Goal: Transaction & Acquisition: Purchase product/service

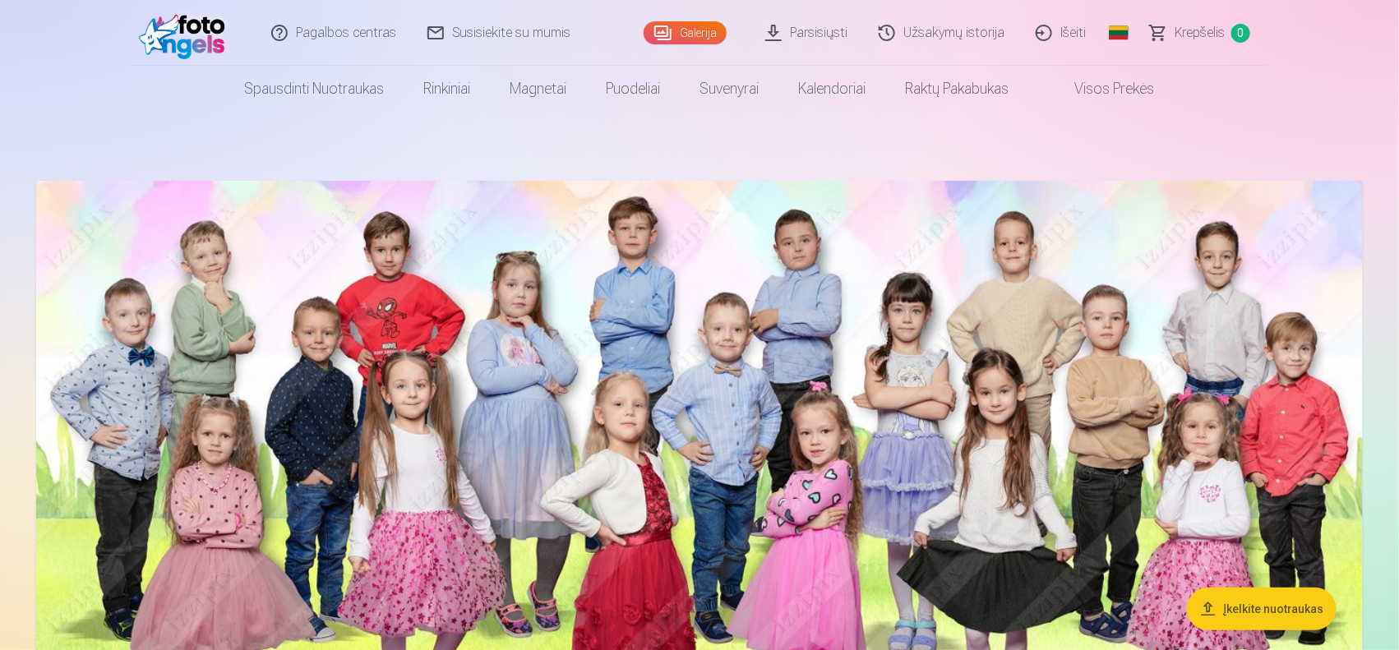
click at [653, 288] on img at bounding box center [699, 520] width 1327 height 678
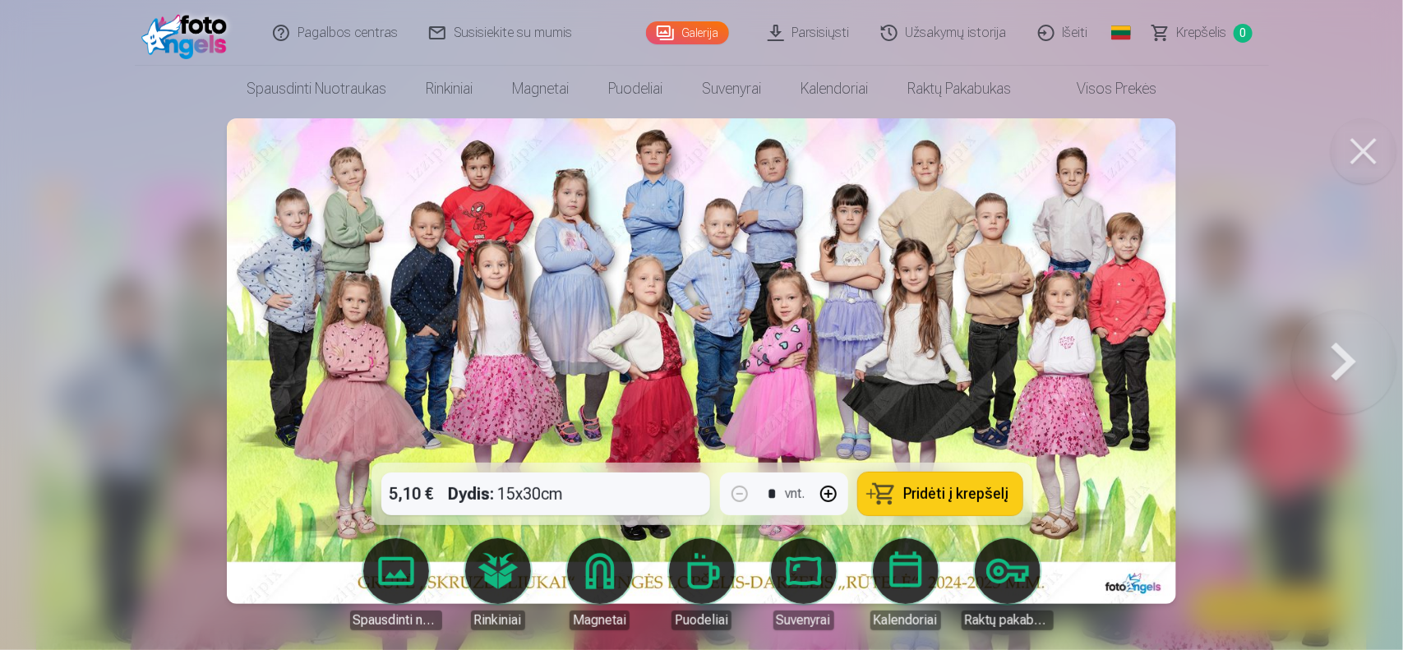
click at [962, 493] on span "Pridėti į krepšelį" at bounding box center [956, 494] width 105 height 15
click at [1355, 362] on button at bounding box center [1343, 361] width 105 height 170
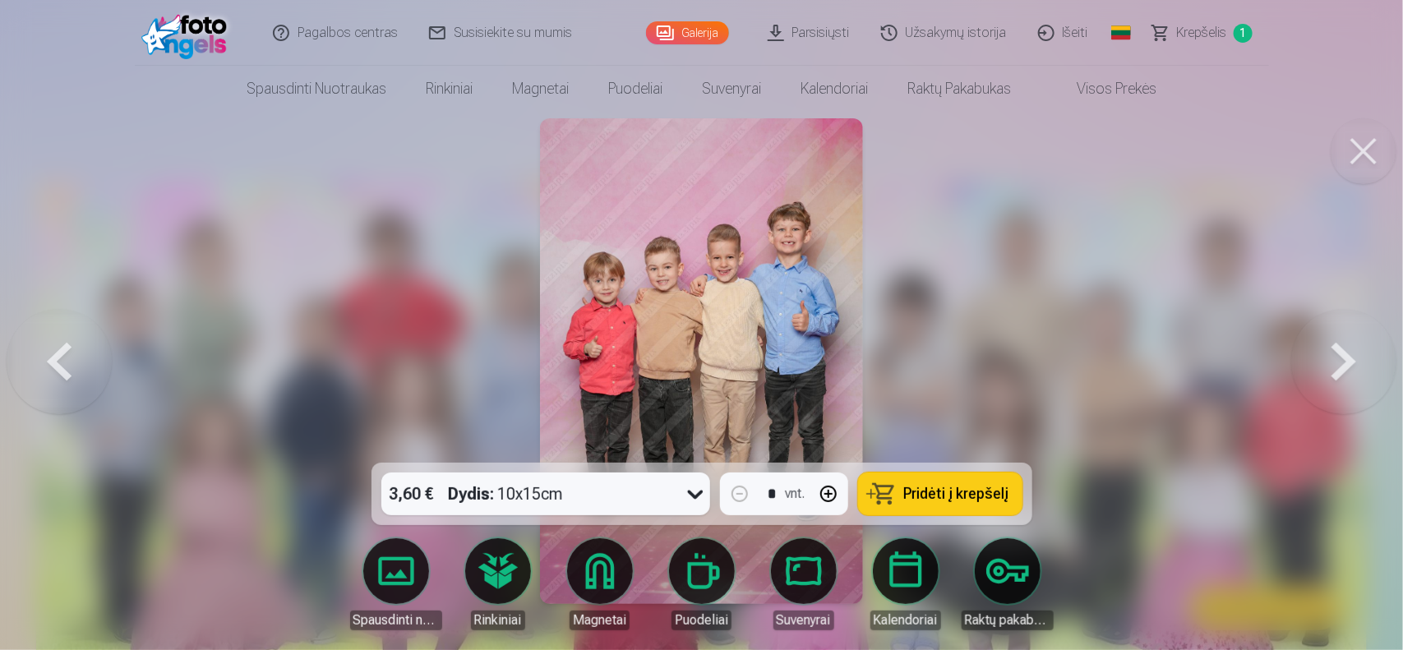
click at [941, 487] on span "Pridėti į krepšelį" at bounding box center [956, 494] width 105 height 15
click at [1346, 371] on button at bounding box center [1343, 361] width 105 height 170
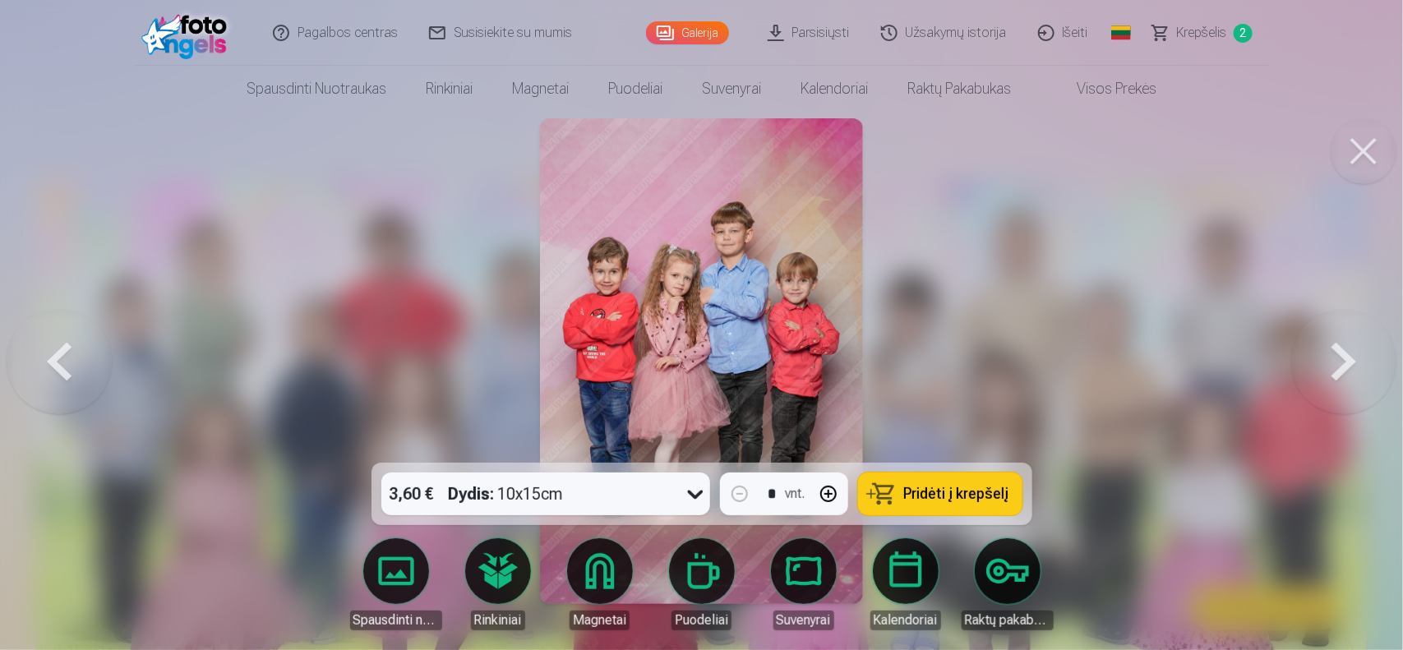
click at [952, 487] on span "Pridėti į krepšelį" at bounding box center [956, 494] width 105 height 15
click at [1329, 375] on button at bounding box center [1343, 361] width 105 height 170
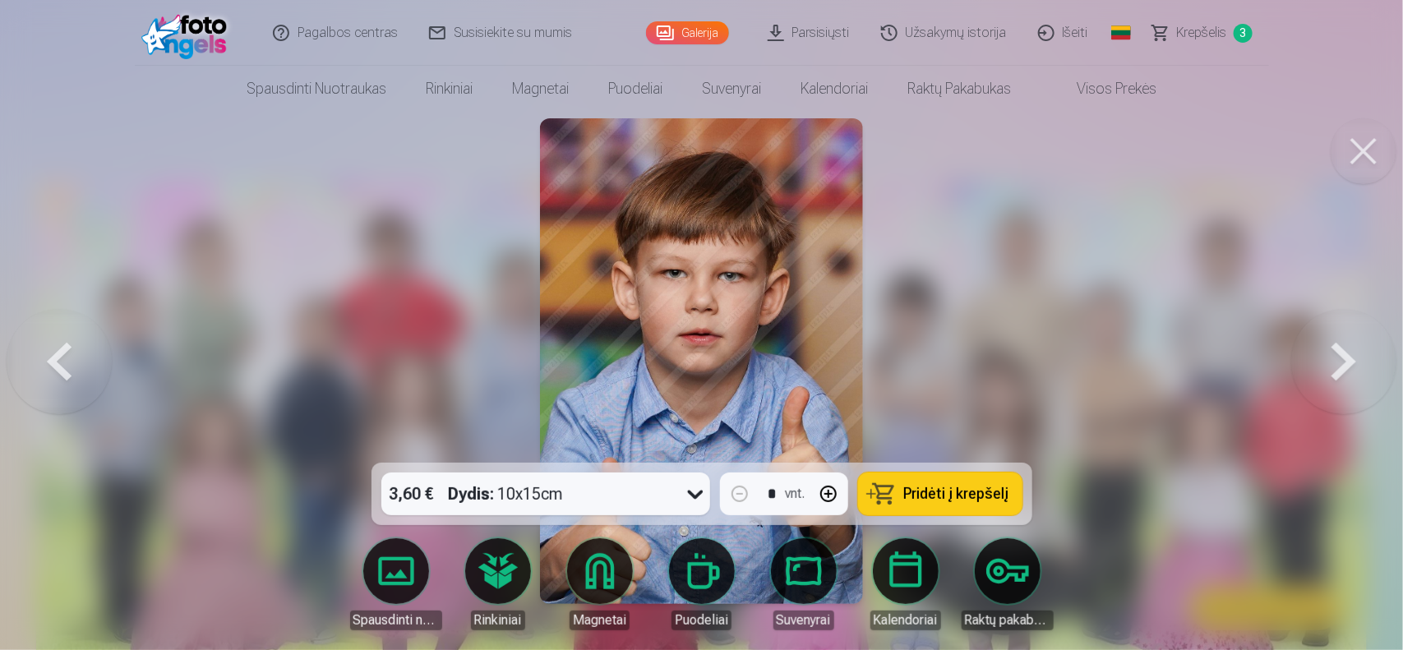
click at [1329, 375] on button at bounding box center [1343, 361] width 105 height 170
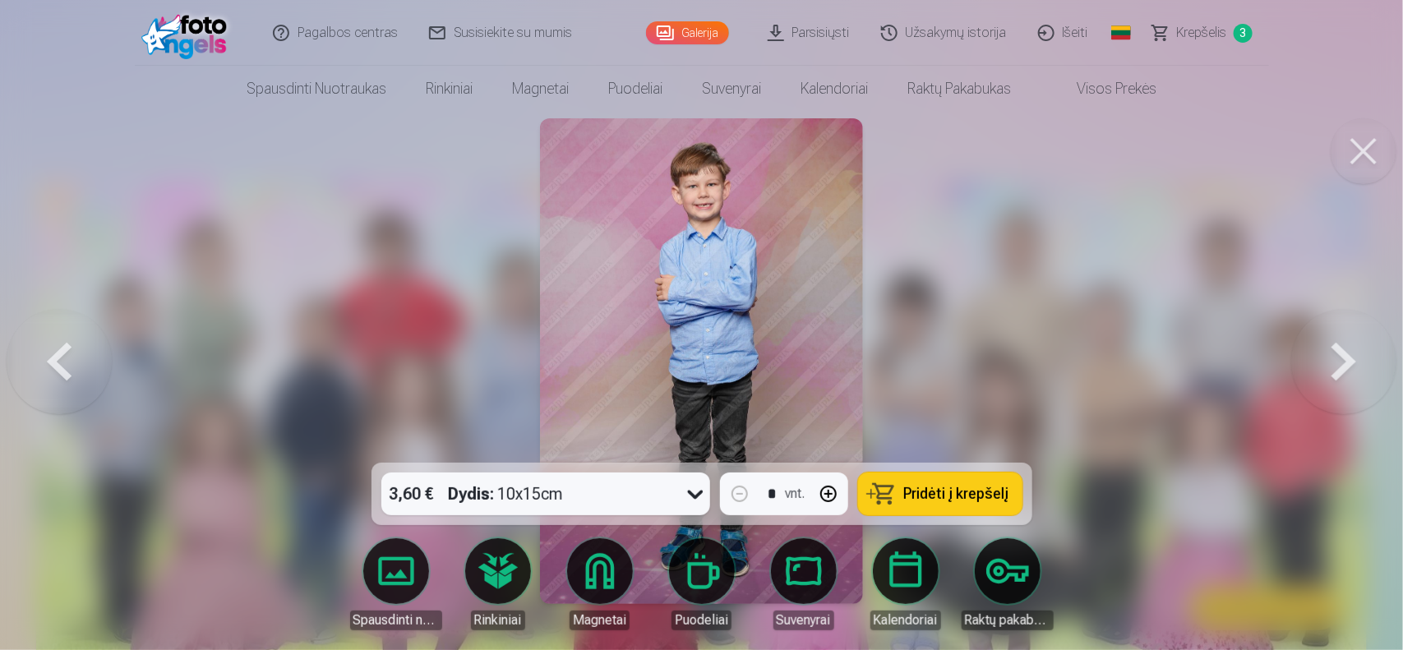
click at [62, 350] on button at bounding box center [59, 361] width 105 height 170
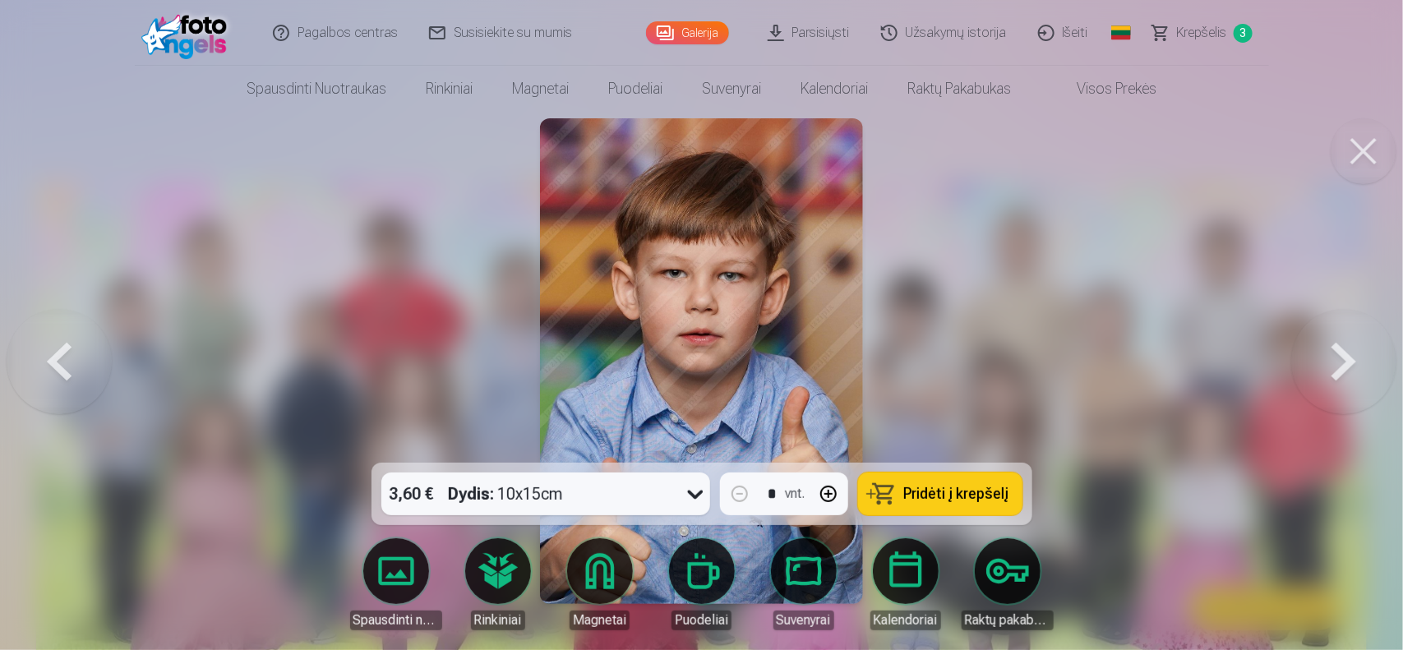
click at [62, 350] on button at bounding box center [59, 361] width 105 height 170
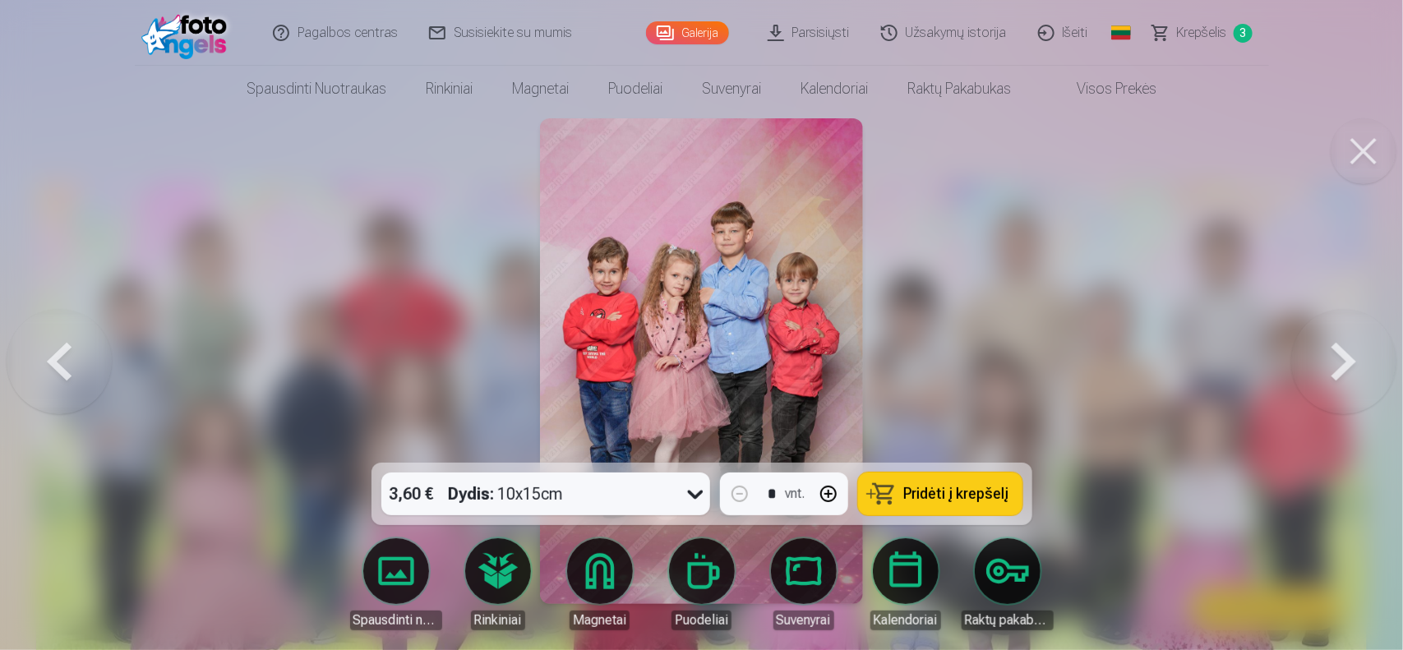
click at [1332, 374] on button at bounding box center [1343, 361] width 105 height 170
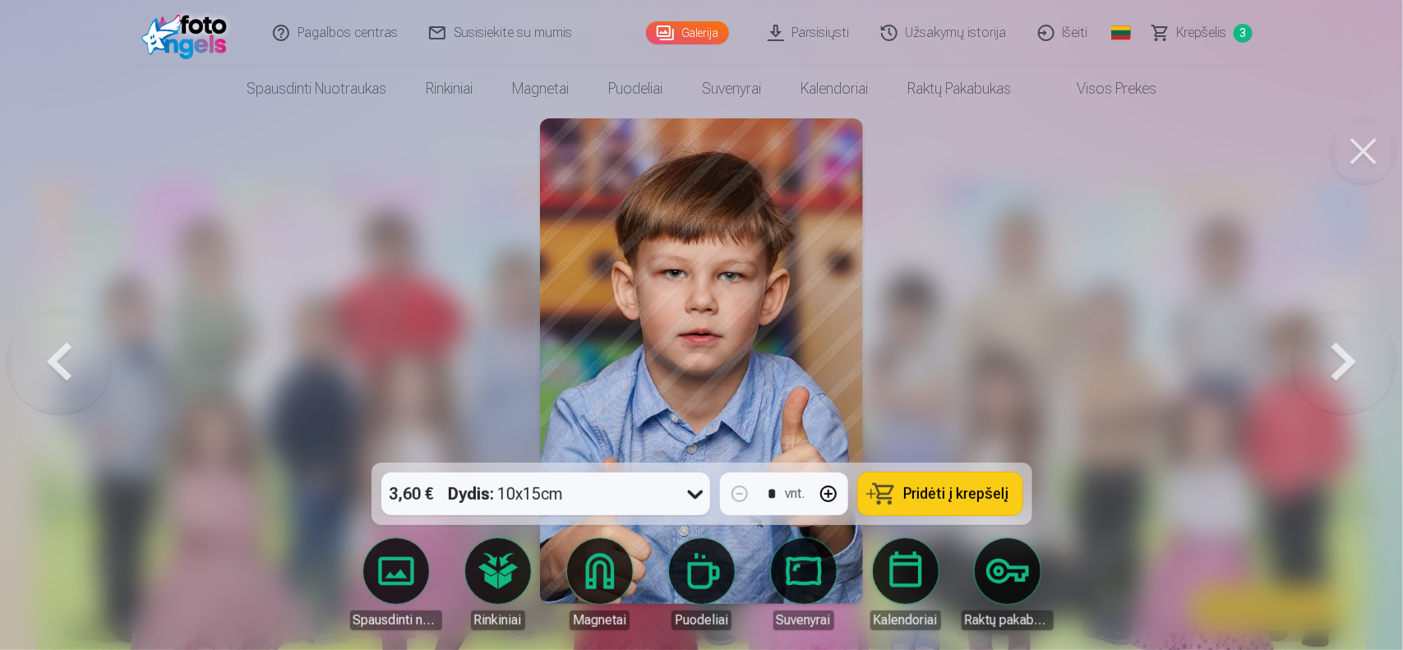
click at [1336, 367] on button at bounding box center [1343, 361] width 105 height 170
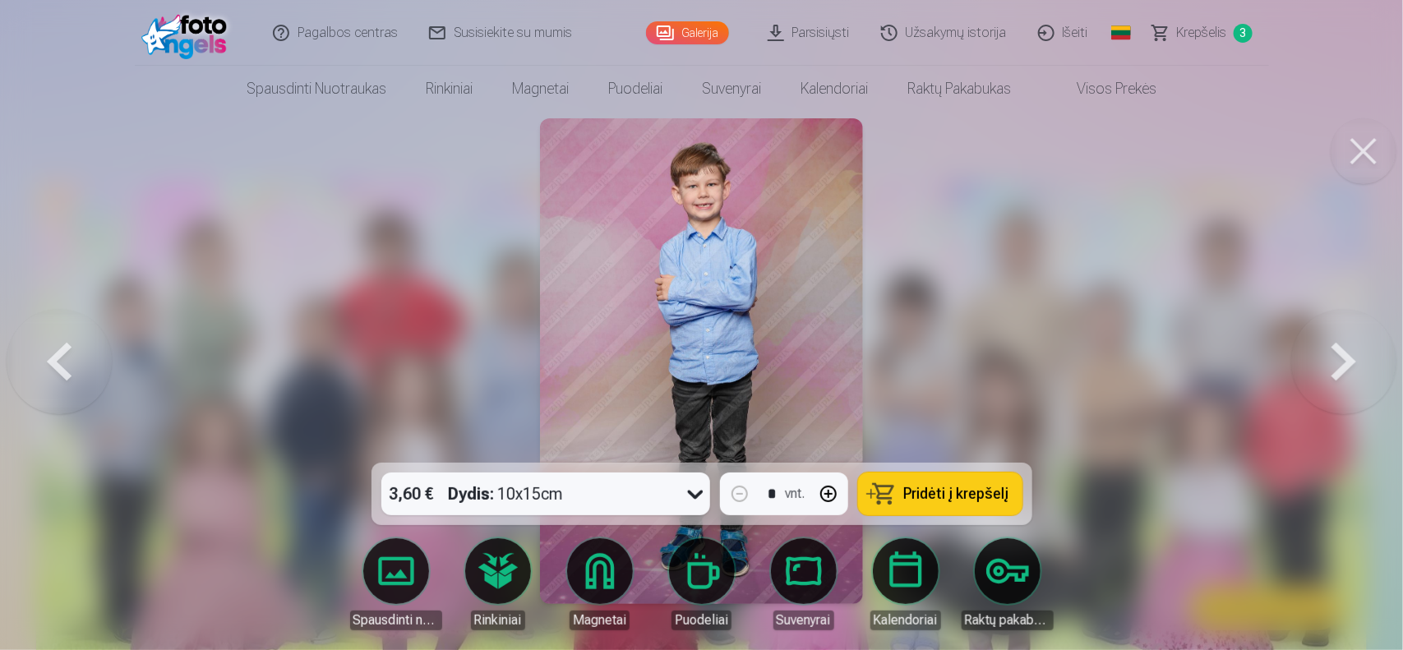
click at [1336, 349] on button at bounding box center [1343, 361] width 105 height 170
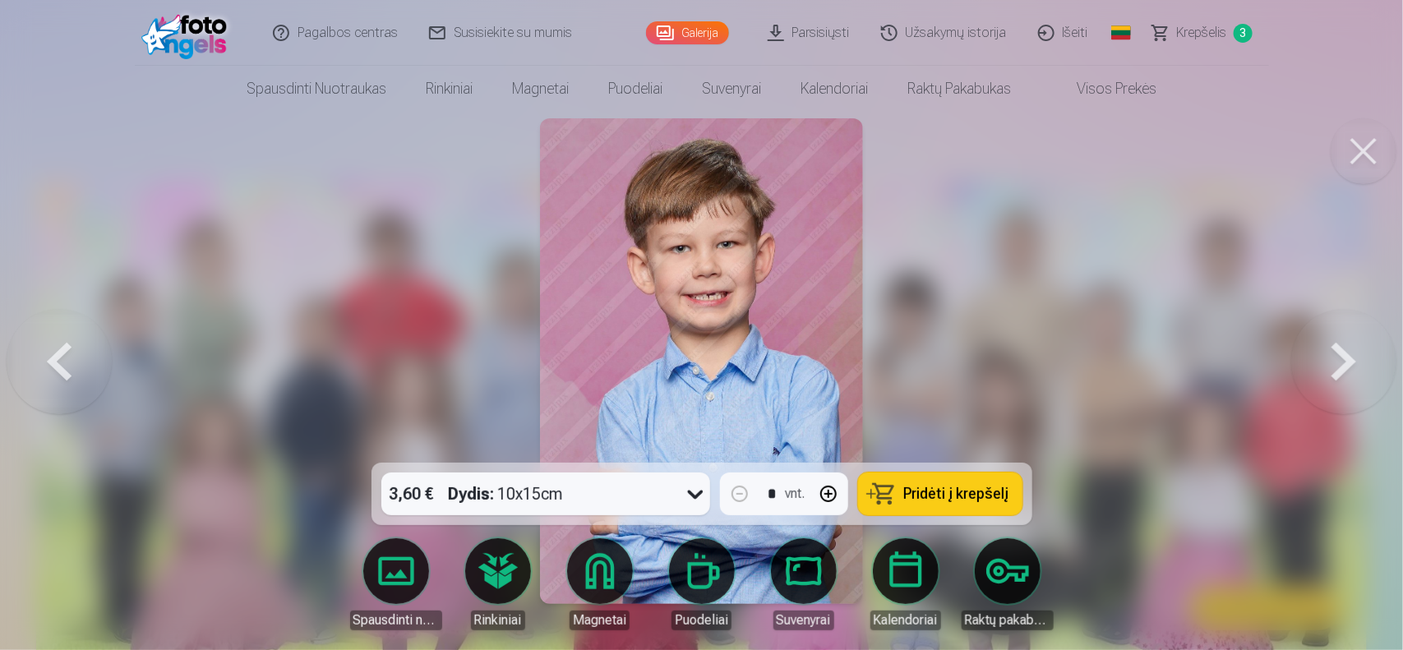
click at [1338, 376] on button at bounding box center [1343, 361] width 105 height 170
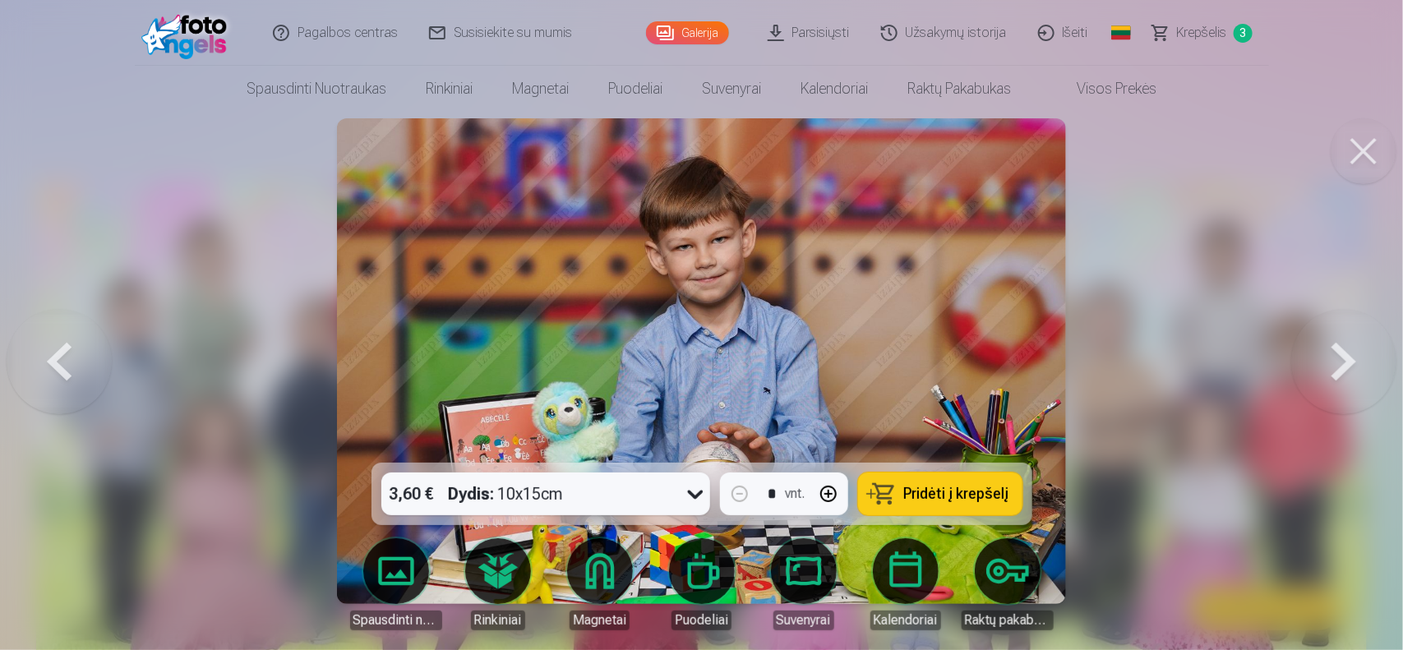
click at [1349, 339] on button at bounding box center [1343, 361] width 105 height 170
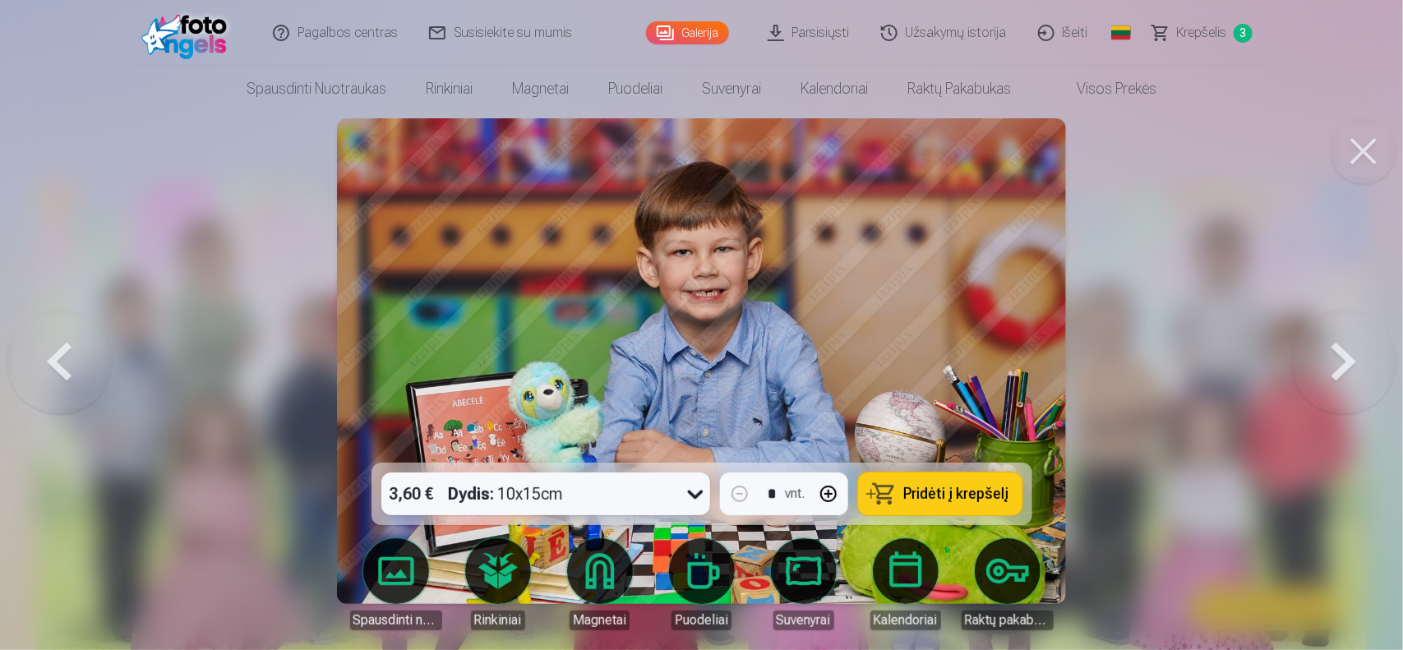
click at [1342, 372] on button at bounding box center [1343, 361] width 105 height 170
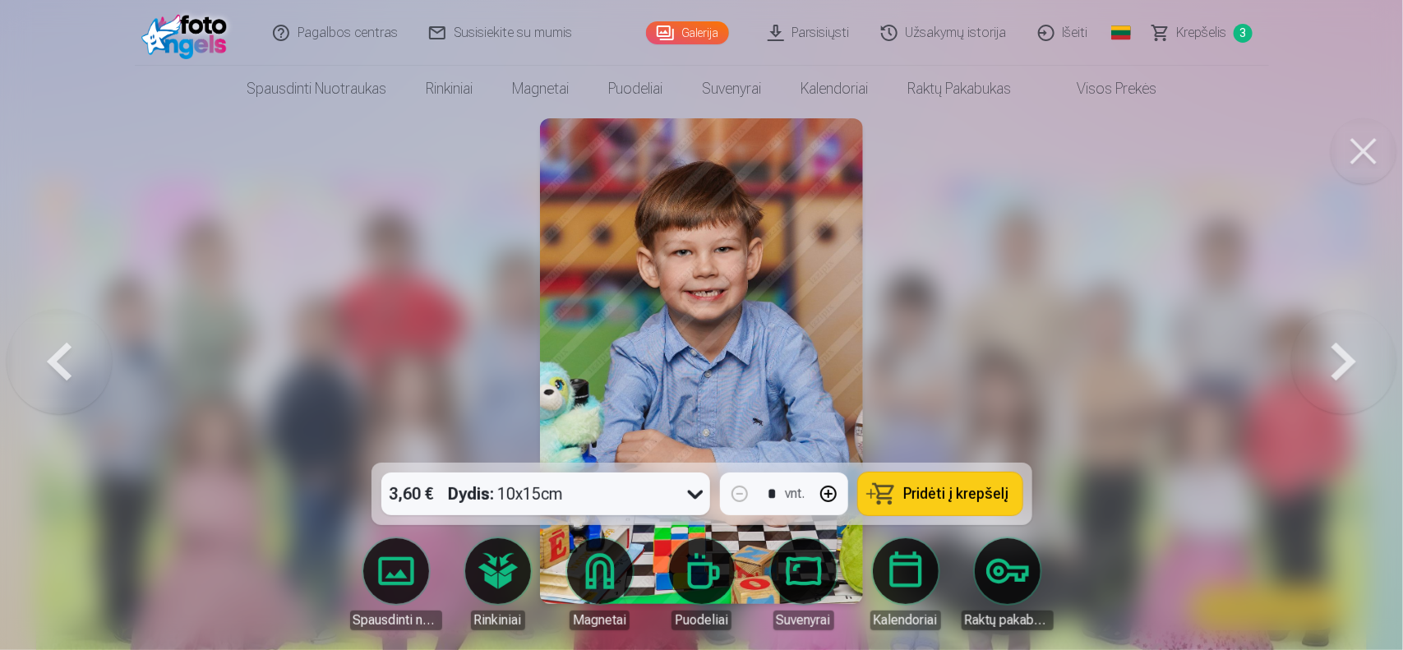
click at [1340, 381] on button at bounding box center [1343, 361] width 105 height 170
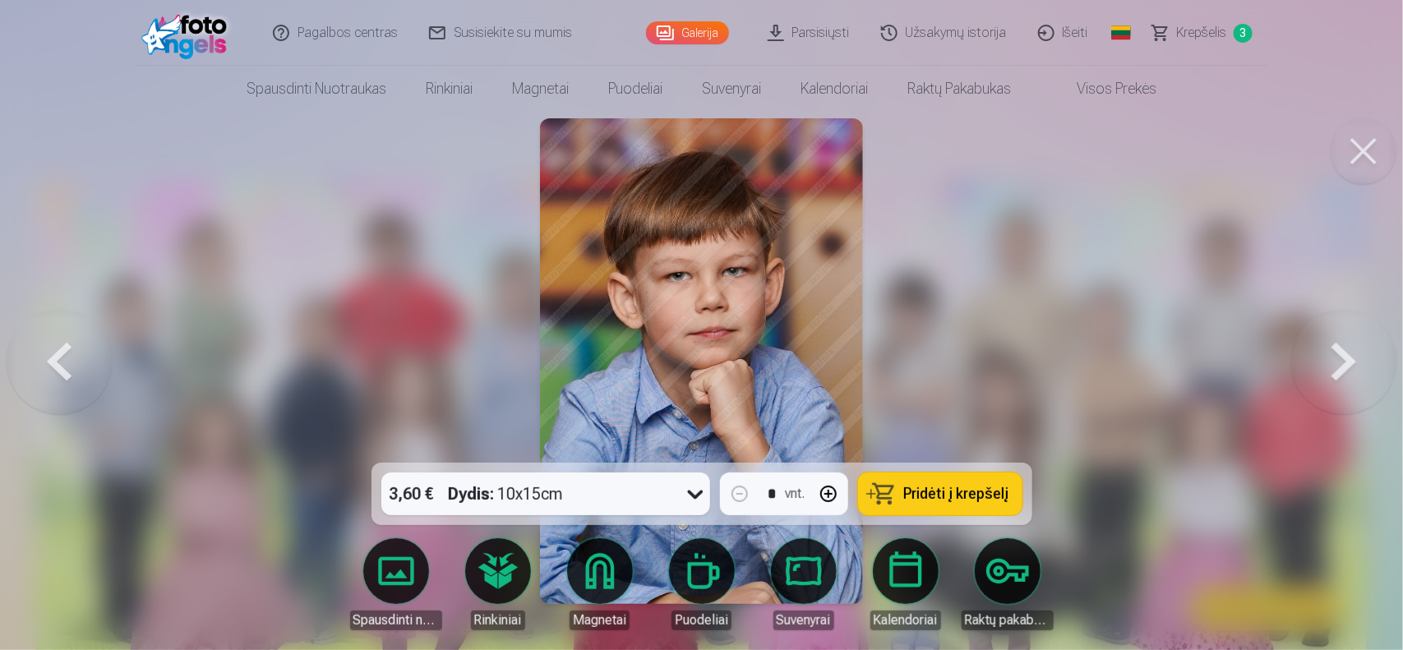
click at [1342, 371] on button at bounding box center [1343, 361] width 105 height 170
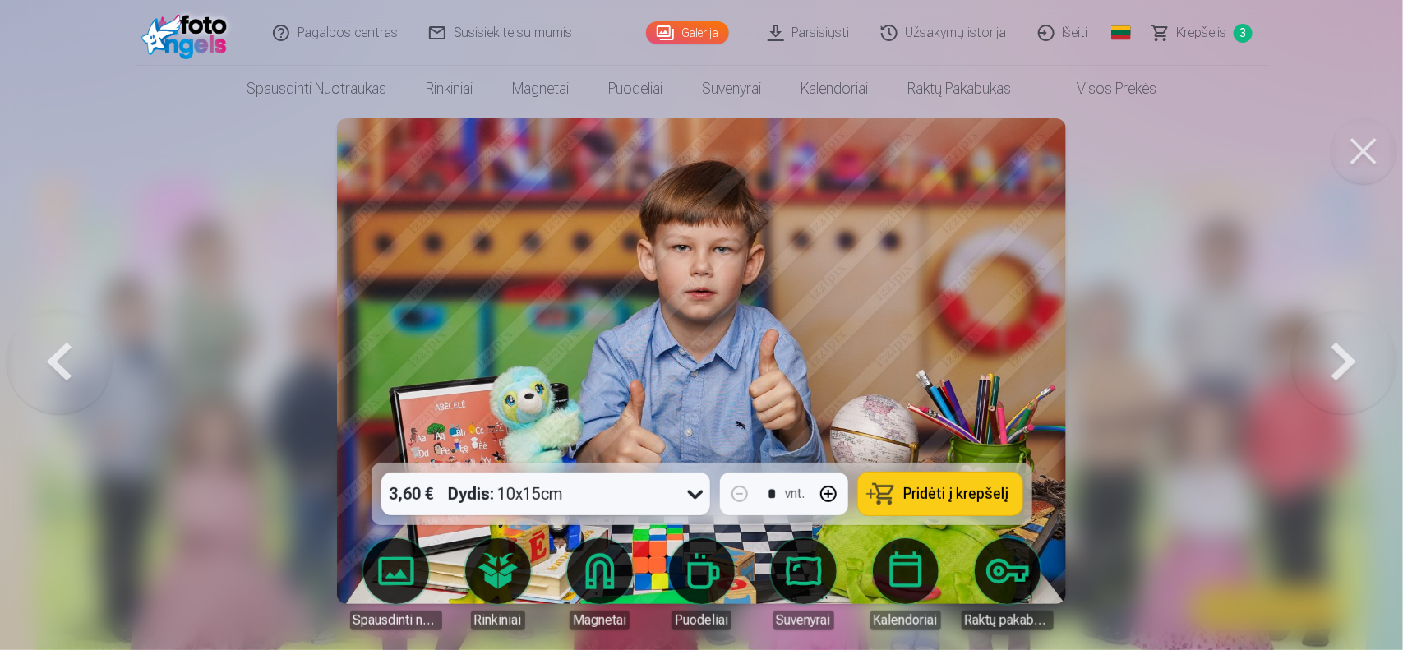
click at [1348, 348] on button at bounding box center [1343, 361] width 105 height 170
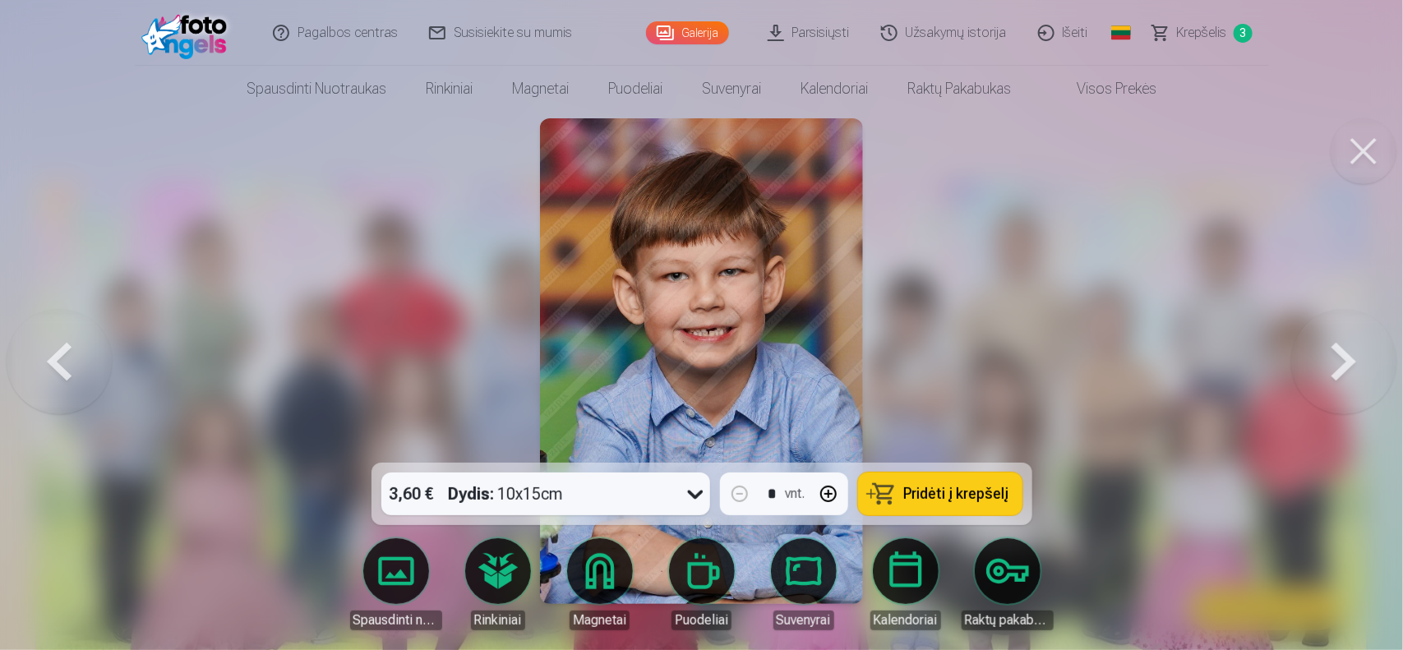
click at [1341, 370] on button at bounding box center [1343, 361] width 105 height 170
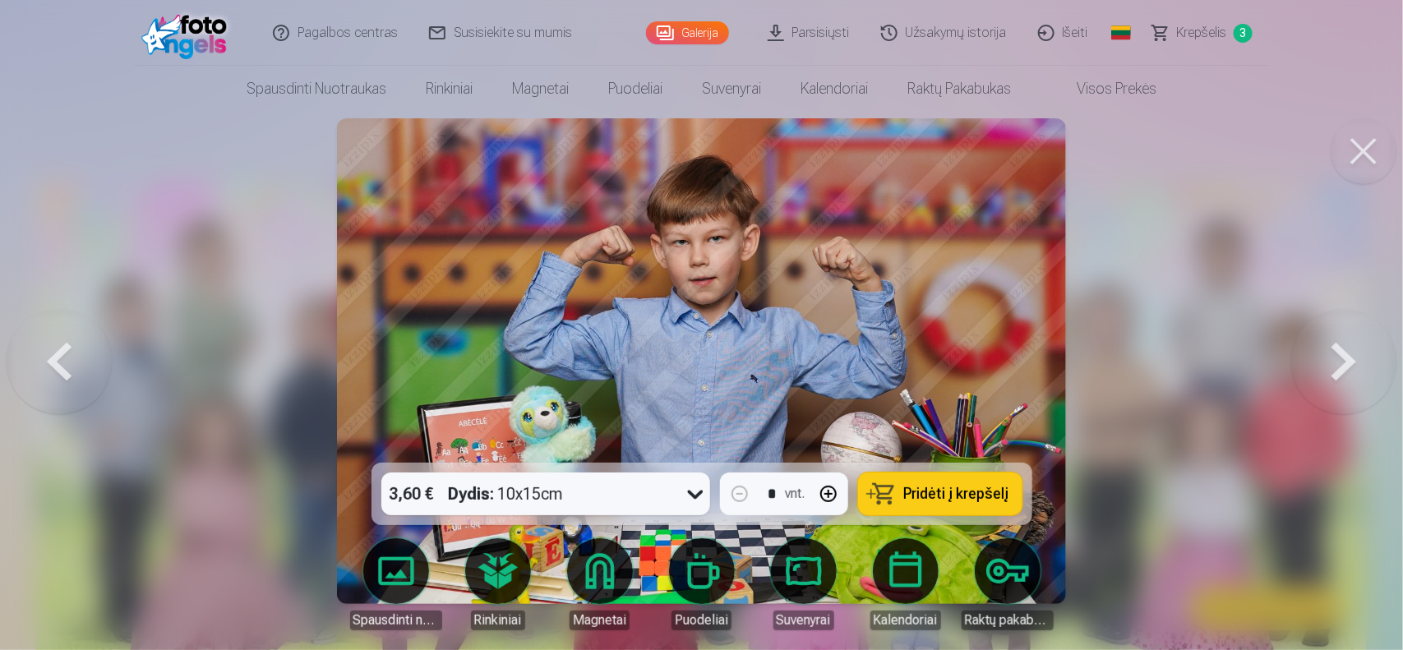
click at [1313, 392] on button at bounding box center [1343, 361] width 105 height 170
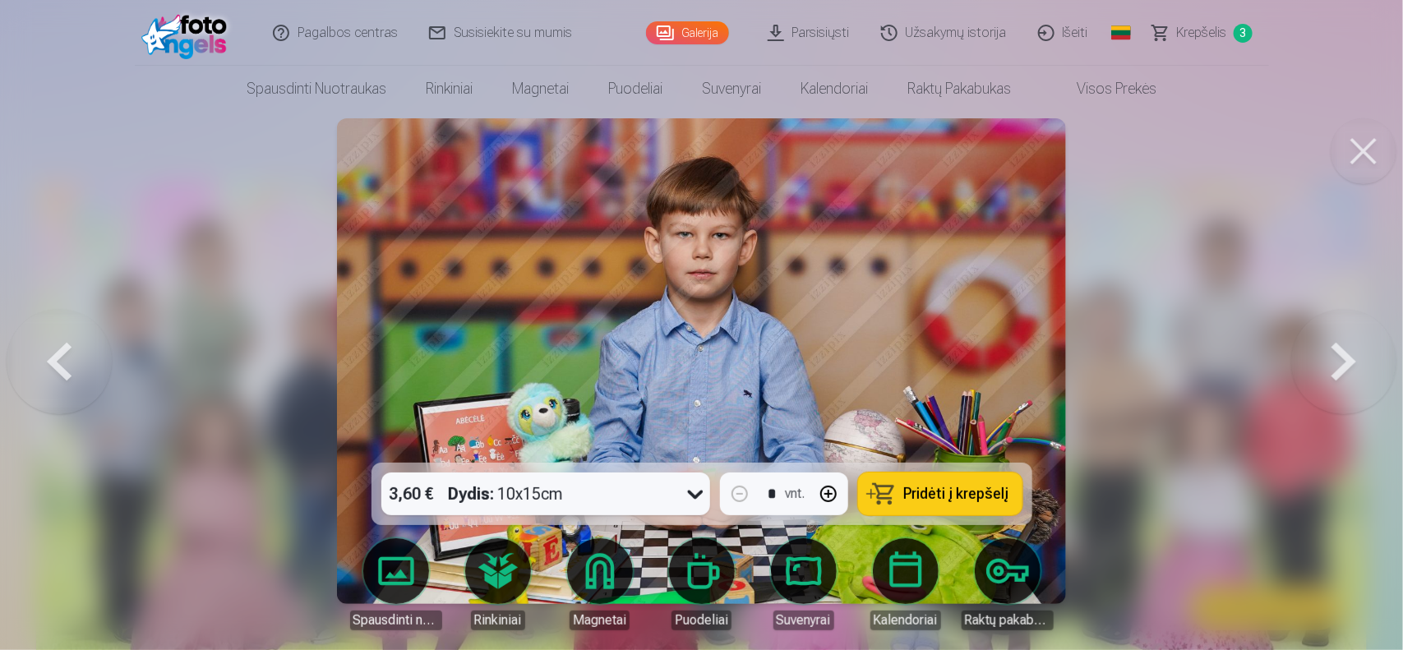
click at [1336, 360] on button at bounding box center [1343, 361] width 105 height 170
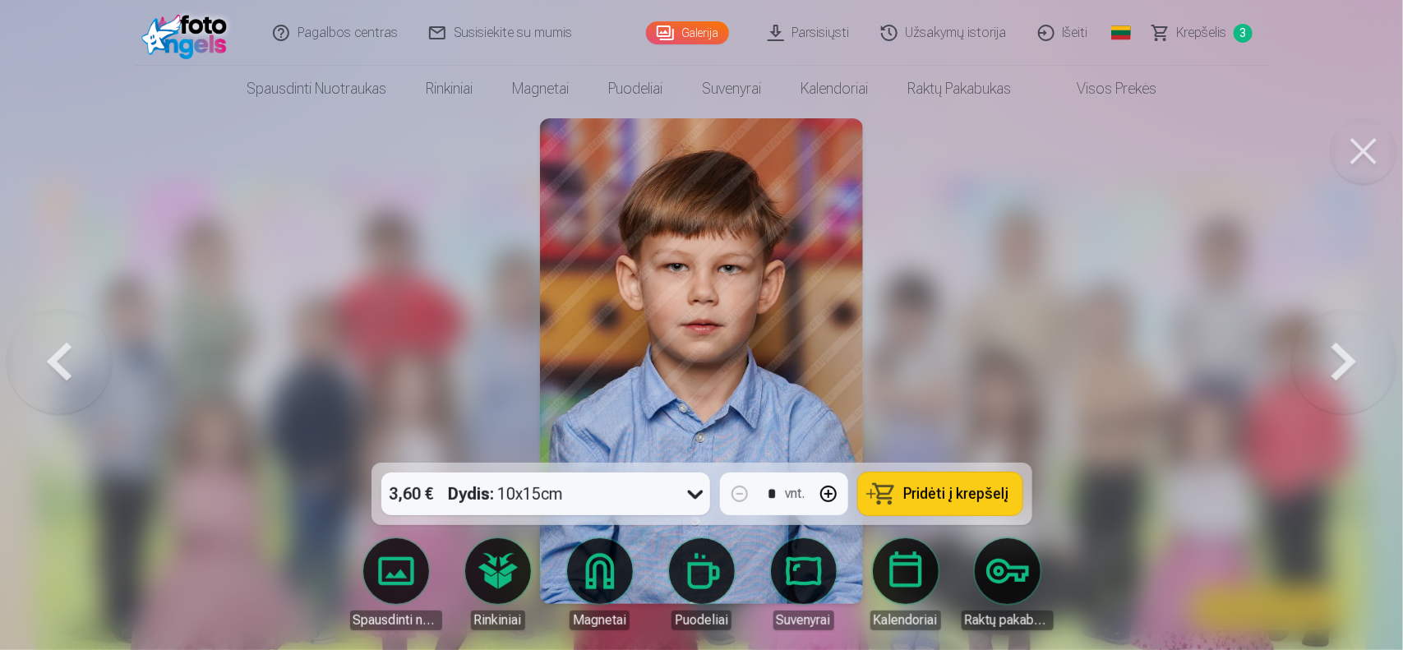
click at [1327, 362] on button at bounding box center [1343, 361] width 105 height 170
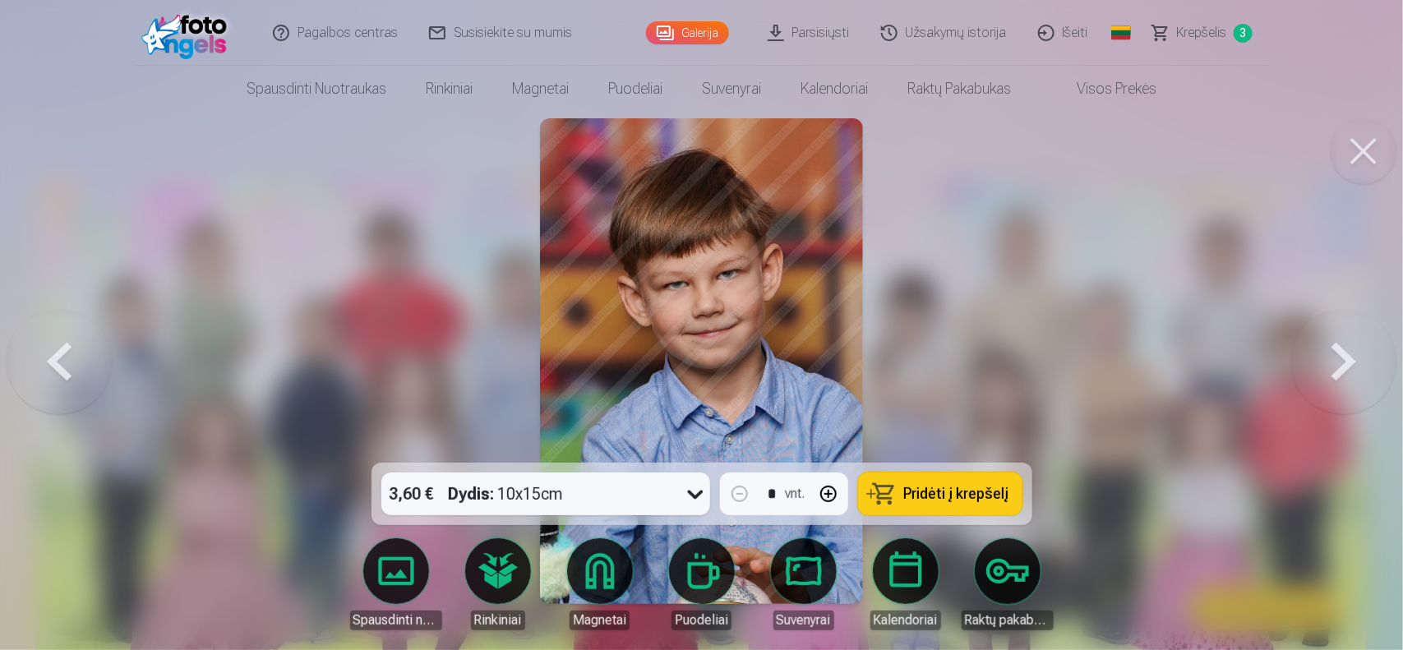
click at [1330, 363] on button at bounding box center [1343, 361] width 105 height 170
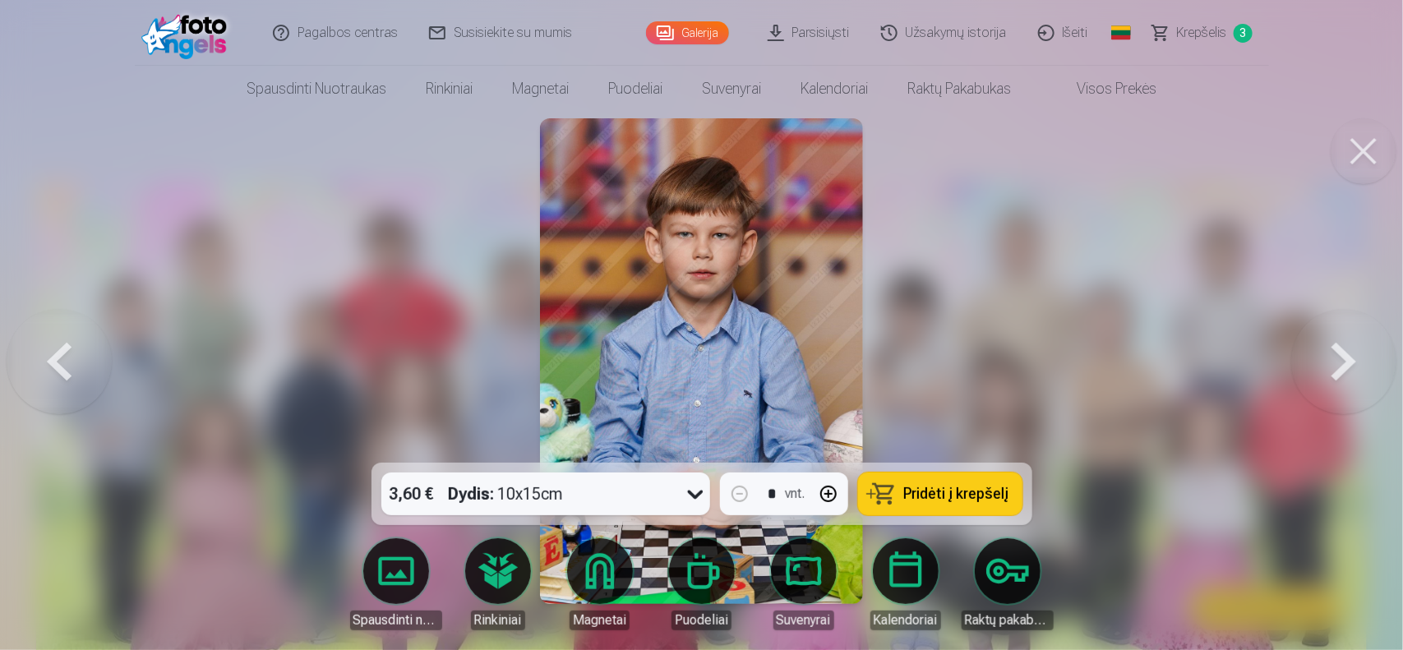
click at [1336, 366] on button at bounding box center [1343, 361] width 105 height 170
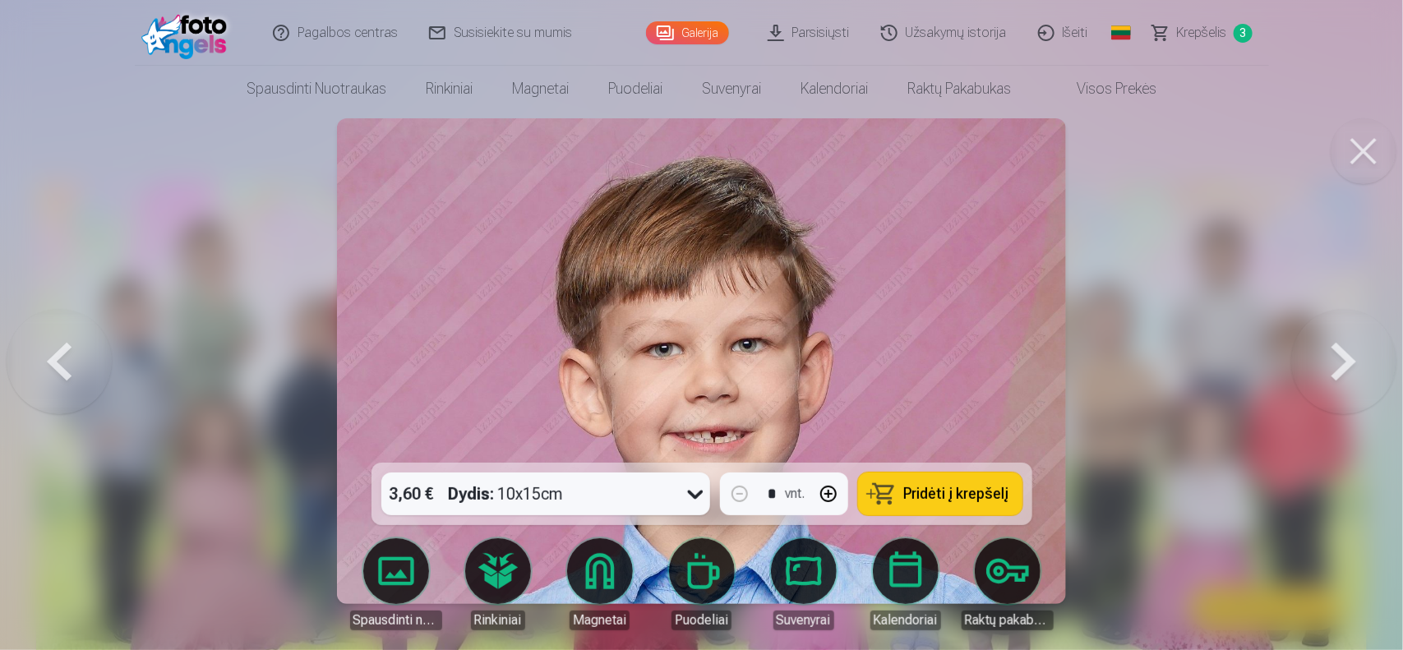
click at [1333, 371] on button at bounding box center [1343, 361] width 105 height 170
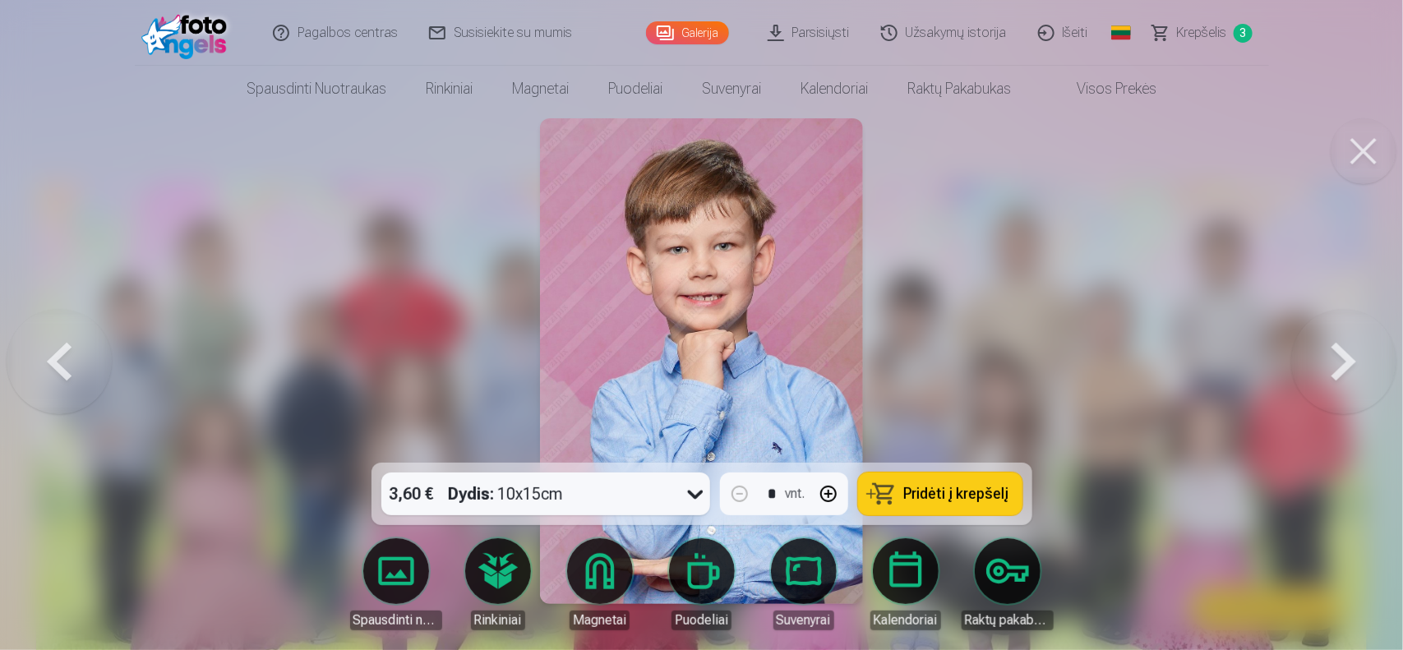
click at [1328, 384] on button at bounding box center [1343, 361] width 105 height 170
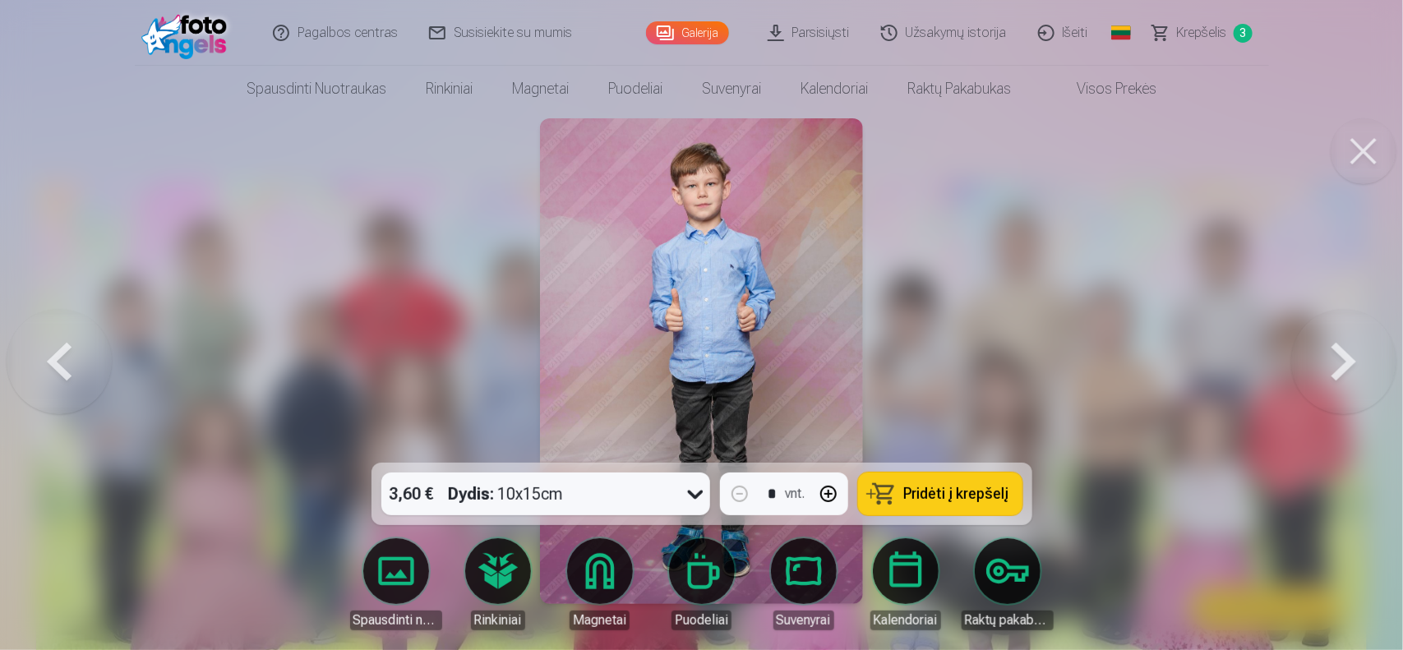
click at [1326, 367] on button at bounding box center [1343, 361] width 105 height 170
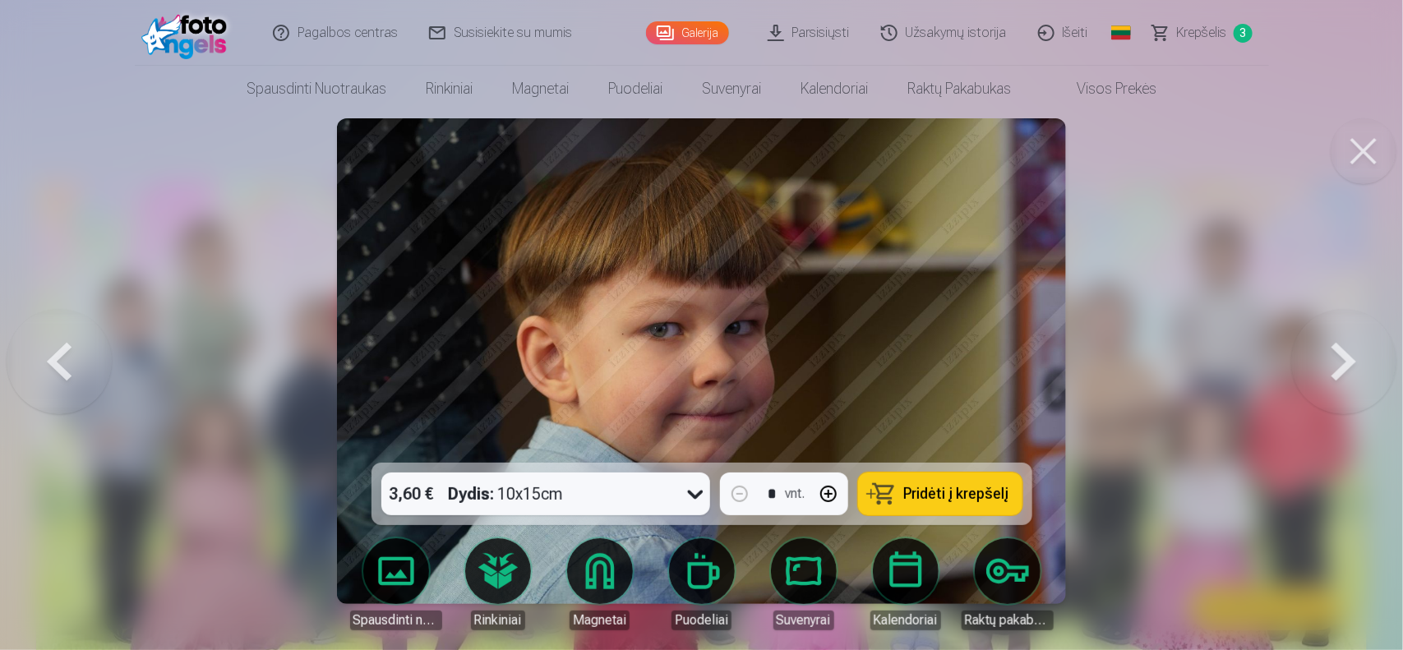
click at [1318, 352] on button at bounding box center [1343, 361] width 105 height 170
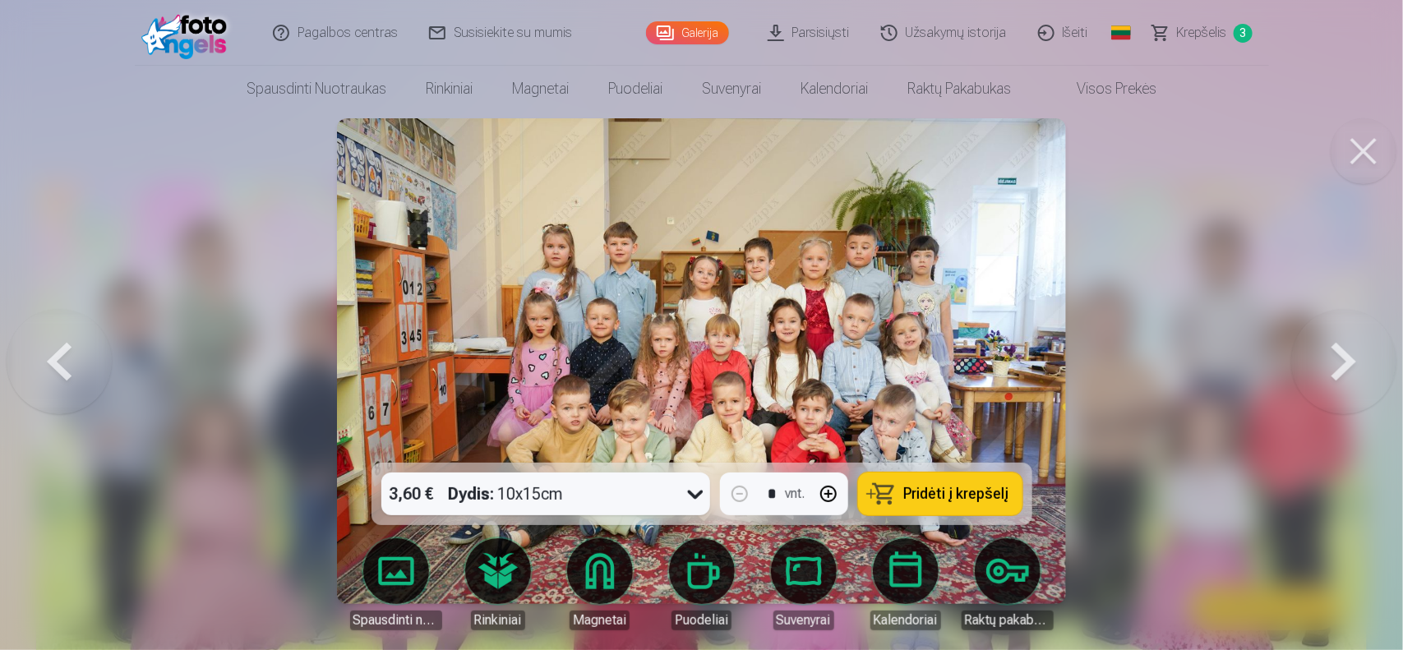
click at [1329, 375] on button at bounding box center [1343, 361] width 105 height 170
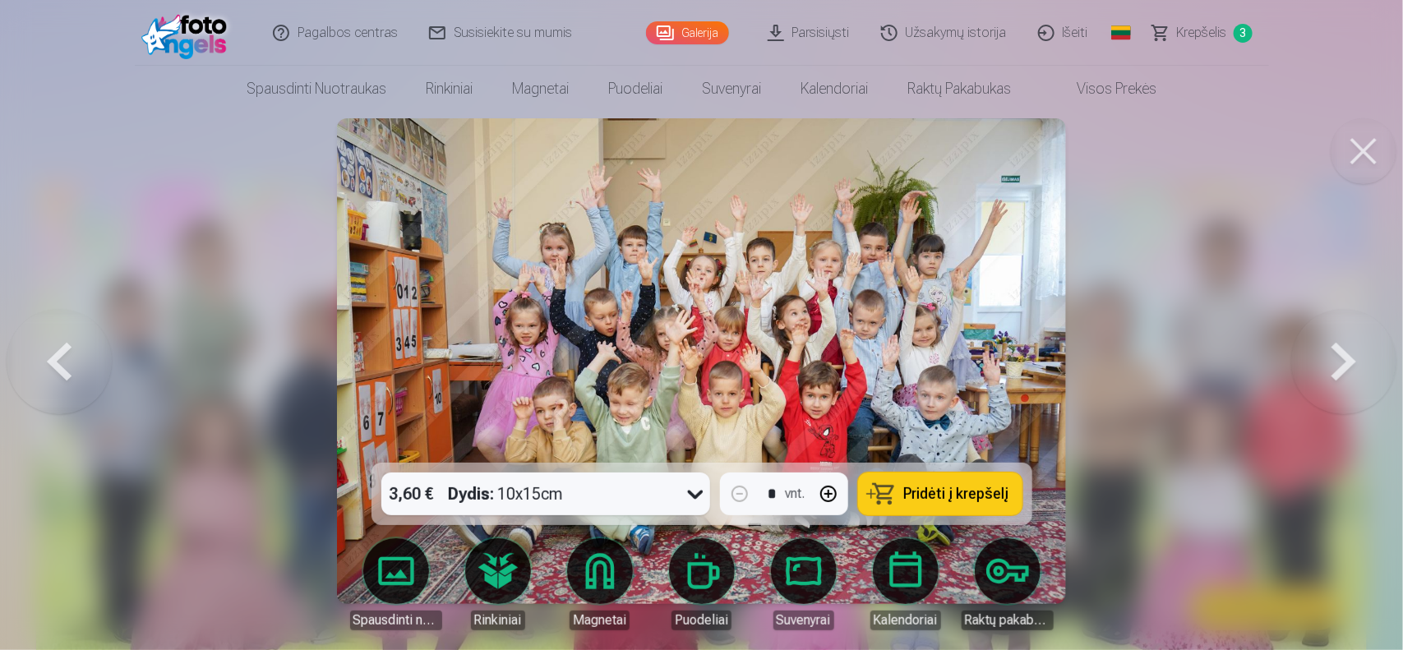
click at [1359, 362] on button at bounding box center [1343, 361] width 105 height 170
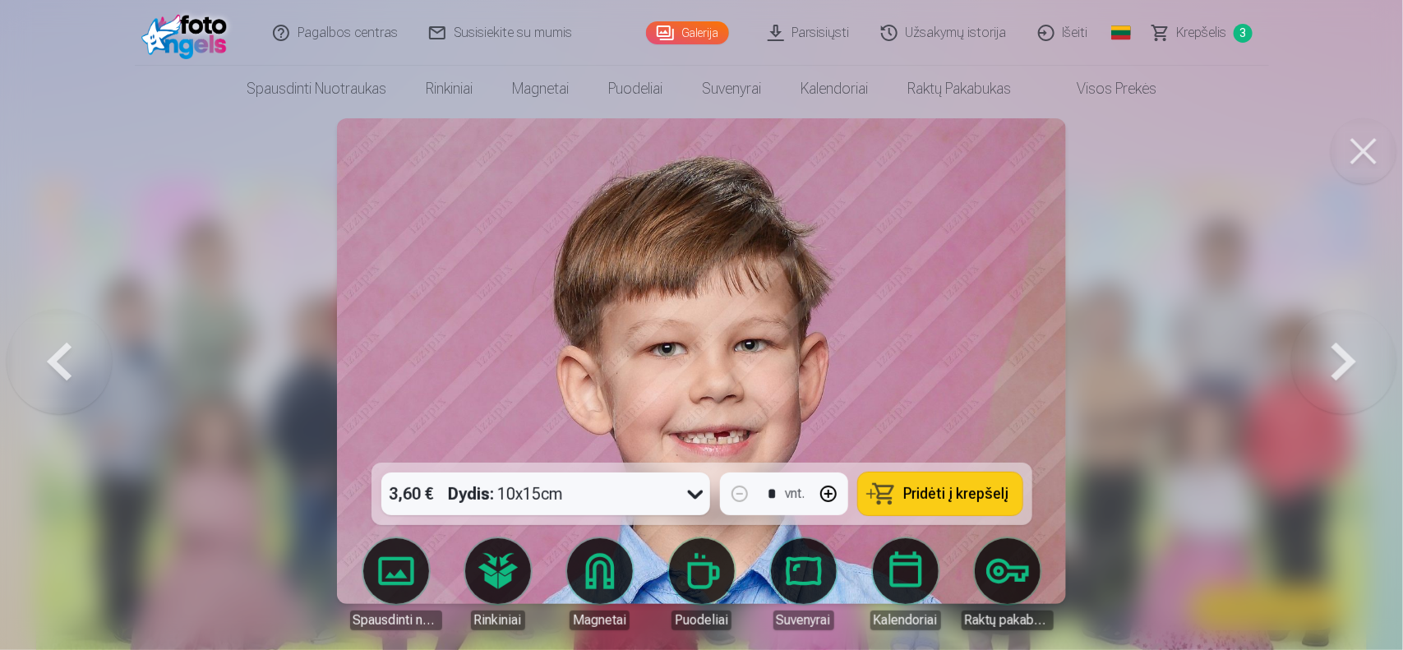
click at [1341, 371] on button at bounding box center [1343, 361] width 105 height 170
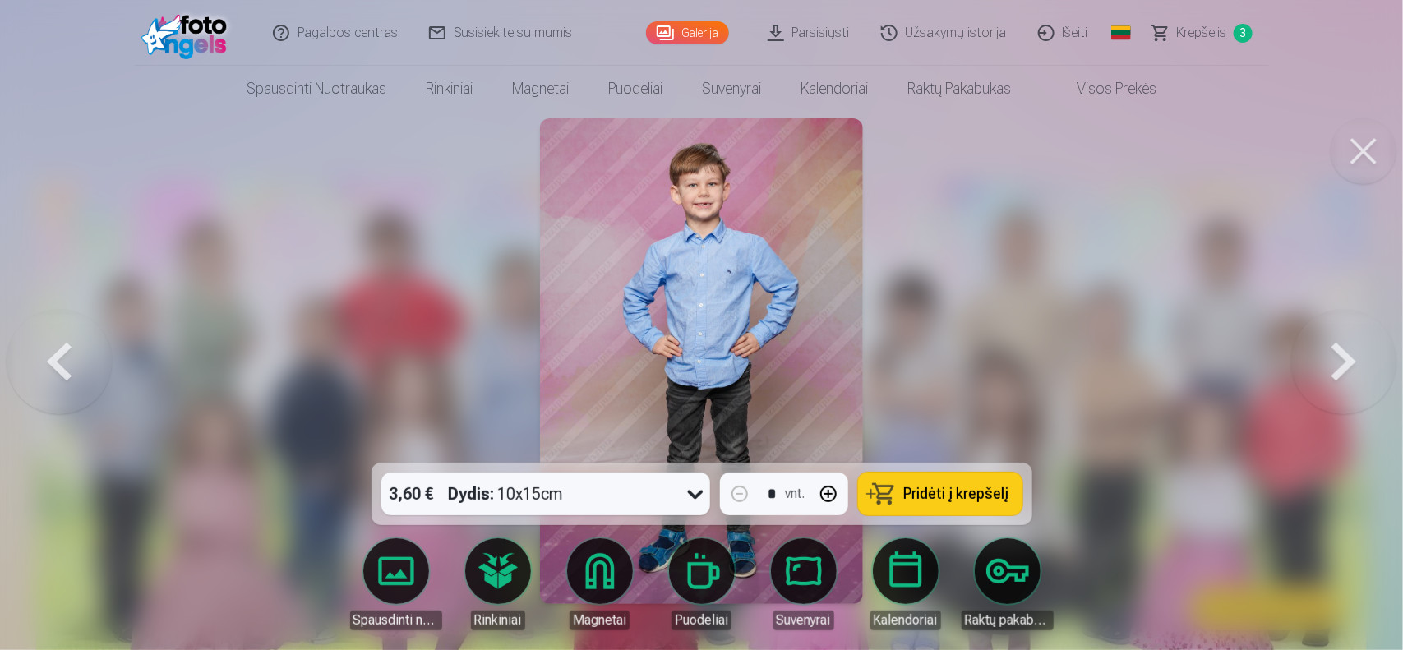
click at [1334, 372] on button at bounding box center [1343, 361] width 105 height 170
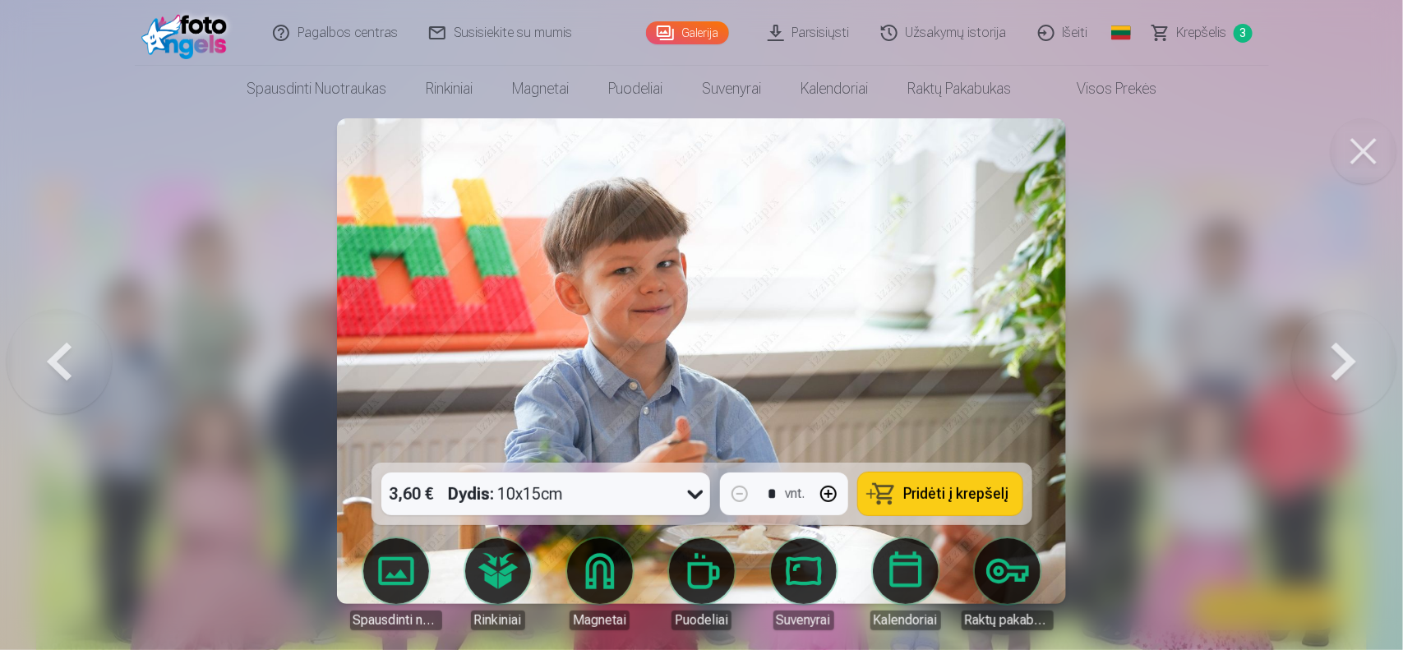
click at [1369, 375] on button at bounding box center [1343, 361] width 105 height 170
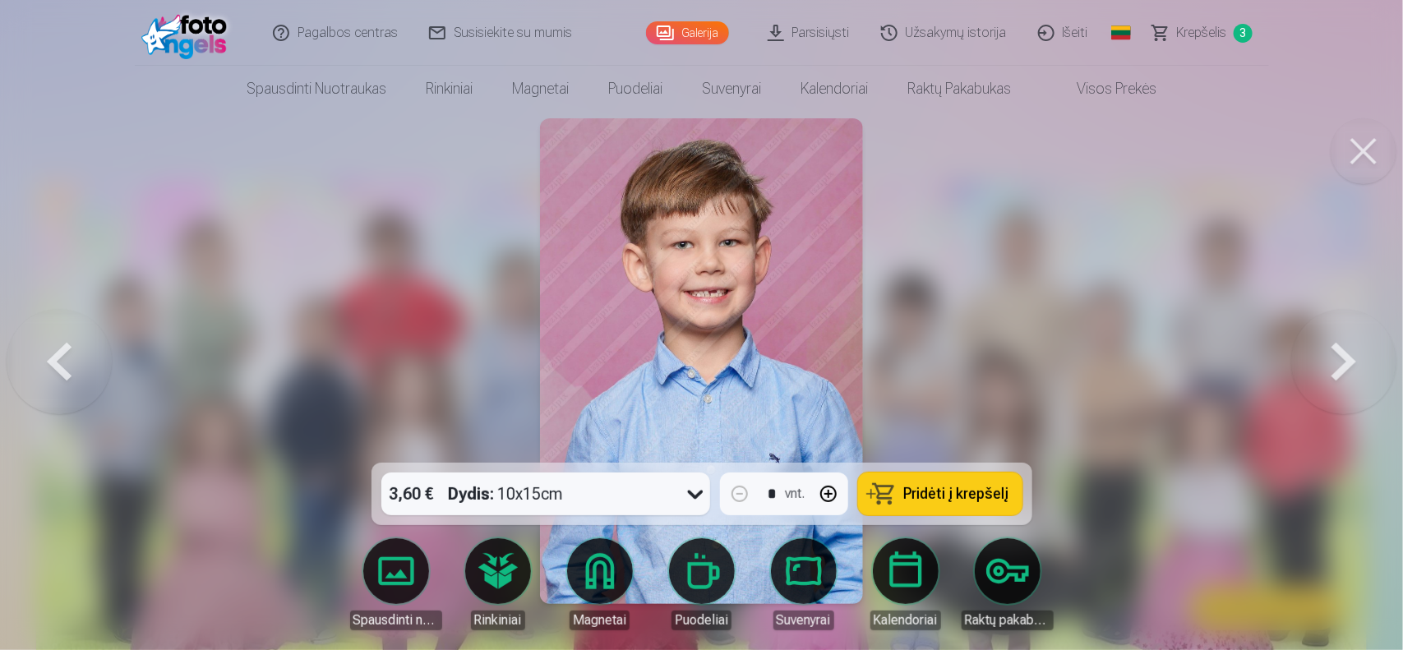
click at [1325, 384] on button at bounding box center [1343, 361] width 105 height 170
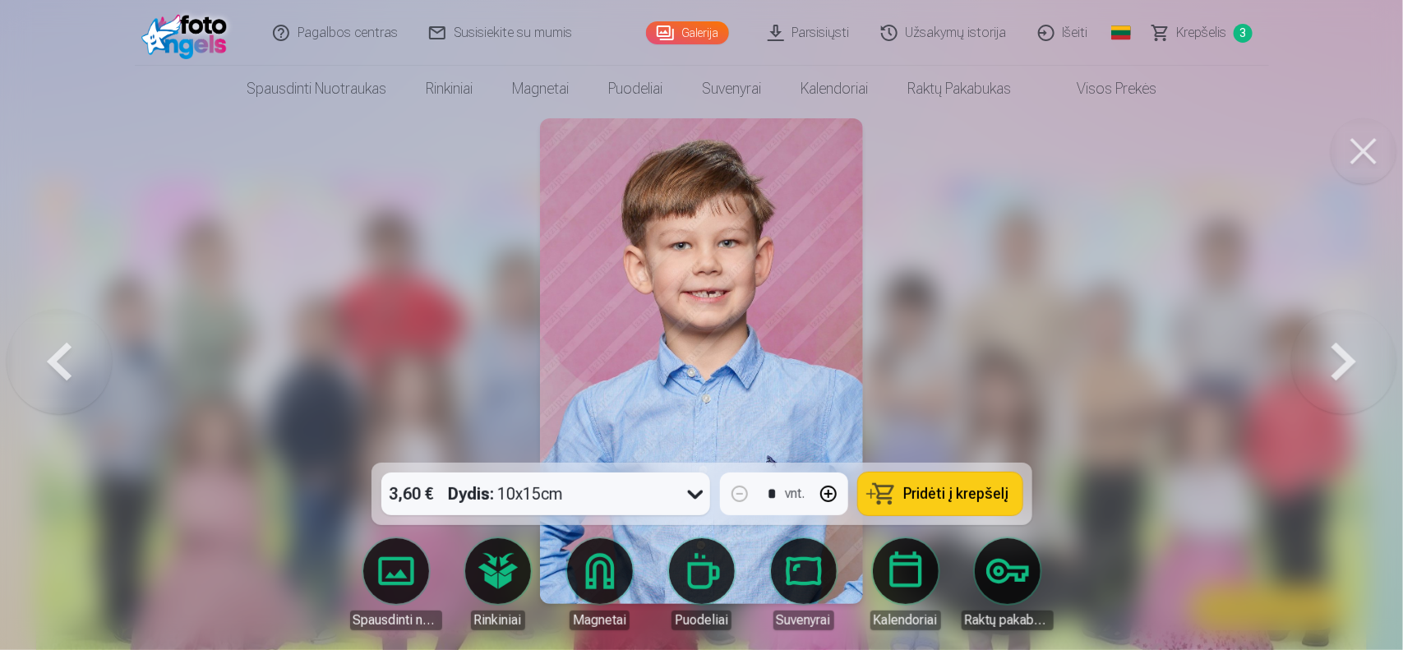
click at [1325, 384] on button at bounding box center [1343, 361] width 105 height 170
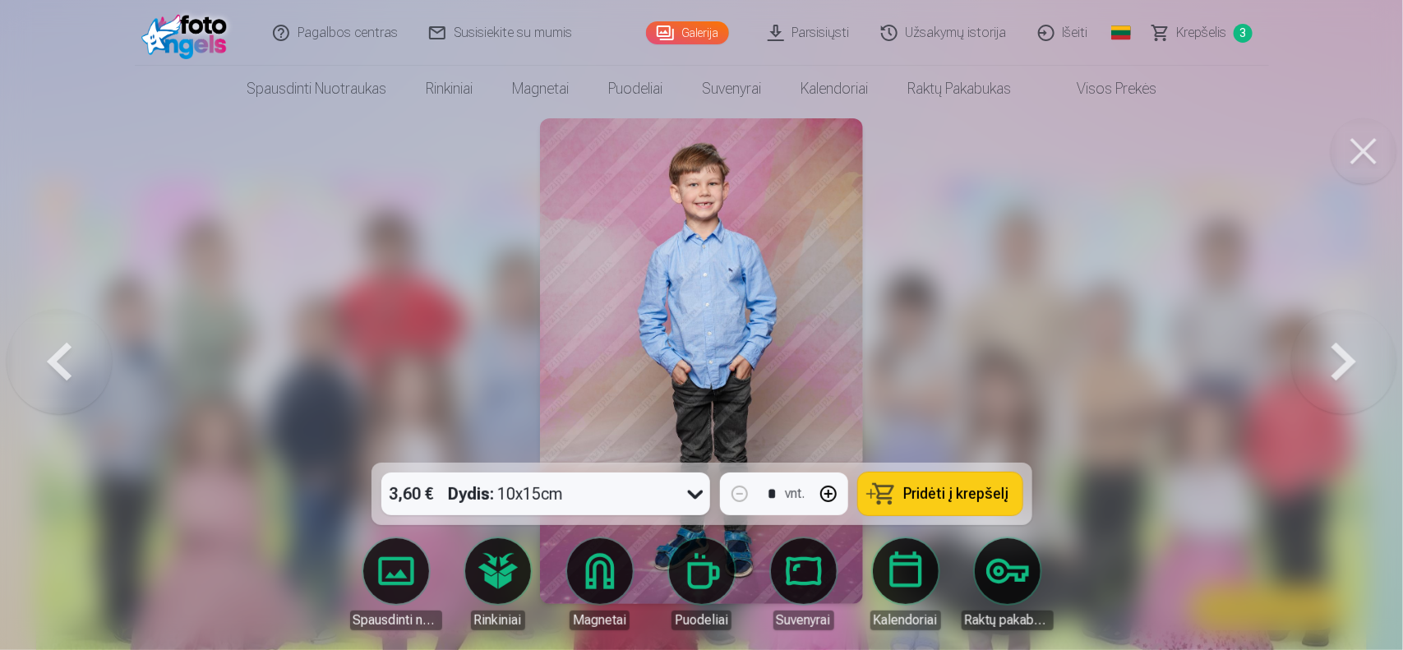
click at [1349, 374] on button at bounding box center [1343, 361] width 105 height 170
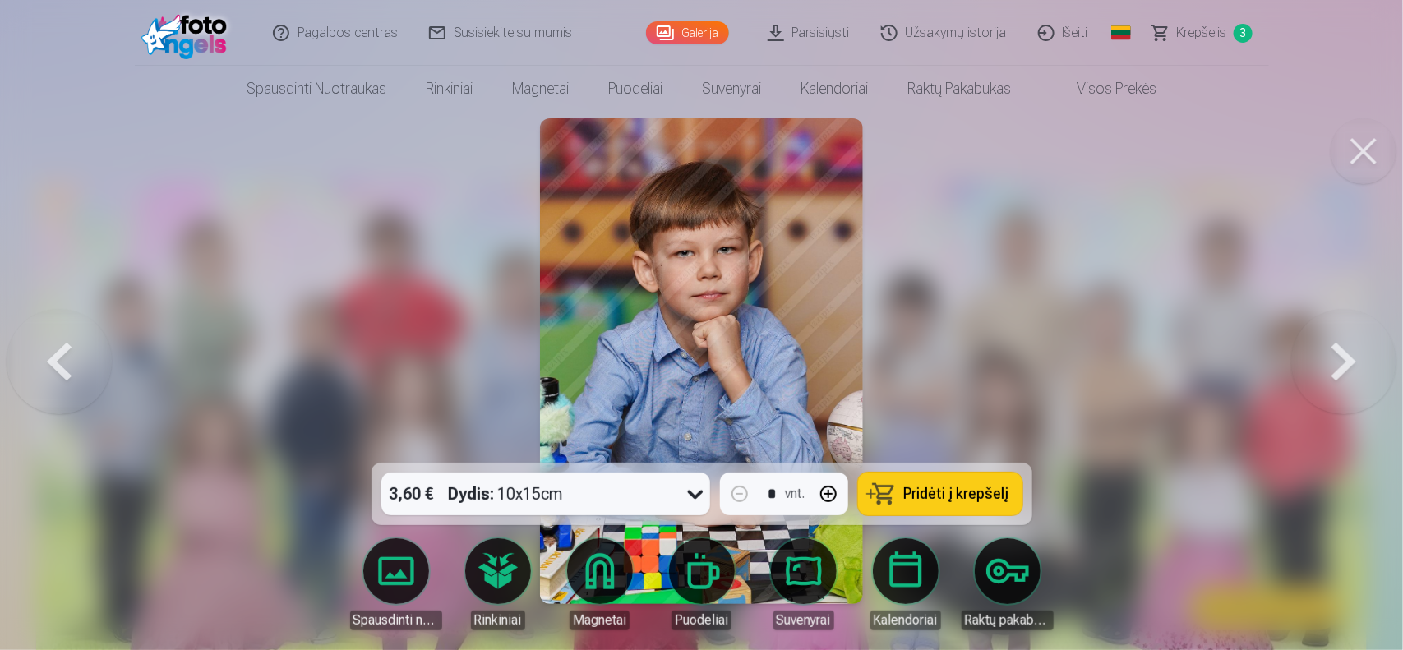
click at [1324, 368] on button at bounding box center [1343, 361] width 105 height 170
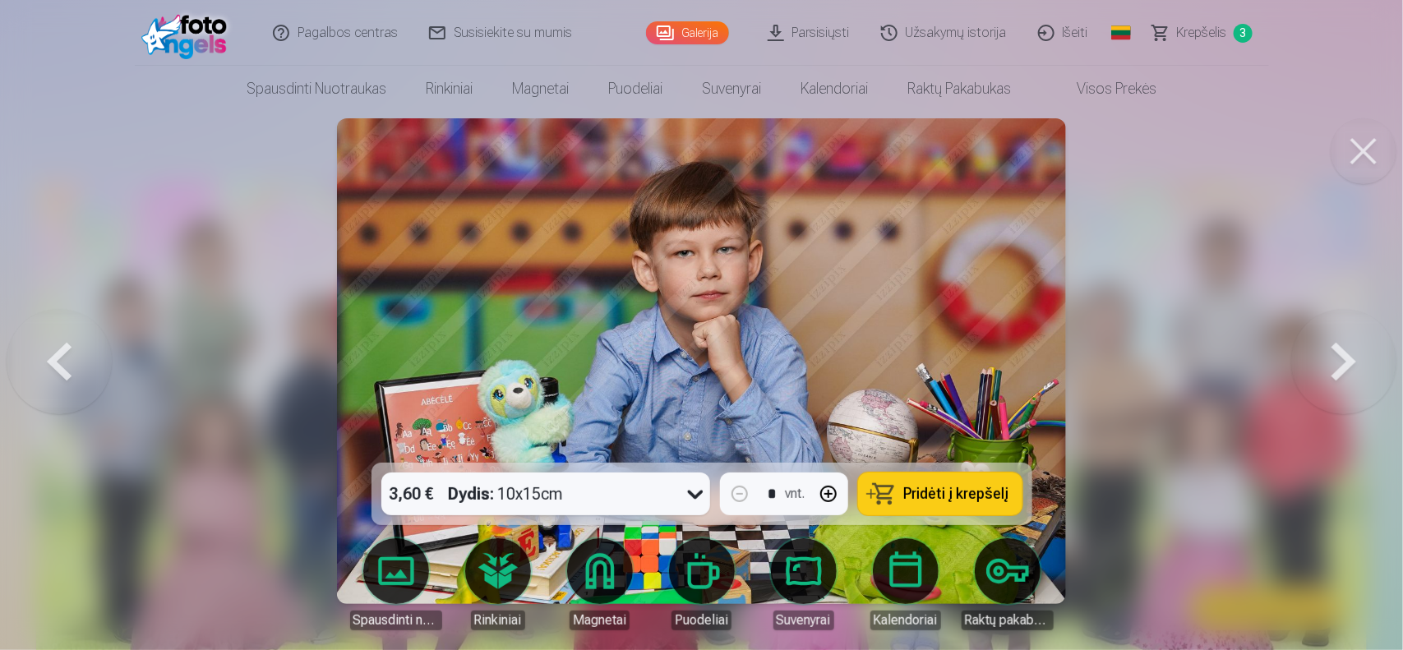
click at [1345, 362] on button at bounding box center [1343, 361] width 105 height 170
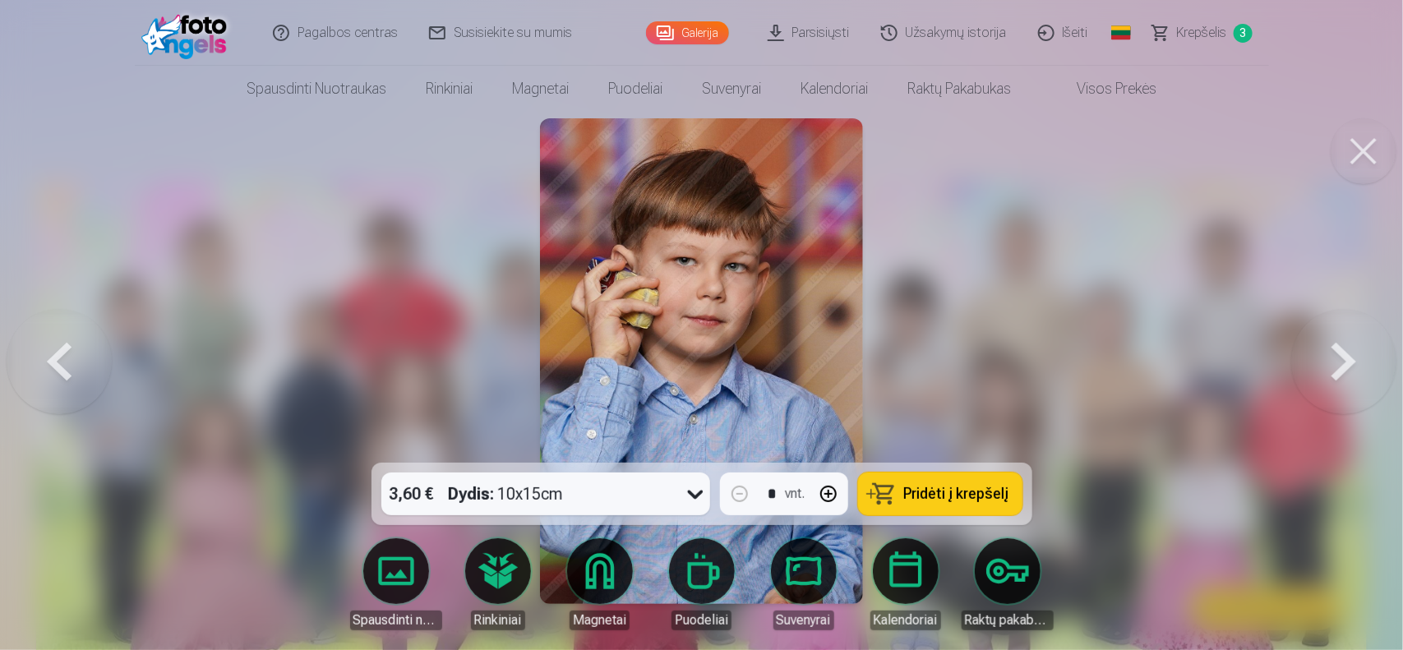
click at [1345, 339] on button at bounding box center [1343, 361] width 105 height 170
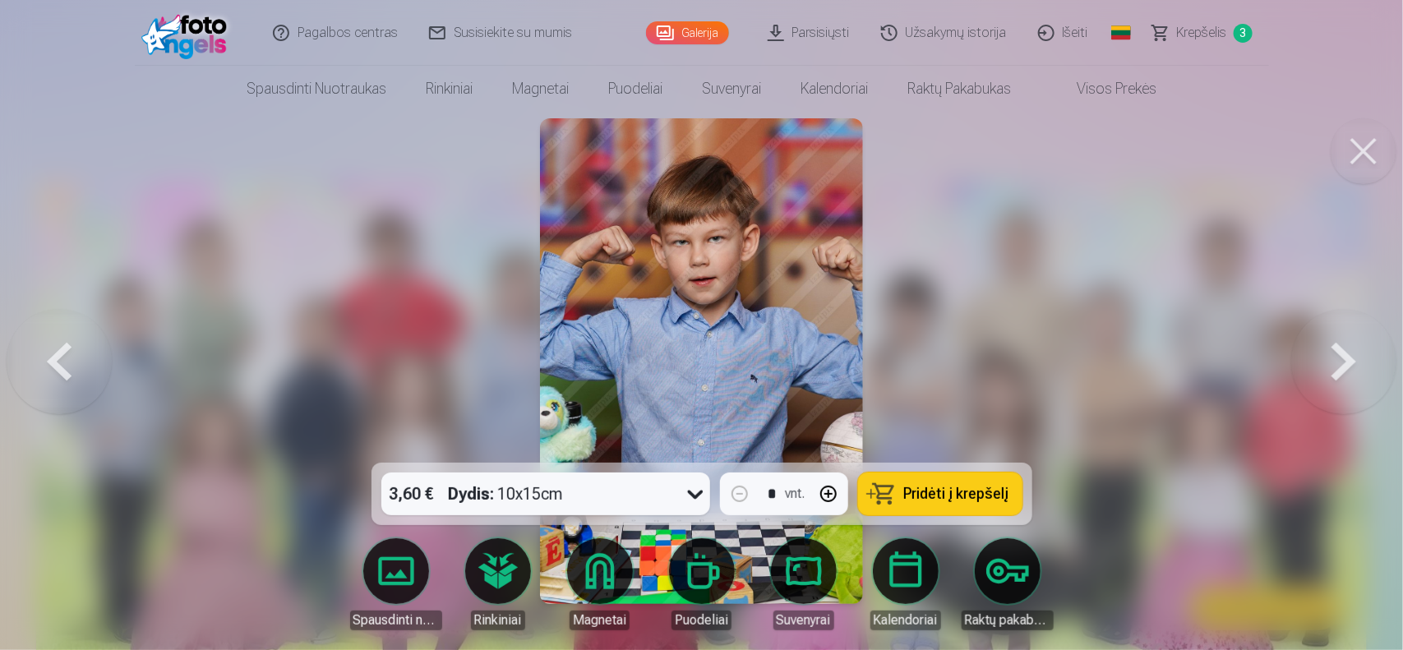
click at [1337, 360] on button at bounding box center [1343, 361] width 105 height 170
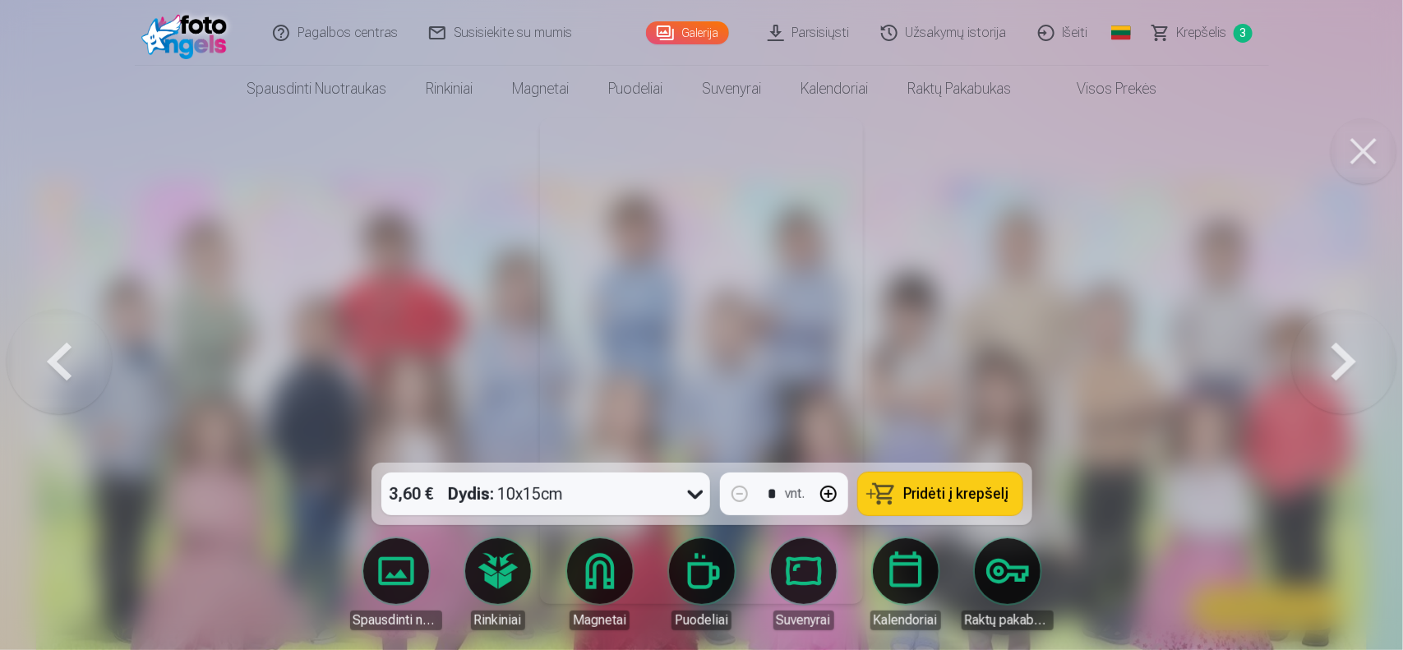
click at [1337, 360] on button at bounding box center [1343, 361] width 105 height 170
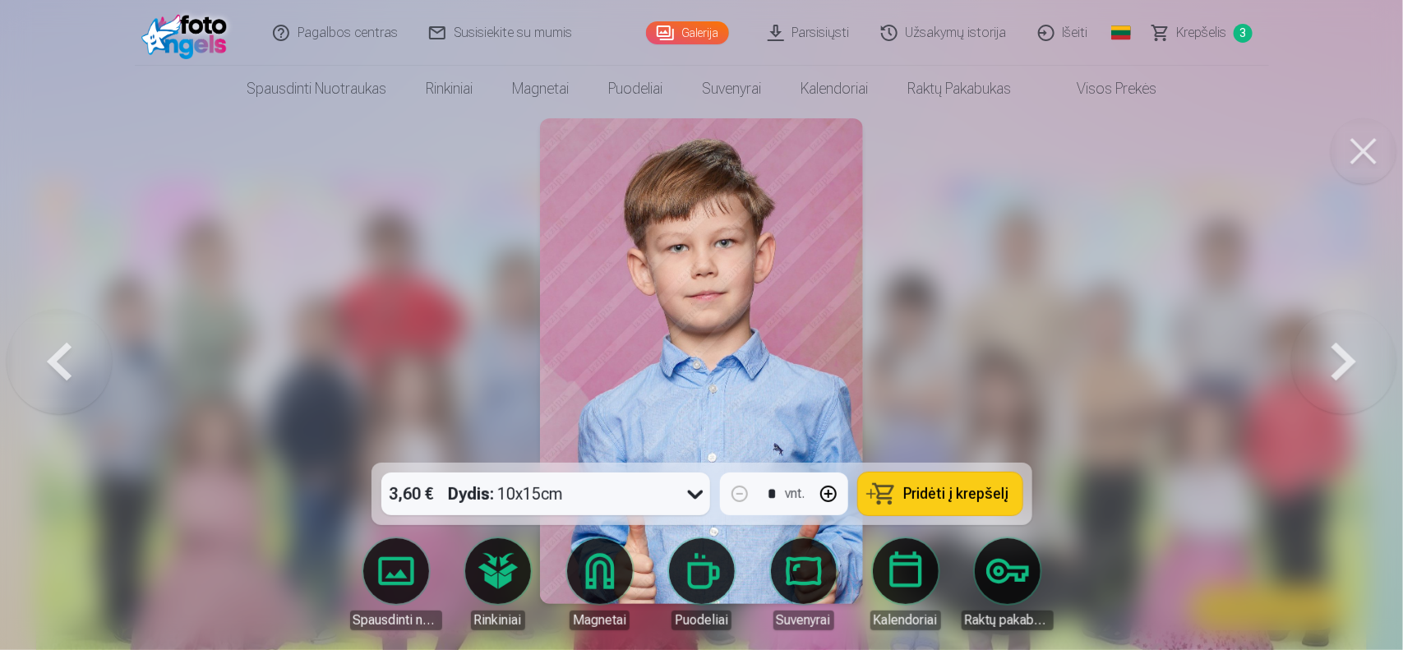
click at [62, 358] on button at bounding box center [59, 361] width 105 height 170
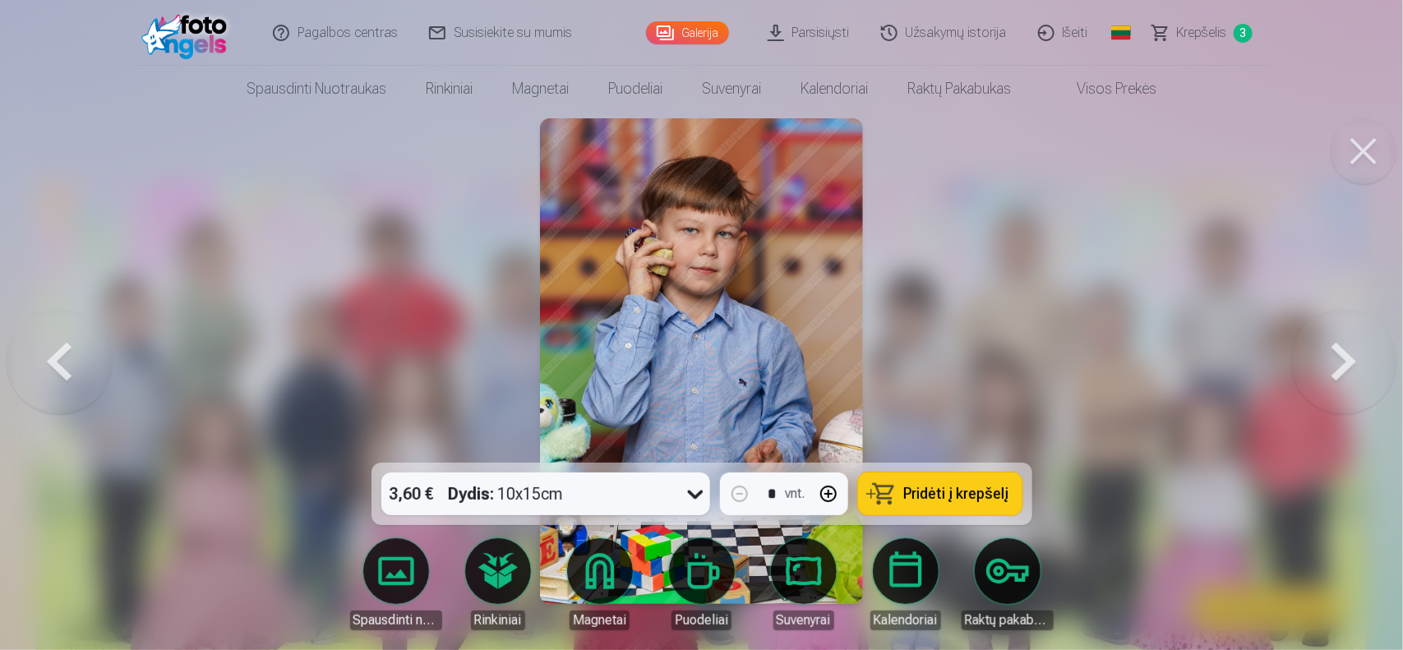
click at [1338, 386] on button at bounding box center [1343, 361] width 105 height 170
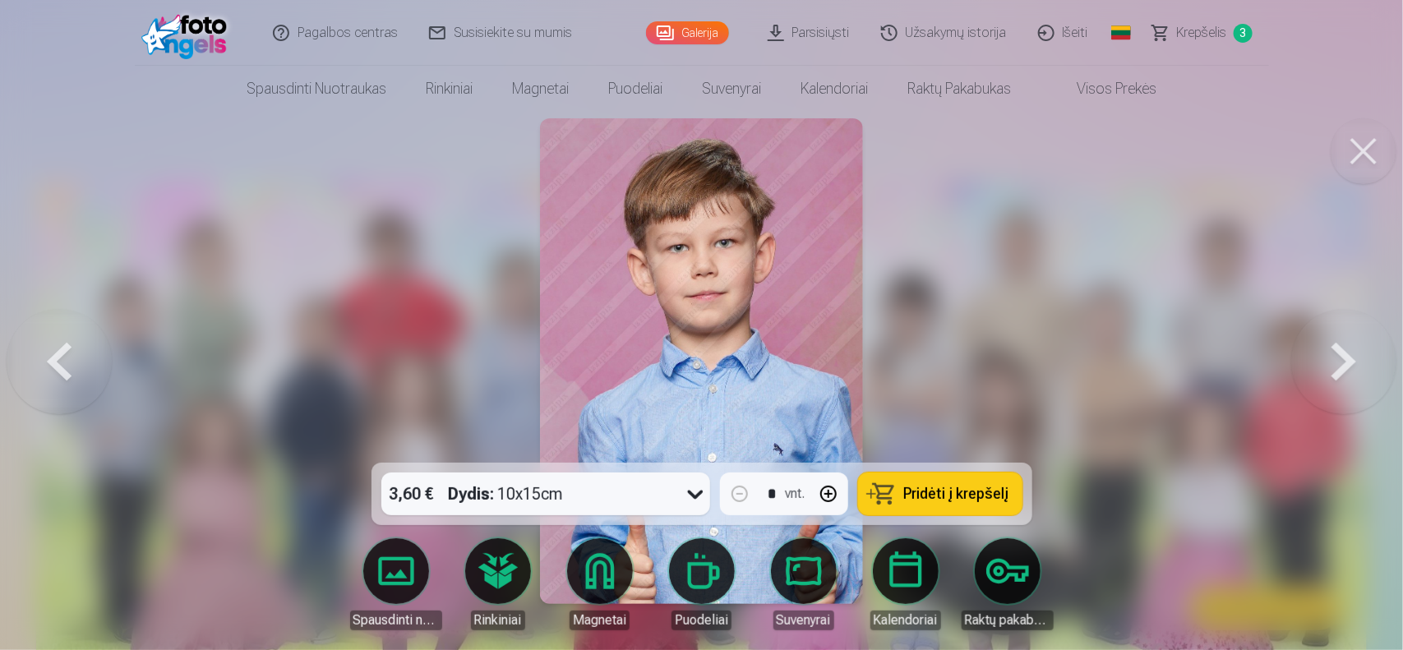
click at [1341, 349] on button at bounding box center [1343, 361] width 105 height 170
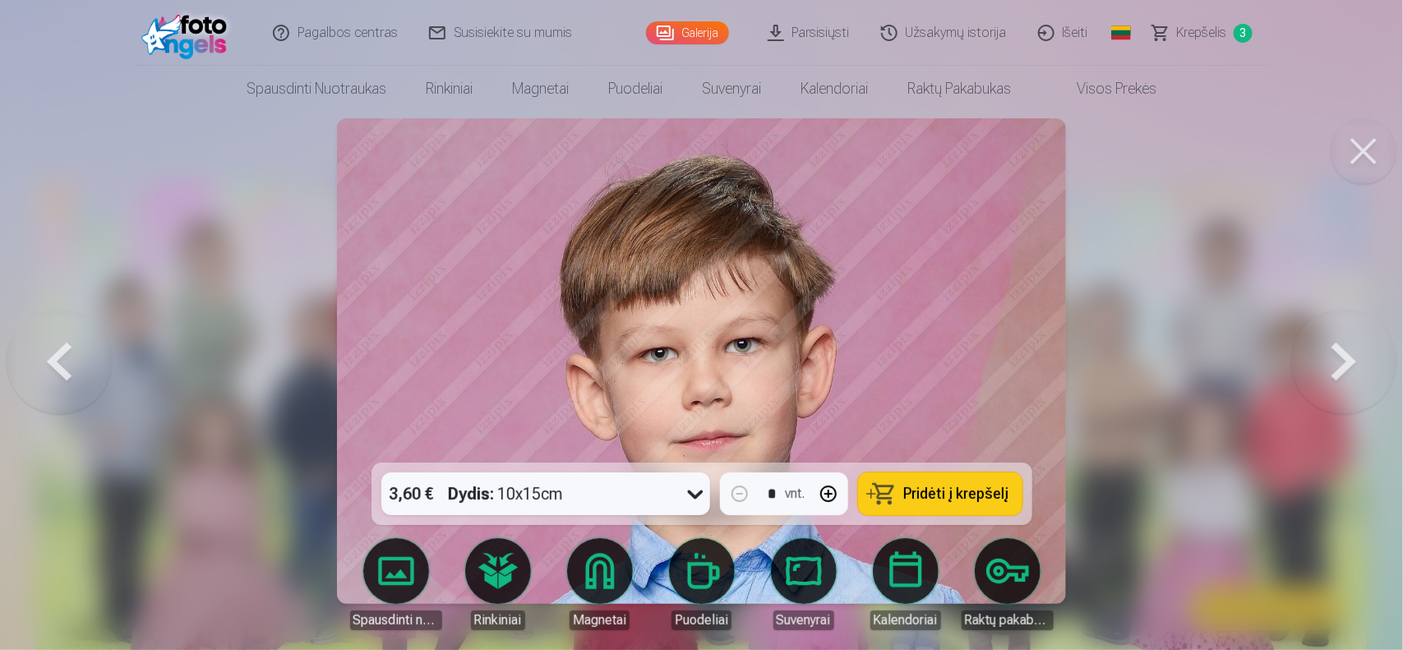
click at [1341, 349] on button at bounding box center [1343, 361] width 105 height 170
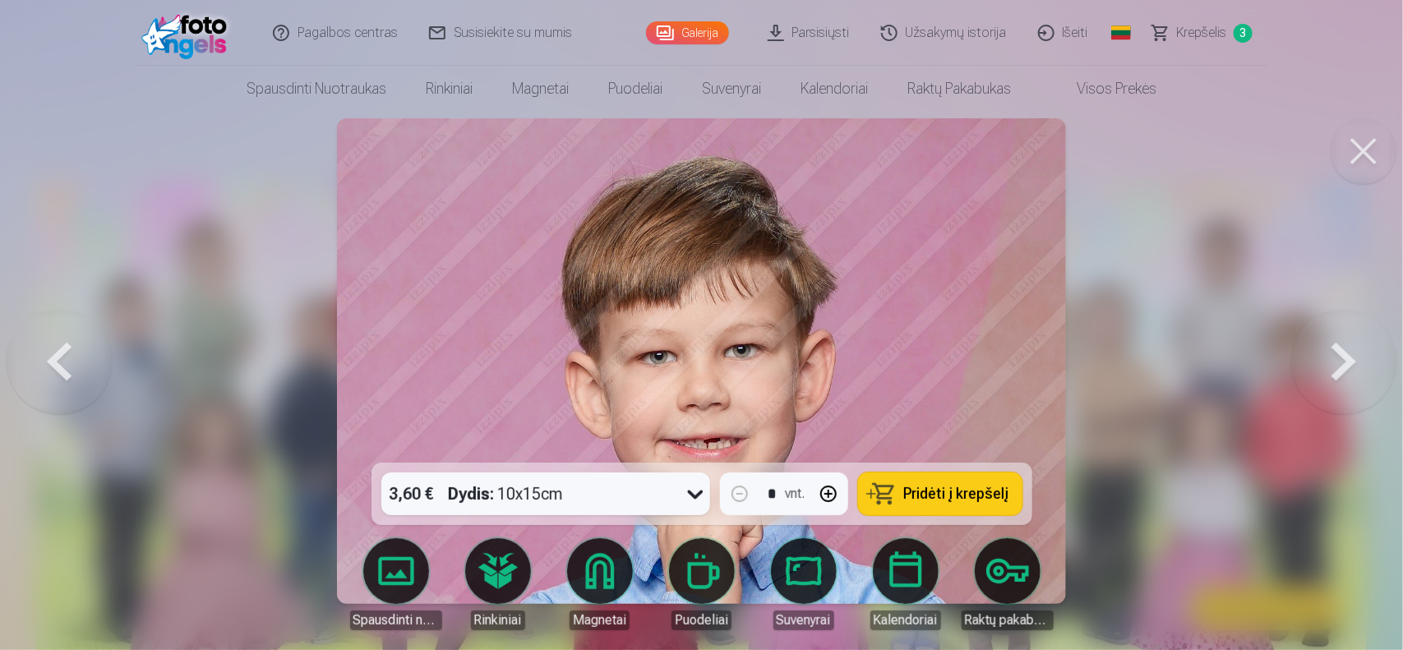
click at [1341, 349] on button at bounding box center [1343, 361] width 105 height 170
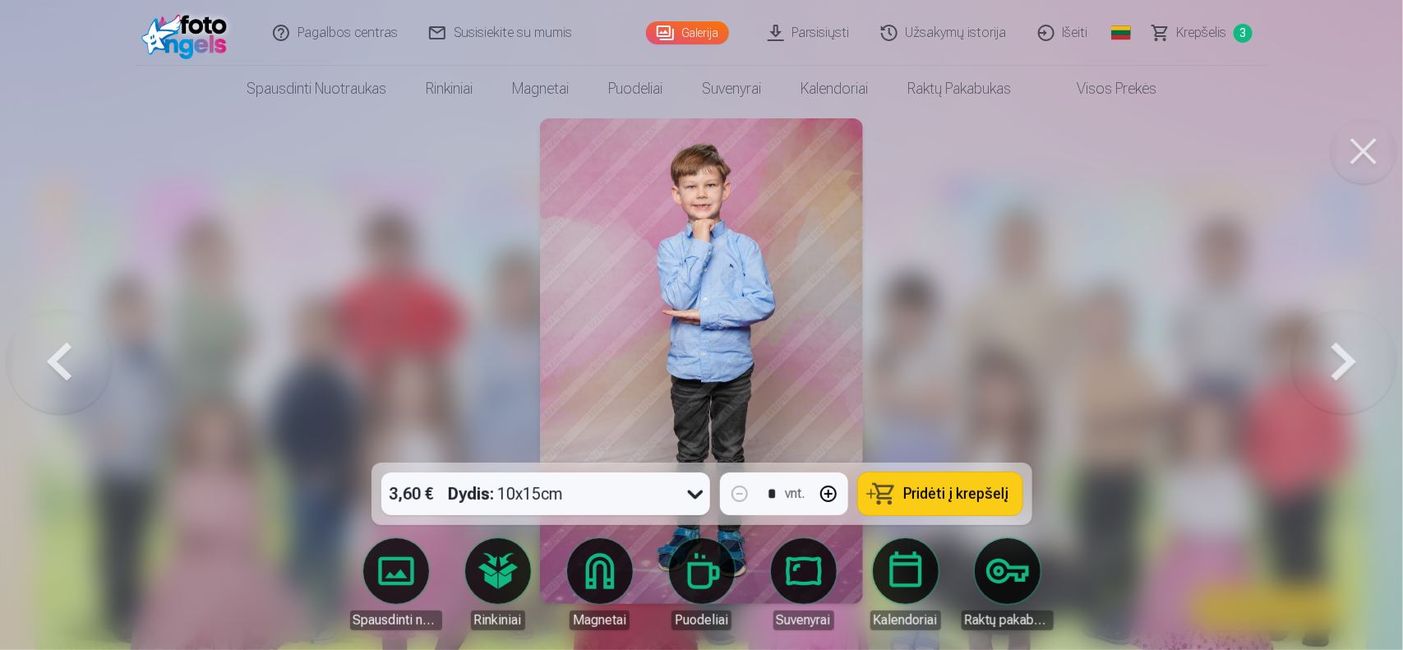
click at [1317, 376] on button at bounding box center [1343, 361] width 105 height 170
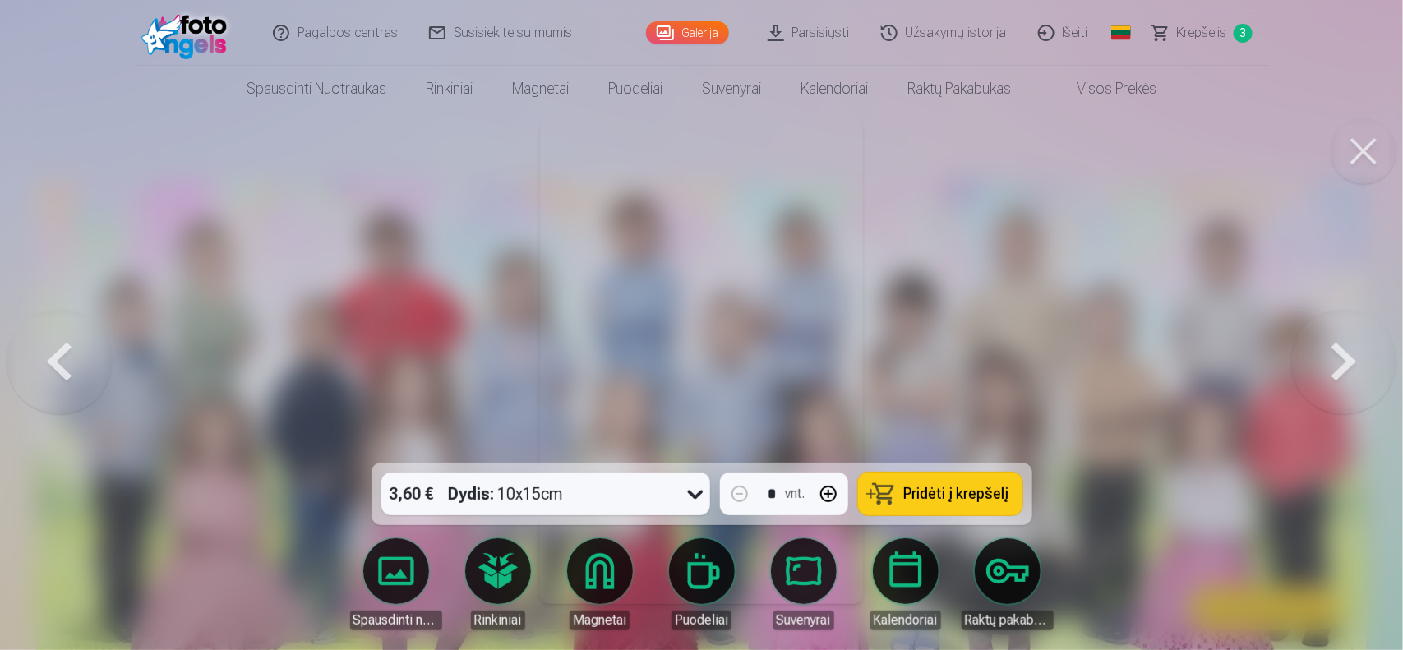
click at [1317, 376] on button at bounding box center [1343, 361] width 105 height 170
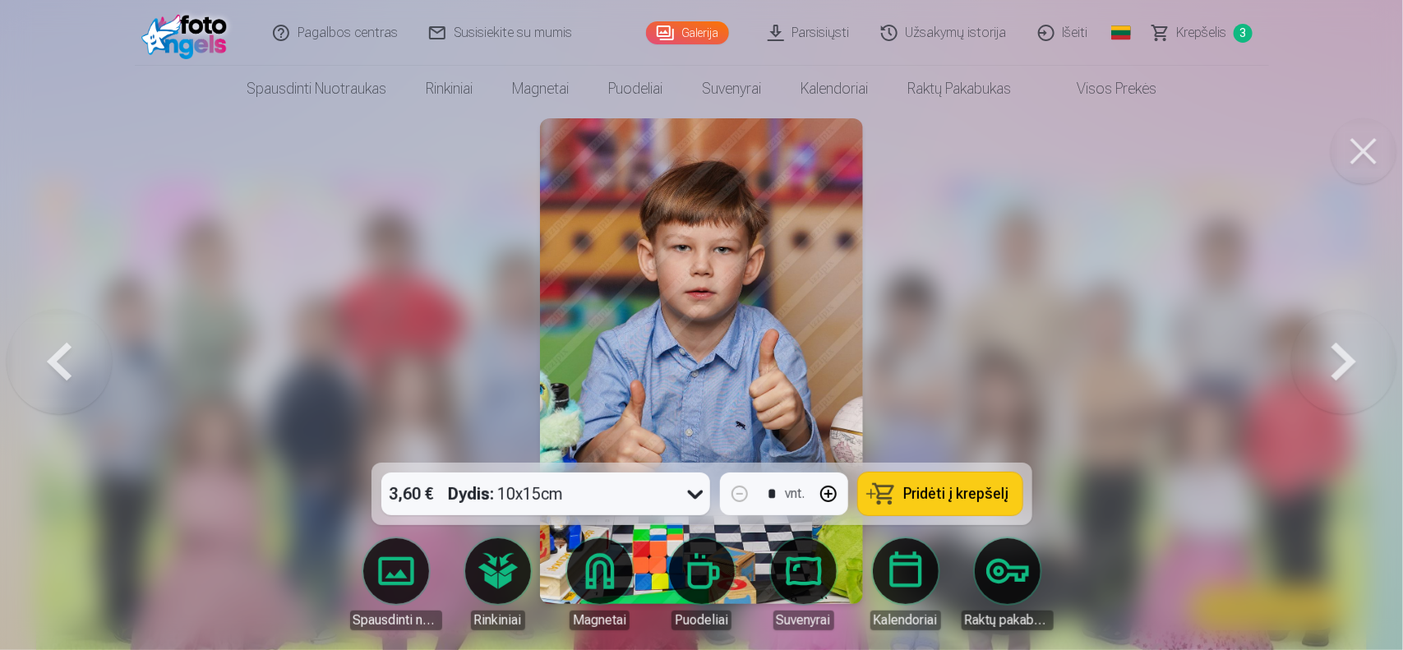
click at [1344, 376] on button at bounding box center [1343, 361] width 105 height 170
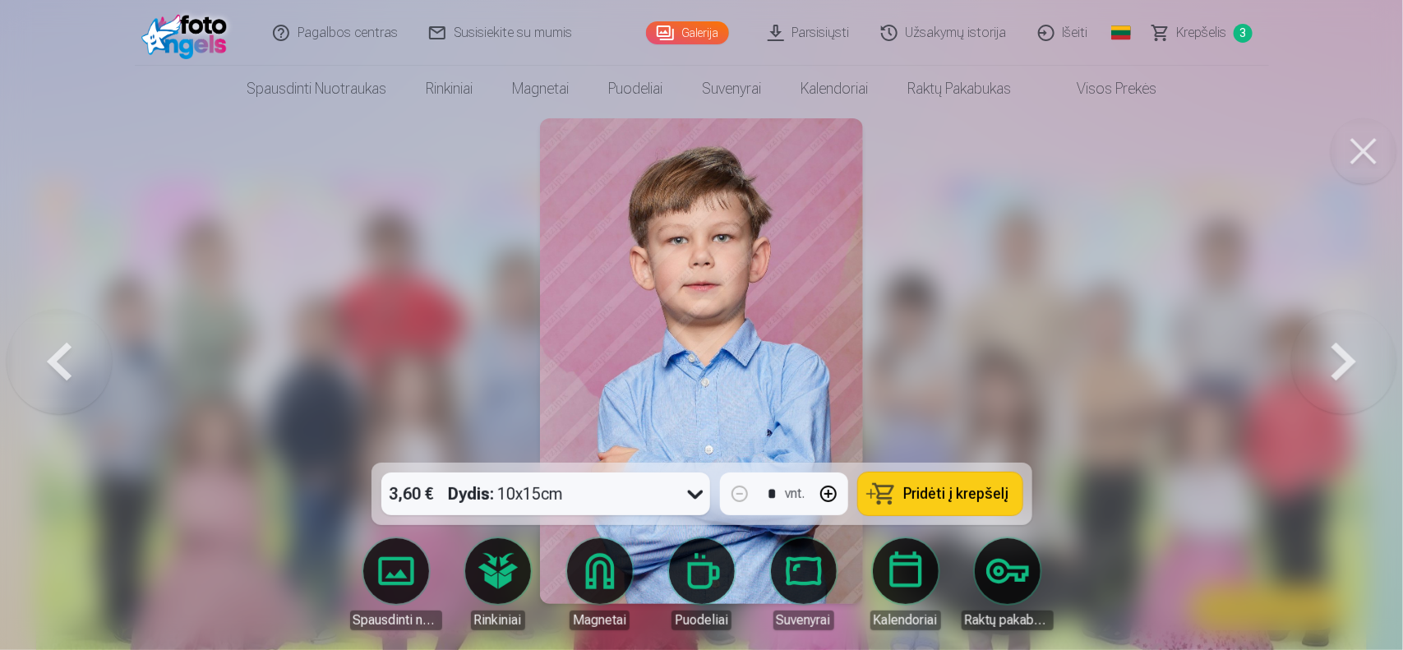
click at [1329, 376] on button at bounding box center [1343, 361] width 105 height 170
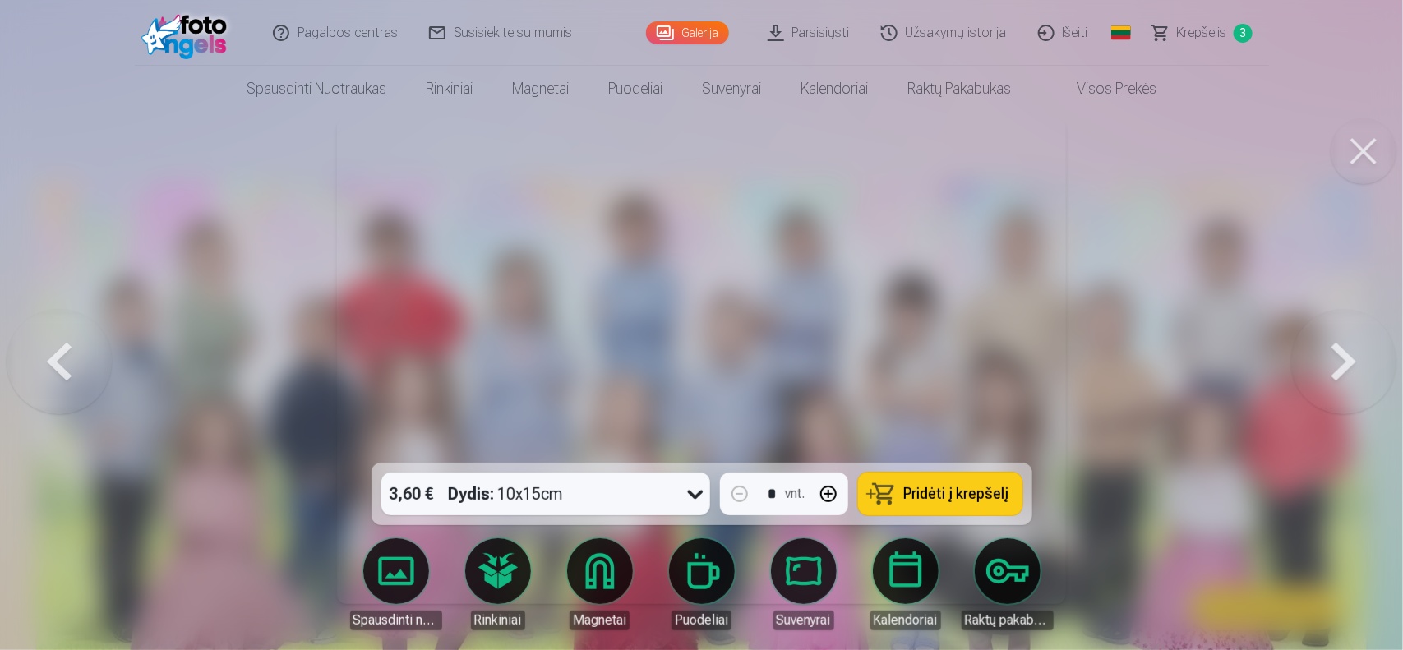
click at [1329, 376] on button at bounding box center [1343, 361] width 105 height 170
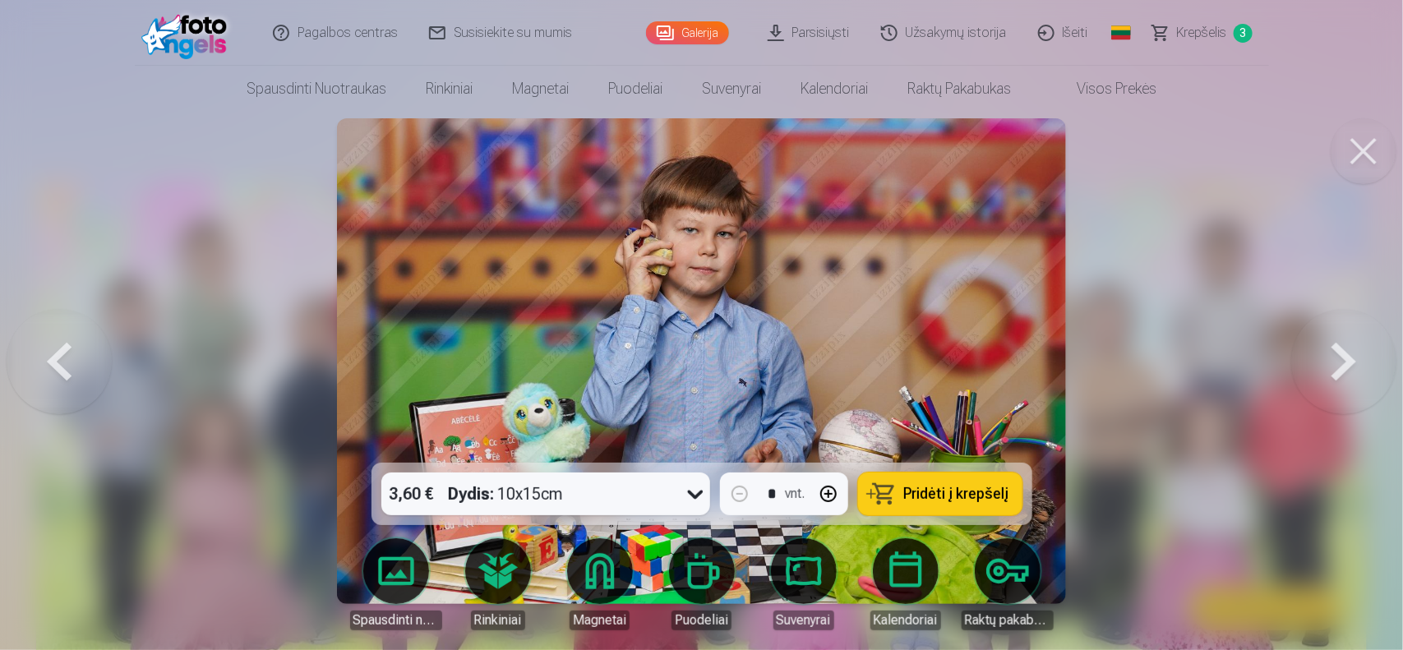
click at [1333, 404] on button at bounding box center [1343, 361] width 105 height 170
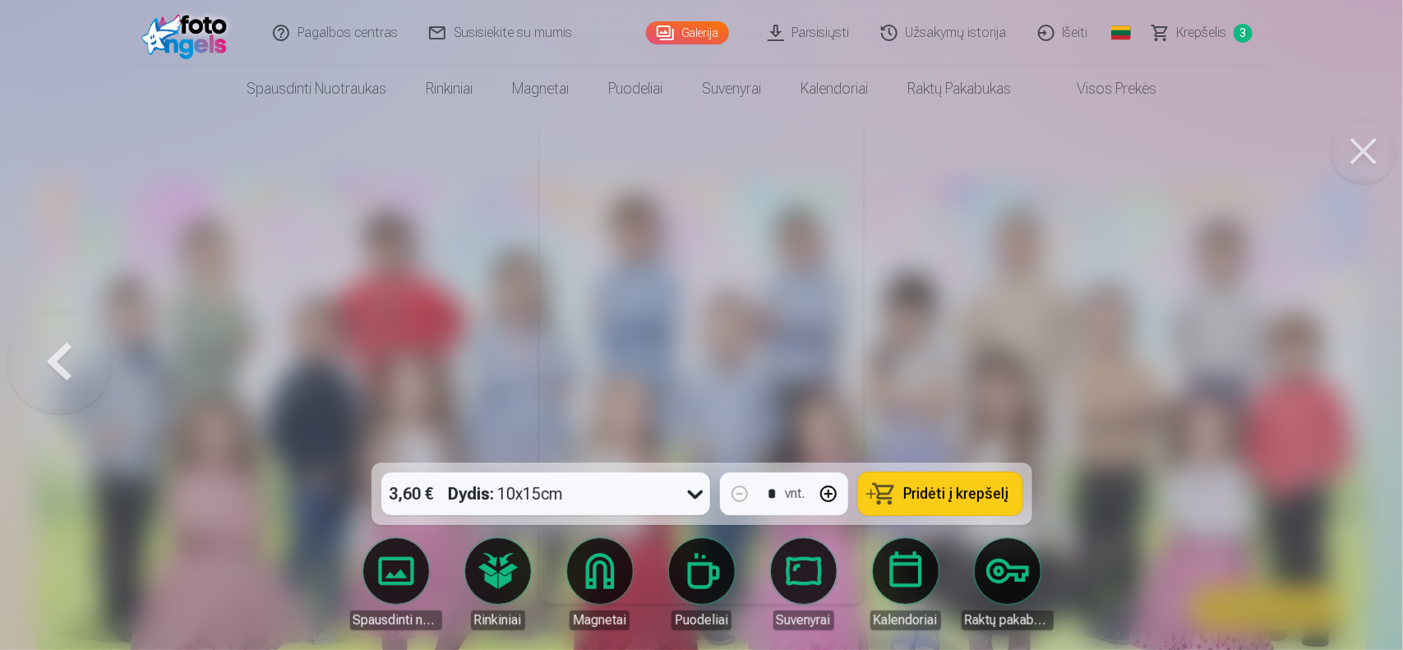
click at [1360, 367] on div at bounding box center [701, 325] width 1403 height 650
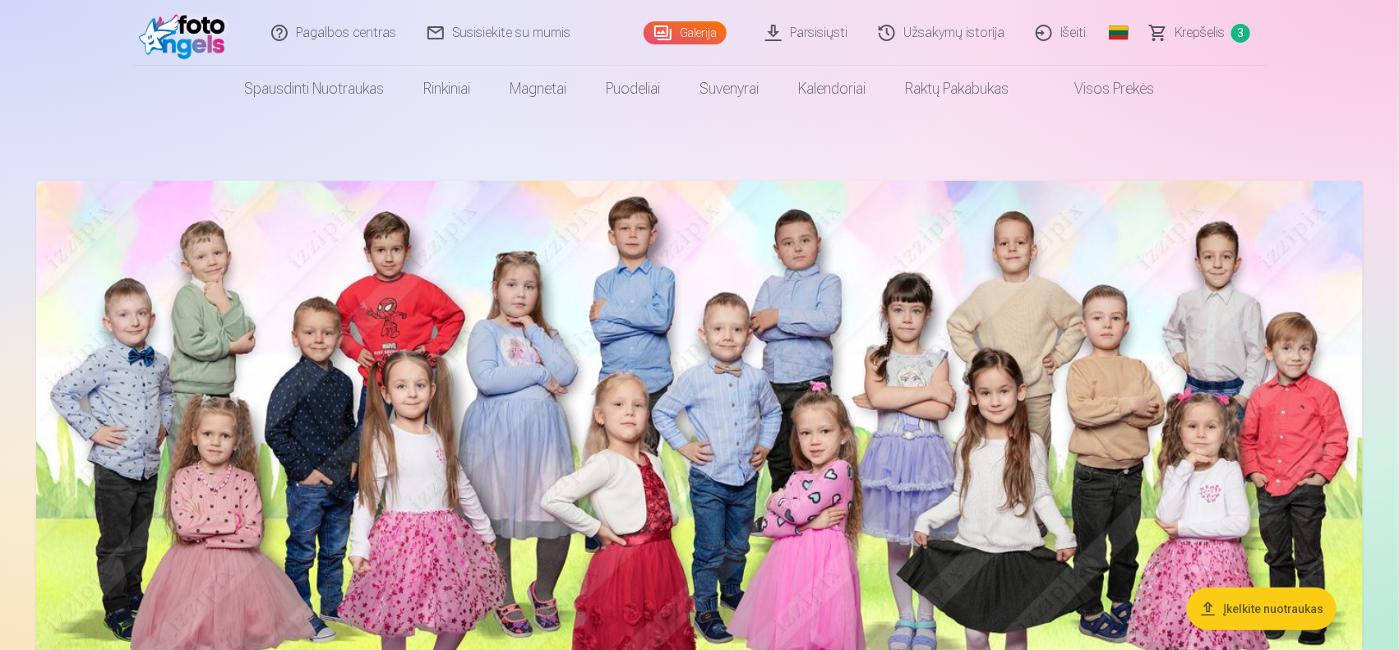
click at [1217, 31] on span "Krepšelis" at bounding box center [1200, 33] width 50 height 20
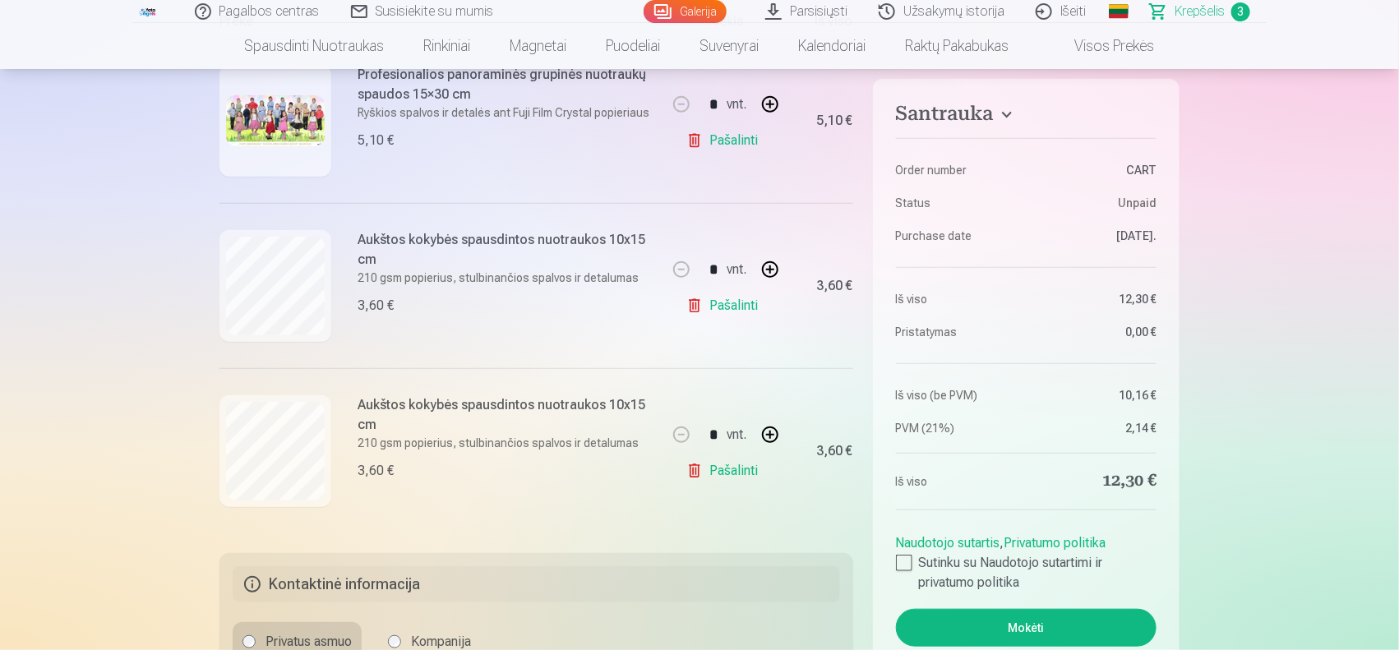
scroll to position [387, 0]
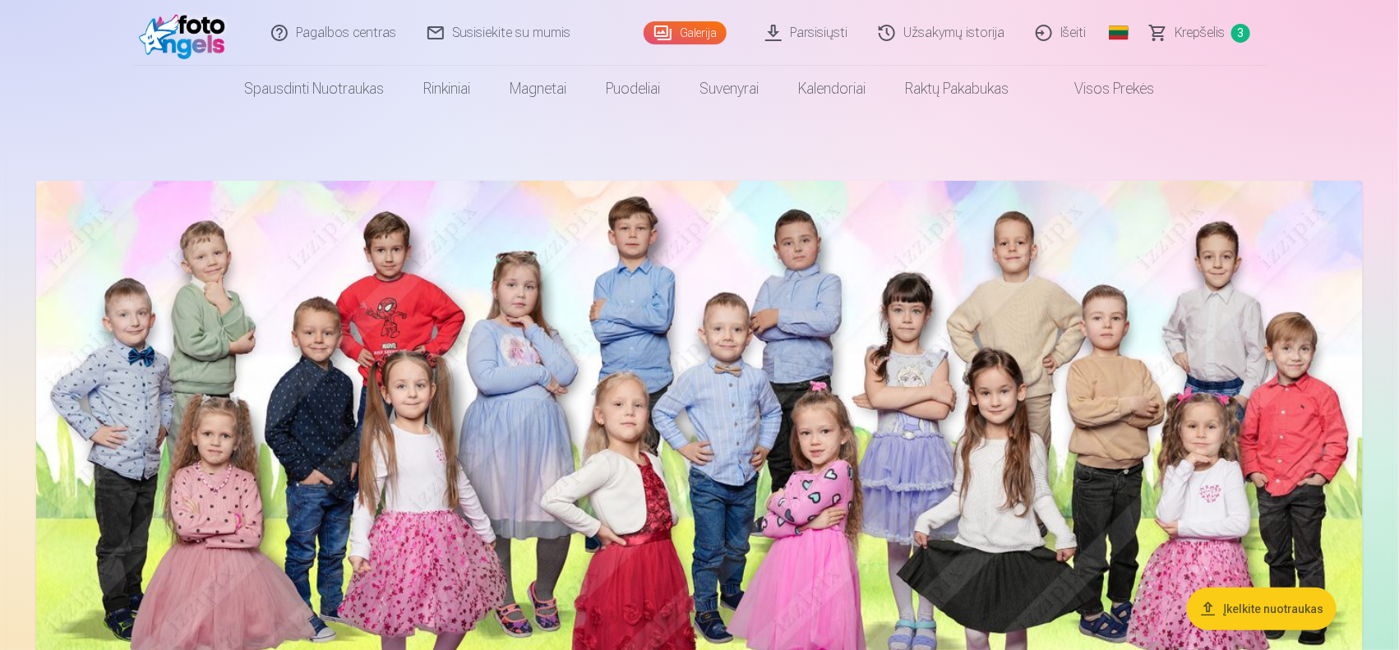
click at [1148, 526] on img at bounding box center [699, 520] width 1327 height 678
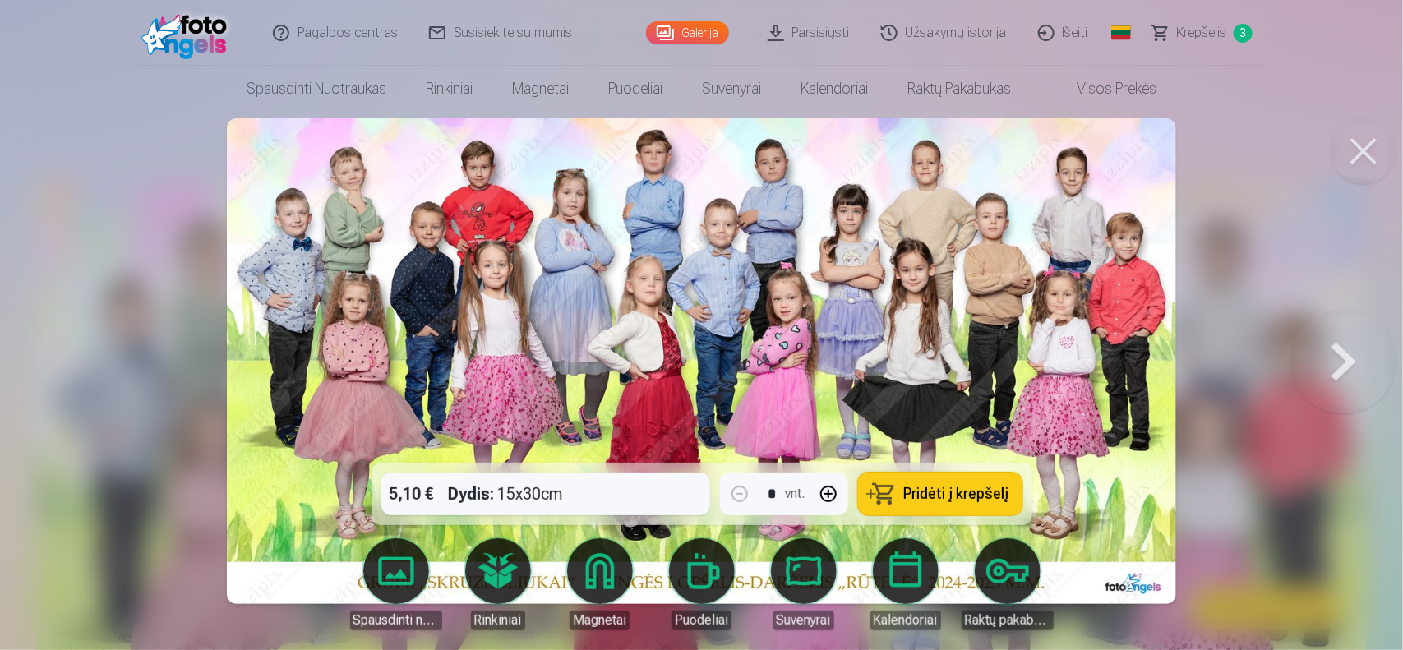
click at [1309, 359] on button at bounding box center [1343, 361] width 105 height 170
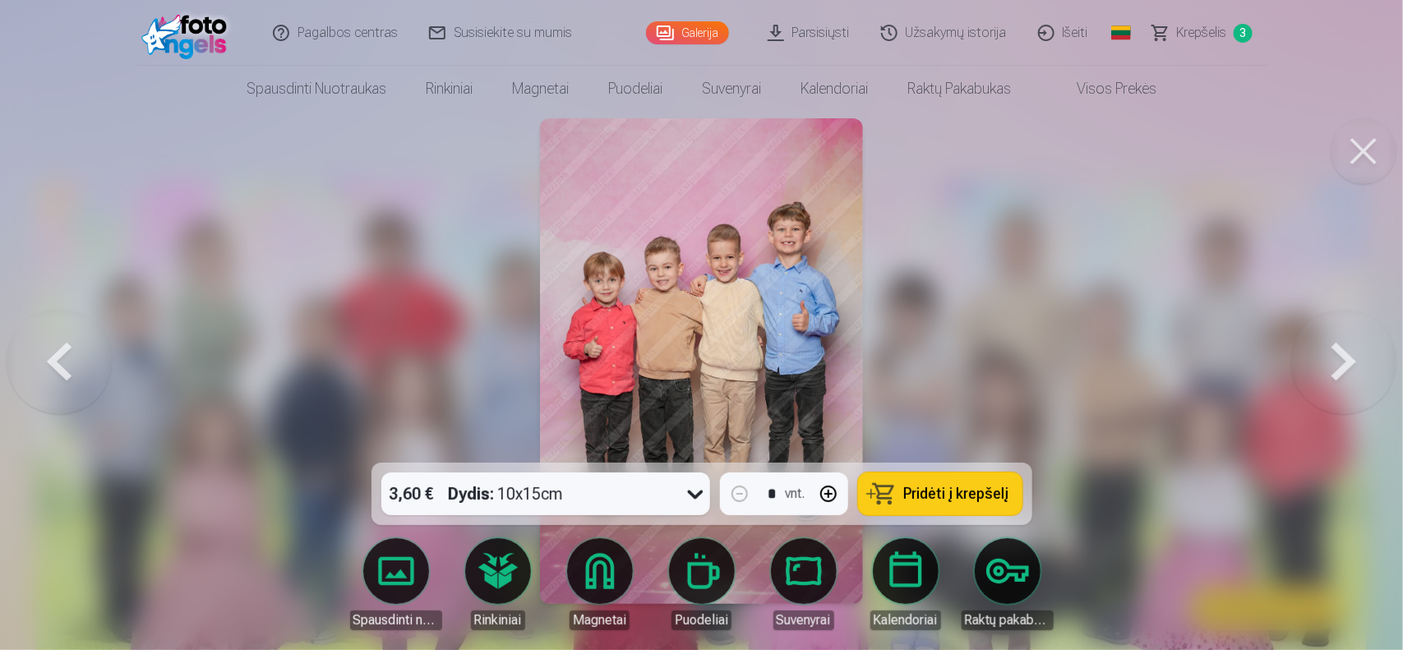
click at [1309, 359] on button at bounding box center [1343, 361] width 105 height 170
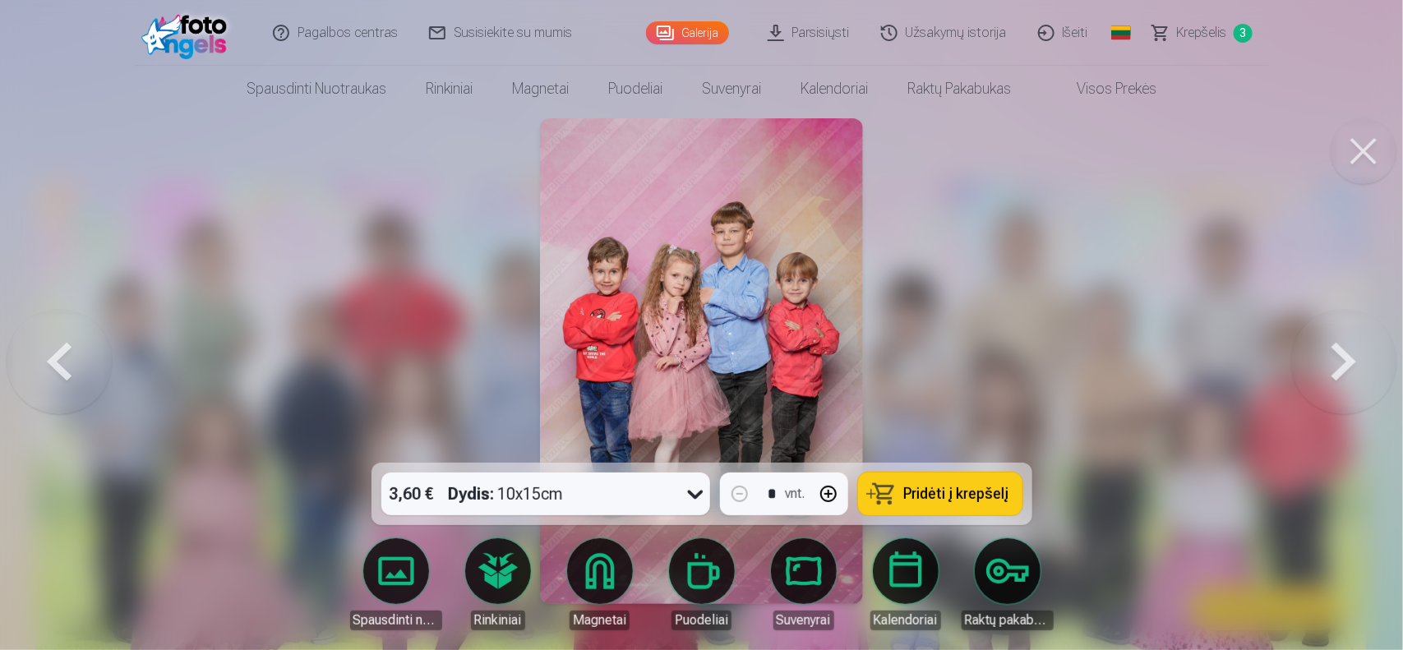
click at [1309, 359] on button at bounding box center [1343, 361] width 105 height 170
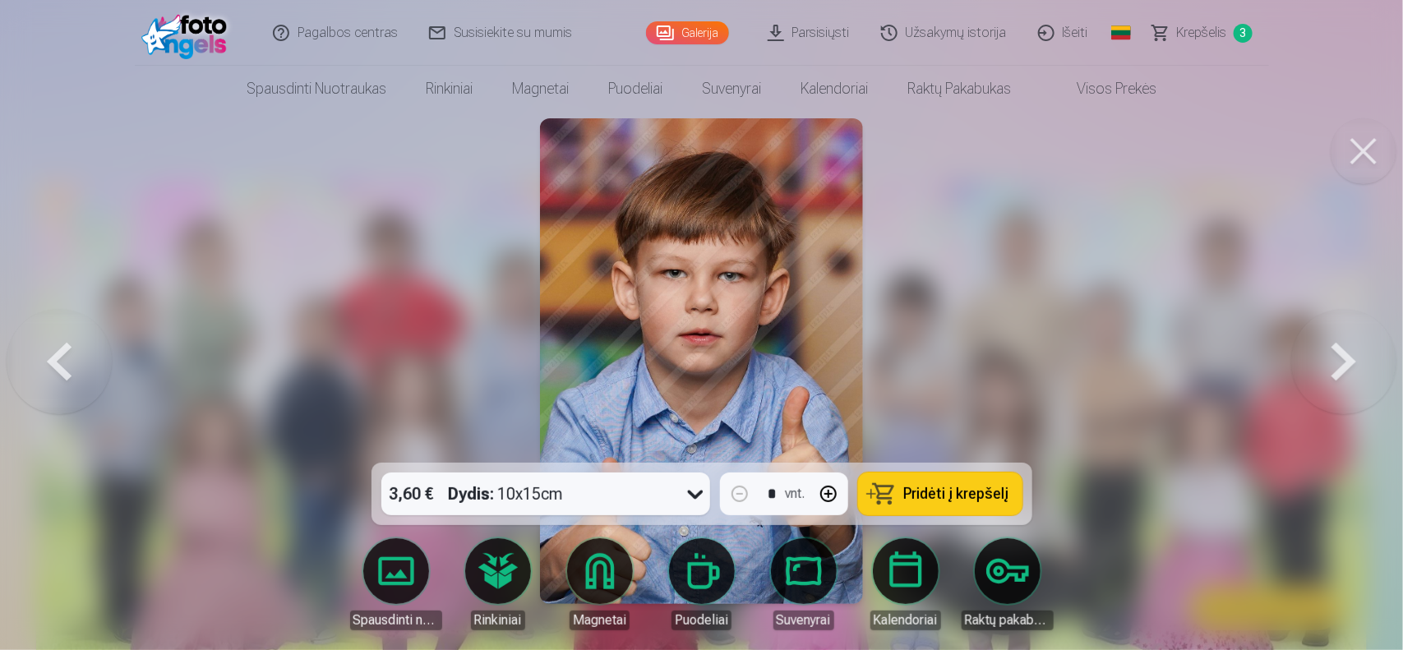
click at [1309, 359] on button at bounding box center [1343, 361] width 105 height 170
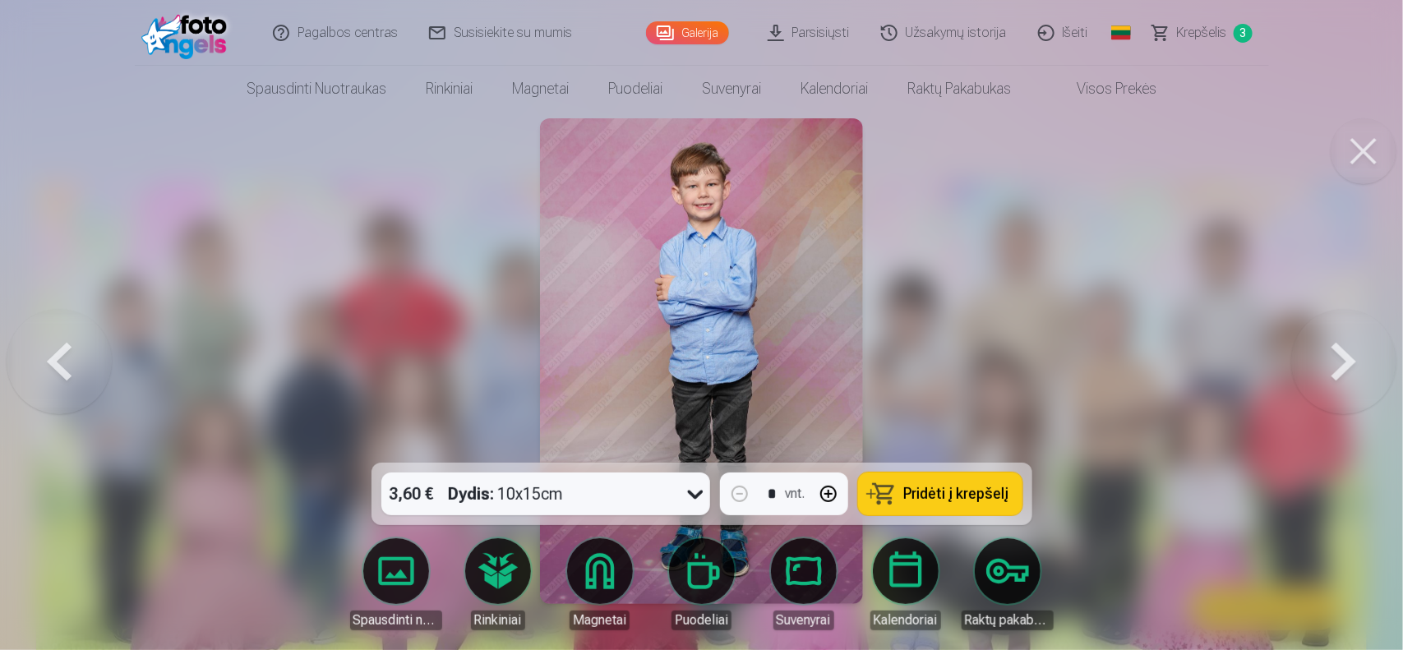
click at [1309, 359] on button at bounding box center [1343, 361] width 105 height 170
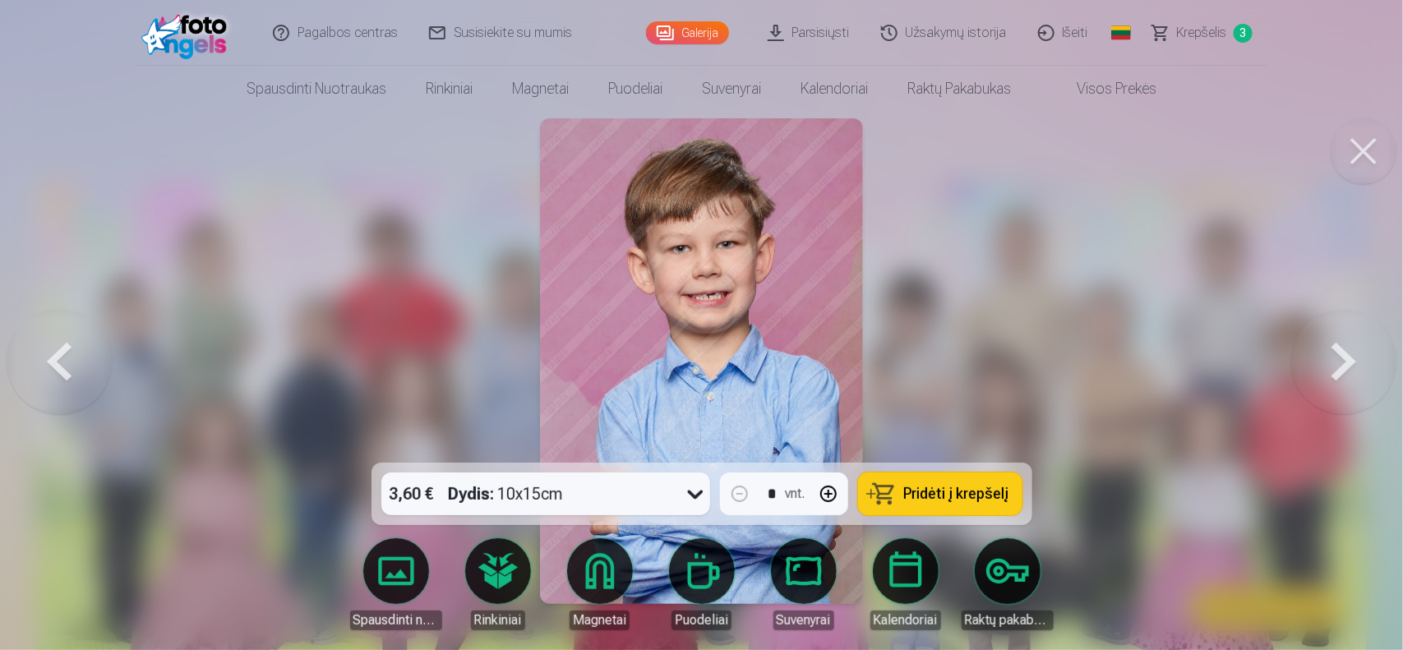
click at [1309, 359] on button at bounding box center [1343, 361] width 105 height 170
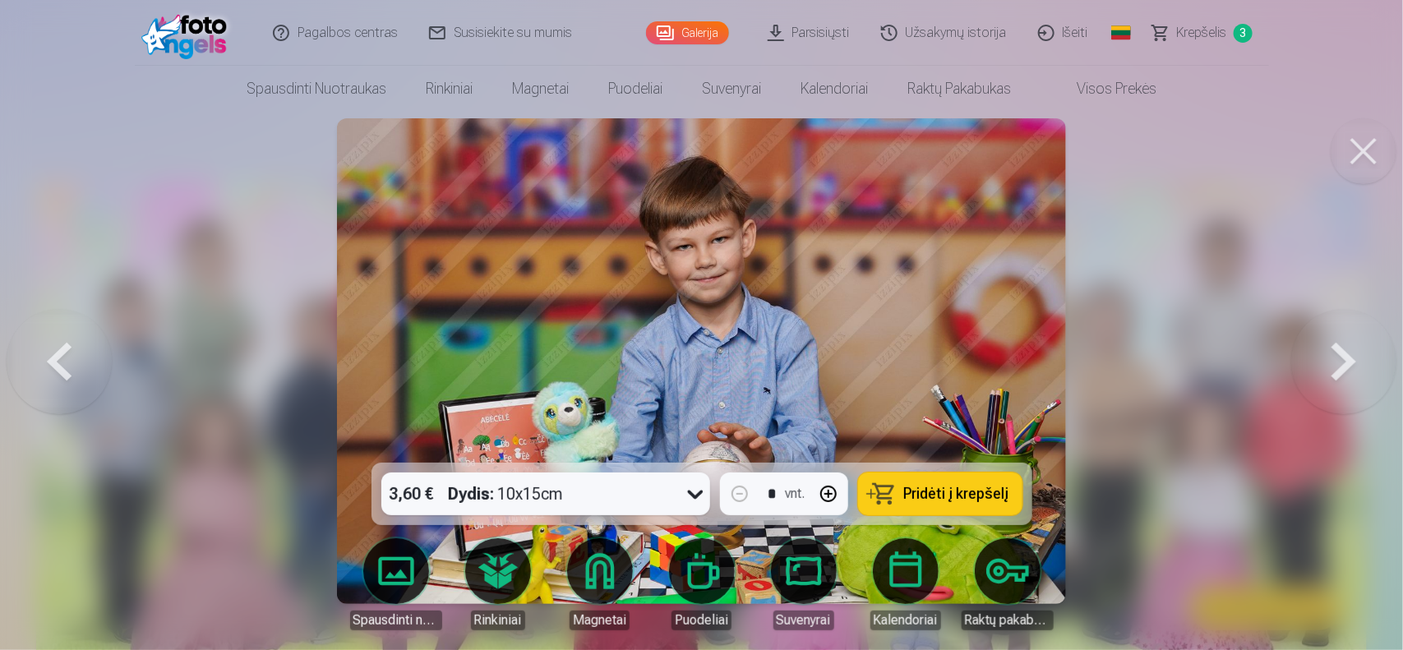
click at [1309, 359] on button at bounding box center [1343, 361] width 105 height 170
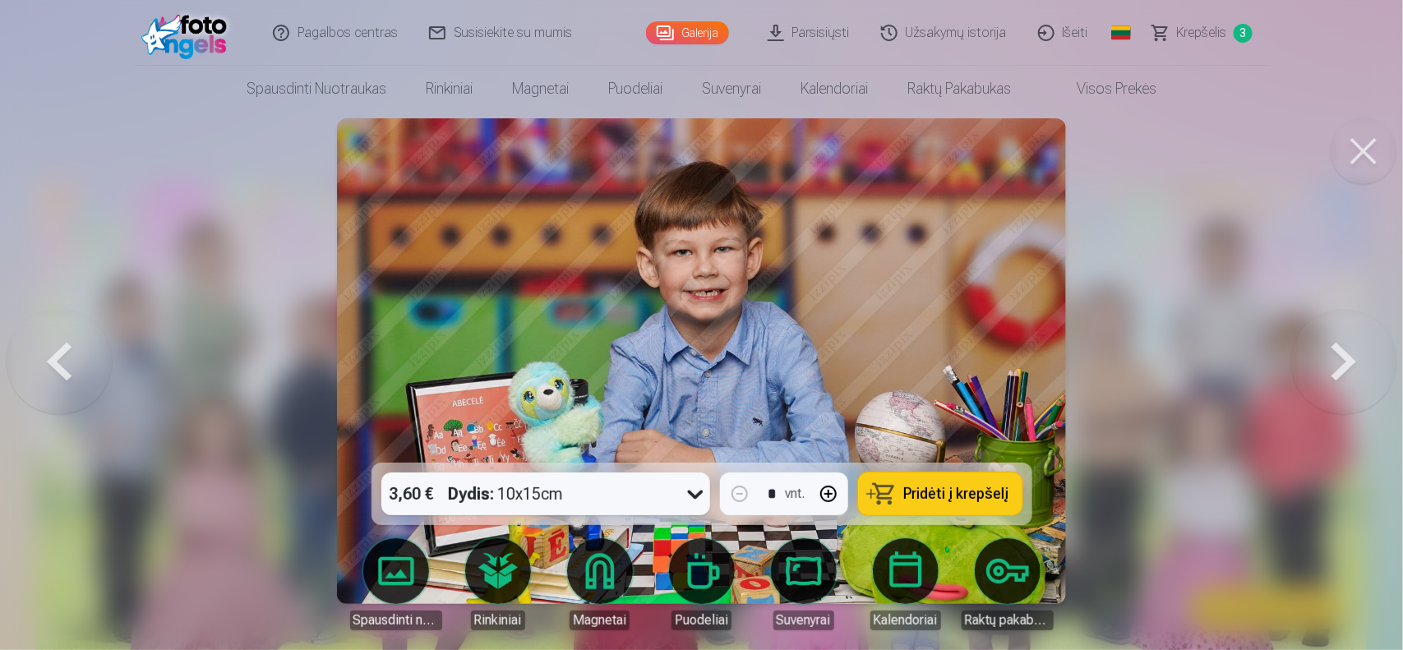
click at [1309, 359] on button at bounding box center [1343, 361] width 105 height 170
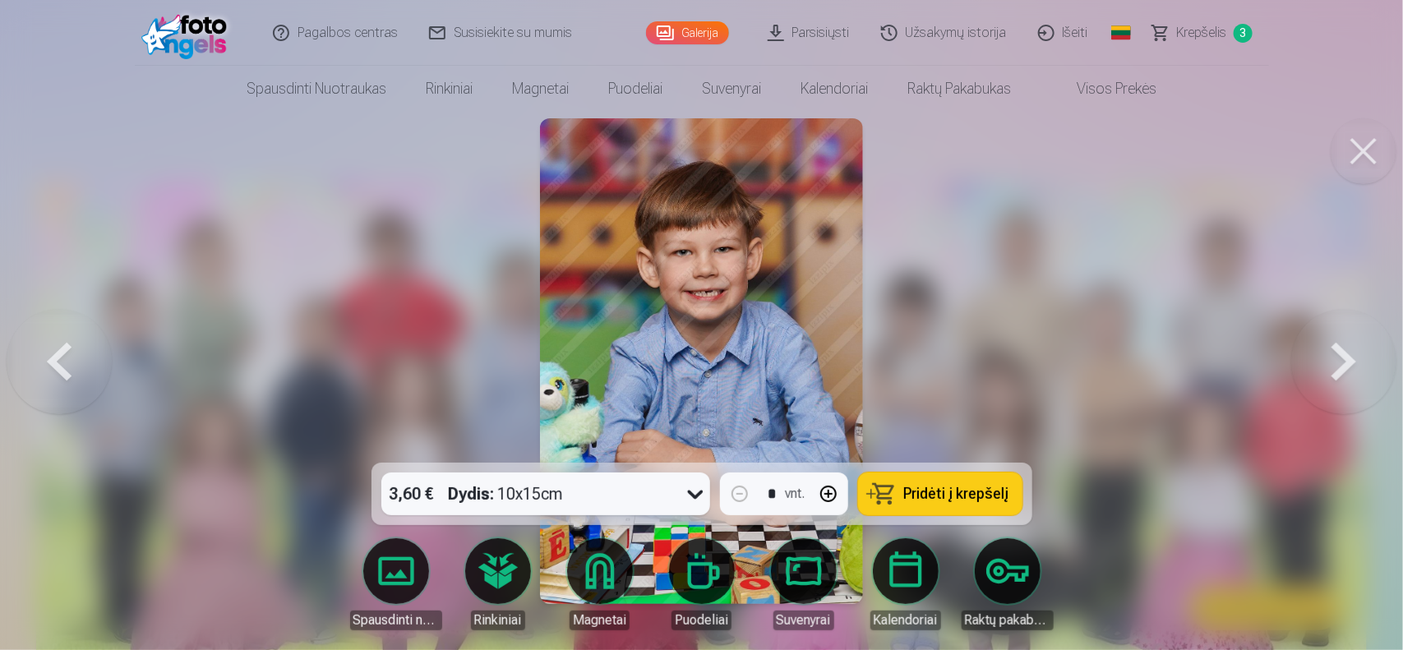
click at [1309, 359] on button at bounding box center [1343, 361] width 105 height 170
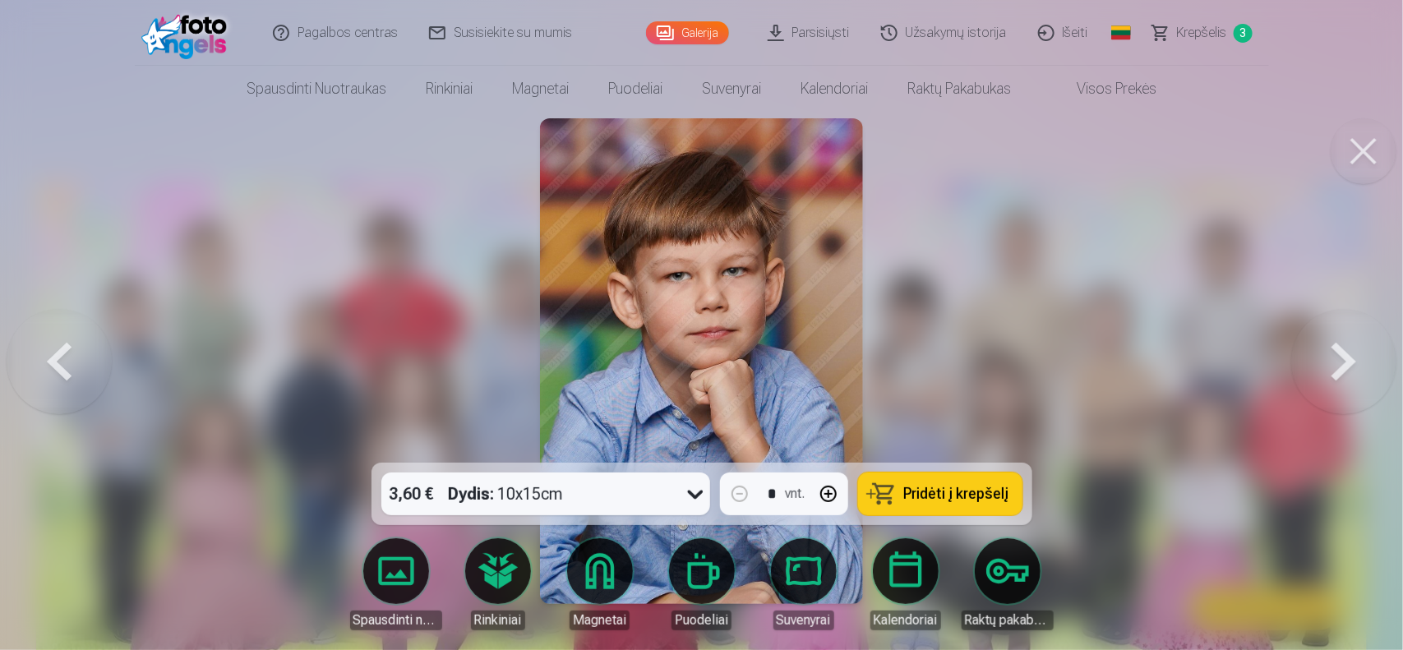
click at [1309, 359] on button at bounding box center [1343, 361] width 105 height 170
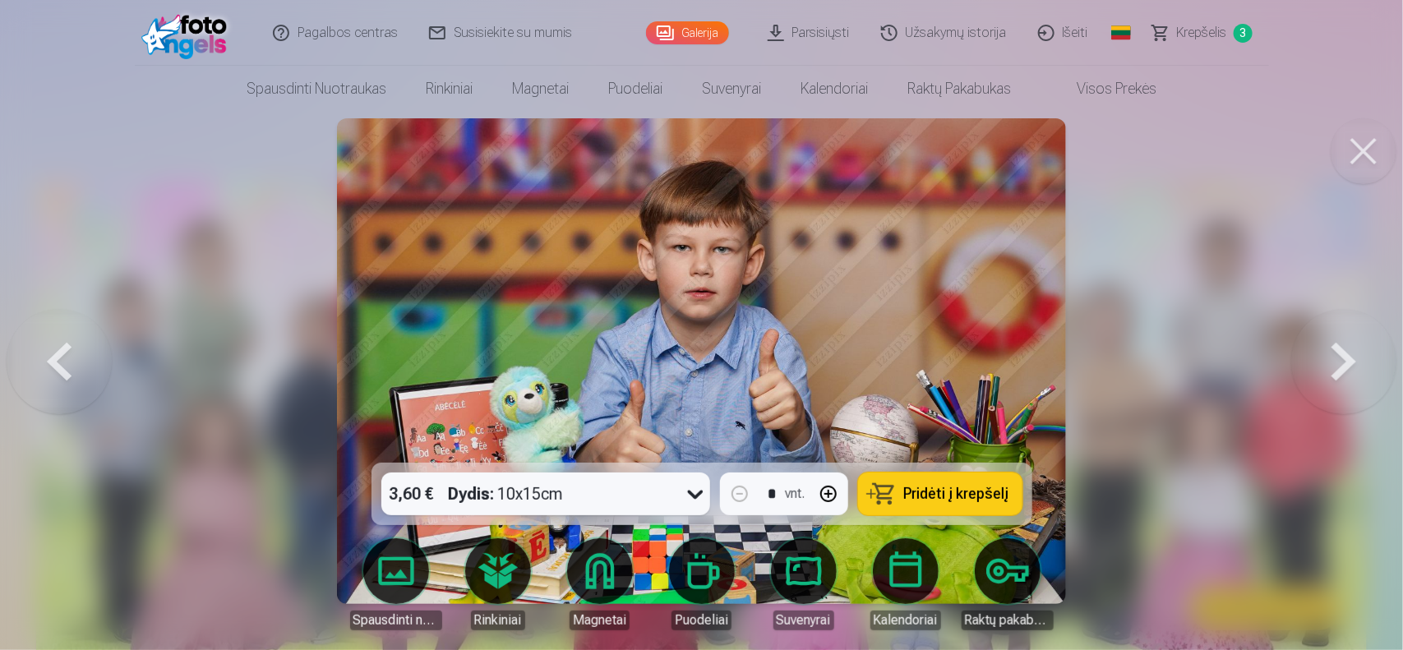
click at [1309, 359] on button at bounding box center [1343, 361] width 105 height 170
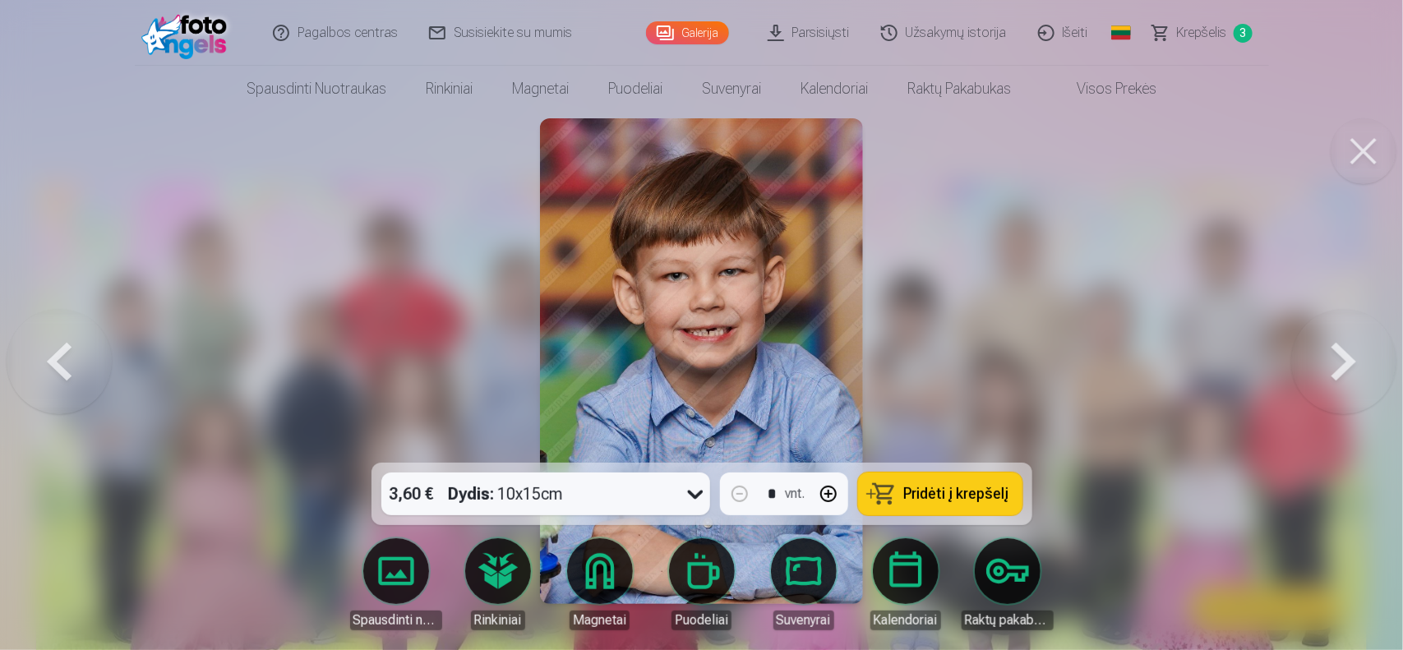
click at [1309, 359] on button at bounding box center [1343, 361] width 105 height 170
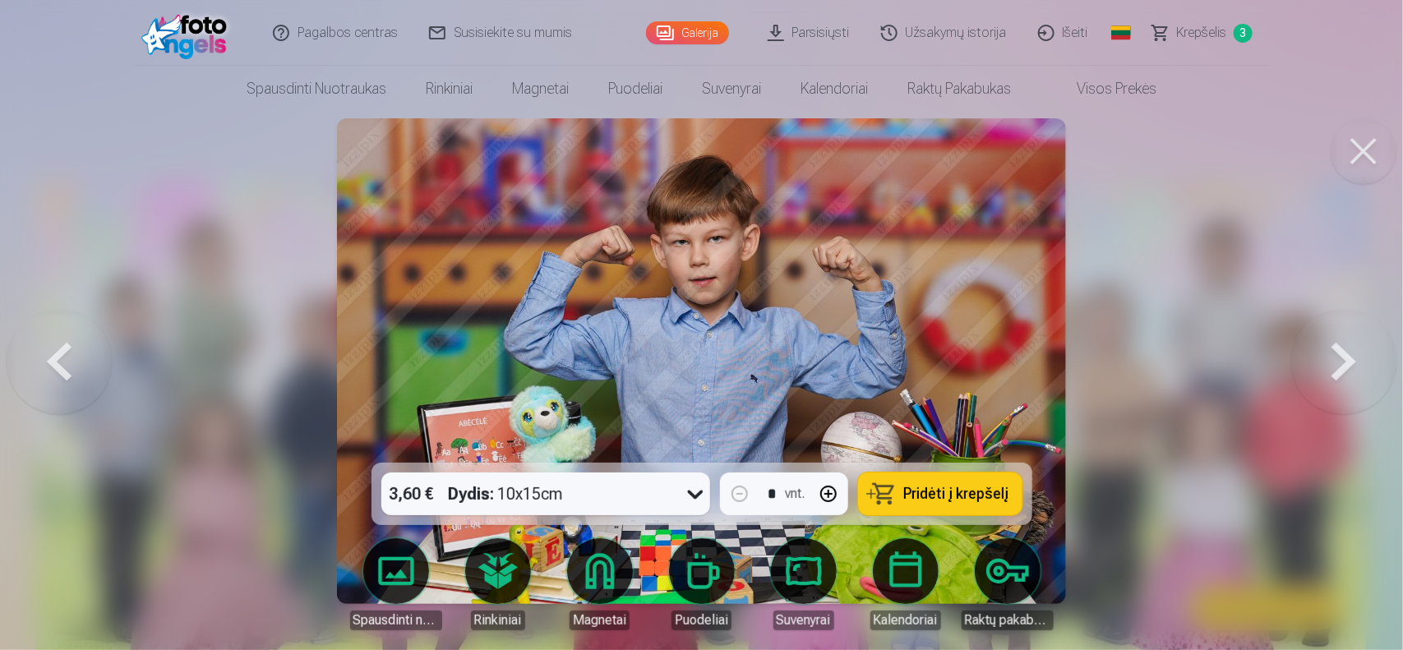
click at [1309, 359] on button at bounding box center [1343, 361] width 105 height 170
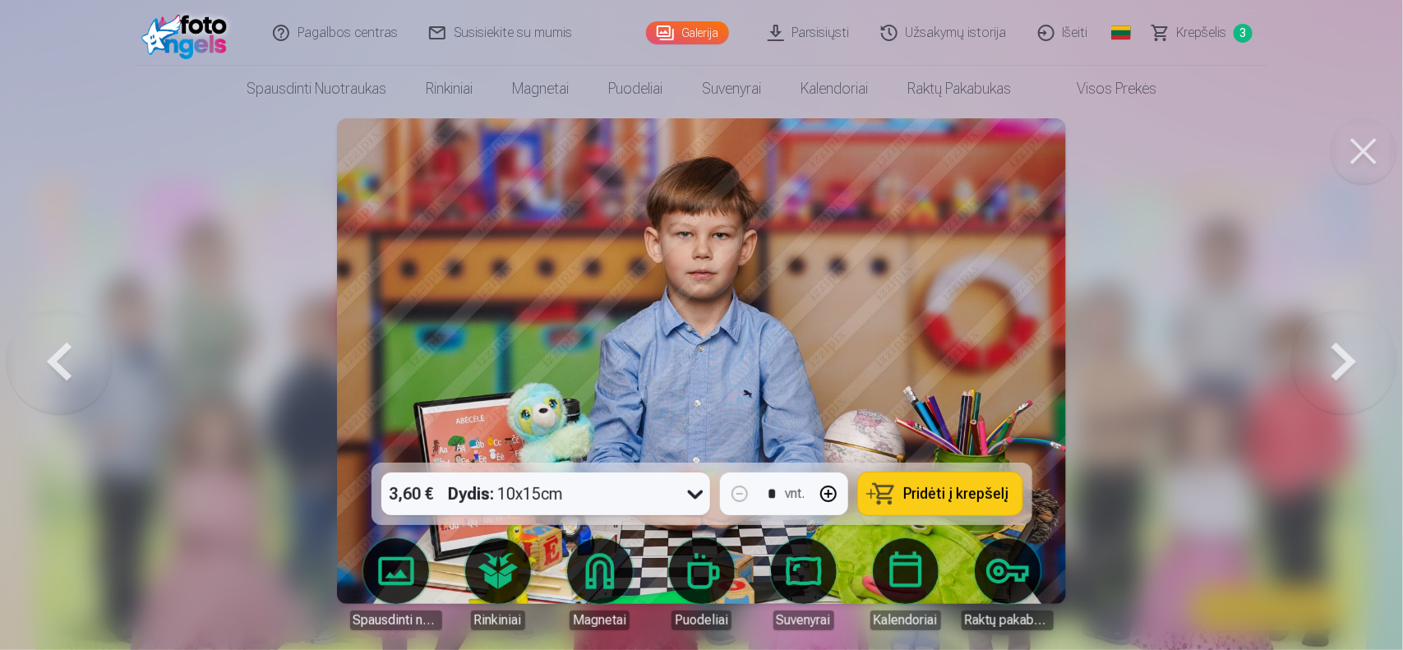
click at [1309, 359] on button at bounding box center [1343, 361] width 105 height 170
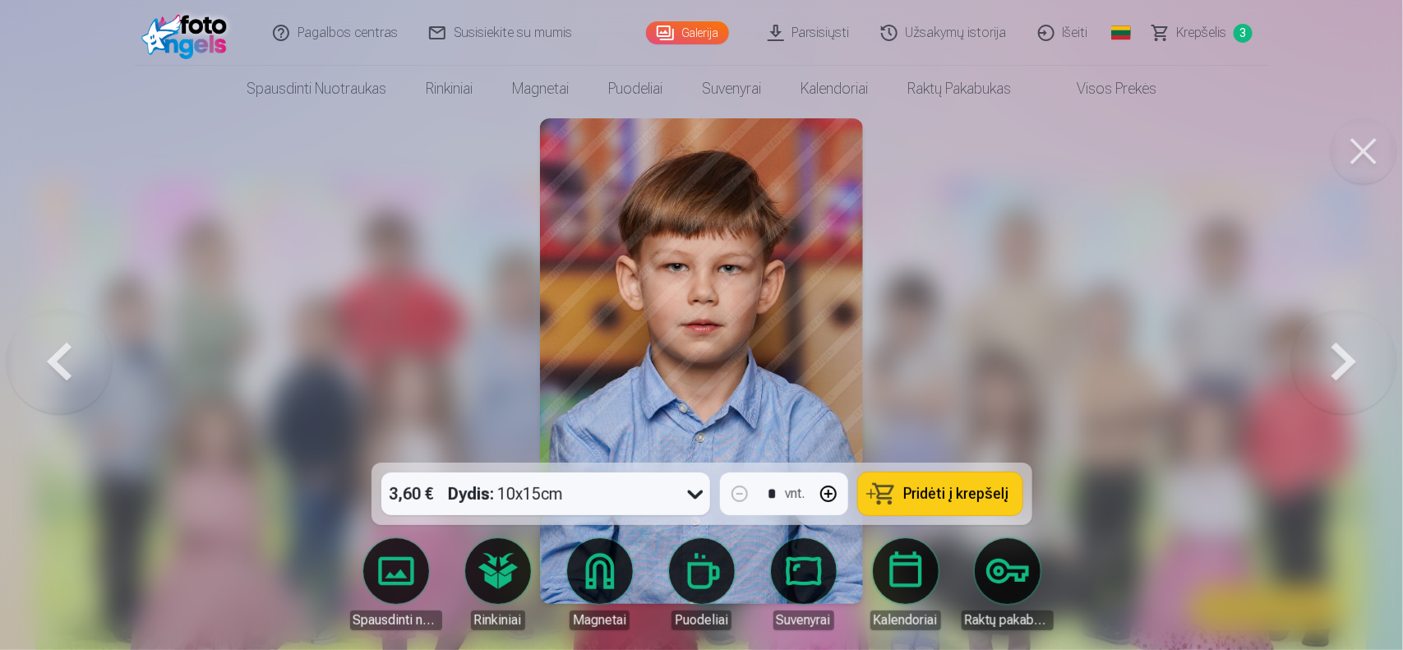
click at [1309, 359] on button at bounding box center [1343, 361] width 105 height 170
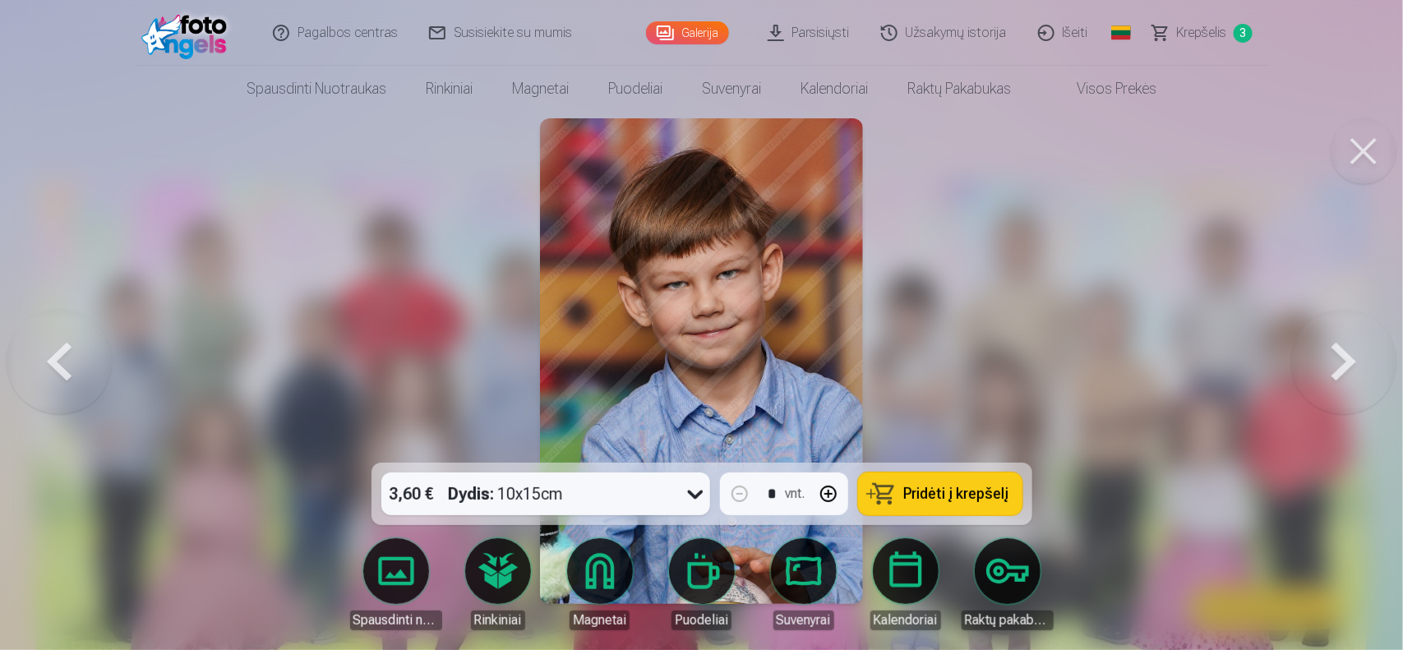
click at [1309, 359] on button at bounding box center [1343, 361] width 105 height 170
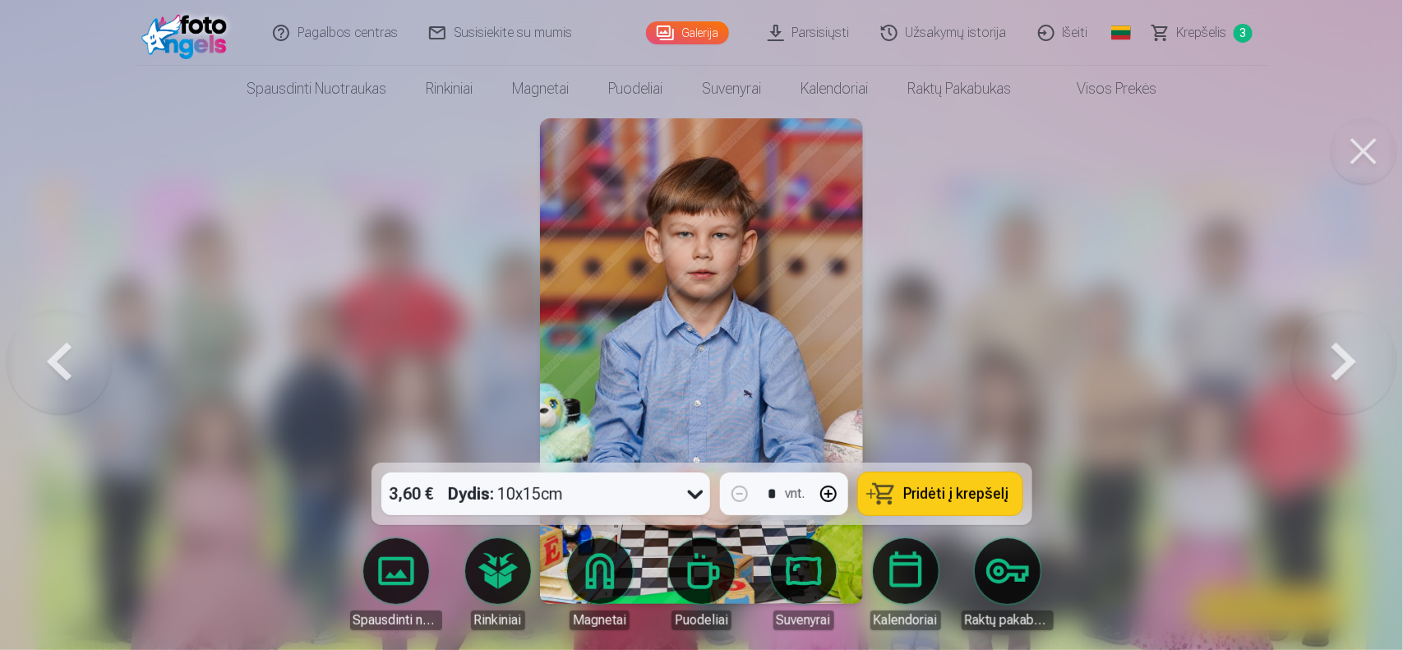
click at [1309, 359] on button at bounding box center [1343, 361] width 105 height 170
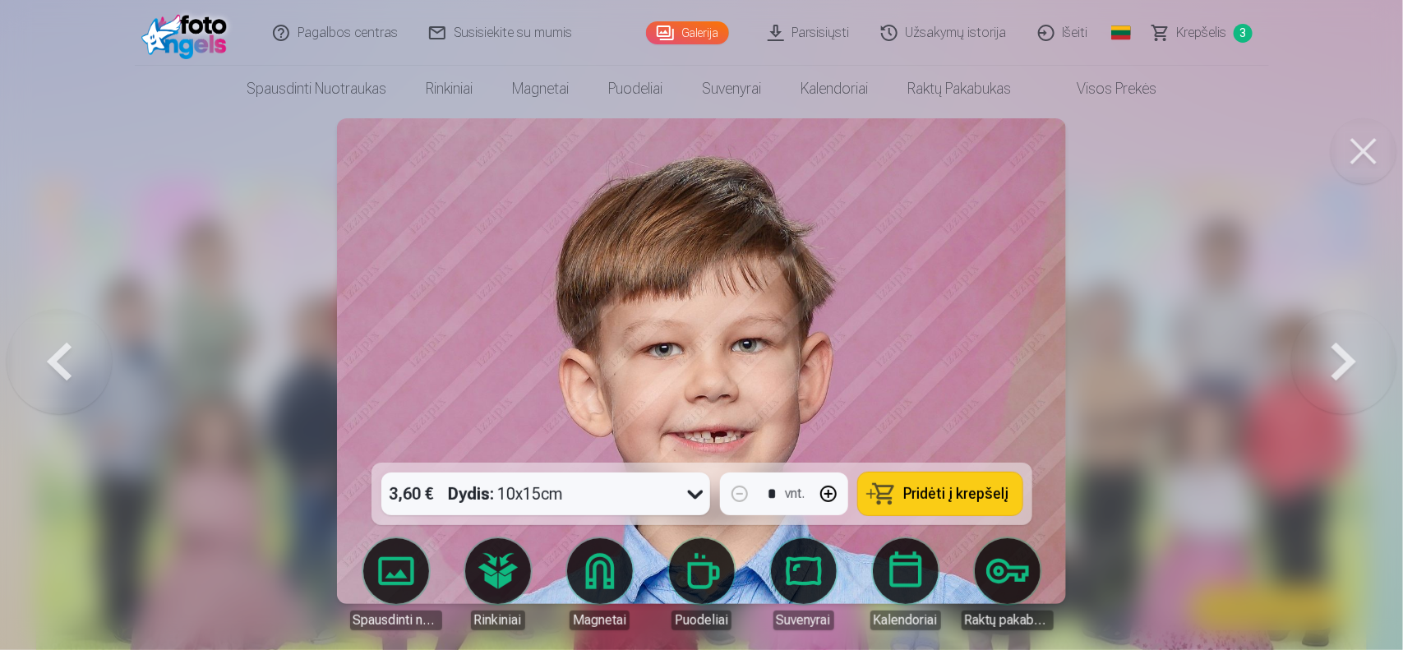
click at [1309, 359] on button at bounding box center [1343, 361] width 105 height 170
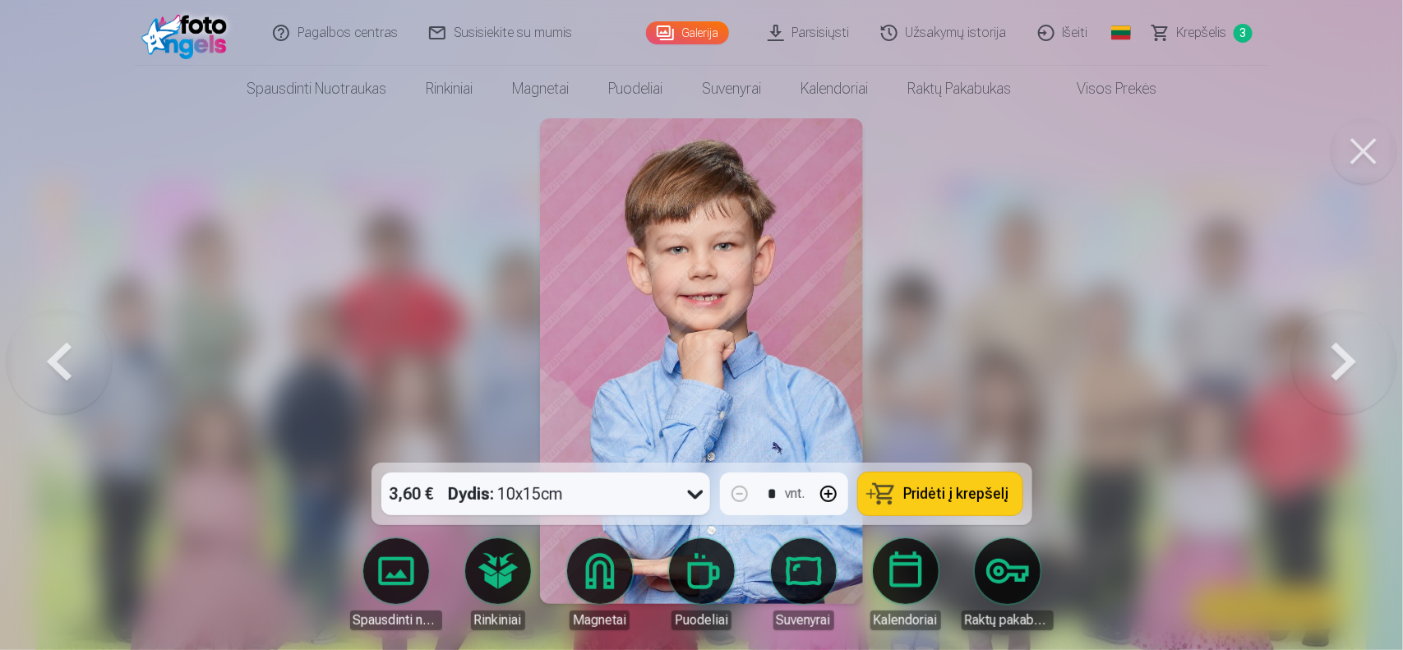
click at [1309, 359] on button at bounding box center [1343, 361] width 105 height 170
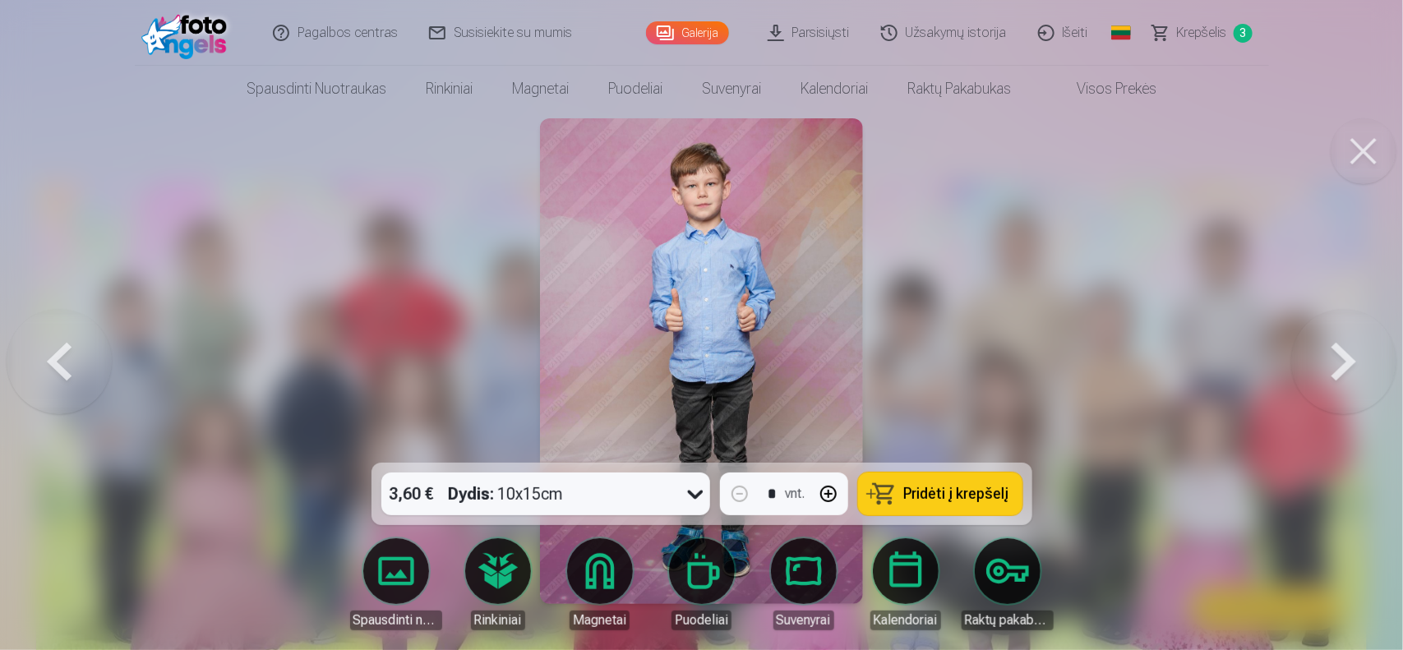
click at [1309, 359] on button at bounding box center [1343, 361] width 105 height 170
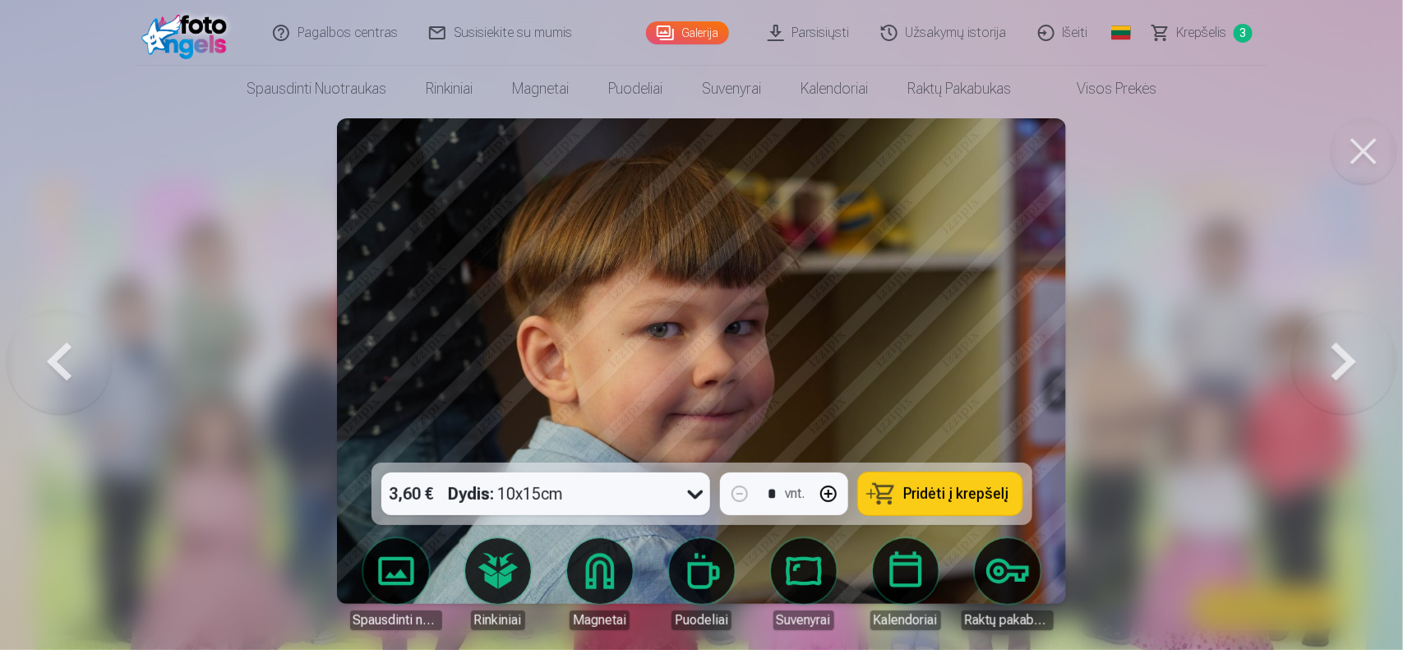
click at [1309, 359] on button at bounding box center [1343, 361] width 105 height 170
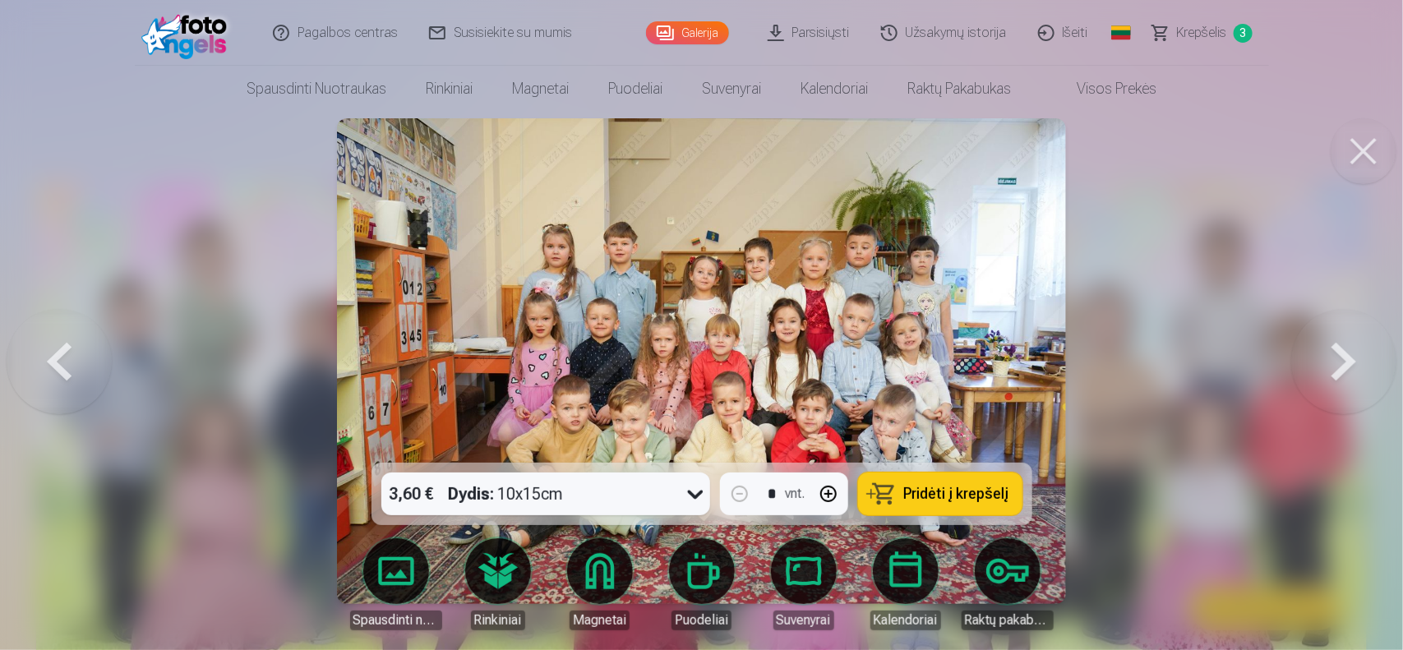
click at [1309, 359] on button at bounding box center [1343, 361] width 105 height 170
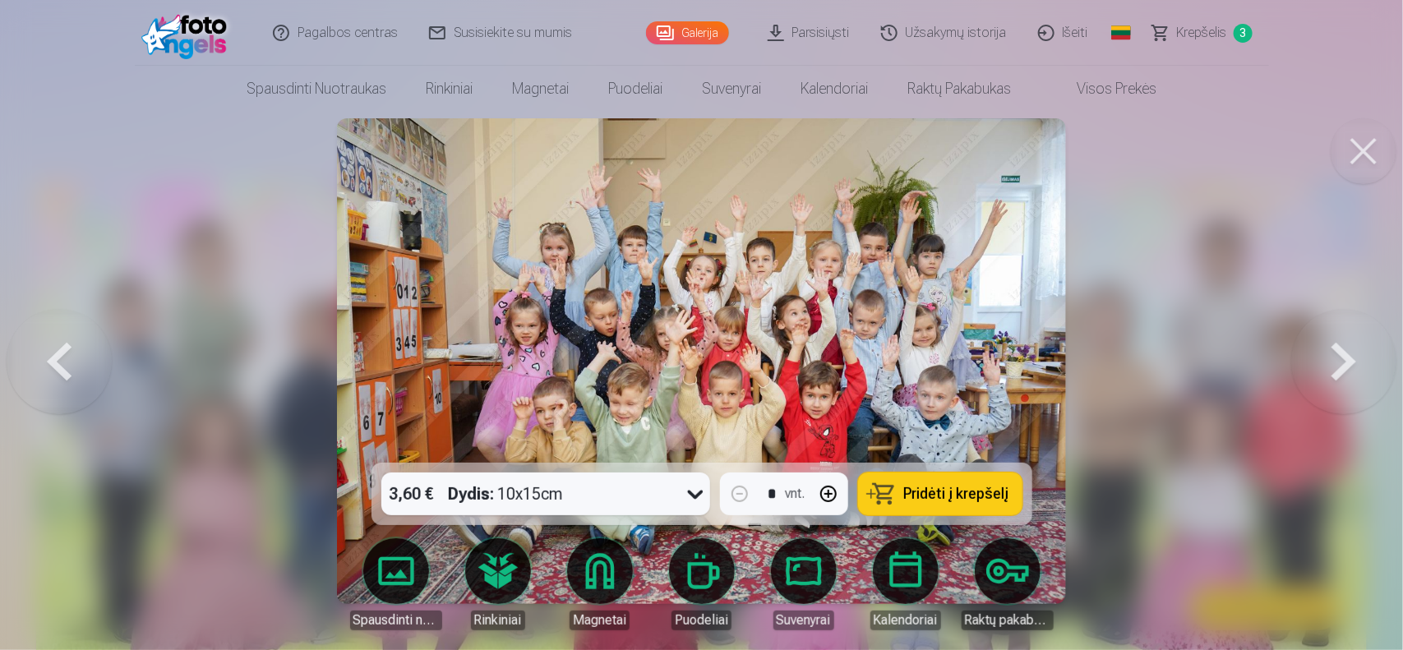
click at [1309, 359] on button at bounding box center [1343, 361] width 105 height 170
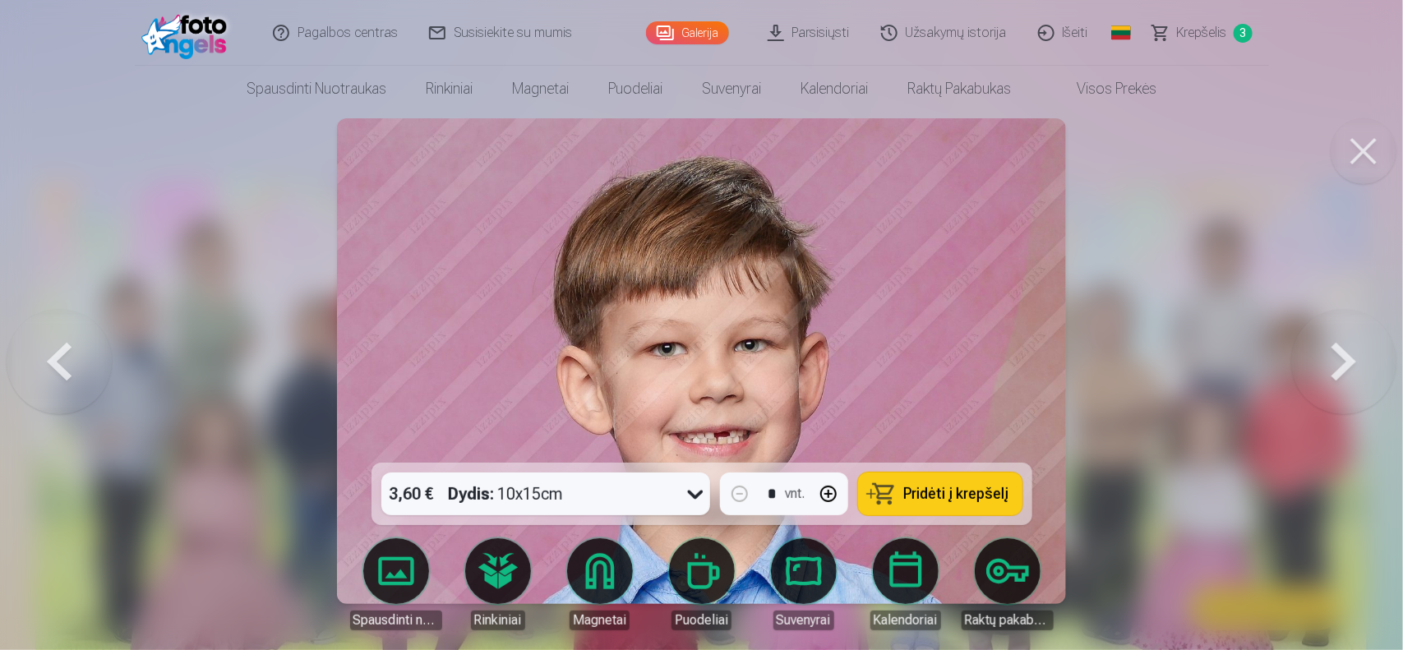
click at [1309, 359] on button at bounding box center [1343, 361] width 105 height 170
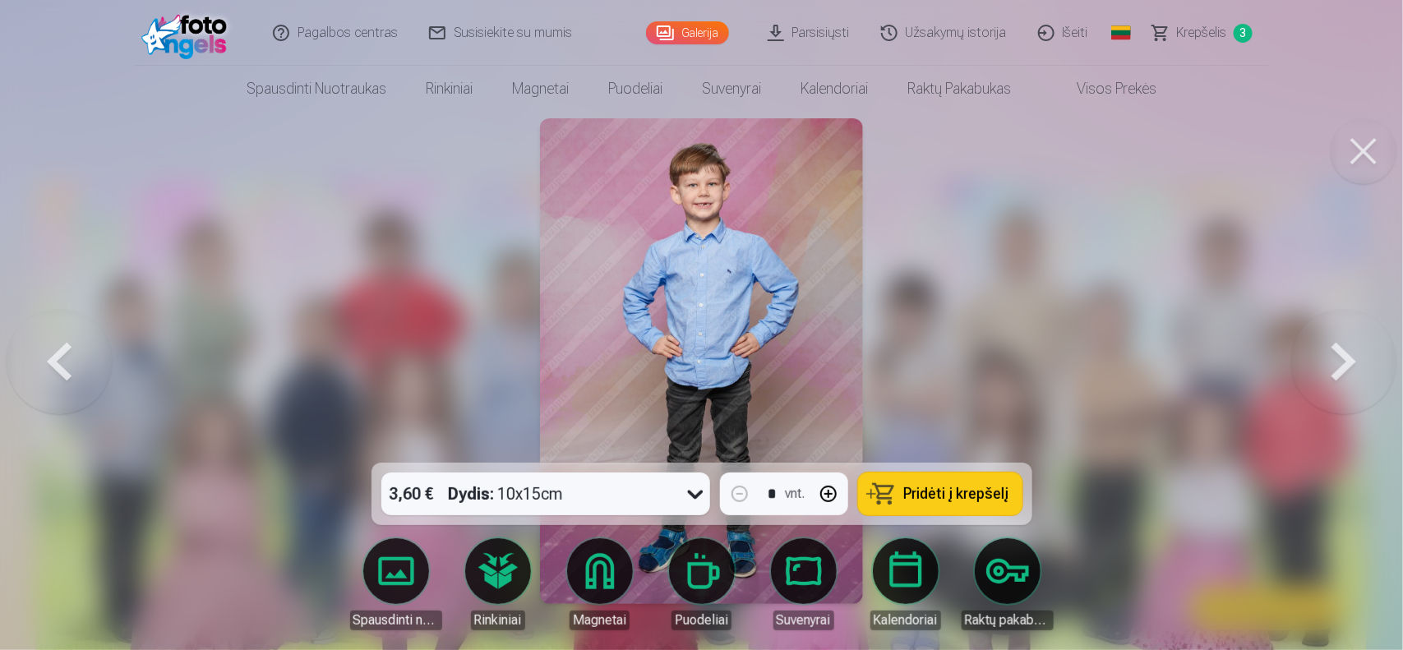
click at [1309, 359] on button at bounding box center [1343, 361] width 105 height 170
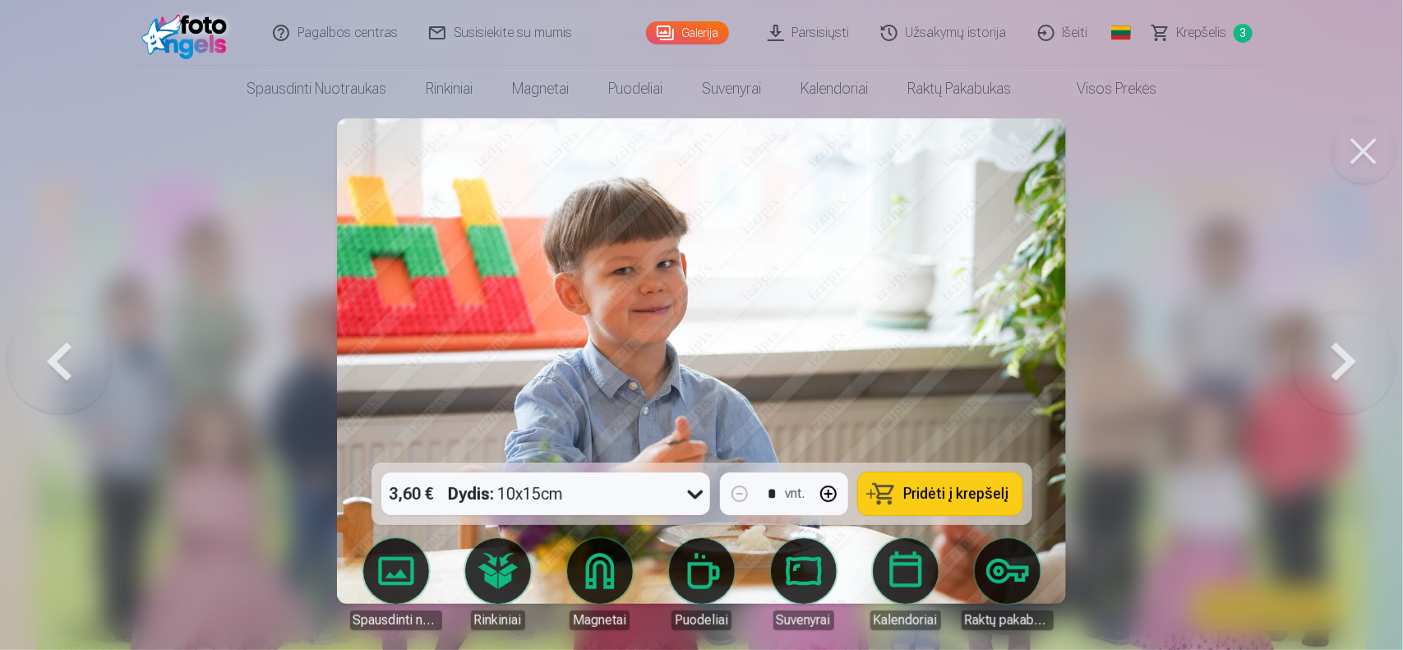
click at [1309, 359] on button at bounding box center [1343, 361] width 105 height 170
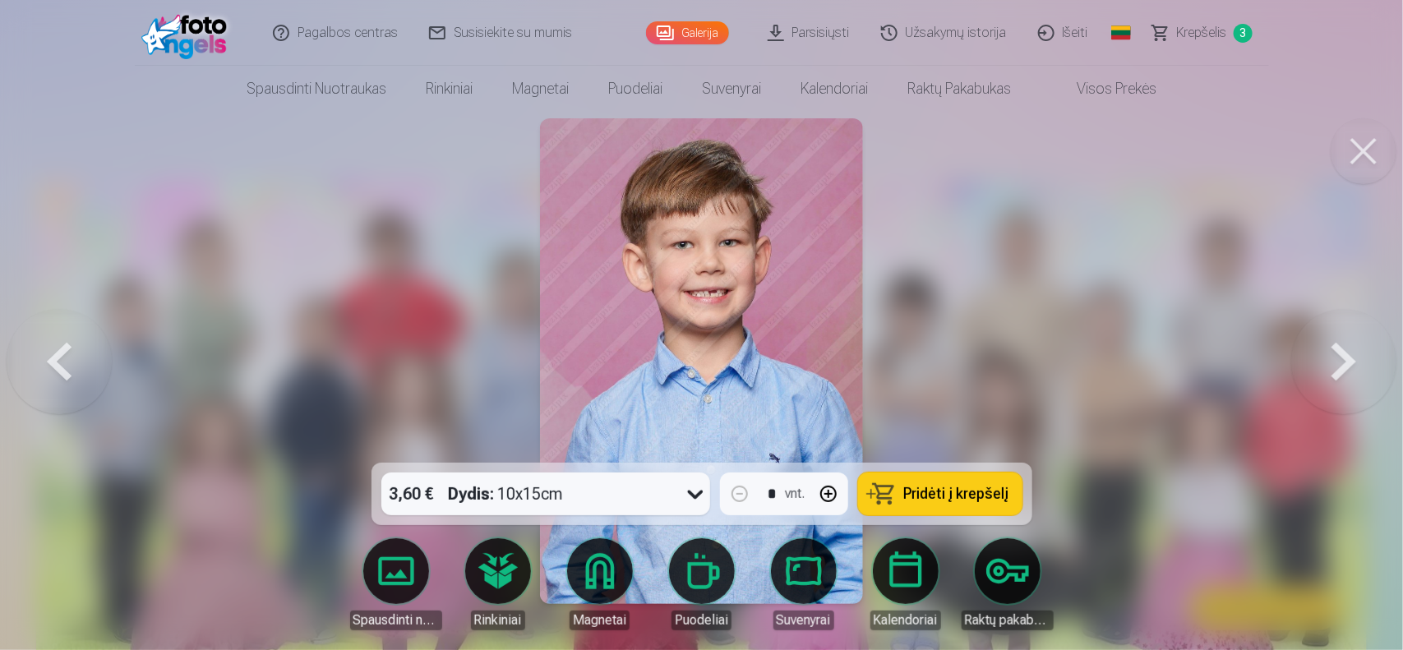
click at [1309, 359] on button at bounding box center [1343, 361] width 105 height 170
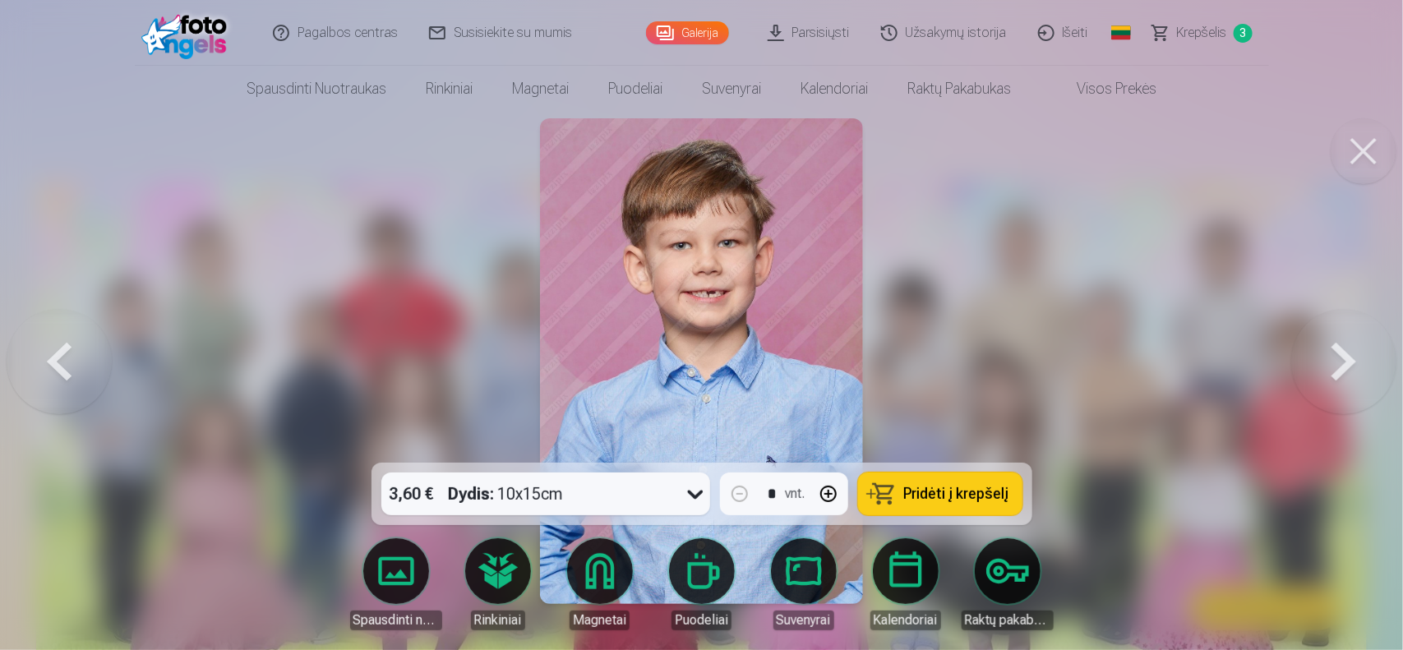
click at [1309, 359] on button at bounding box center [1343, 361] width 105 height 170
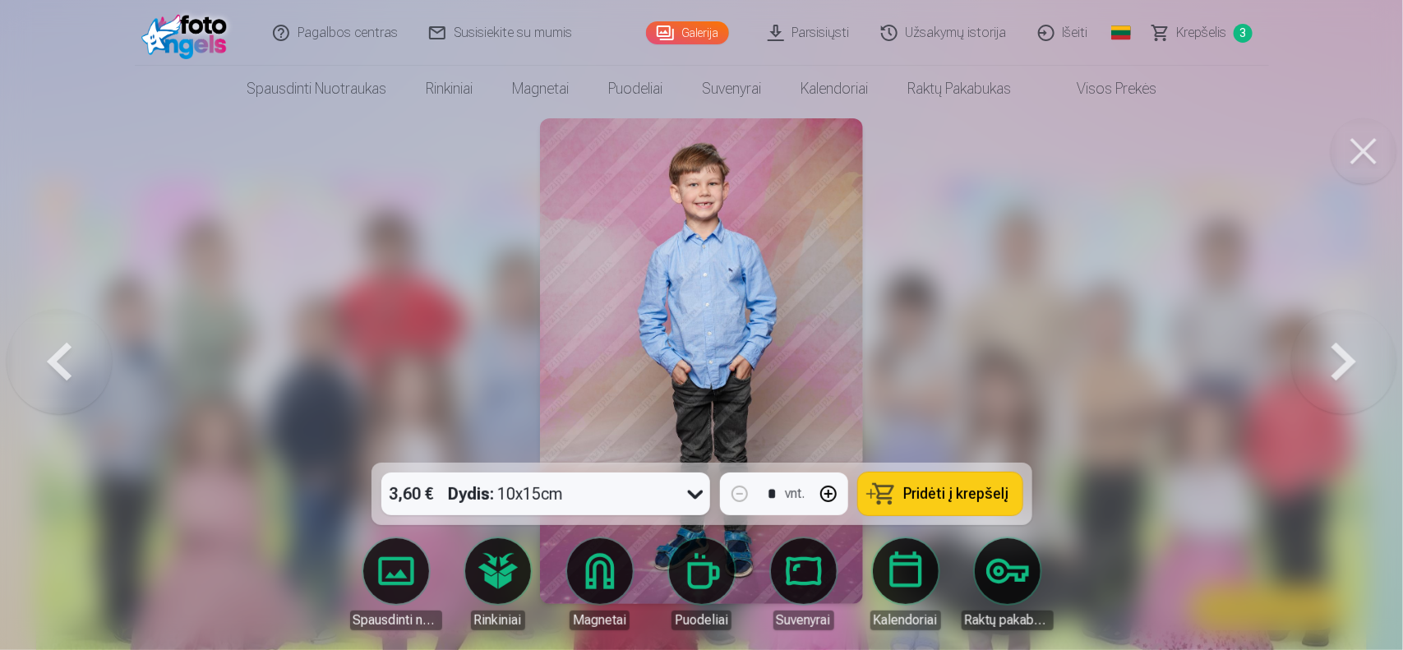
click at [1309, 359] on button at bounding box center [1343, 361] width 105 height 170
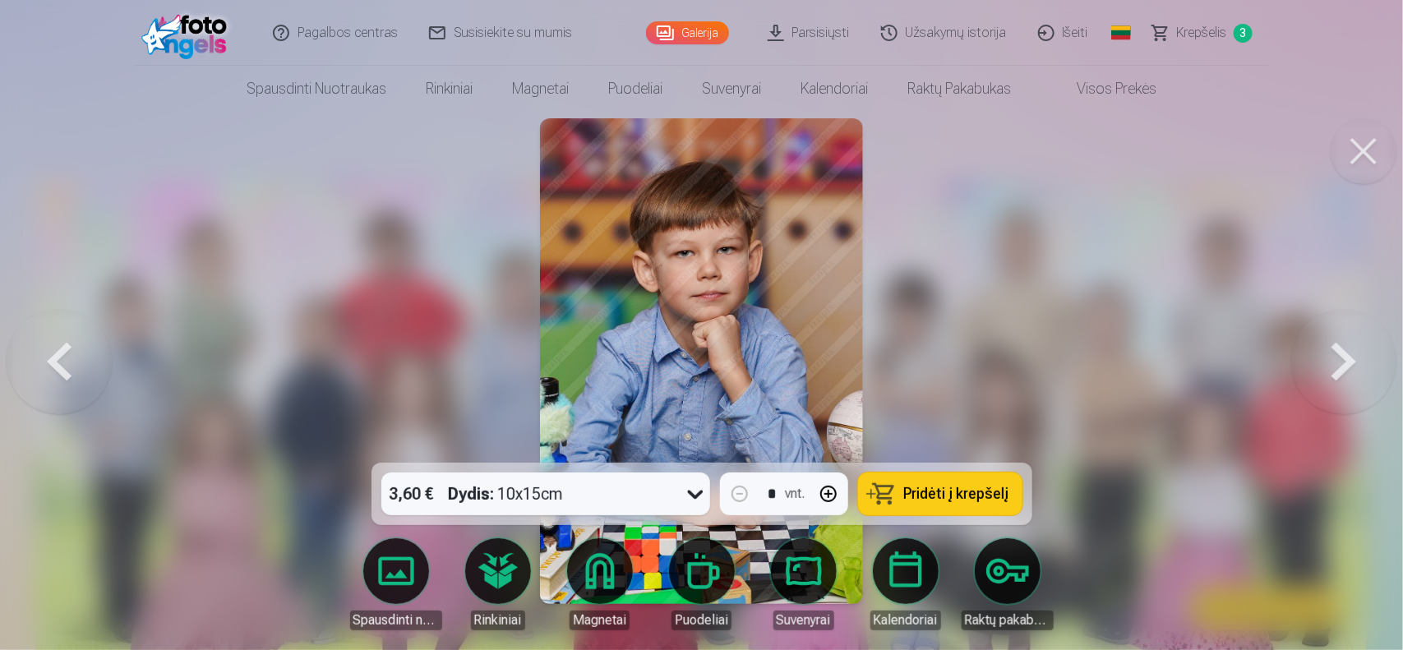
click at [1309, 359] on button at bounding box center [1343, 361] width 105 height 170
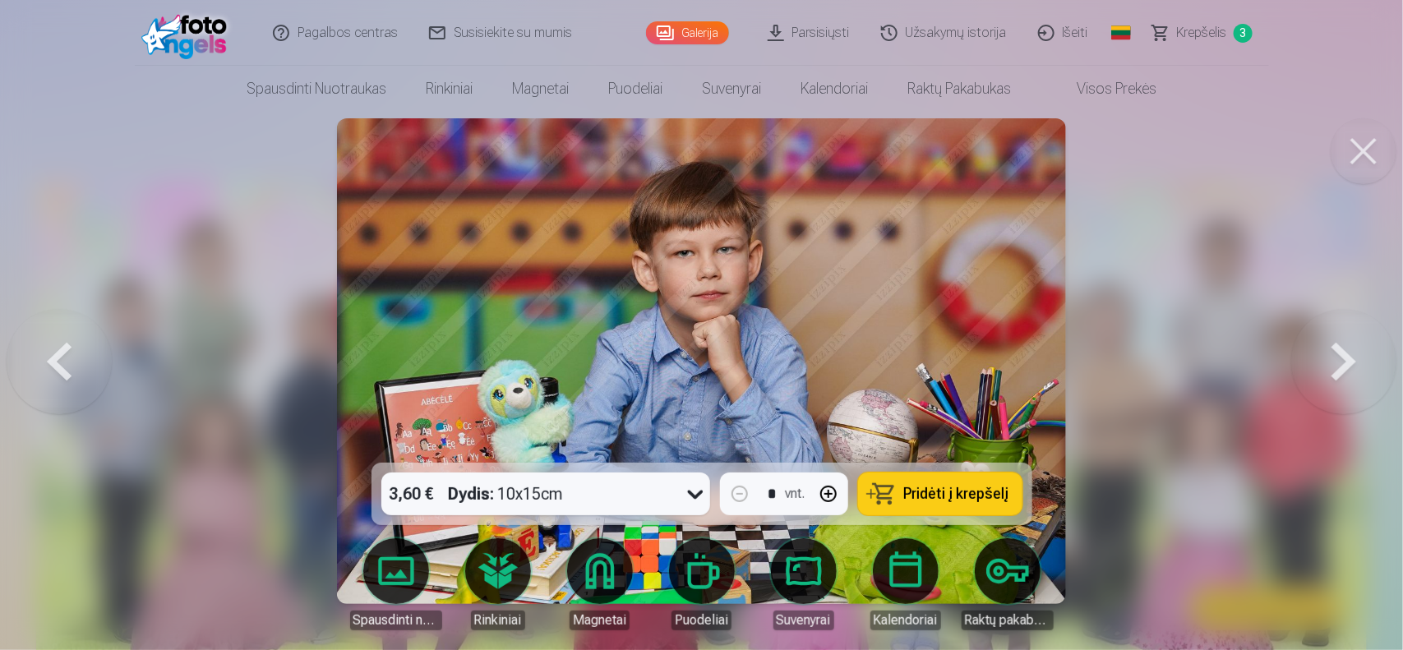
click at [1309, 359] on button at bounding box center [1343, 361] width 105 height 170
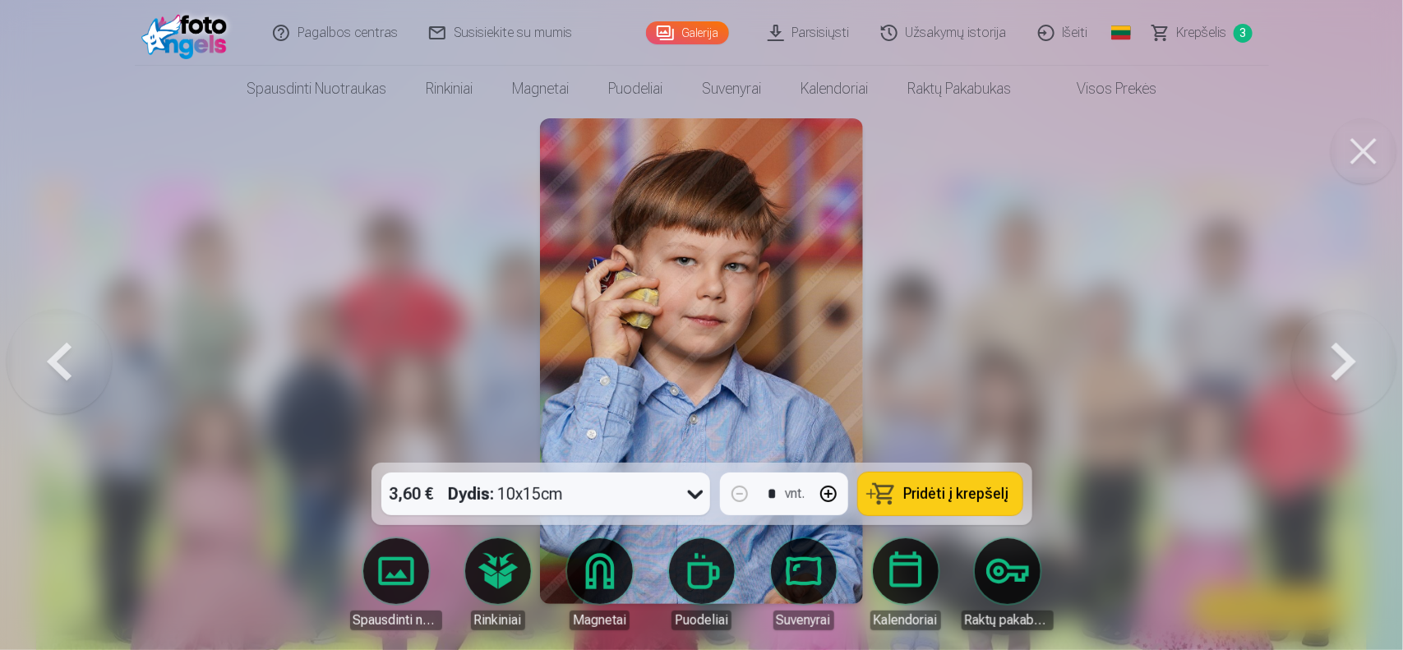
click at [72, 355] on button at bounding box center [59, 361] width 105 height 170
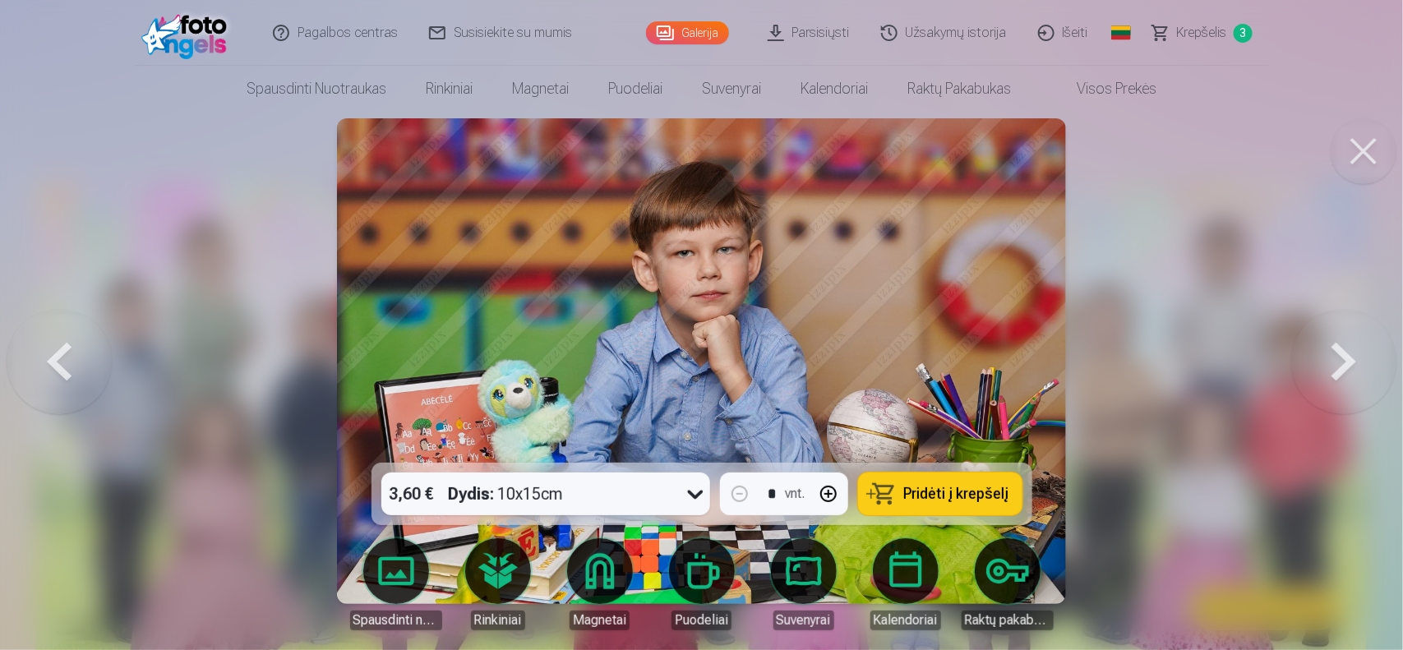
click at [948, 494] on span "Pridėti į krepšelį" at bounding box center [956, 494] width 105 height 15
click at [1345, 352] on button at bounding box center [1343, 361] width 105 height 170
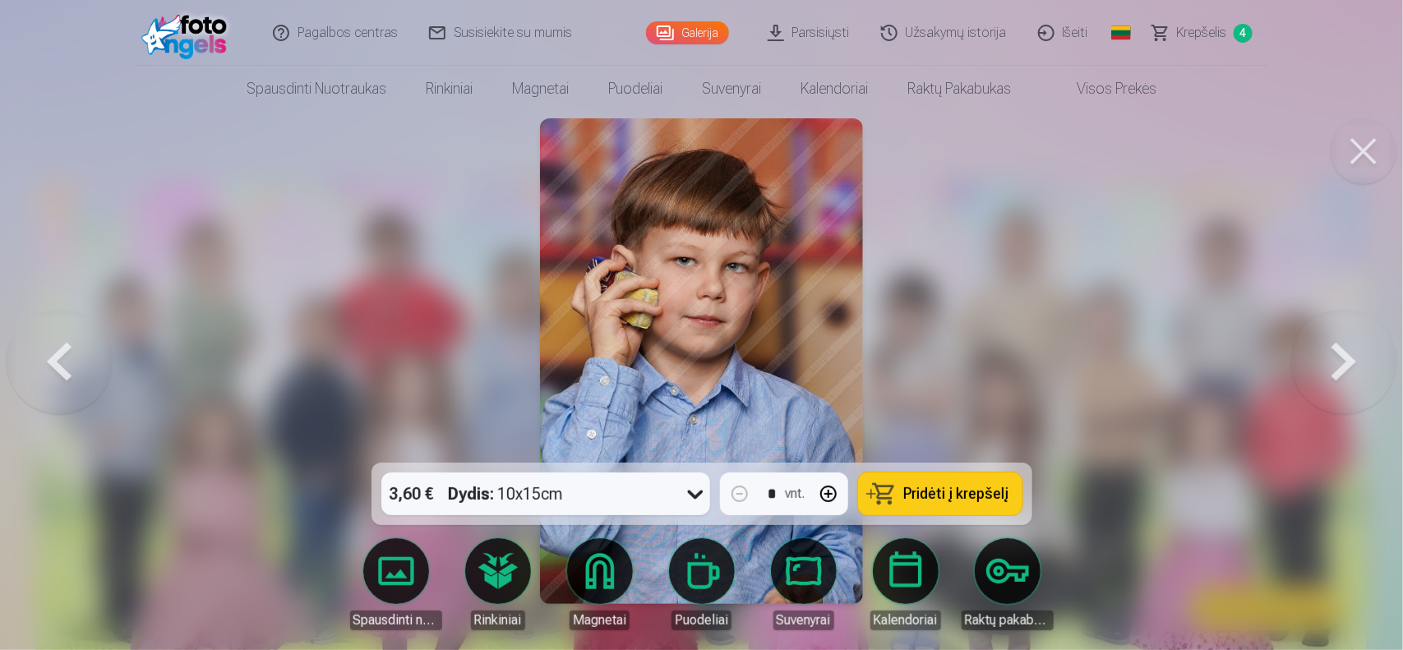
click at [1345, 352] on button at bounding box center [1343, 361] width 105 height 170
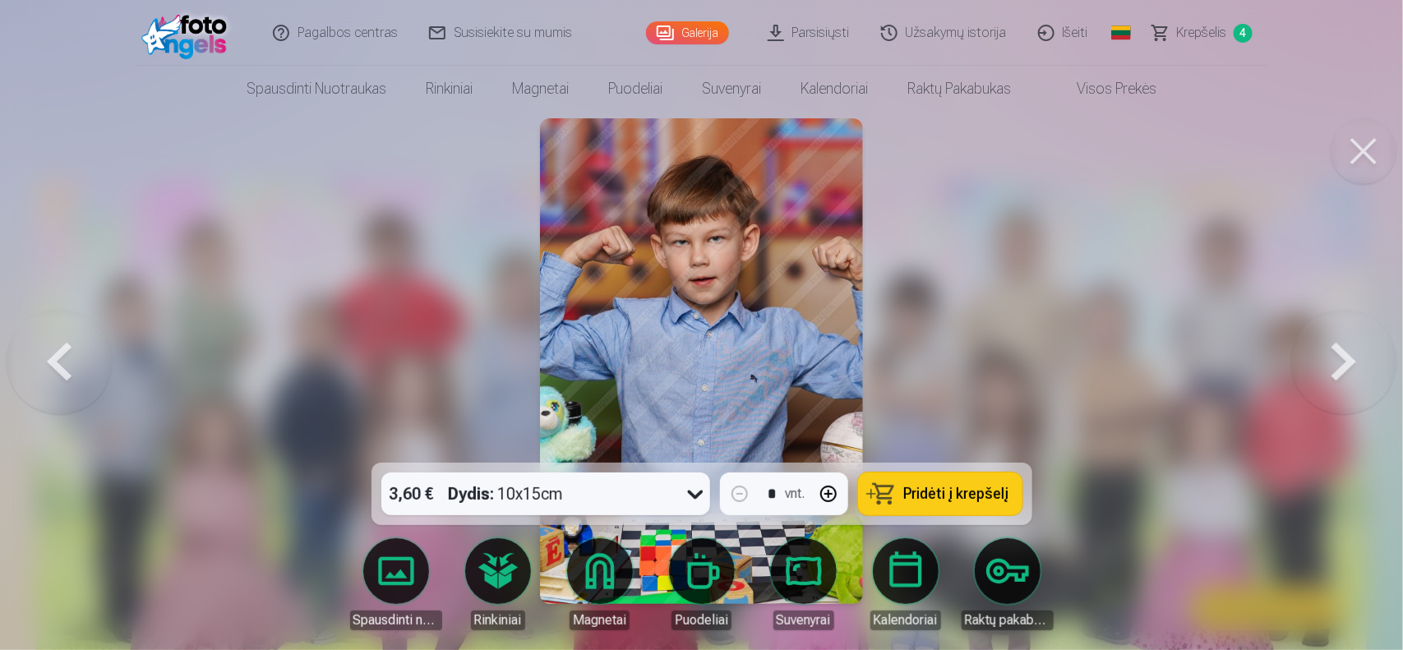
click at [1345, 352] on button at bounding box center [1343, 361] width 105 height 170
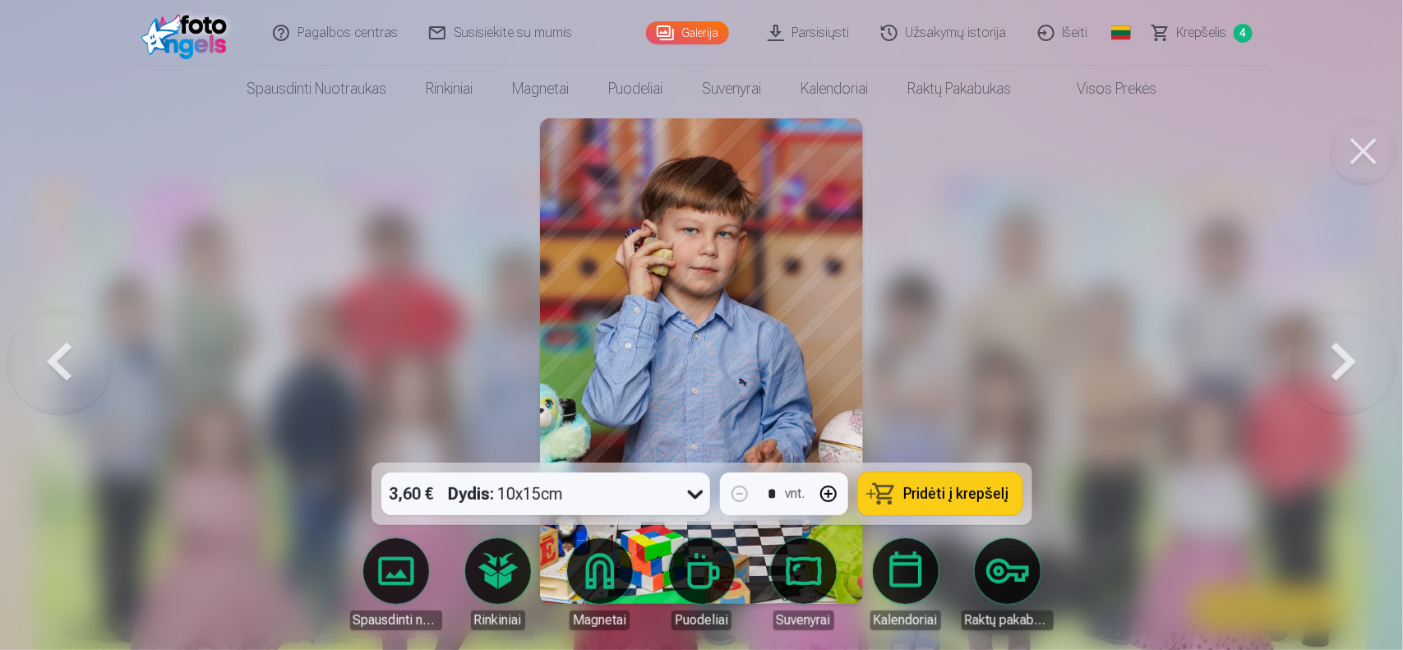
click at [1345, 352] on button at bounding box center [1343, 361] width 105 height 170
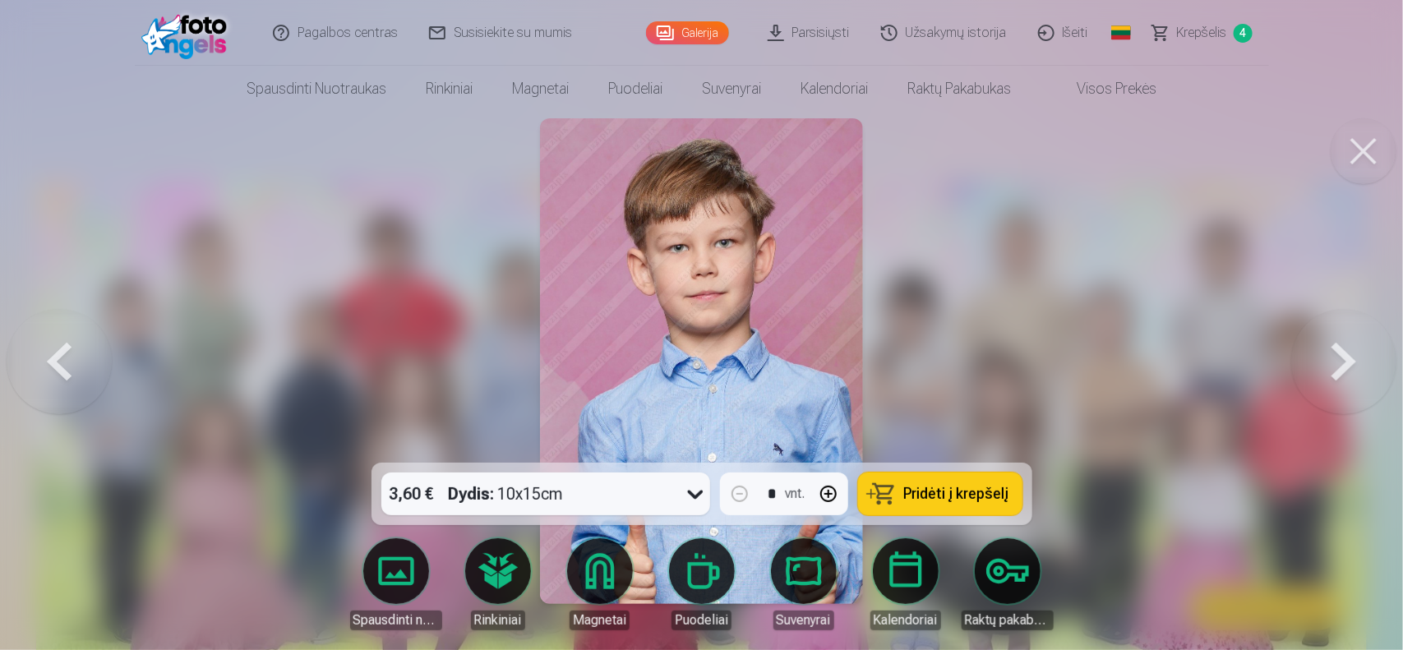
click at [1345, 352] on button at bounding box center [1343, 361] width 105 height 170
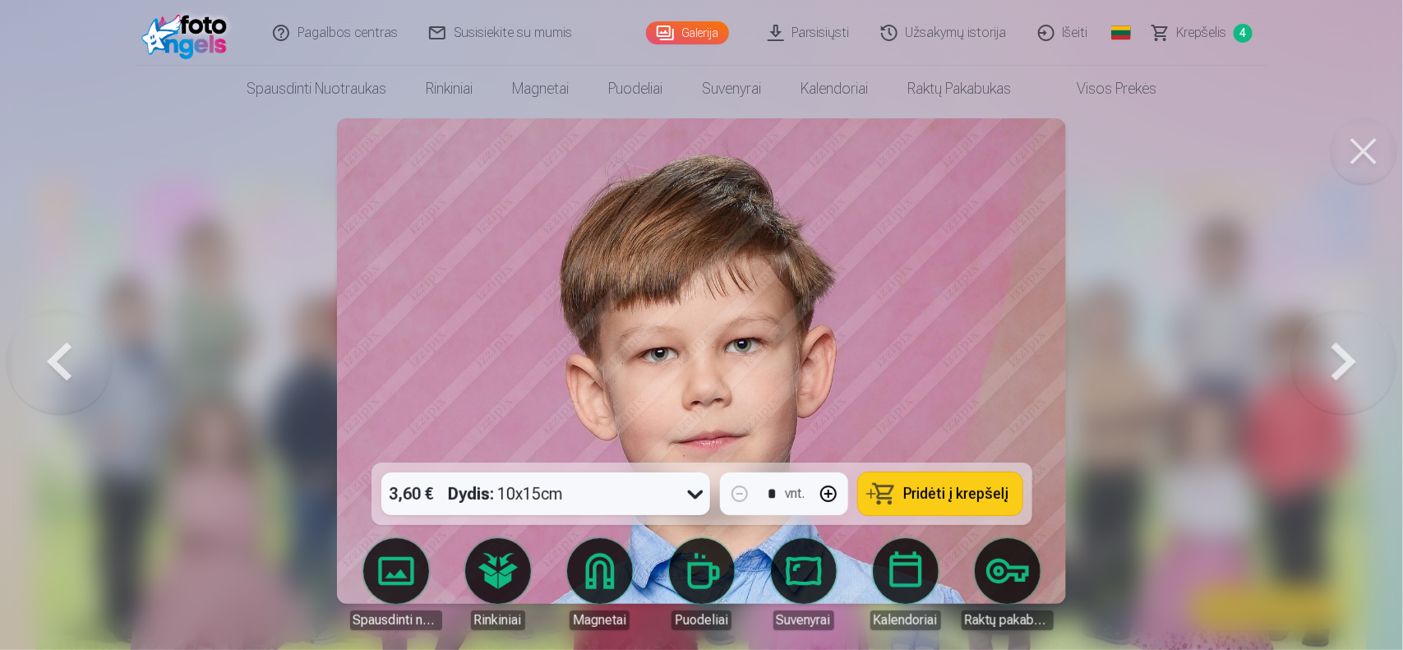
click at [1345, 352] on button at bounding box center [1343, 361] width 105 height 170
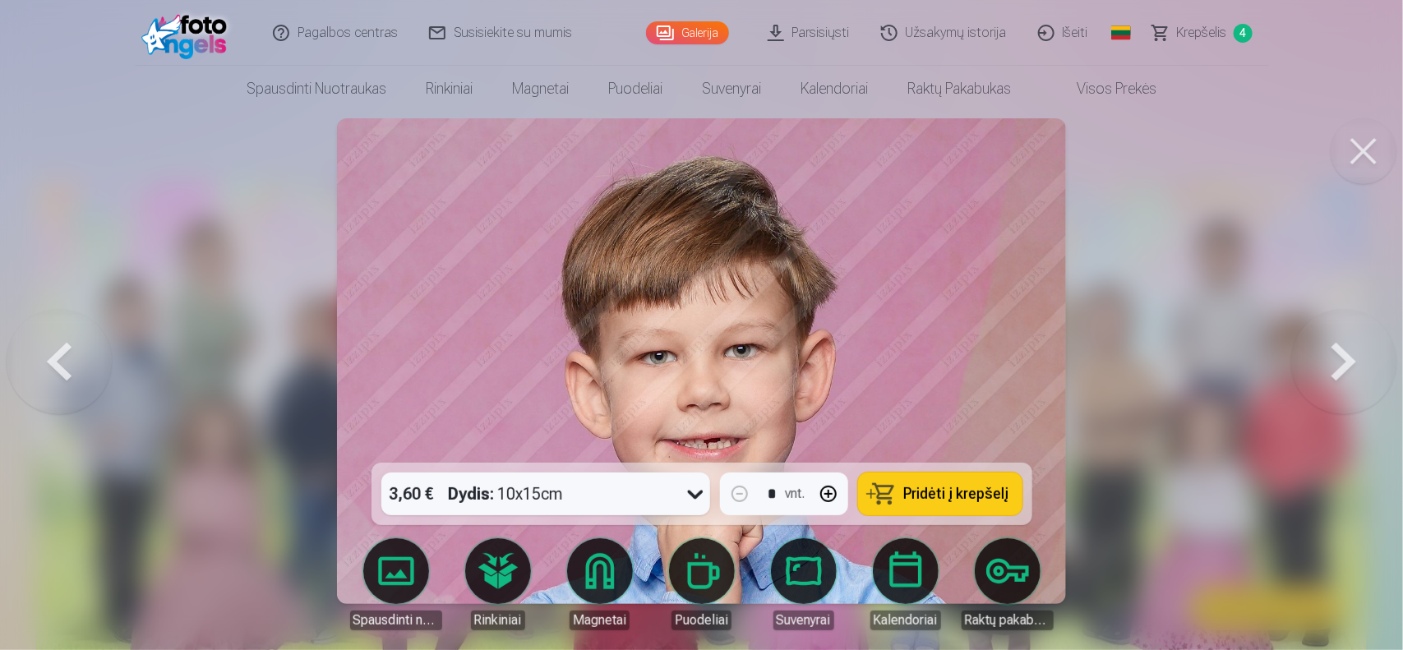
click at [1345, 352] on button at bounding box center [1343, 361] width 105 height 170
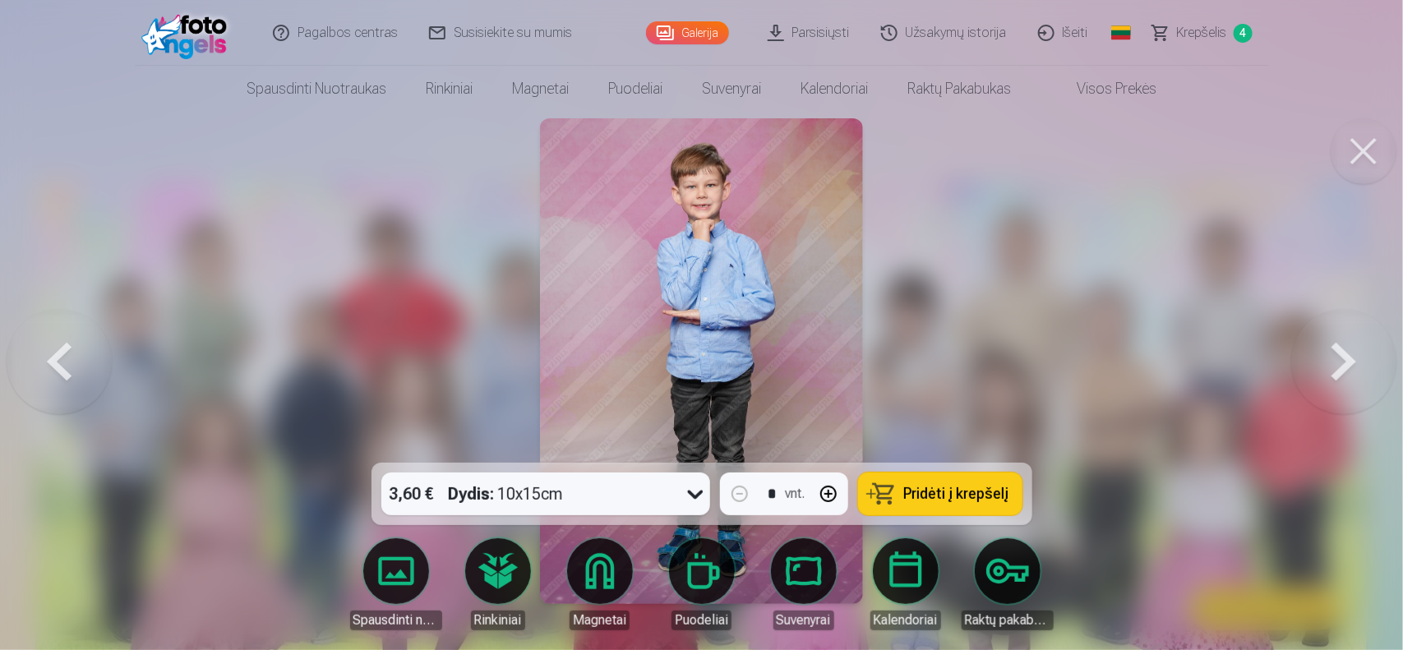
click at [1345, 352] on button at bounding box center [1343, 361] width 105 height 170
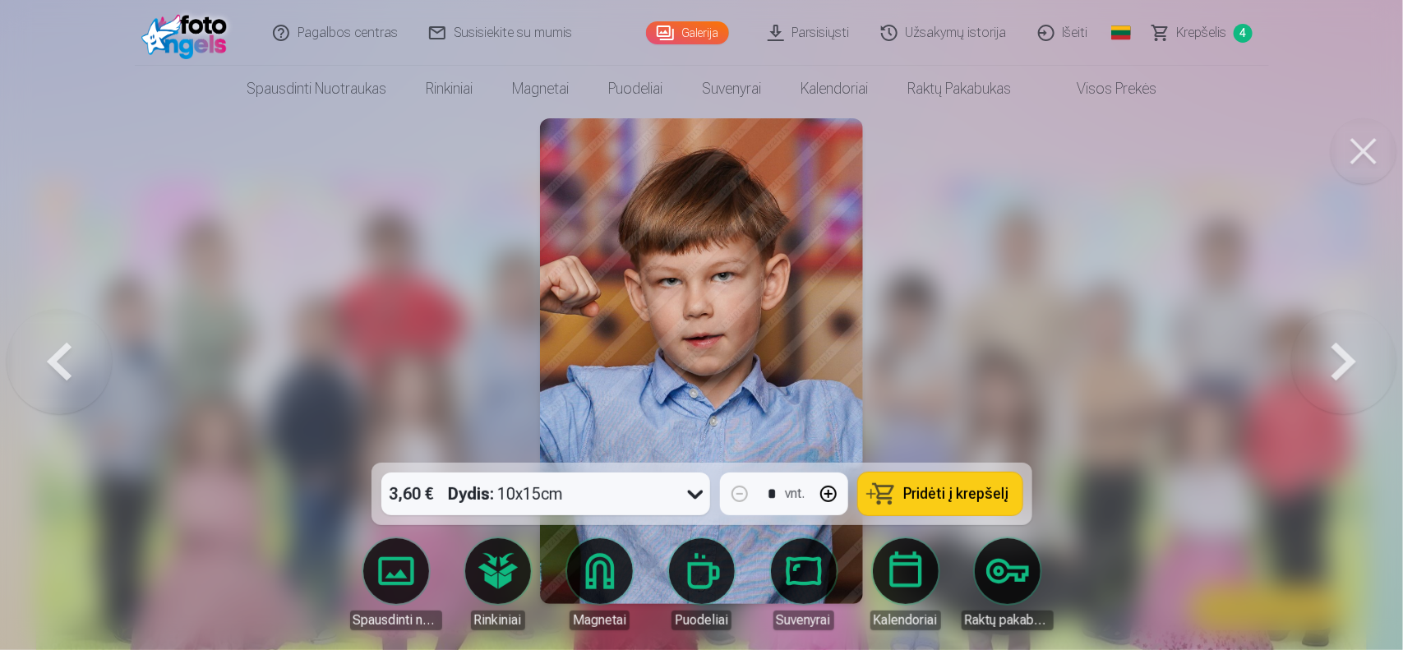
click at [1345, 352] on button at bounding box center [1343, 361] width 105 height 170
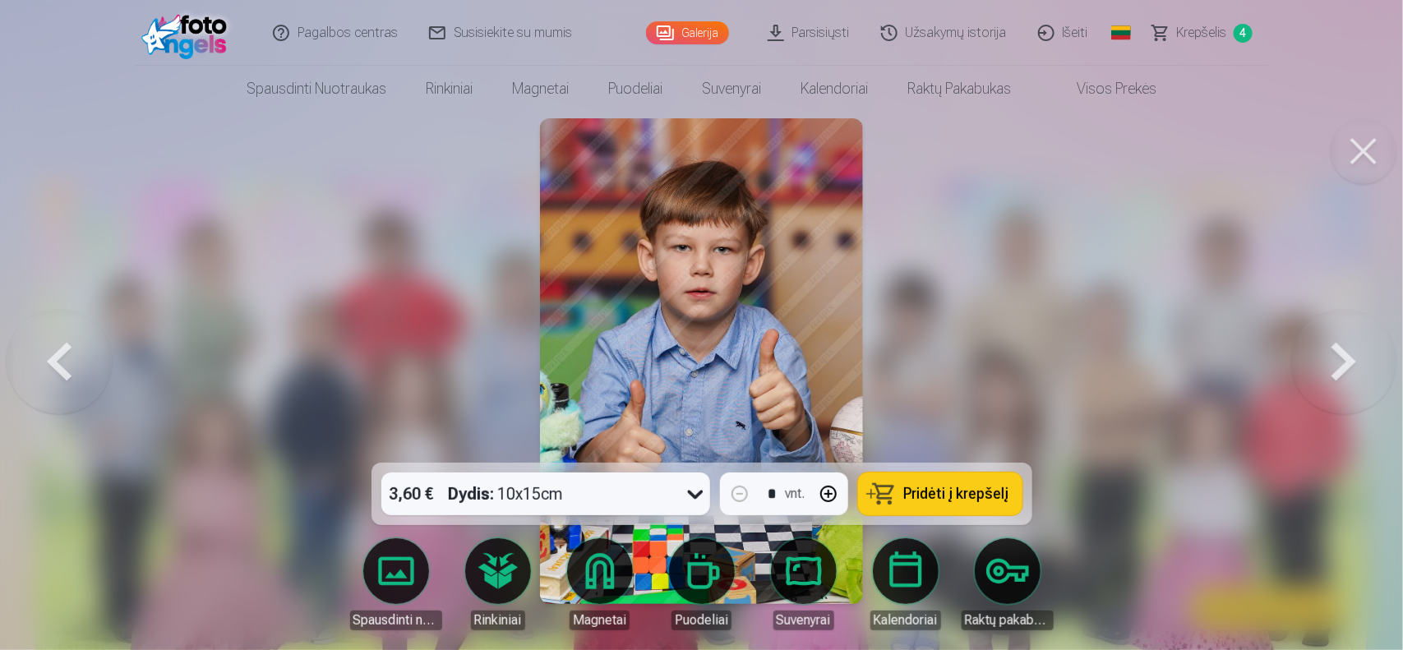
click at [1345, 352] on button at bounding box center [1343, 361] width 105 height 170
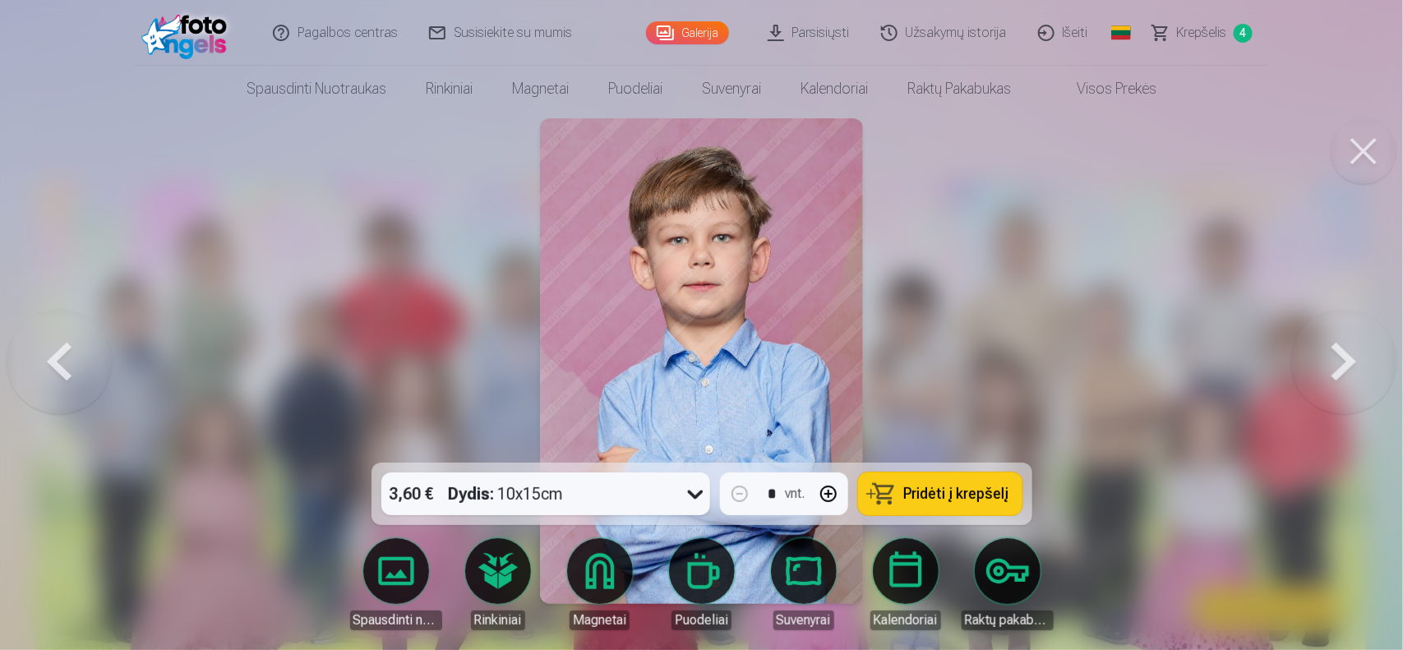
click at [1345, 352] on button at bounding box center [1343, 361] width 105 height 170
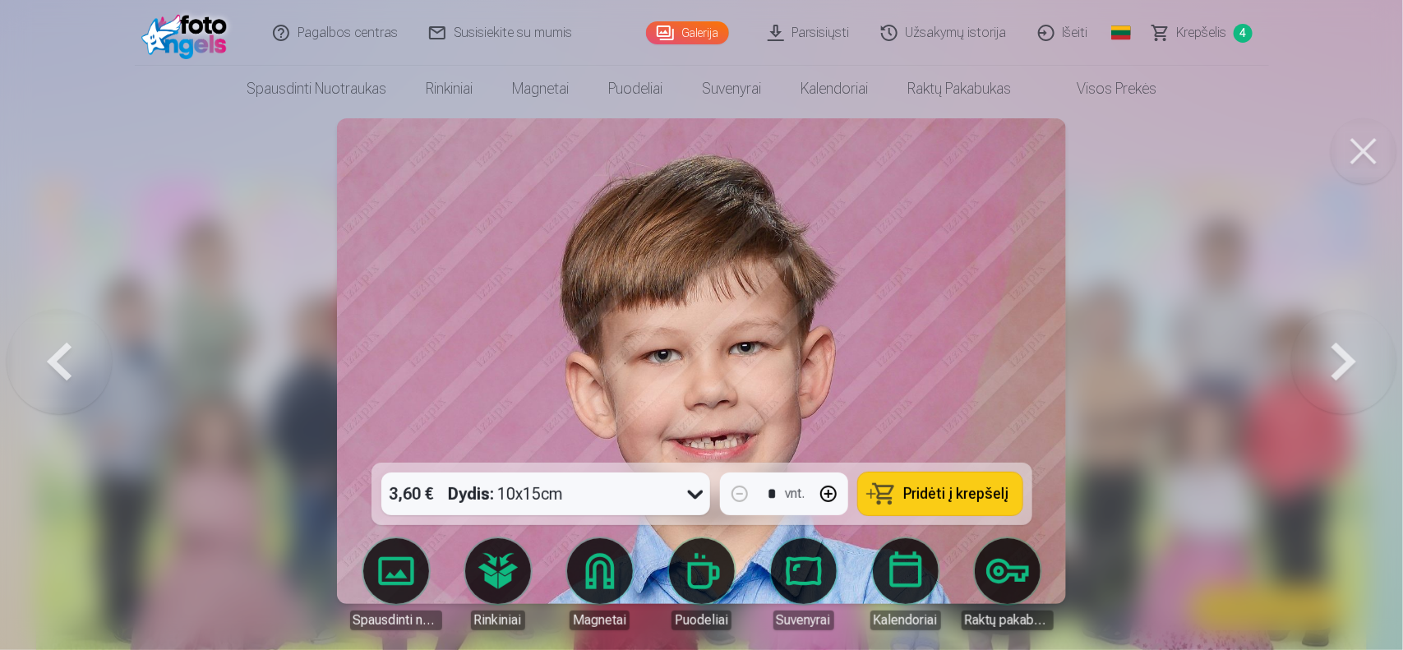
click at [1345, 352] on button at bounding box center [1343, 361] width 105 height 170
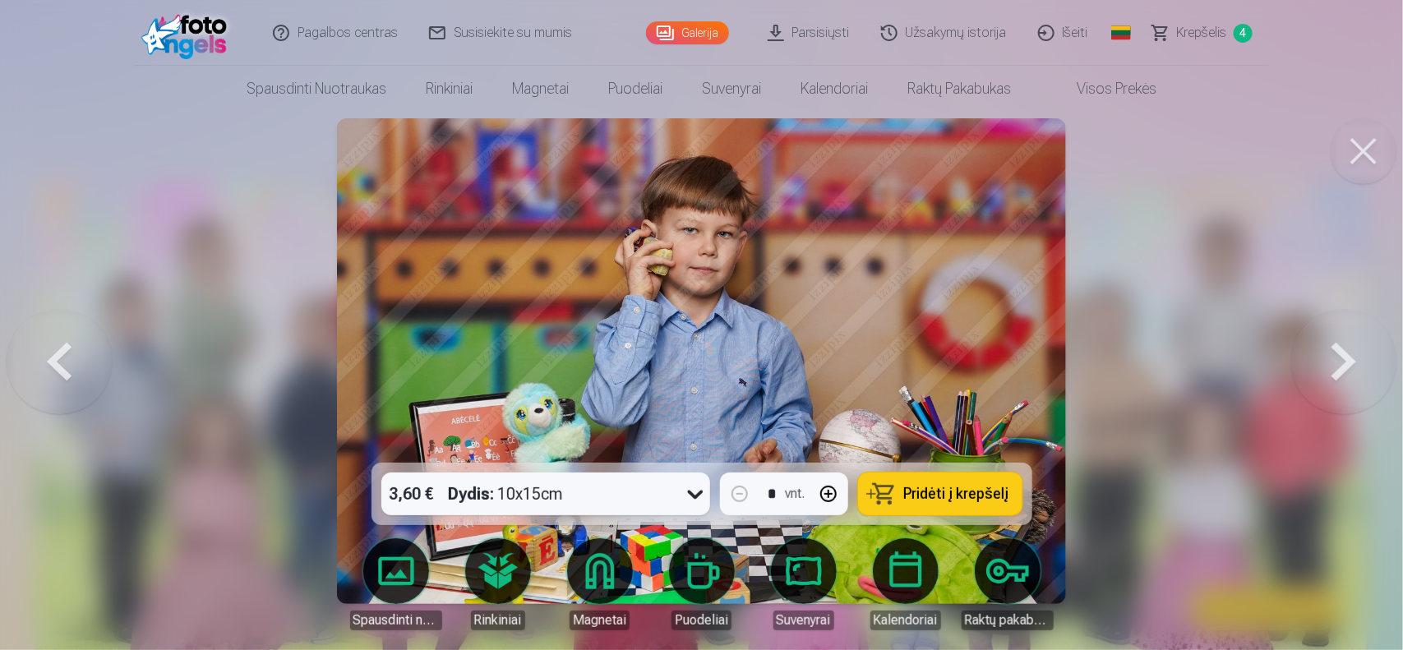
click at [1345, 352] on button at bounding box center [1343, 361] width 105 height 170
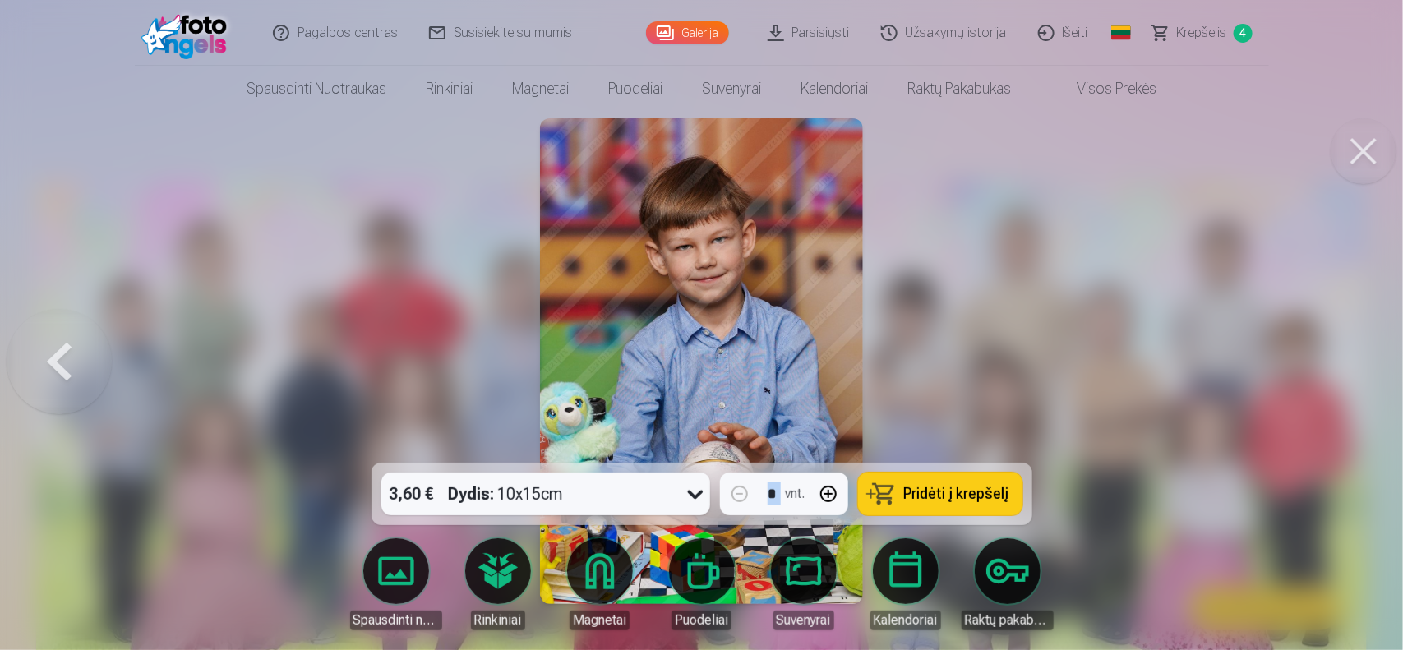
click at [1345, 352] on div at bounding box center [701, 325] width 1403 height 650
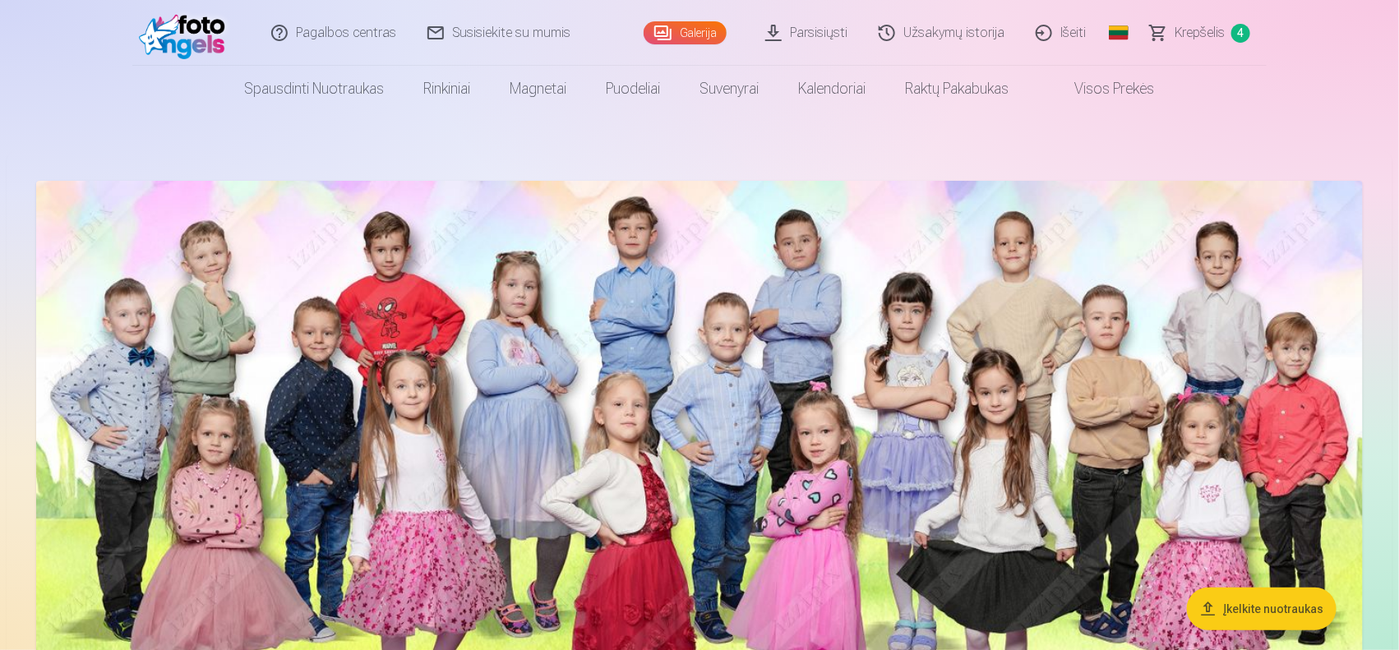
click at [1285, 409] on img at bounding box center [699, 520] width 1327 height 678
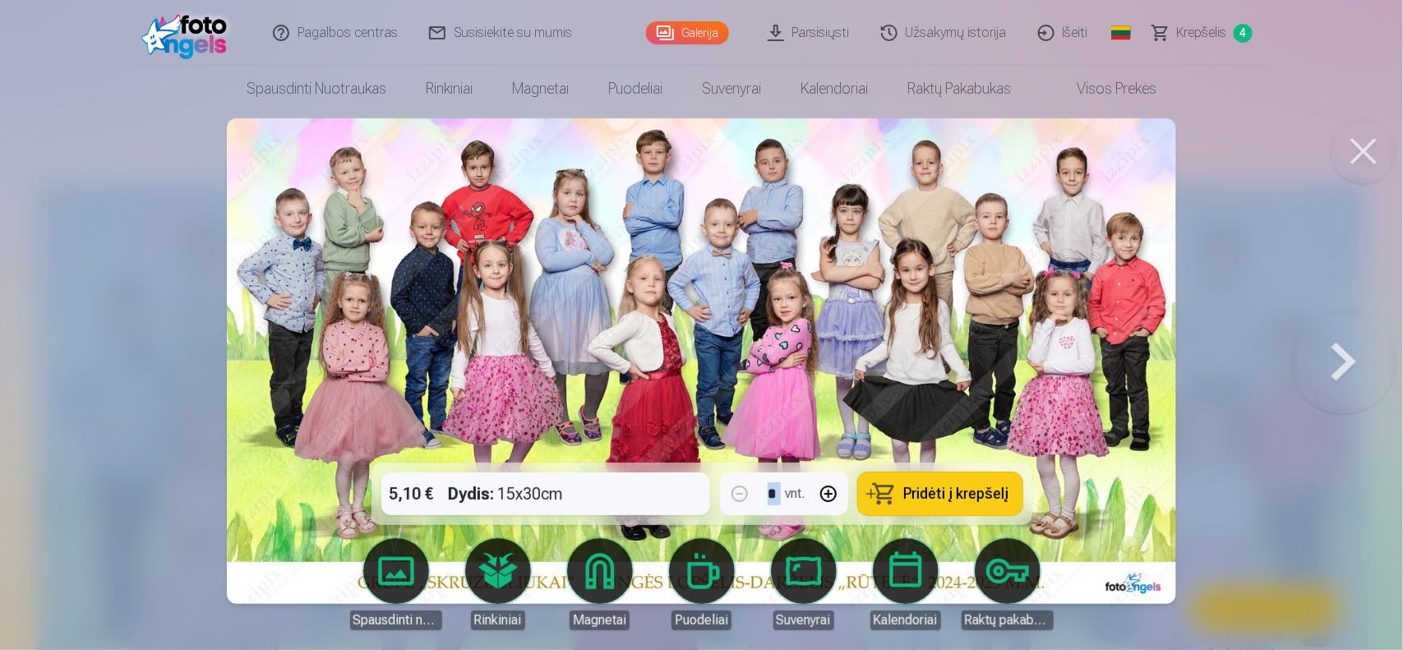
click at [1338, 387] on button at bounding box center [1343, 361] width 105 height 170
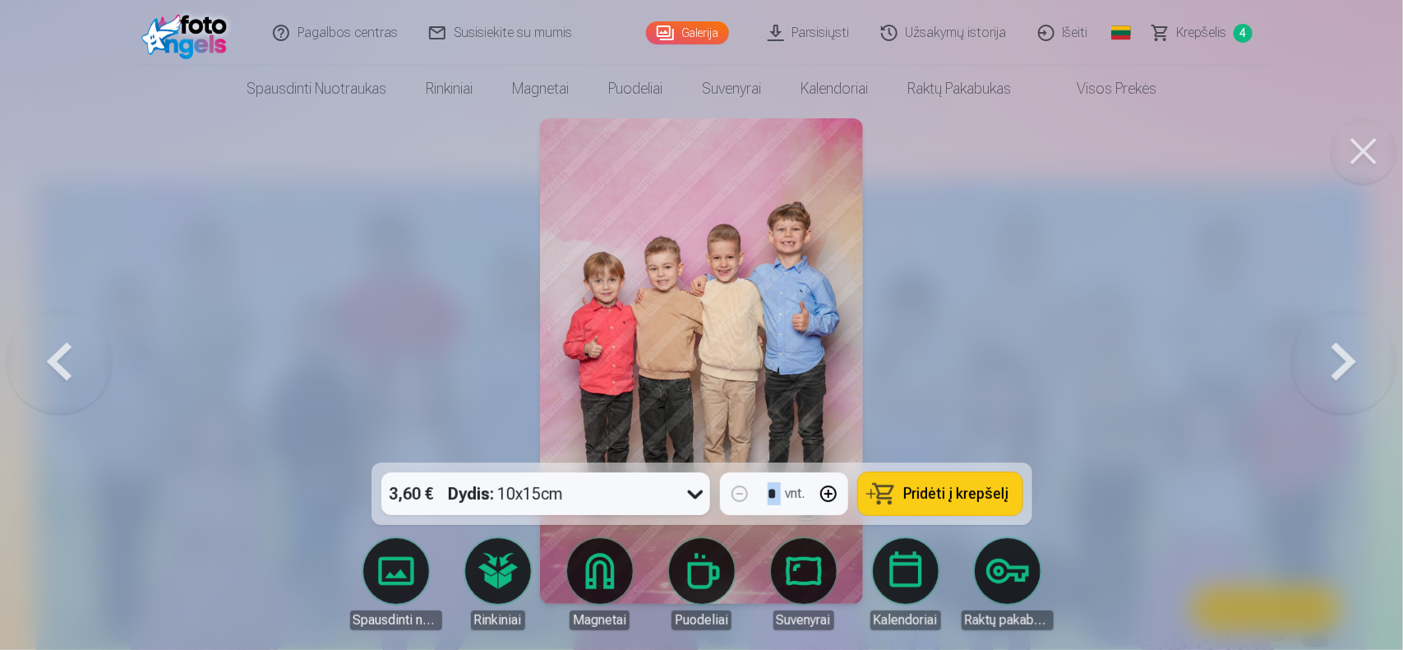
click at [1338, 387] on button at bounding box center [1343, 361] width 105 height 170
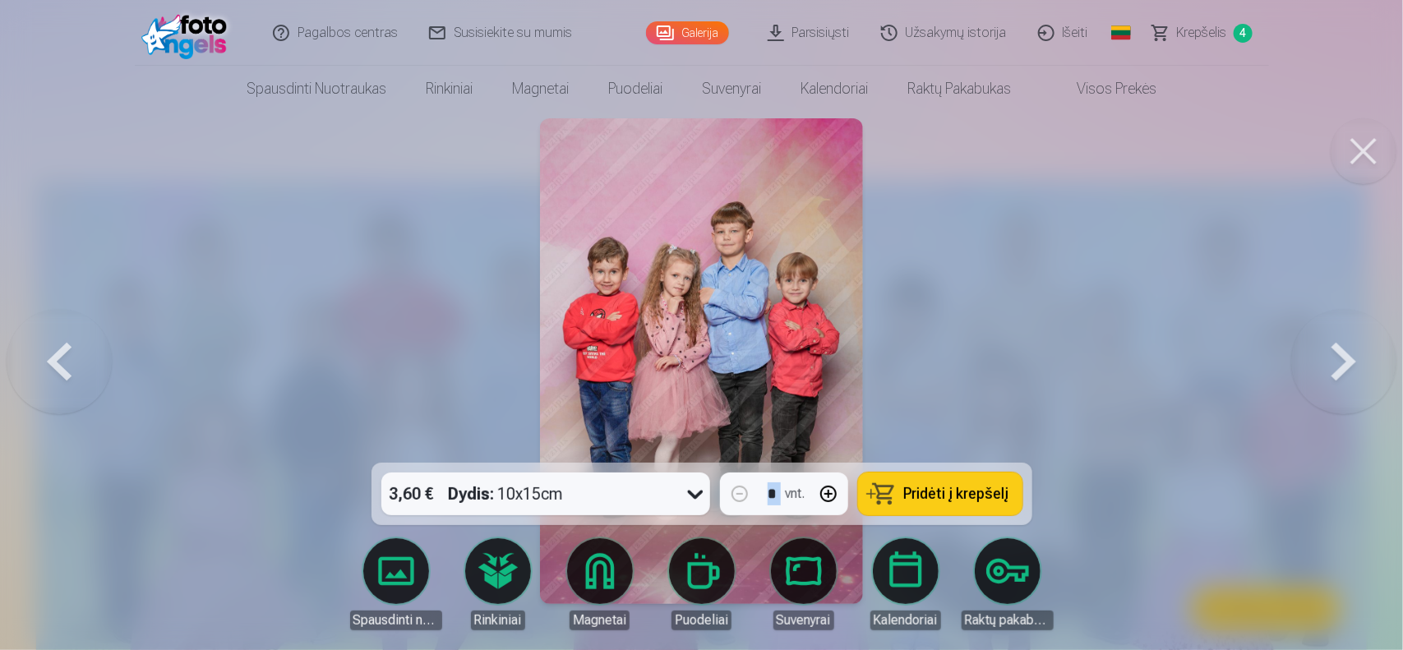
click at [1338, 387] on button at bounding box center [1343, 361] width 105 height 170
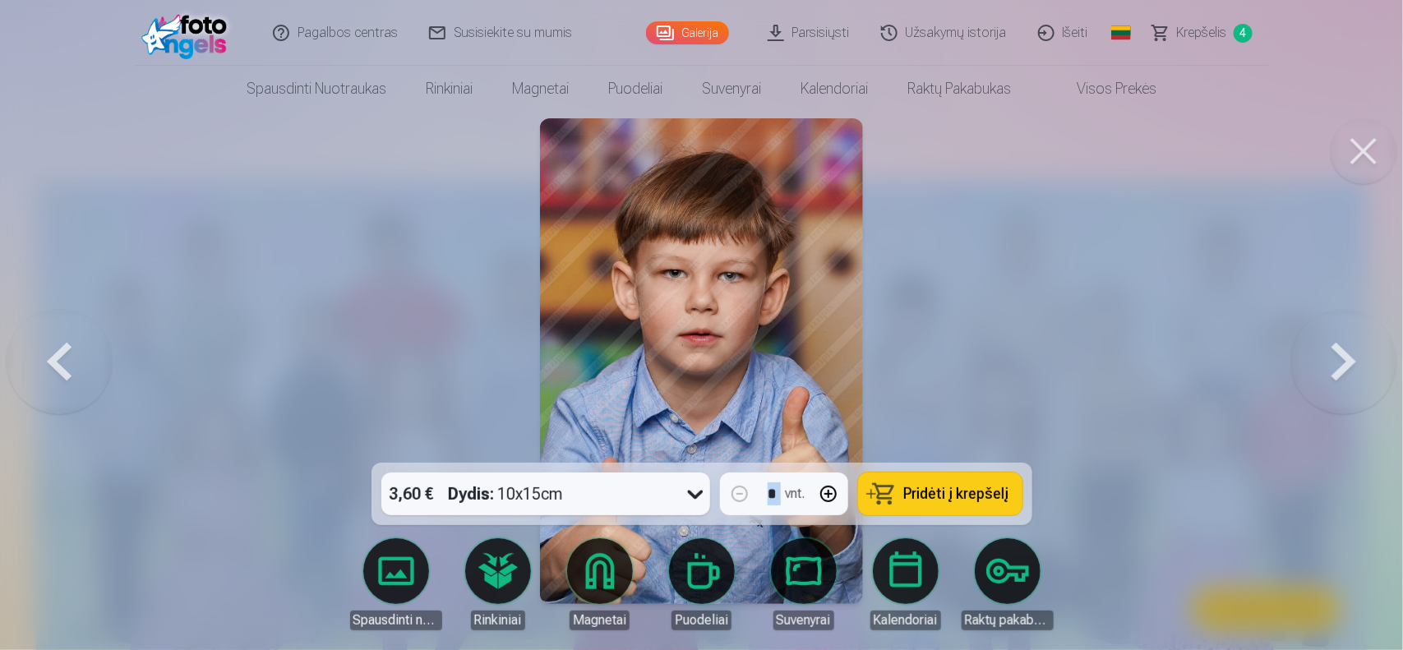
click at [1338, 387] on button at bounding box center [1343, 361] width 105 height 170
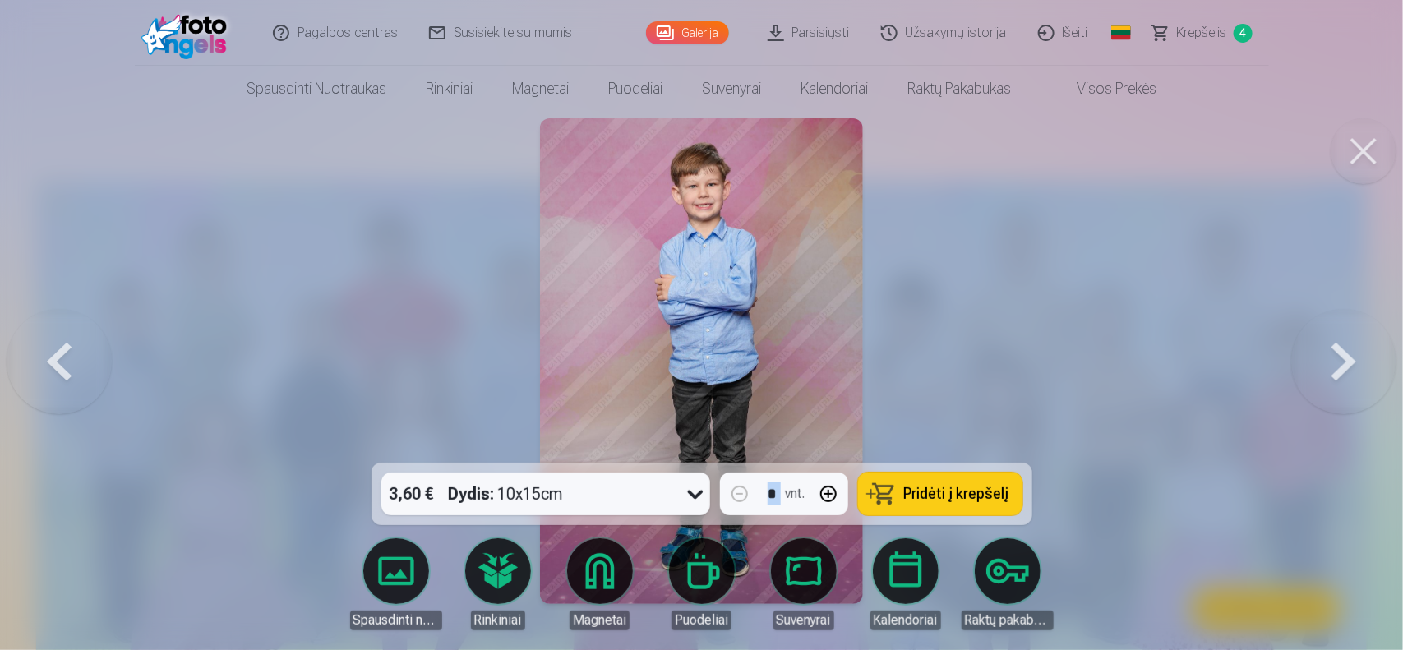
click at [1338, 387] on button at bounding box center [1343, 361] width 105 height 170
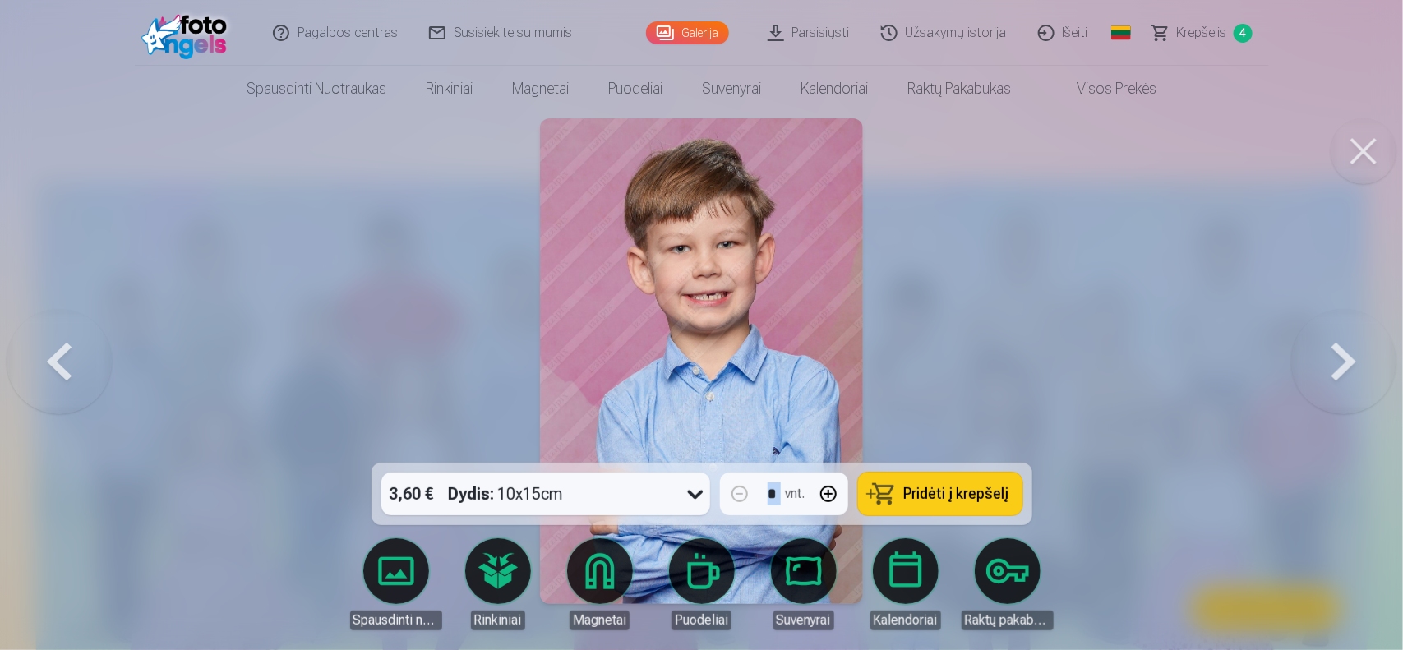
click at [1338, 387] on button at bounding box center [1343, 361] width 105 height 170
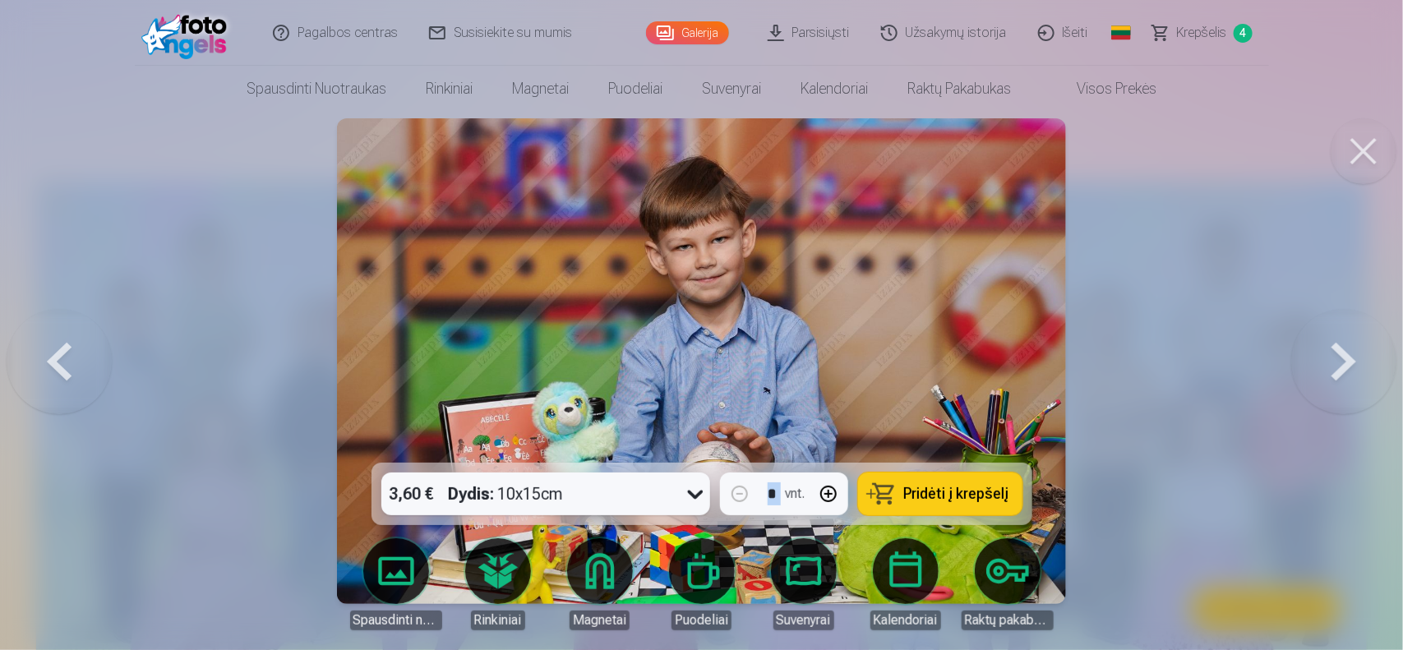
click at [1338, 387] on button at bounding box center [1343, 361] width 105 height 170
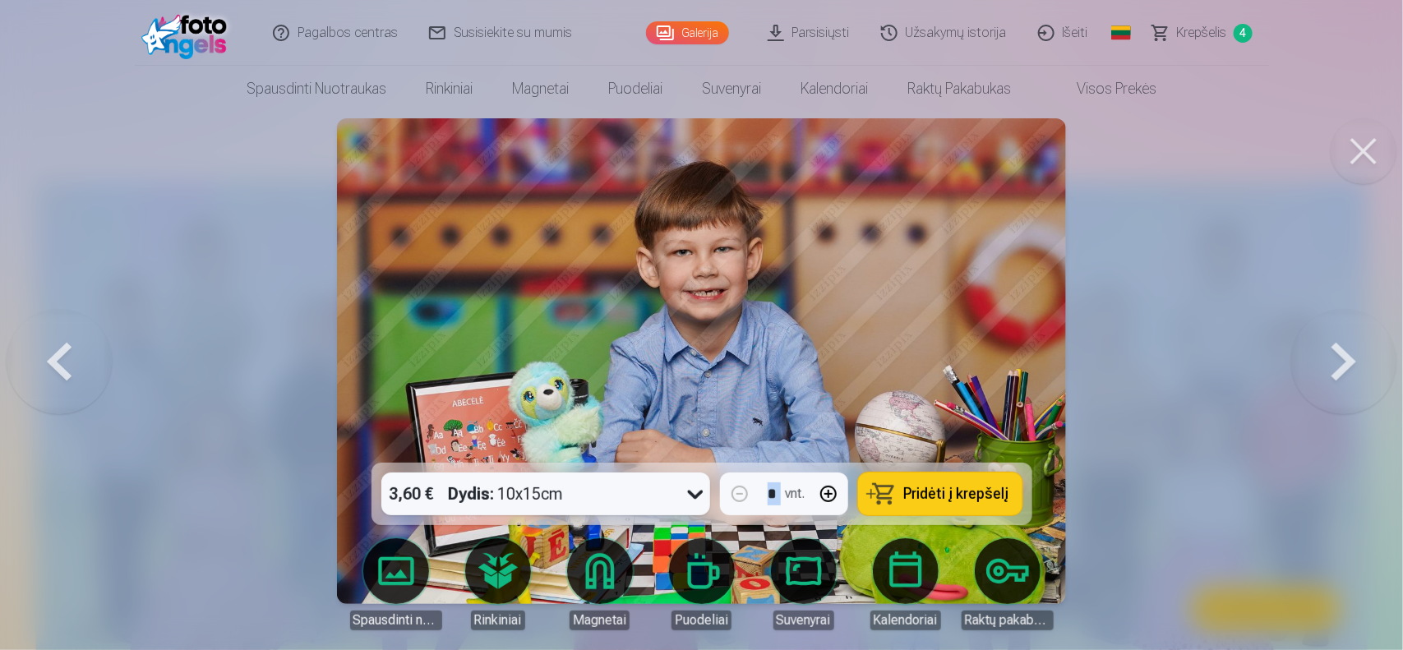
click at [1338, 387] on button at bounding box center [1343, 361] width 105 height 170
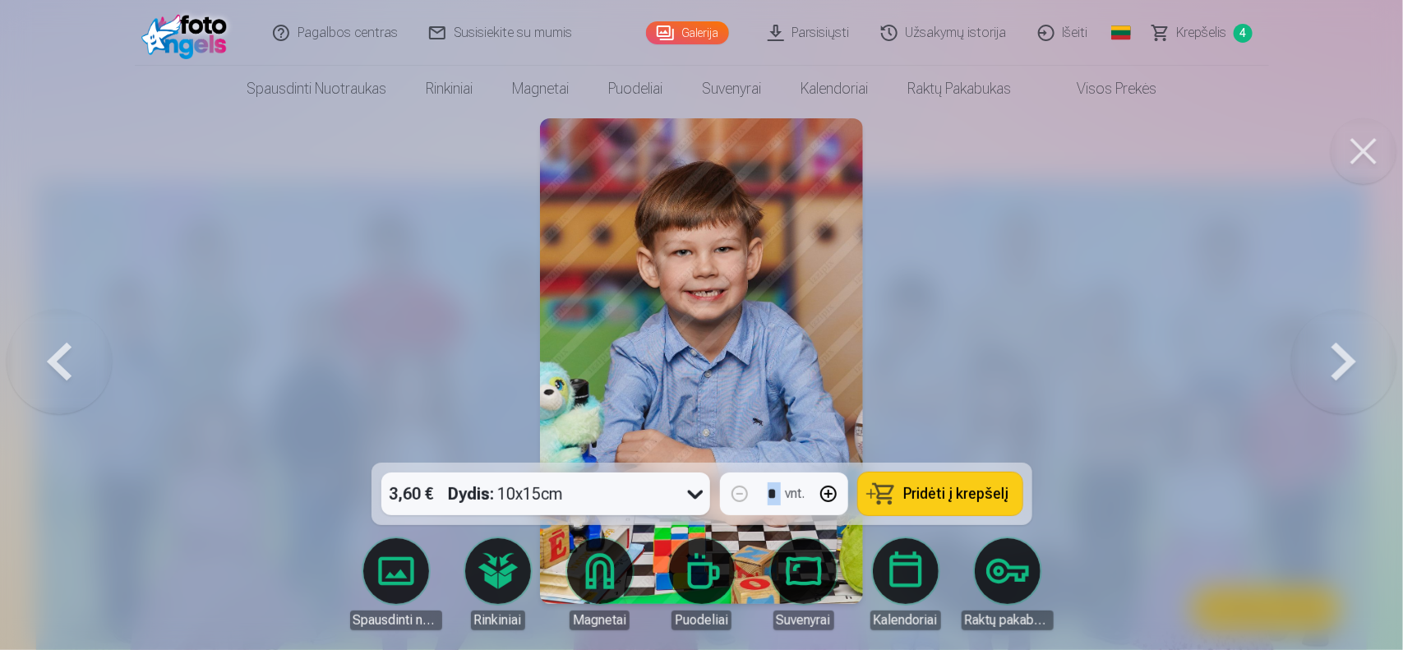
click at [1338, 387] on button at bounding box center [1343, 361] width 105 height 170
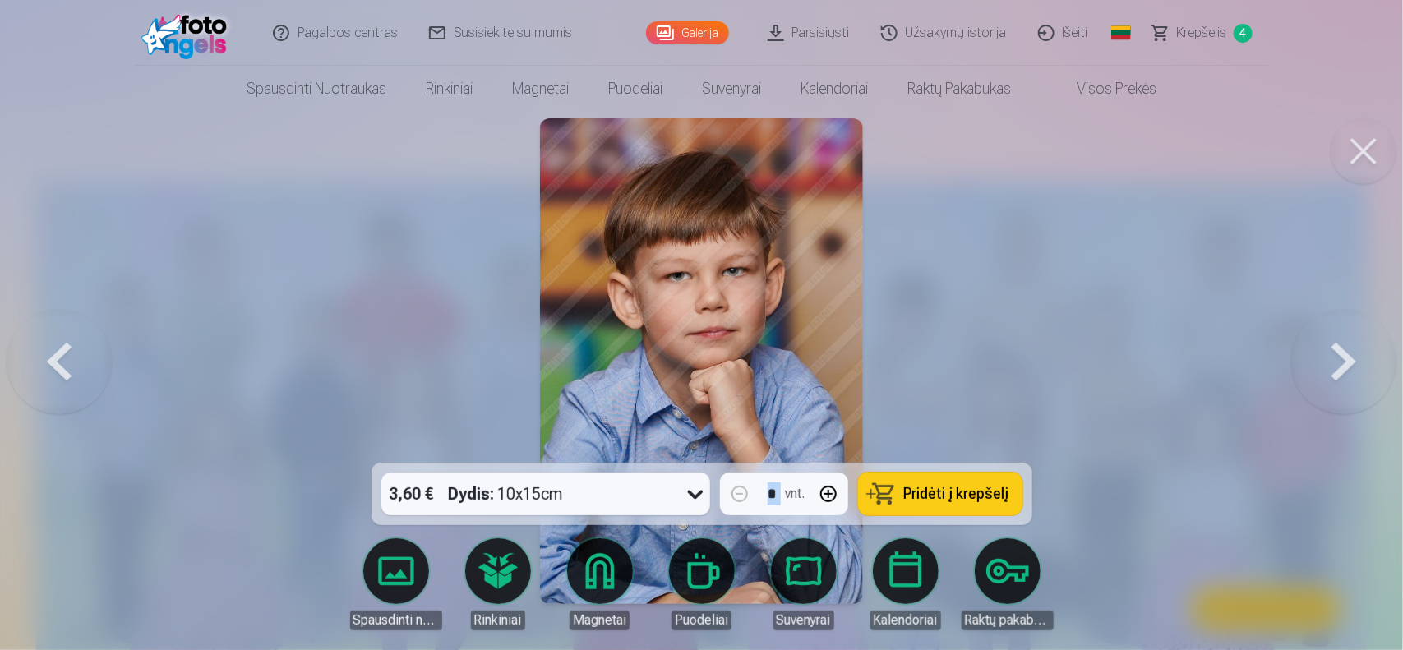
click at [1338, 387] on button at bounding box center [1343, 361] width 105 height 170
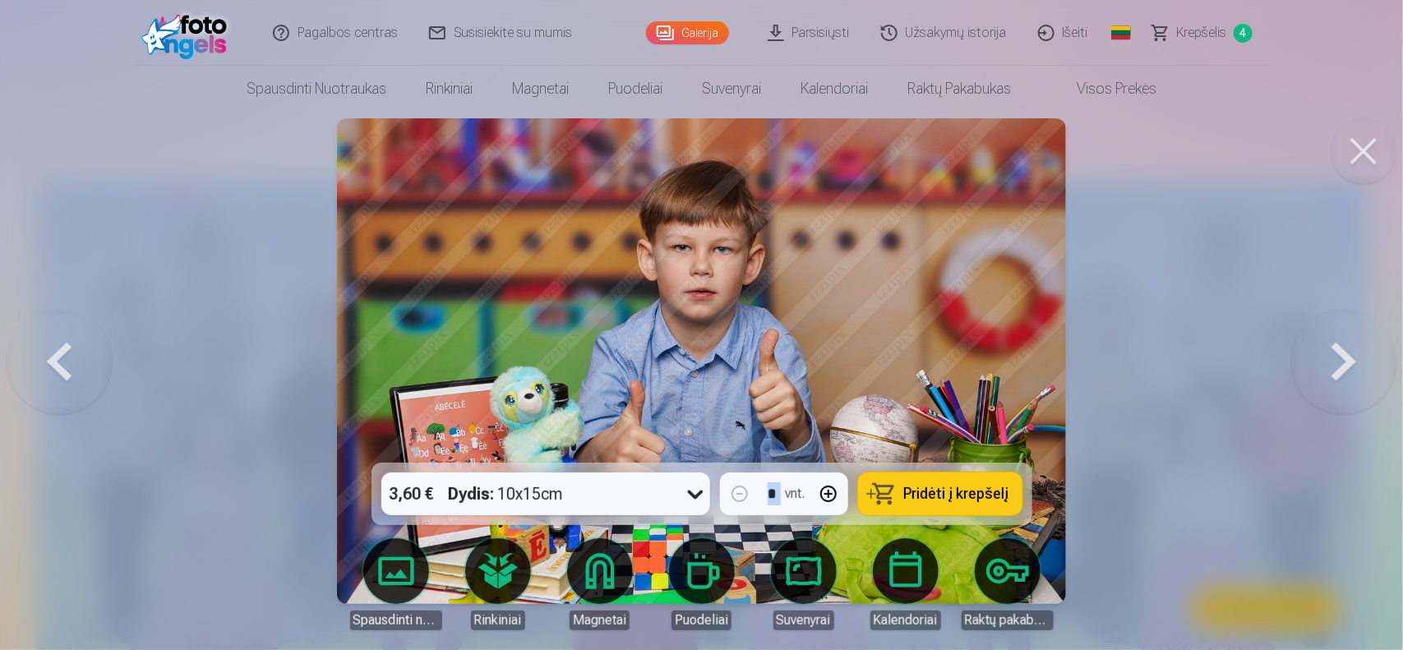
click at [1338, 387] on button at bounding box center [1343, 361] width 105 height 170
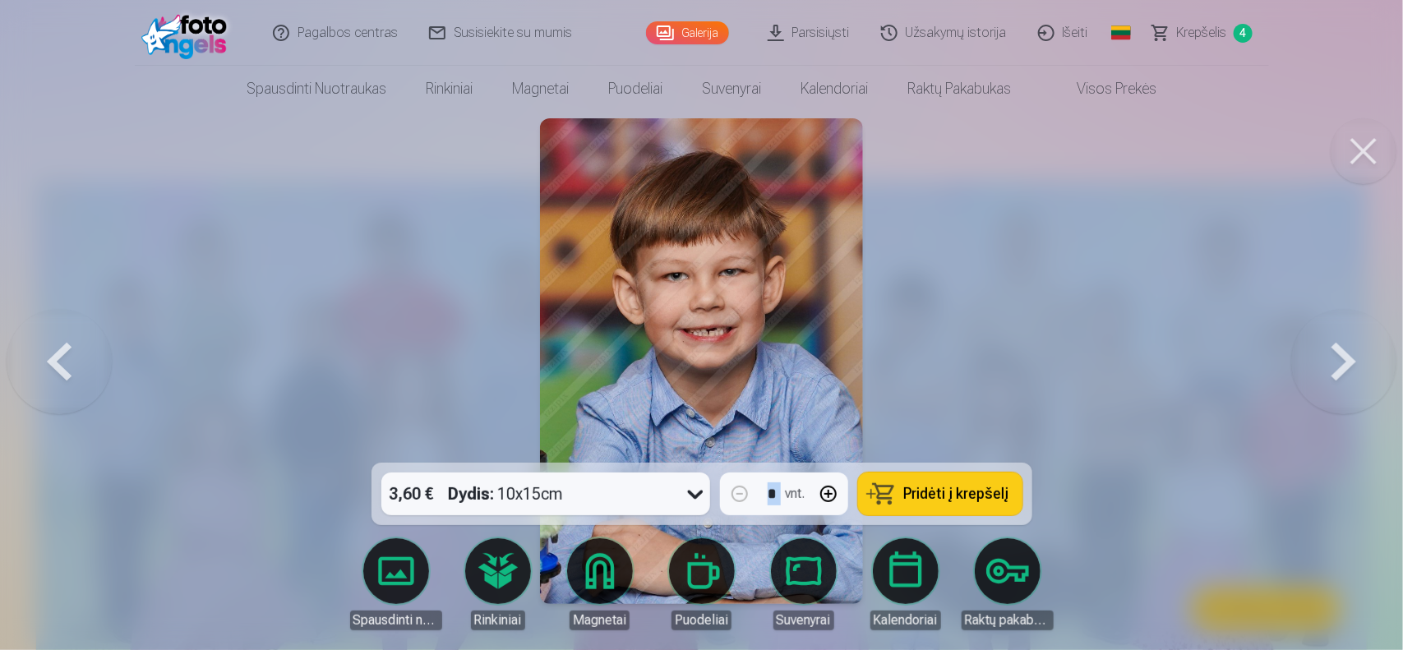
click at [1338, 387] on button at bounding box center [1343, 361] width 105 height 170
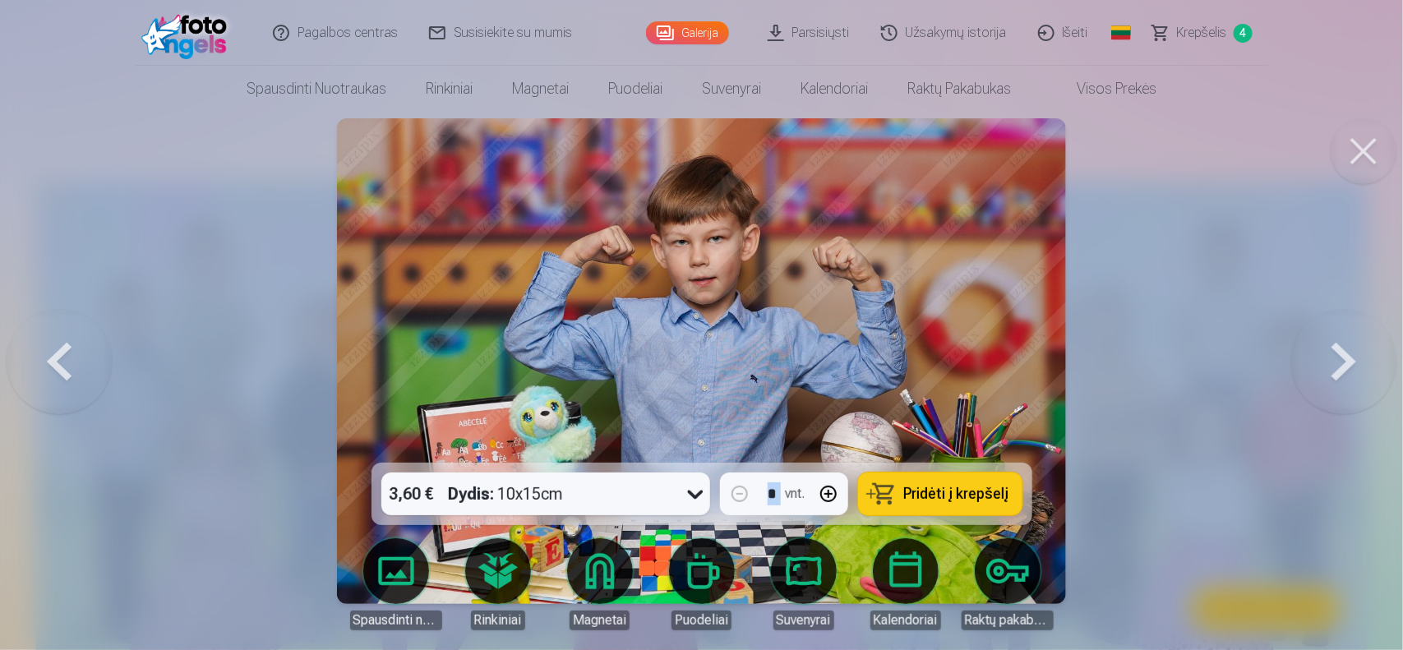
click at [1338, 387] on button at bounding box center [1343, 361] width 105 height 170
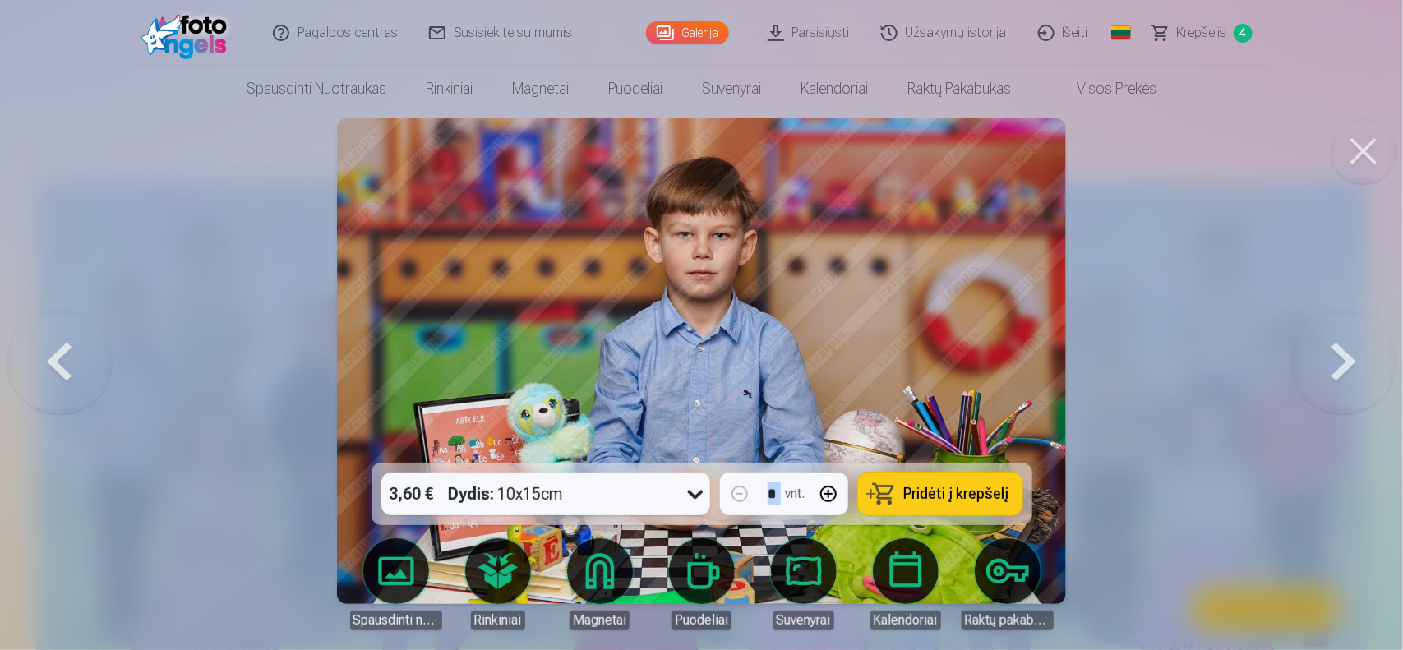
click at [1338, 387] on button at bounding box center [1343, 361] width 105 height 170
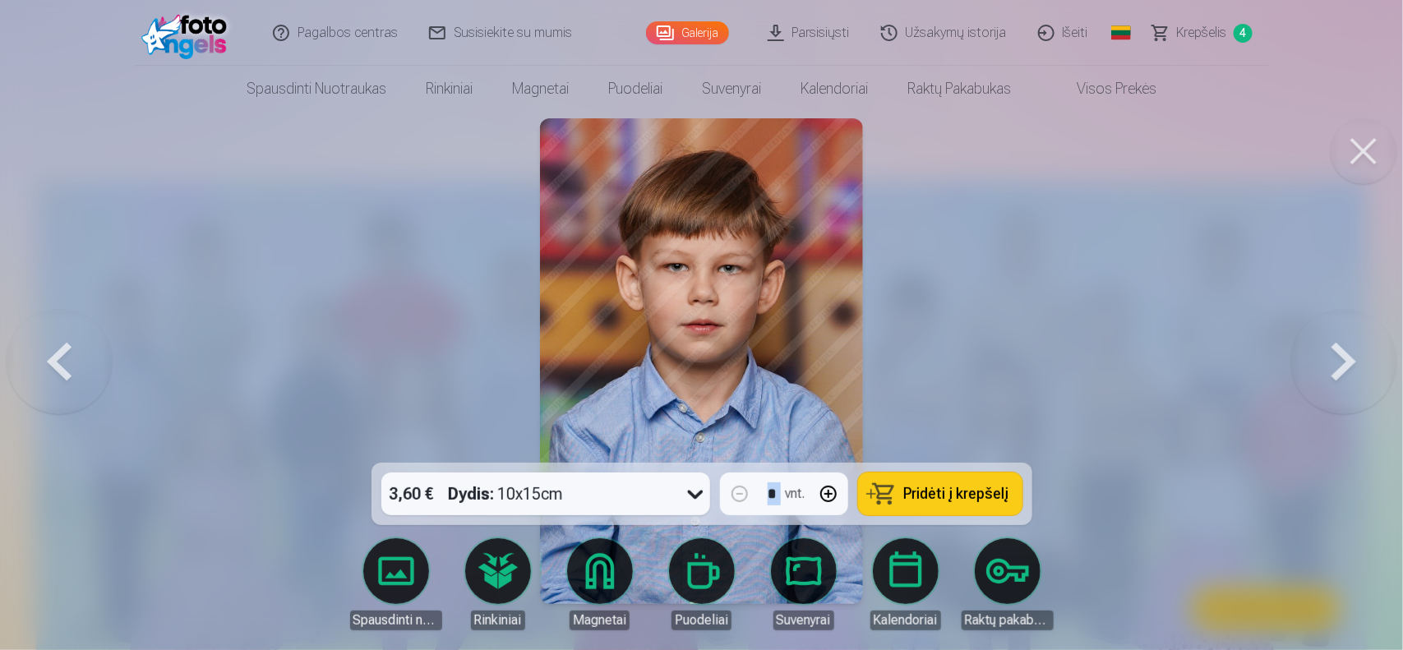
click at [1338, 387] on button at bounding box center [1343, 361] width 105 height 170
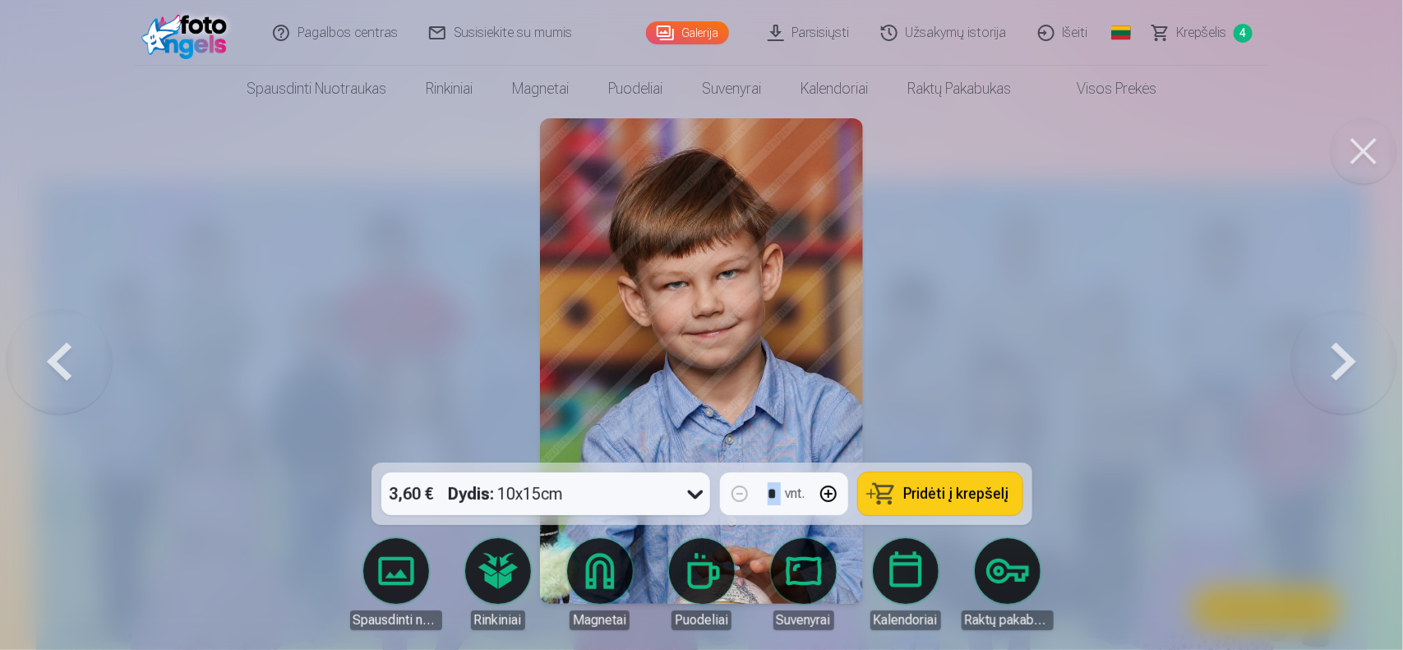
click at [1338, 387] on button at bounding box center [1343, 361] width 105 height 170
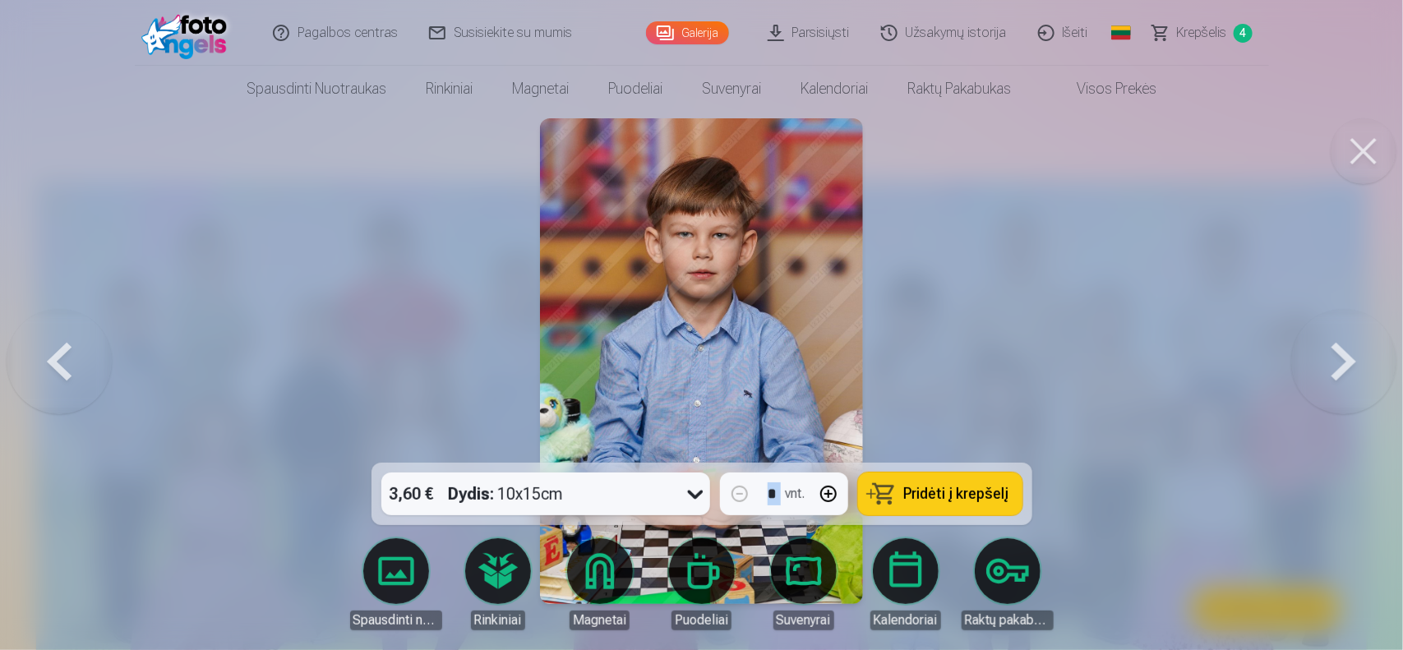
click at [1338, 387] on button at bounding box center [1343, 361] width 105 height 170
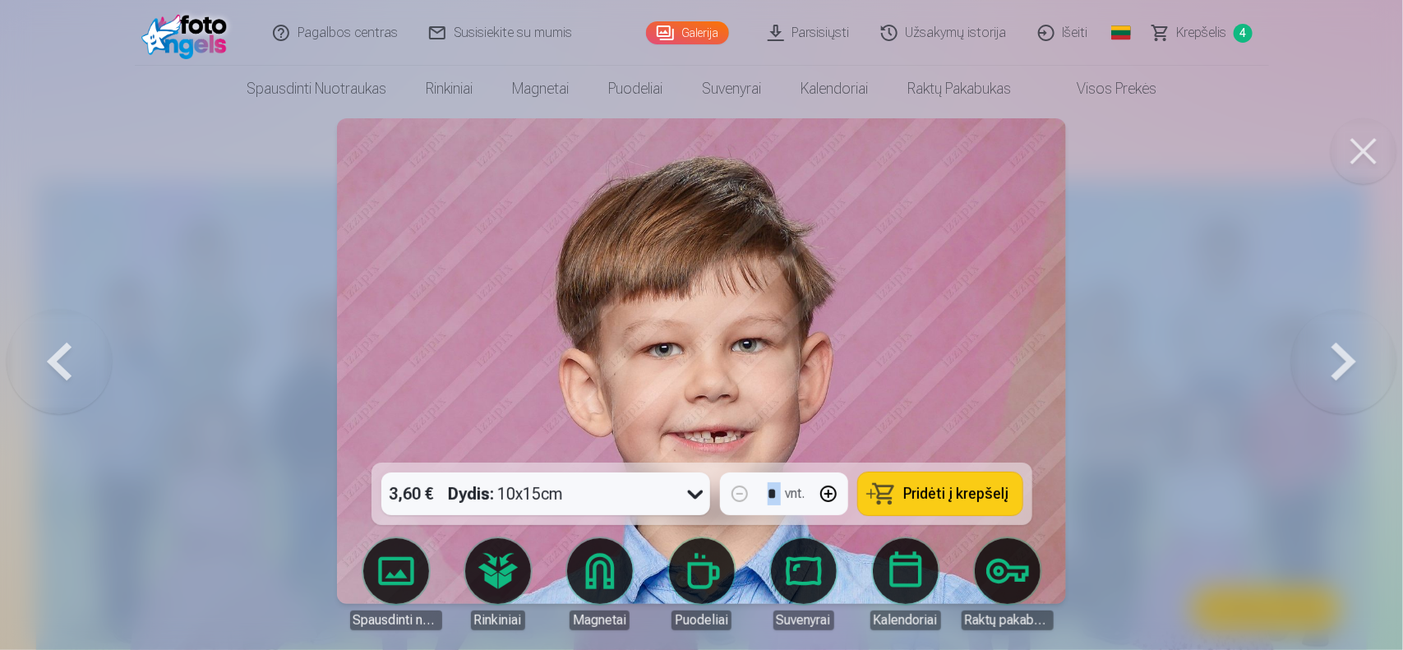
click at [1338, 387] on button at bounding box center [1343, 361] width 105 height 170
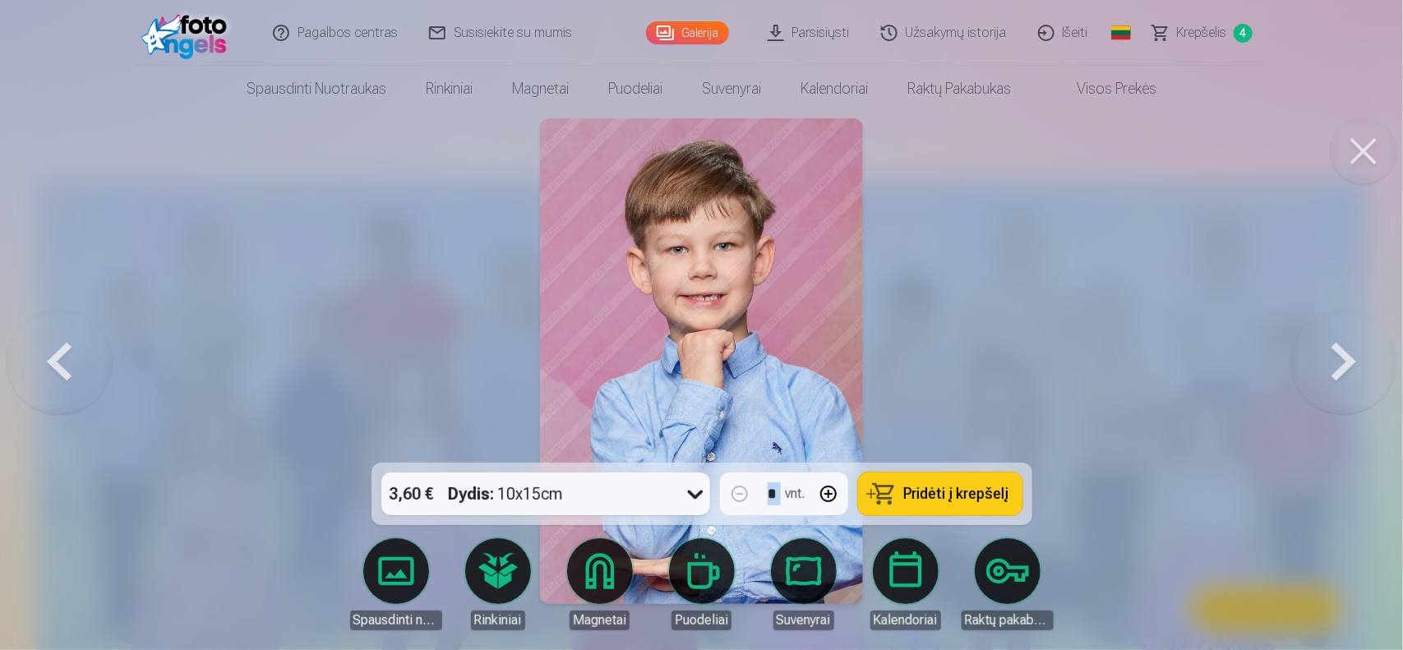
click at [1338, 387] on button at bounding box center [1343, 361] width 105 height 170
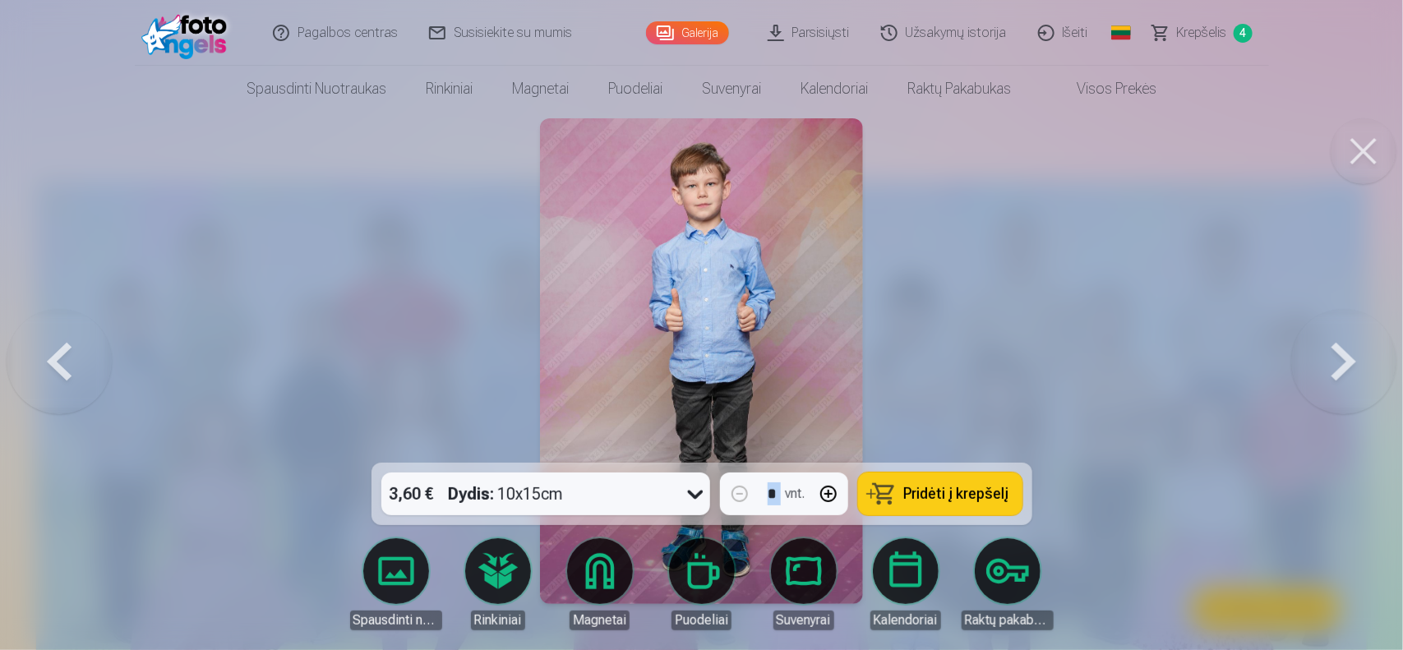
click at [948, 482] on button "Pridėti į krepšelį" at bounding box center [940, 494] width 164 height 43
click at [1211, 31] on span "Krepšelis" at bounding box center [1202, 33] width 50 height 20
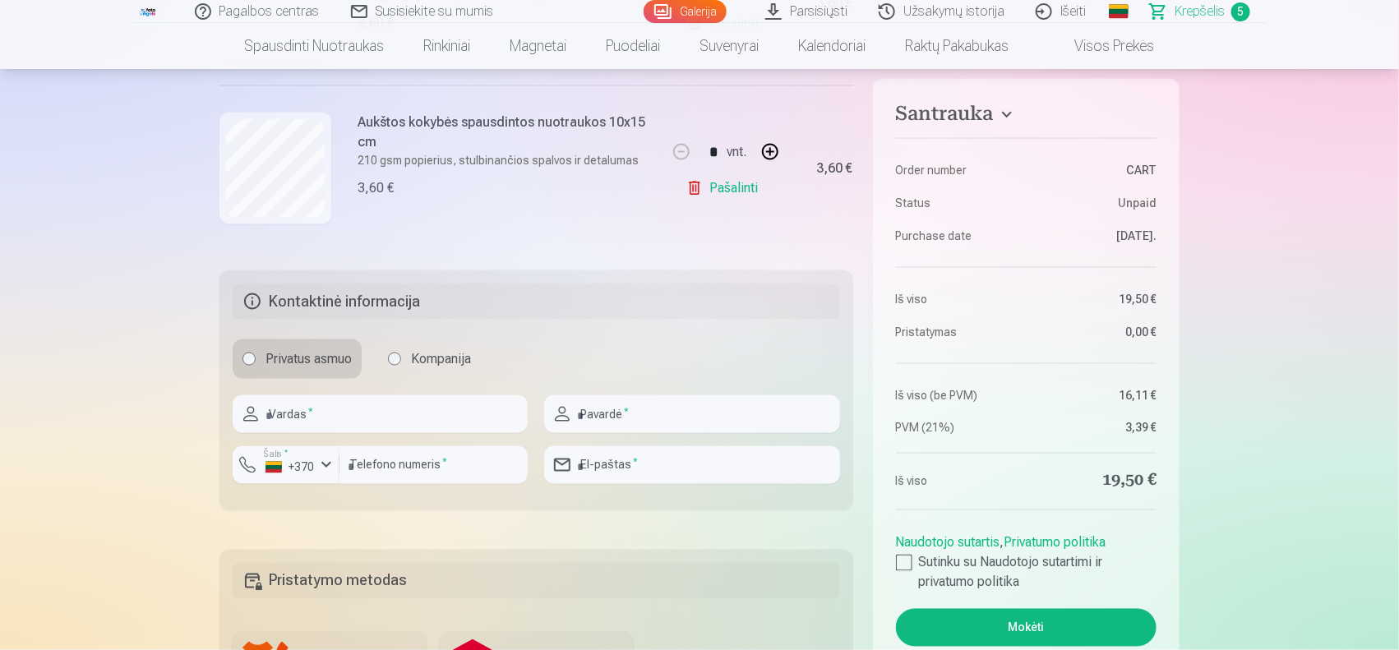
scroll to position [947, 0]
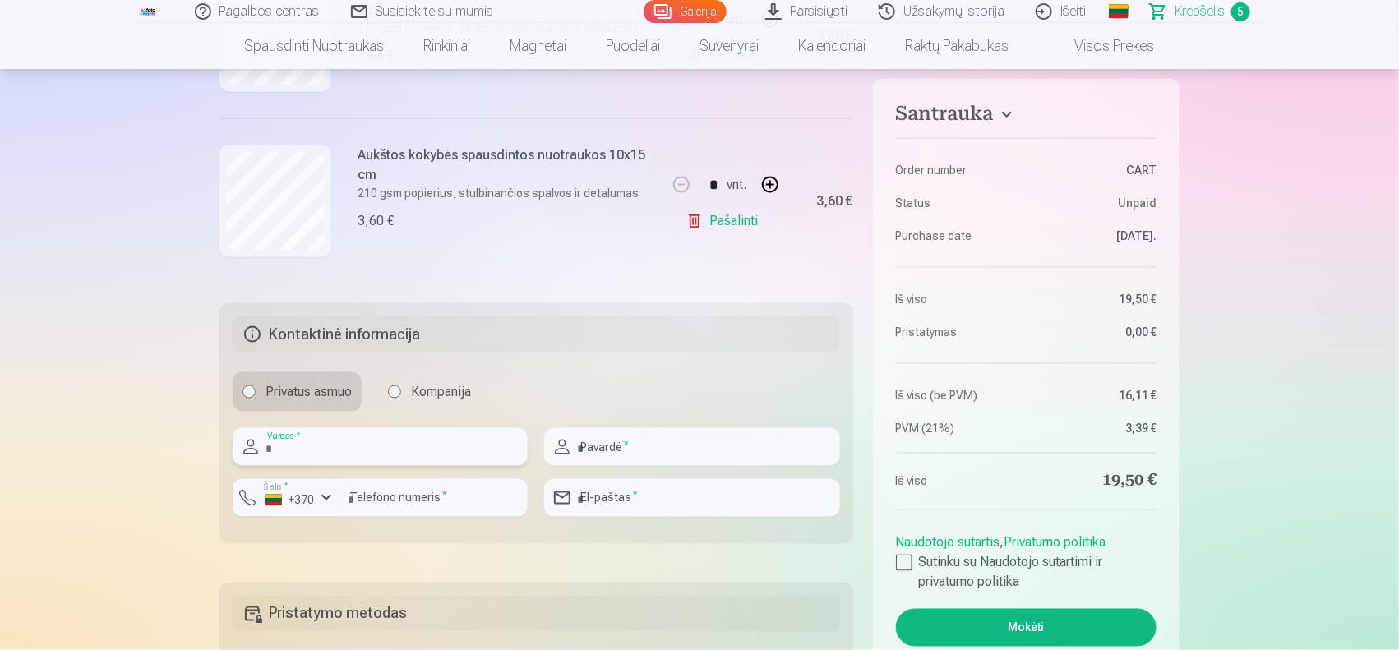
click at [330, 449] on input "text" at bounding box center [380, 447] width 295 height 38
type input "****"
click at [650, 438] on input "text" at bounding box center [691, 447] width 295 height 38
type input "**********"
click at [490, 499] on input "number" at bounding box center [433, 498] width 188 height 38
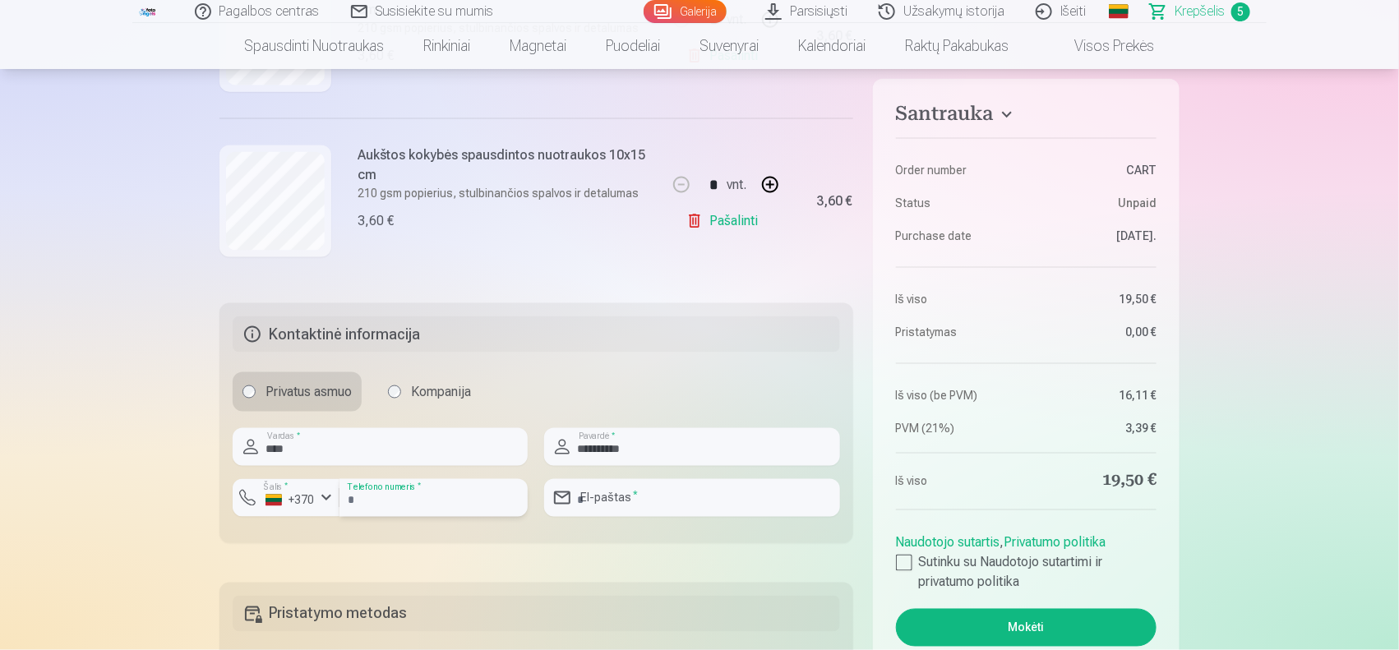
click at [456, 515] on input "number" at bounding box center [433, 498] width 188 height 38
type input "**********"
click at [598, 497] on input "email" at bounding box center [691, 498] width 295 height 38
type input "**********"
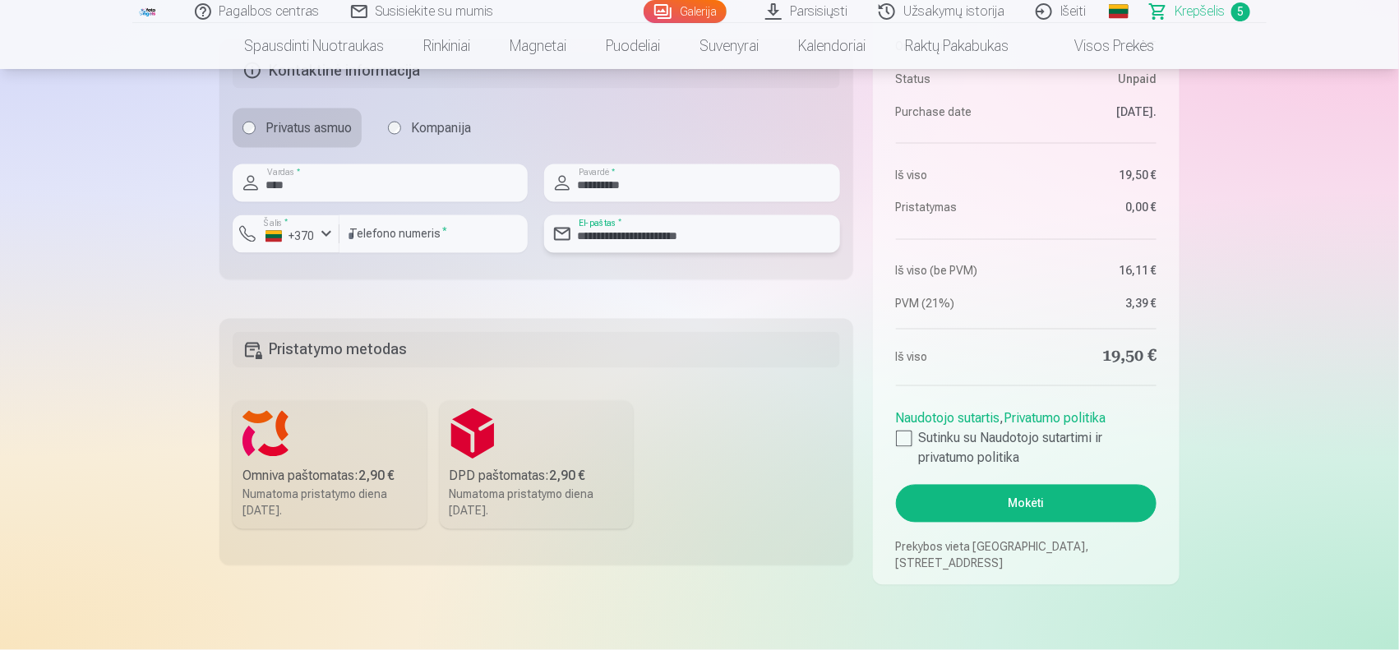
scroll to position [1321, 0]
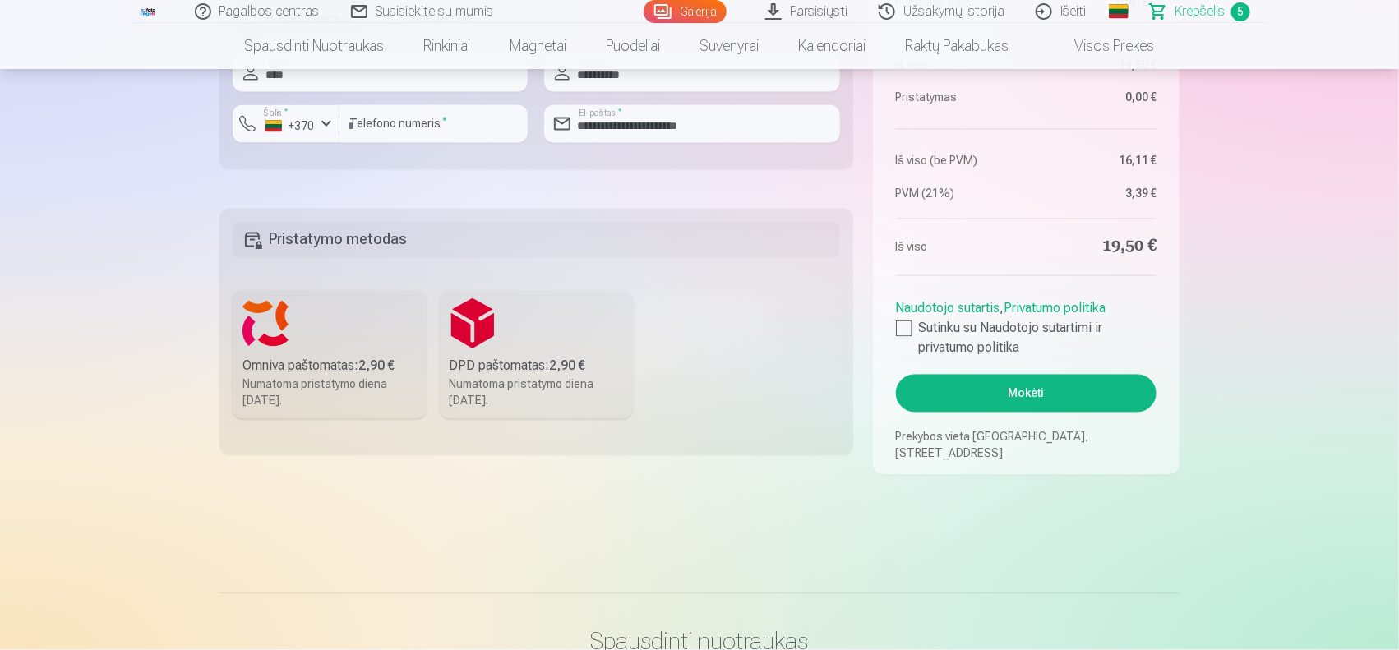
click at [315, 376] on div "Numatoma pristatymo diena 6.09.2025." at bounding box center [329, 392] width 174 height 33
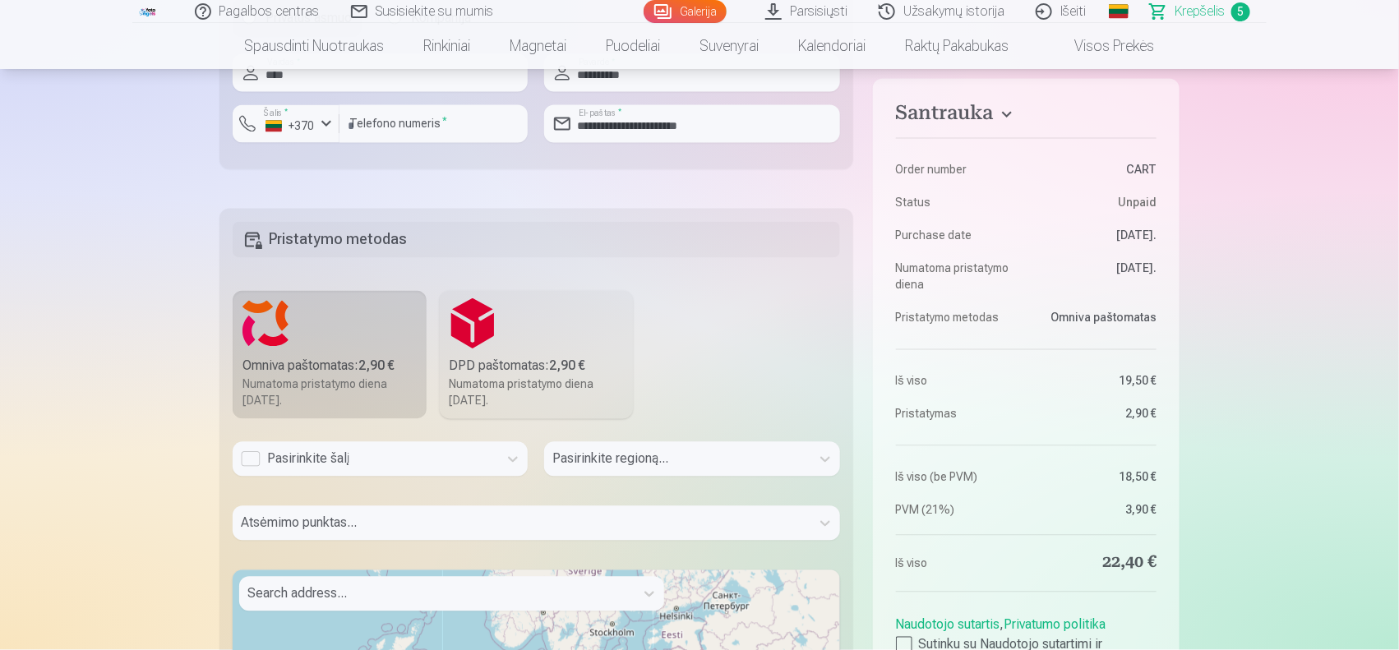
click at [380, 465] on div "Pasirinkite šalį" at bounding box center [365, 460] width 249 height 20
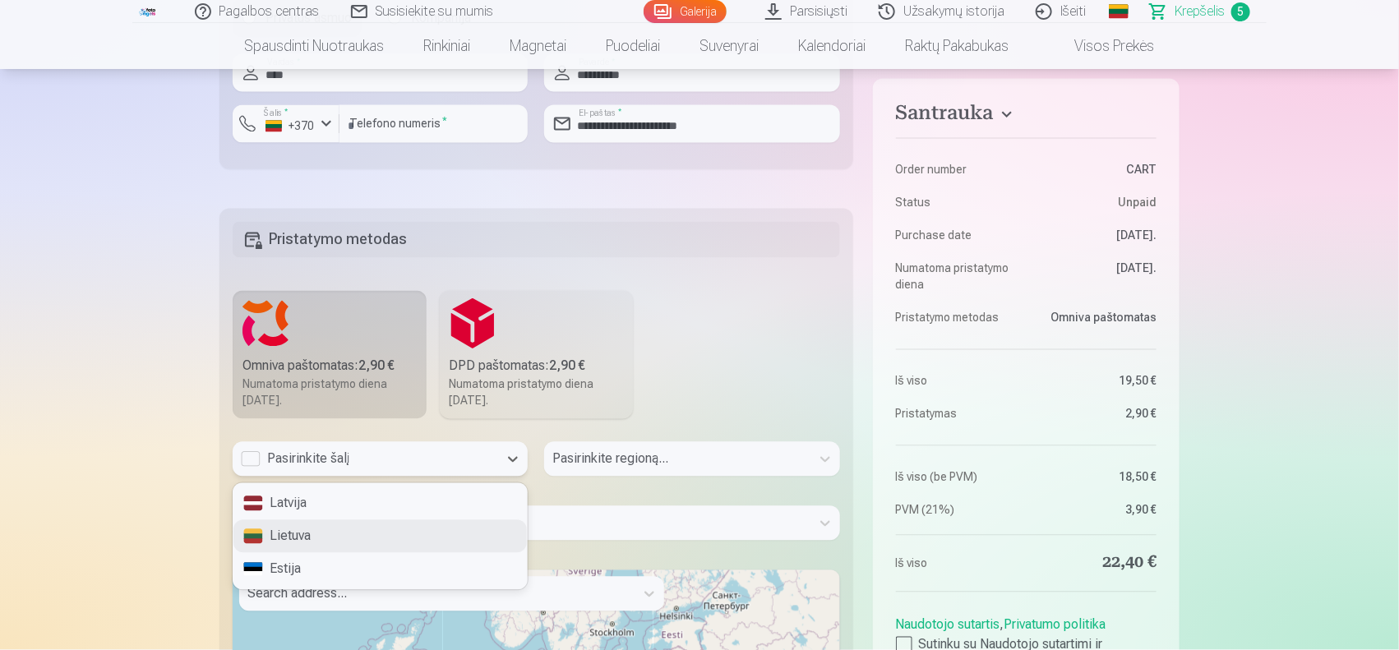
click at [401, 537] on div "Lietuva" at bounding box center [379, 536] width 293 height 33
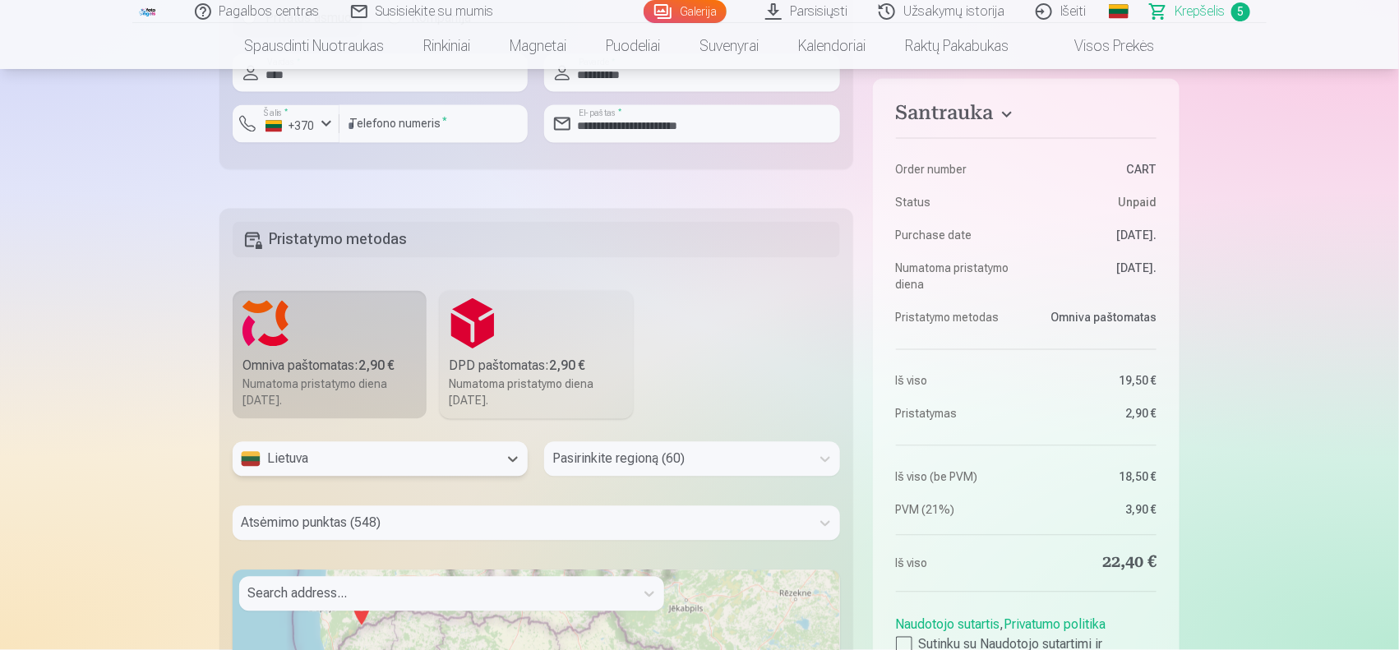
click at [682, 463] on div "Pasirinkite regioną (60)" at bounding box center [691, 459] width 295 height 35
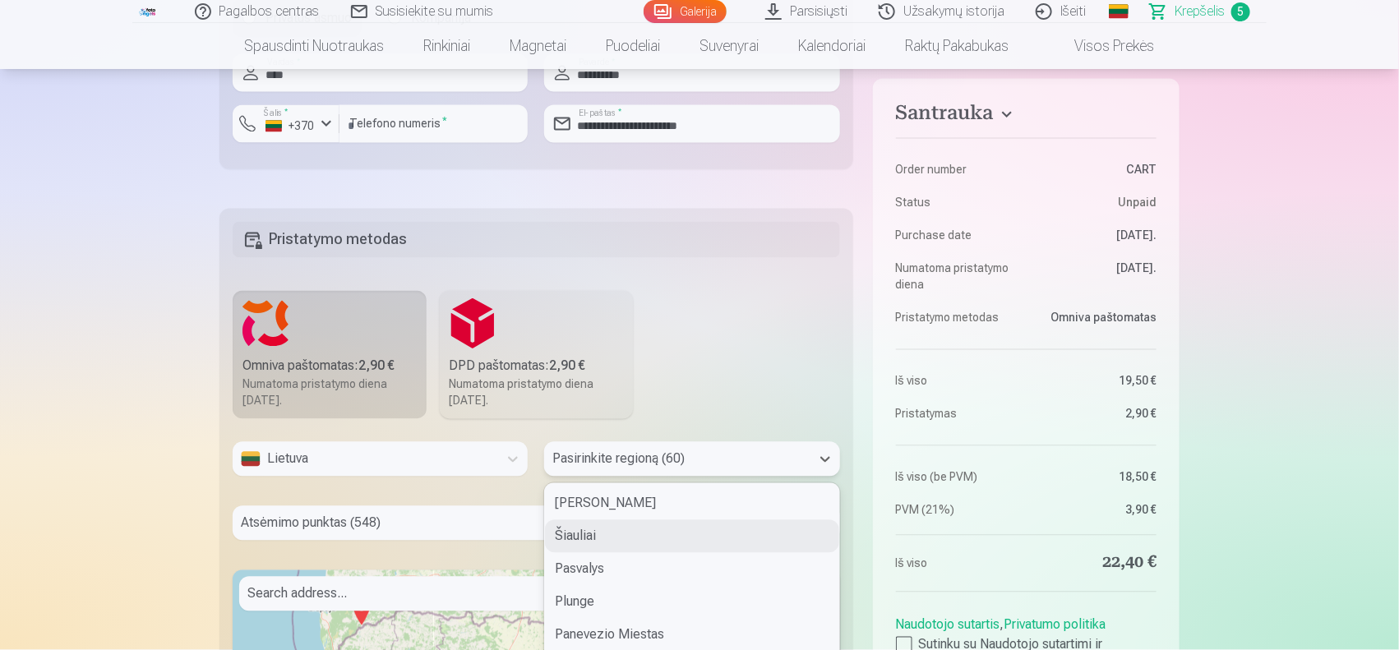
scroll to position [1410, 0]
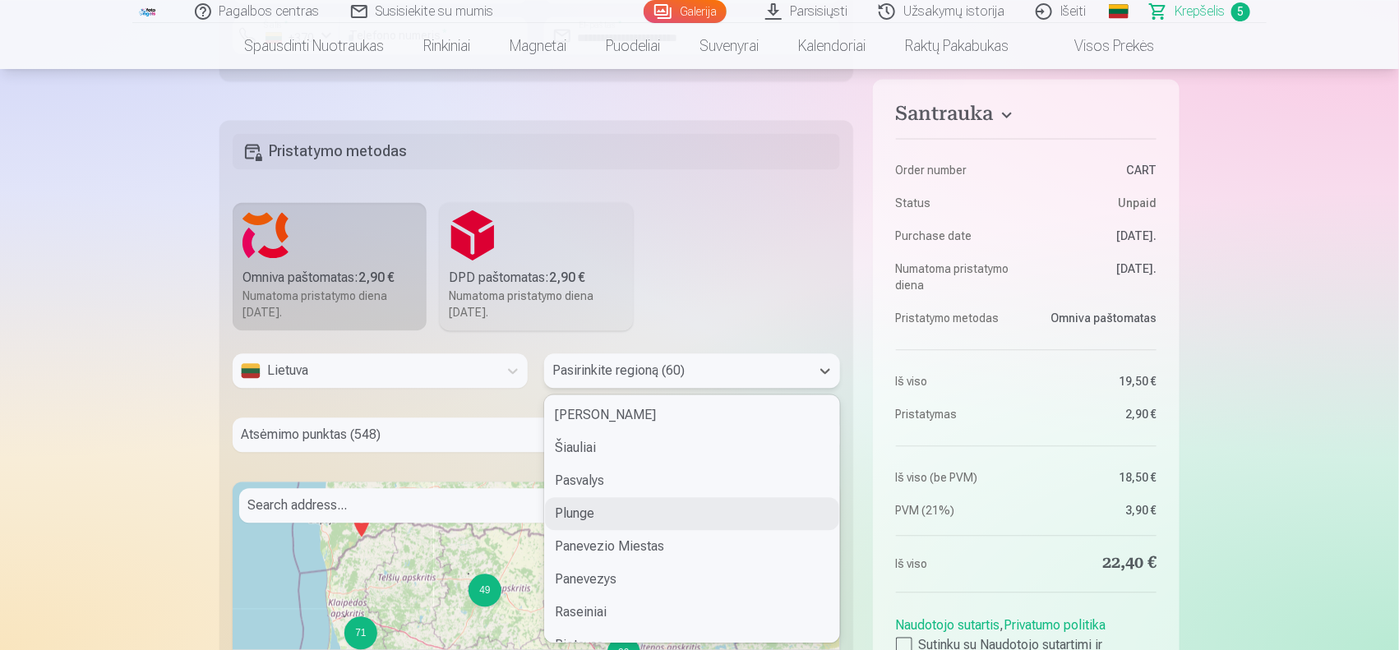
click at [679, 512] on div "Plunge" at bounding box center [691, 513] width 293 height 33
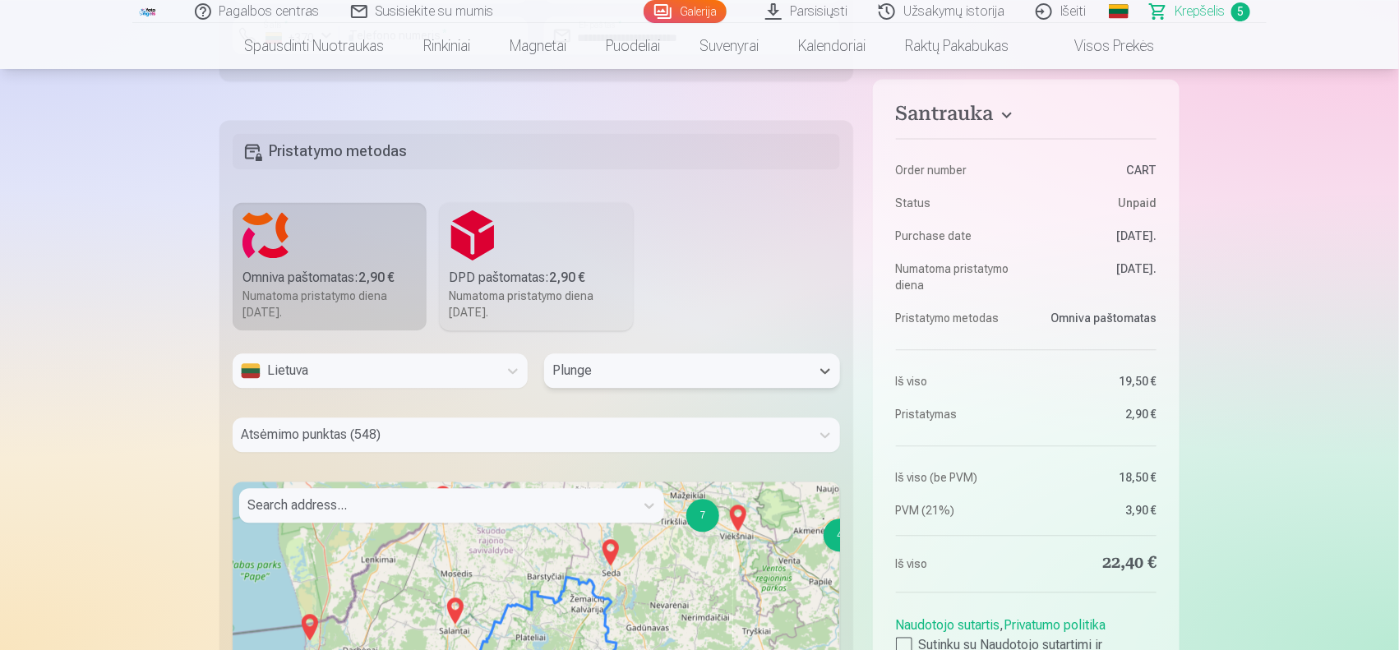
click at [463, 441] on div "Atsėmimo punktas (548)" at bounding box center [536, 435] width 607 height 35
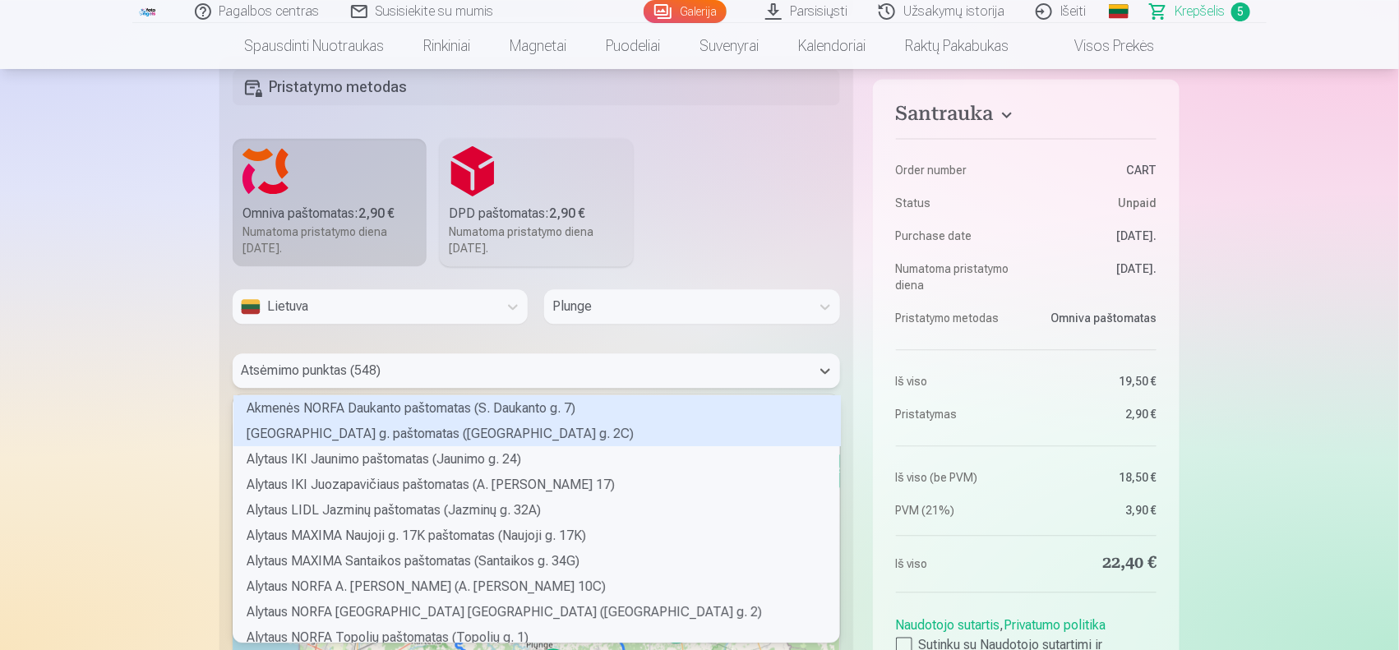
scroll to position [242, 601]
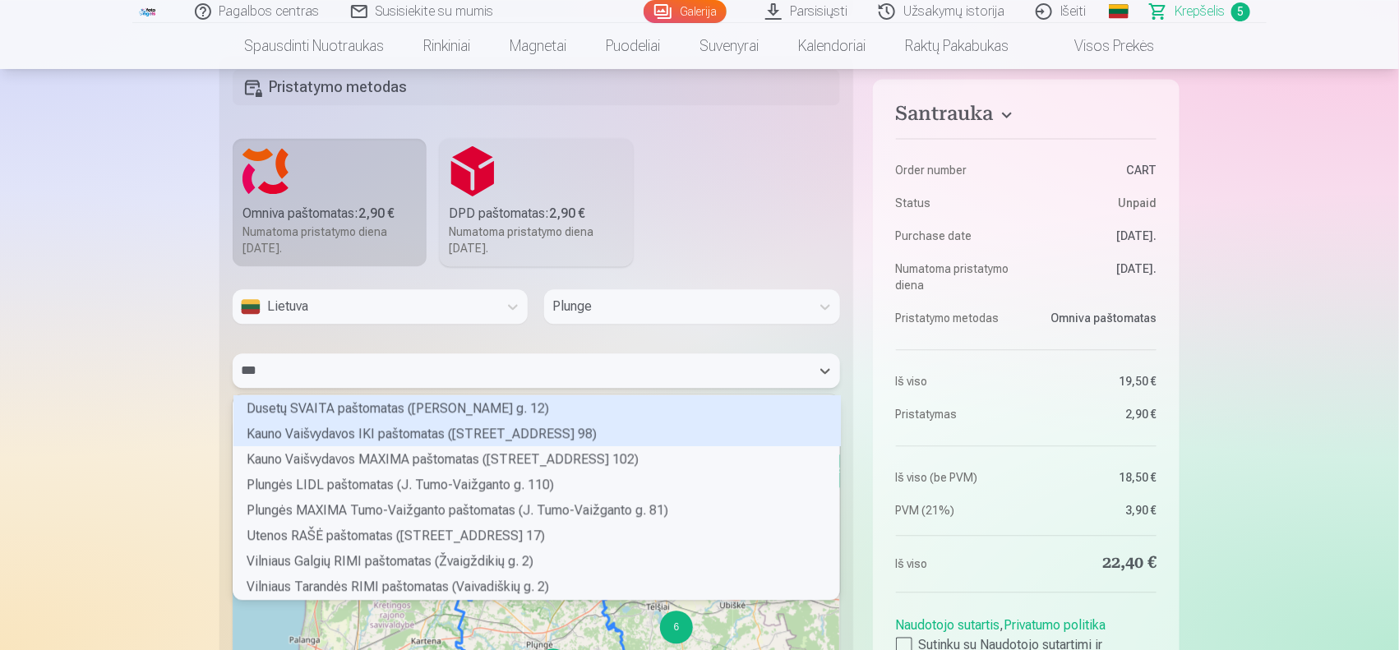
type input "****"
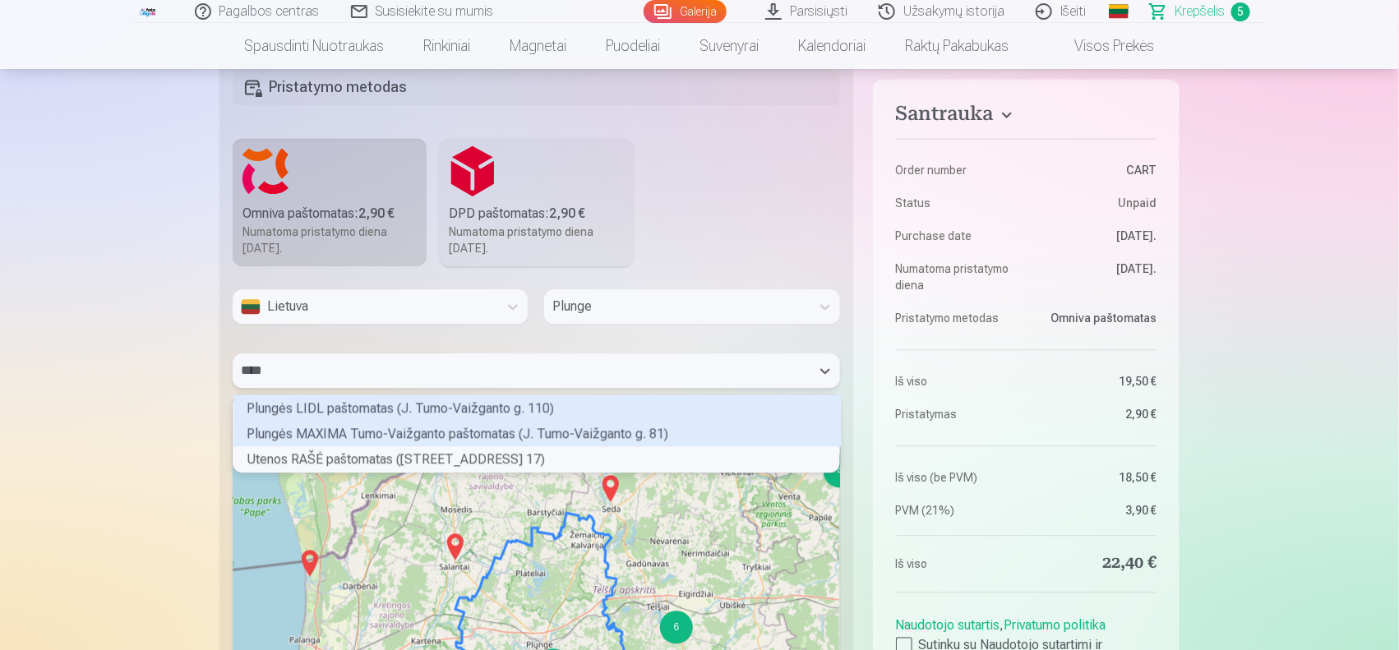
scroll to position [72, 601]
click at [463, 428] on div "Plungės MAXIMA Tumo-Vaižganto paštomatas (J. Tumo-Vaižganto g. 81)" at bounding box center [536, 433] width 607 height 25
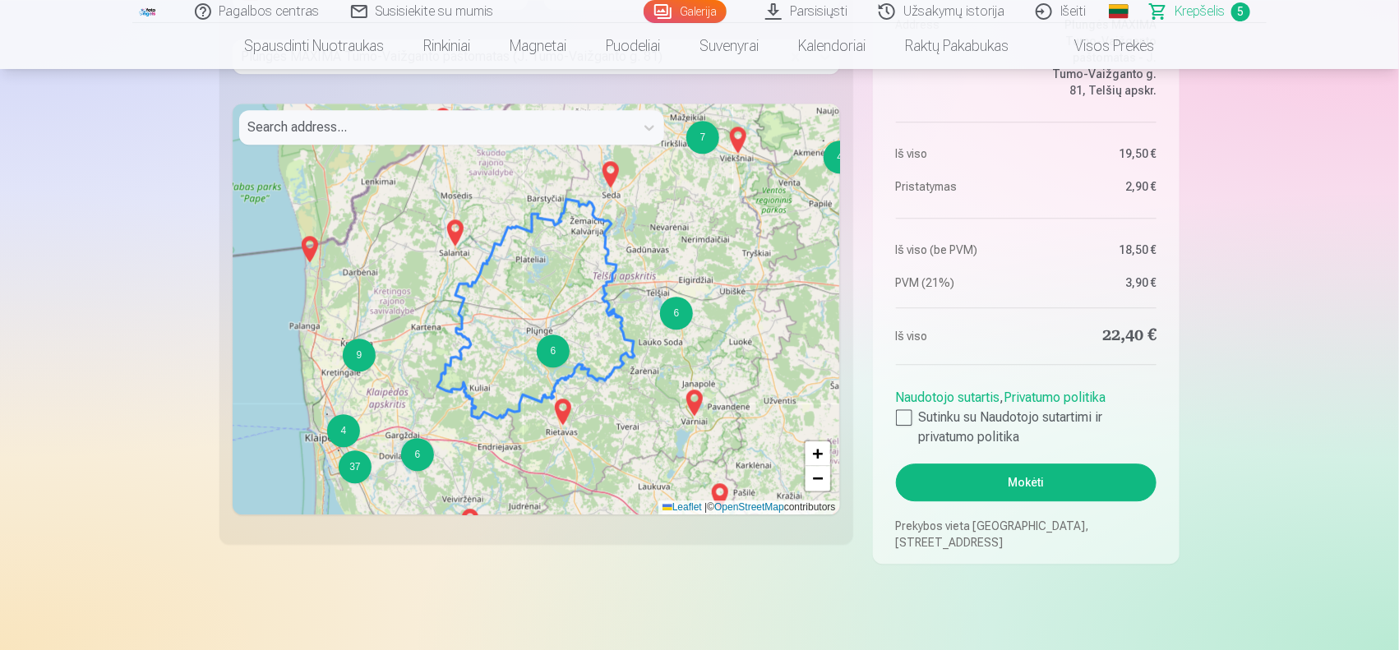
scroll to position [1775, 0]
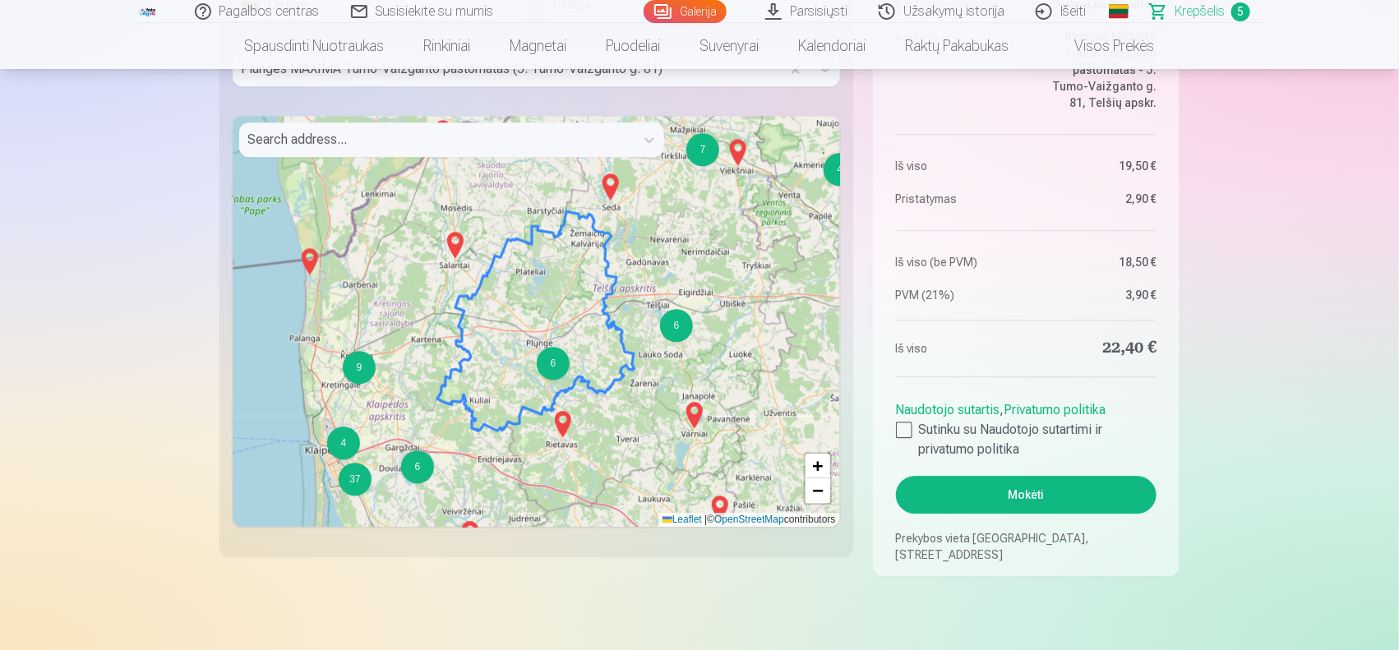
click at [565, 380] on div "6 3 6 4 7 25 2 2 4 6 9 4 37 6 2 3 6 19 3 7 2 2 2 2 98 5 6 4 7 + − Leaflet | © O…" at bounding box center [536, 321] width 607 height 411
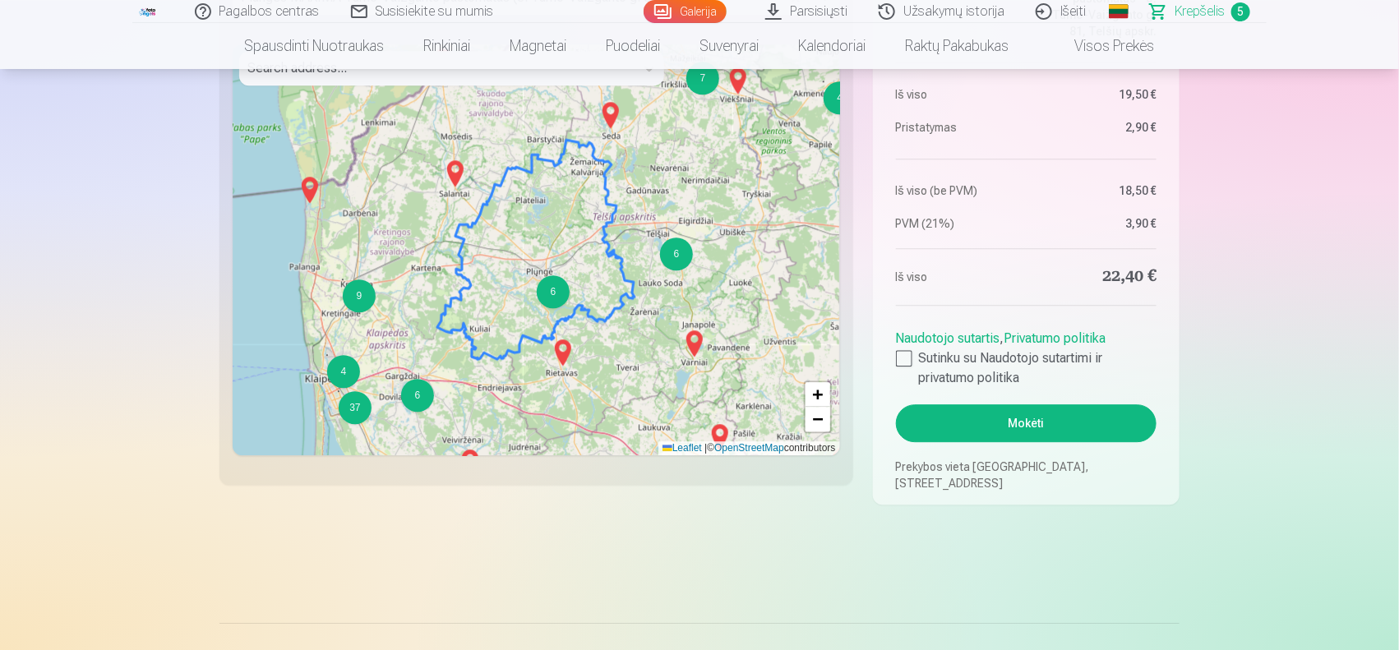
scroll to position [1752, 0]
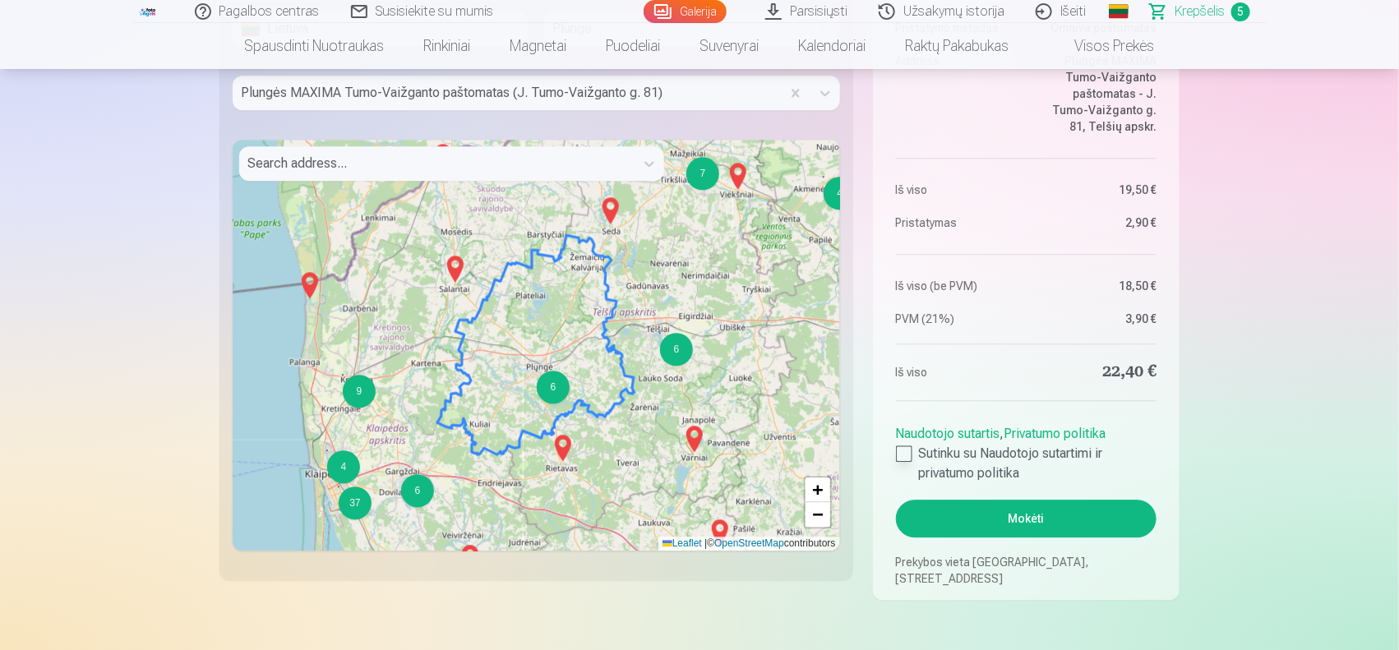
click at [901, 459] on div at bounding box center [904, 453] width 16 height 16
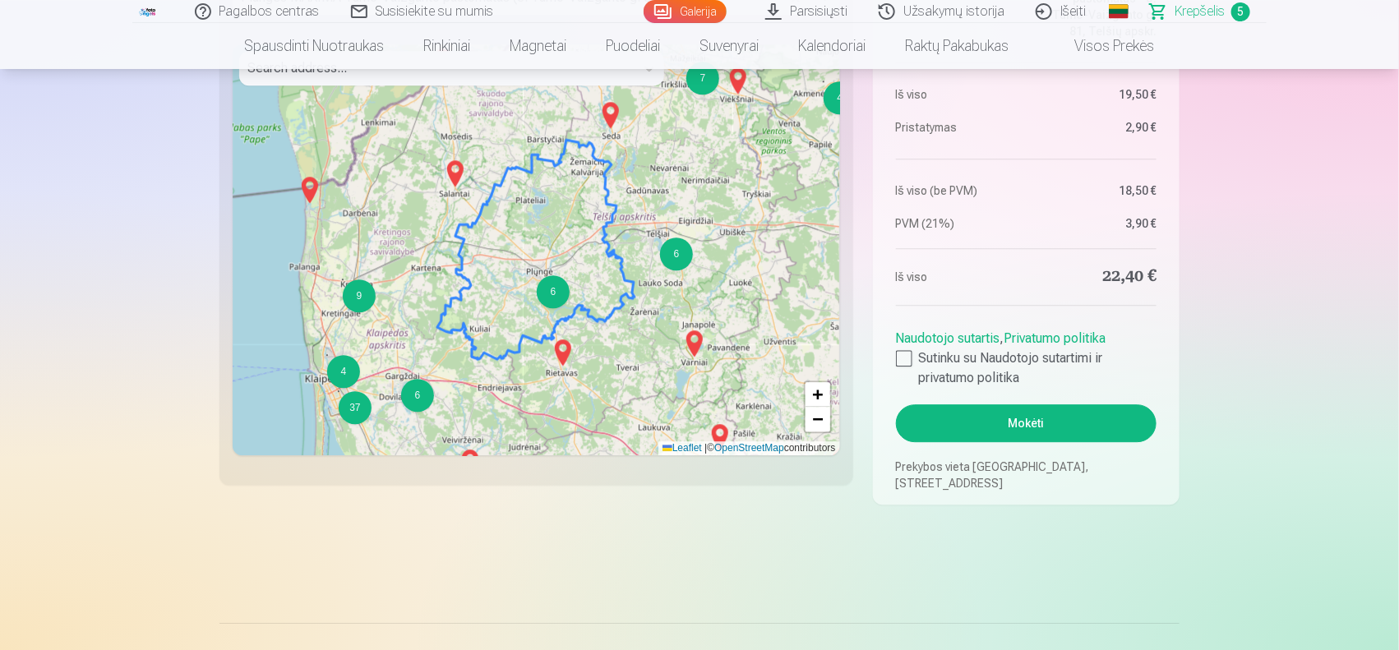
scroll to position [1966, 0]
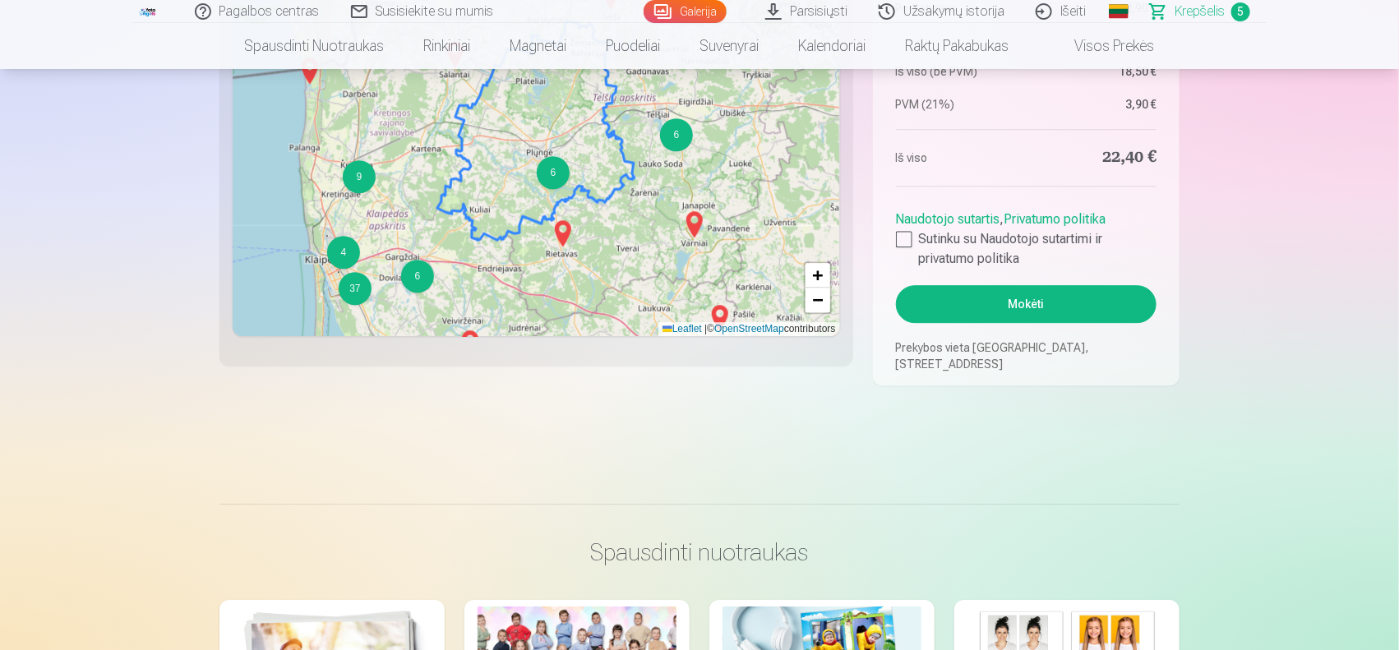
click at [1044, 285] on button "Mokėti" at bounding box center [1026, 304] width 261 height 38
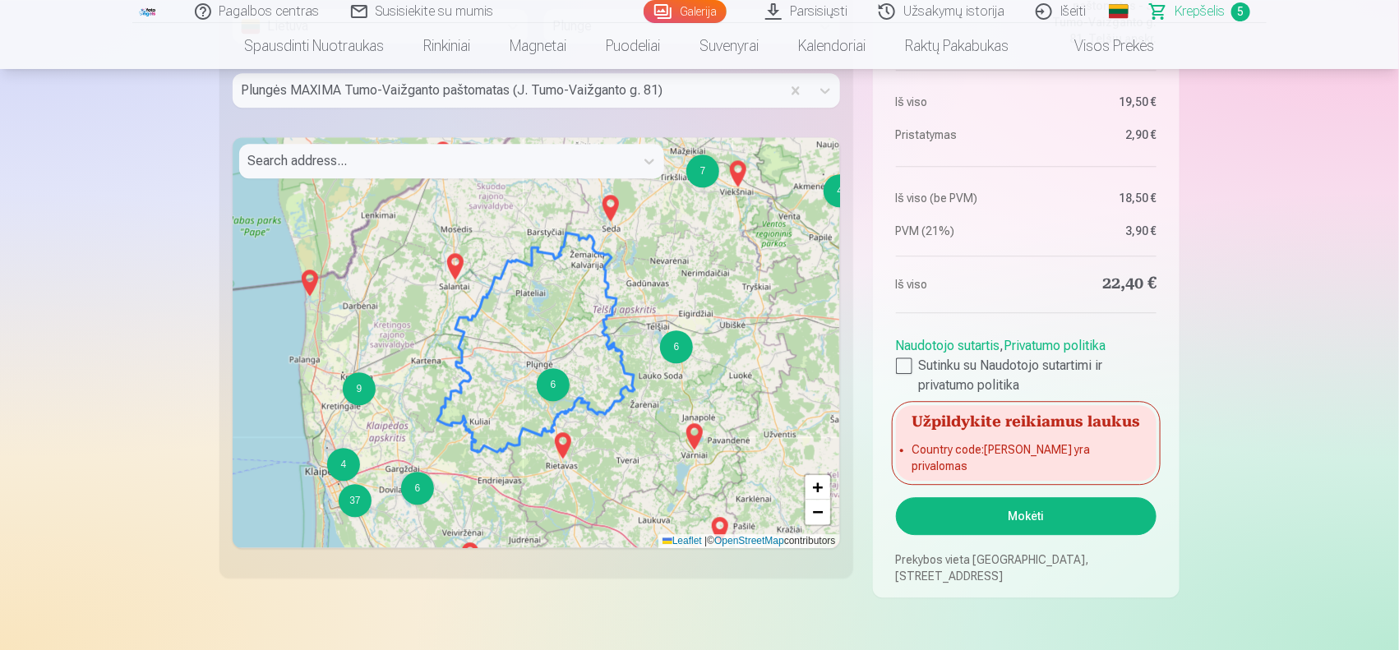
scroll to position [1719, 0]
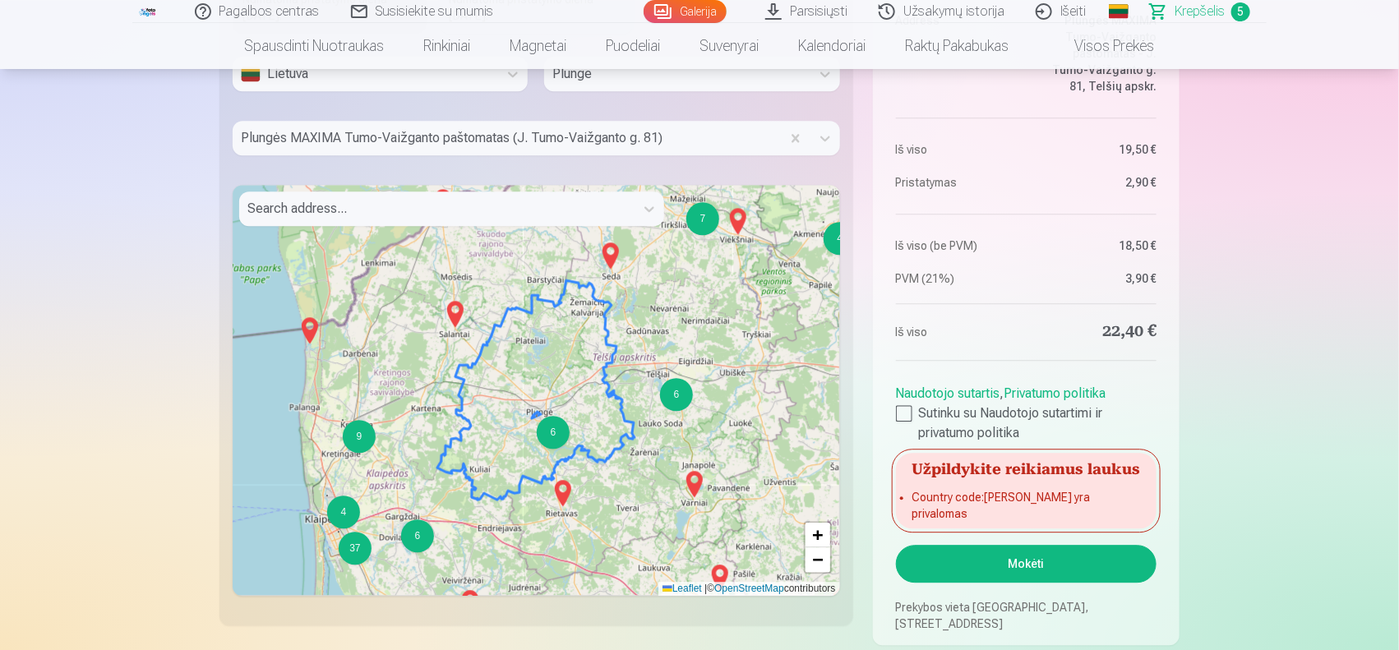
click at [559, 441] on div "6" at bounding box center [553, 432] width 33 height 33
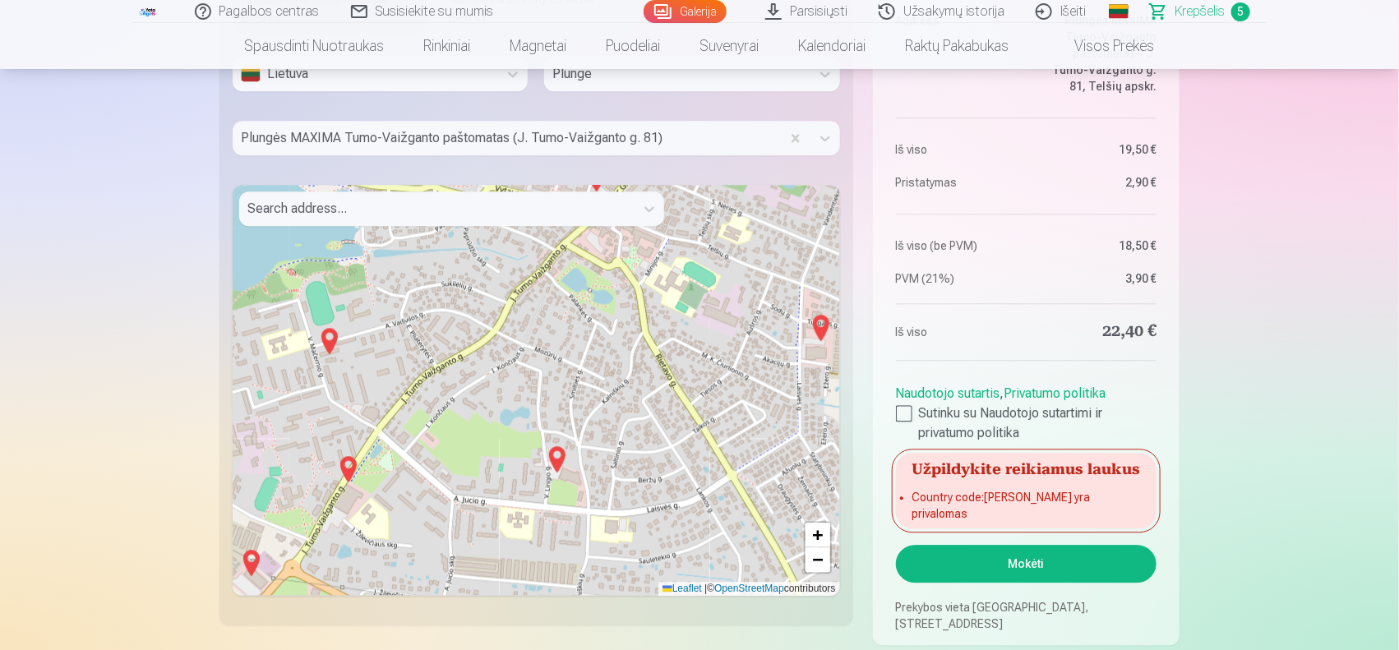
click at [348, 473] on img at bounding box center [348, 469] width 26 height 39
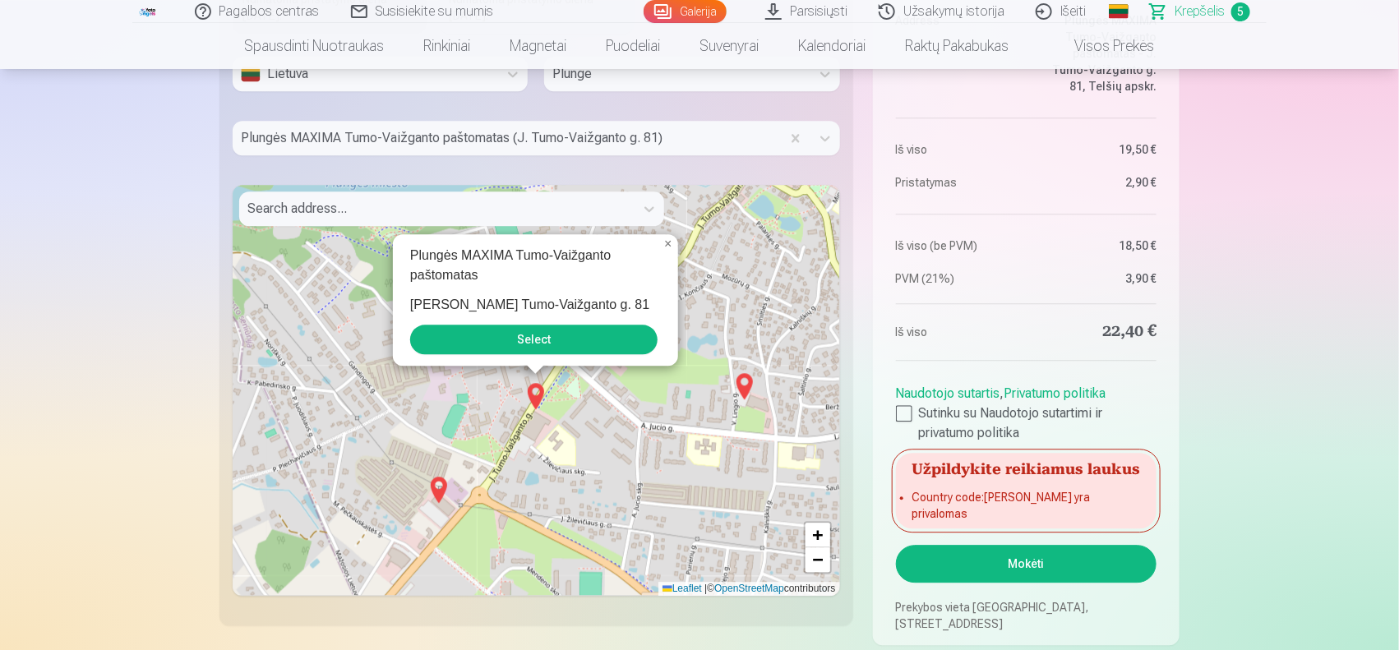
click at [545, 337] on button "Select" at bounding box center [533, 340] width 247 height 30
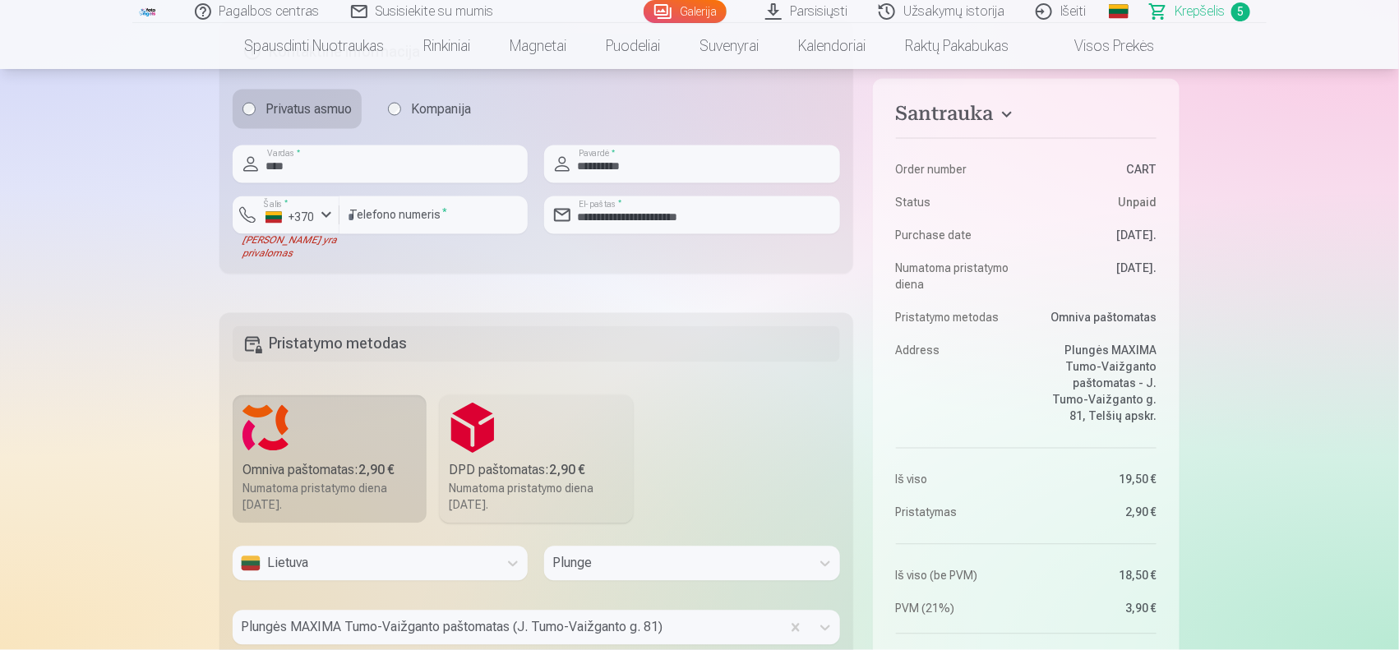
scroll to position [1122, 0]
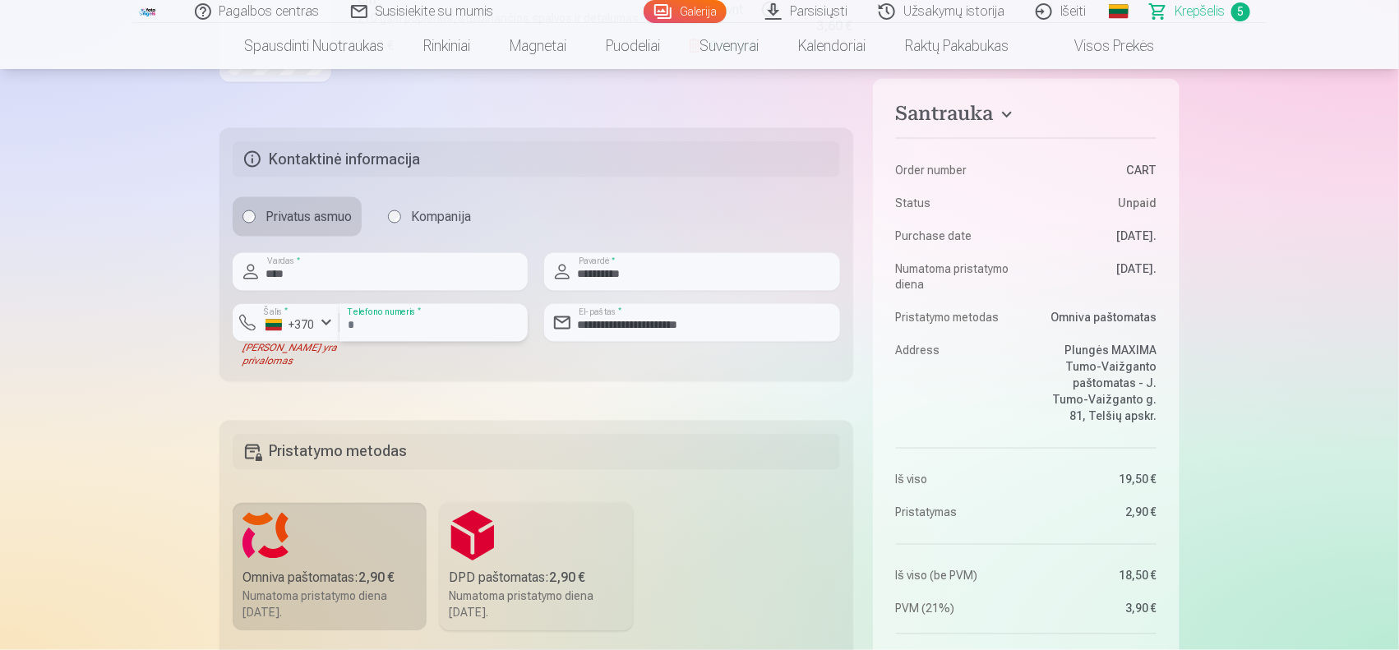
click at [489, 330] on input "**********" at bounding box center [433, 323] width 188 height 38
click at [309, 333] on div "+370" at bounding box center [289, 325] width 49 height 16
click at [343, 362] on li "+370 Lietuva" at bounding box center [321, 361] width 150 height 33
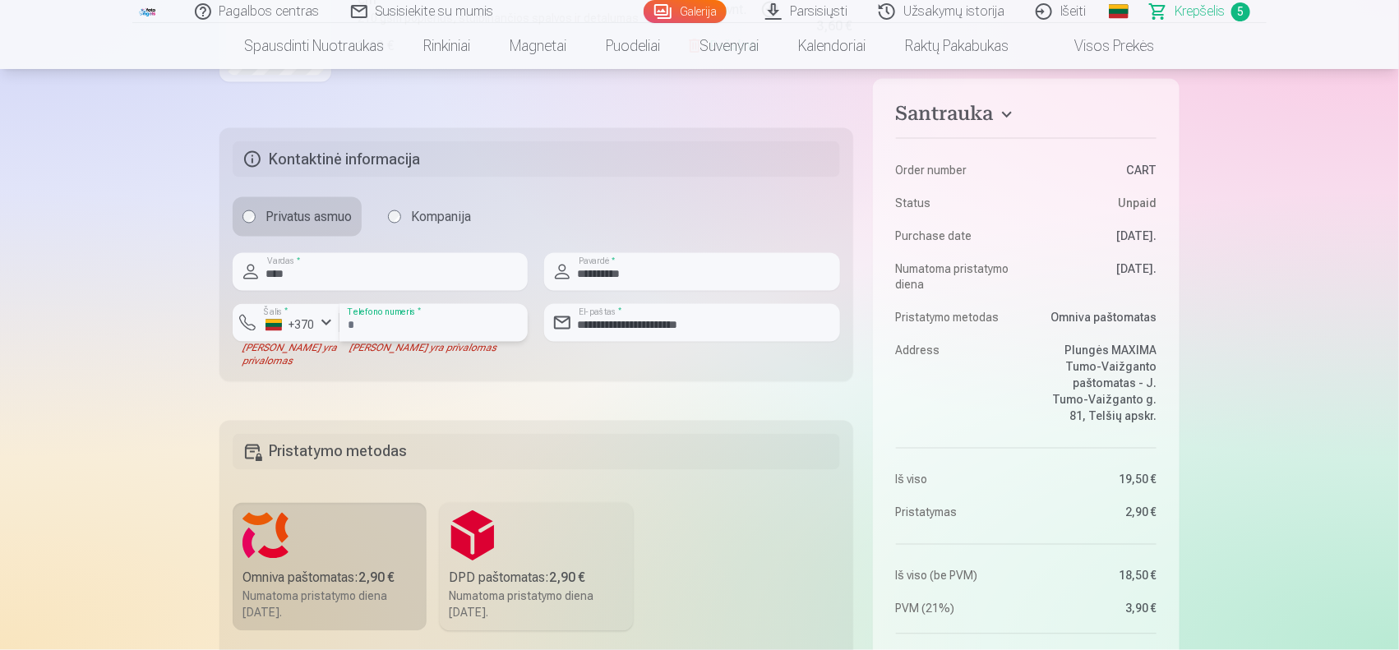
click at [405, 325] on input "number" at bounding box center [433, 323] width 188 height 38
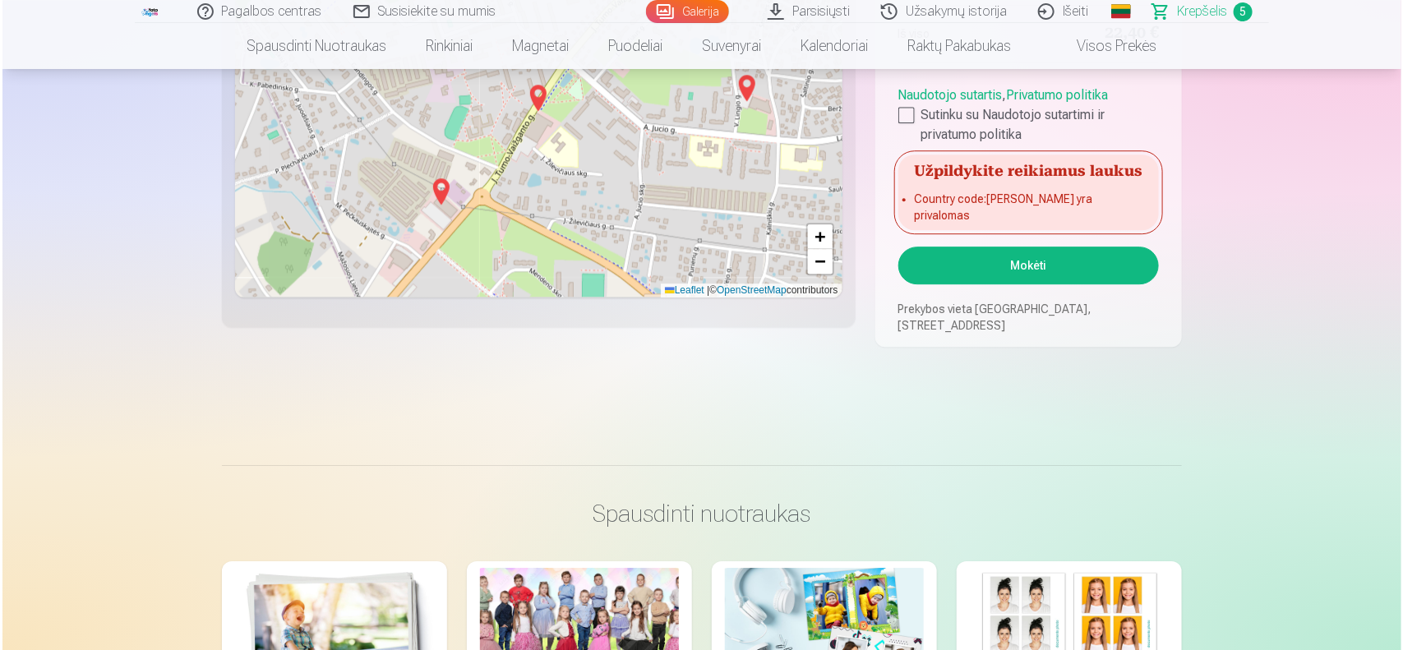
scroll to position [2078, 0]
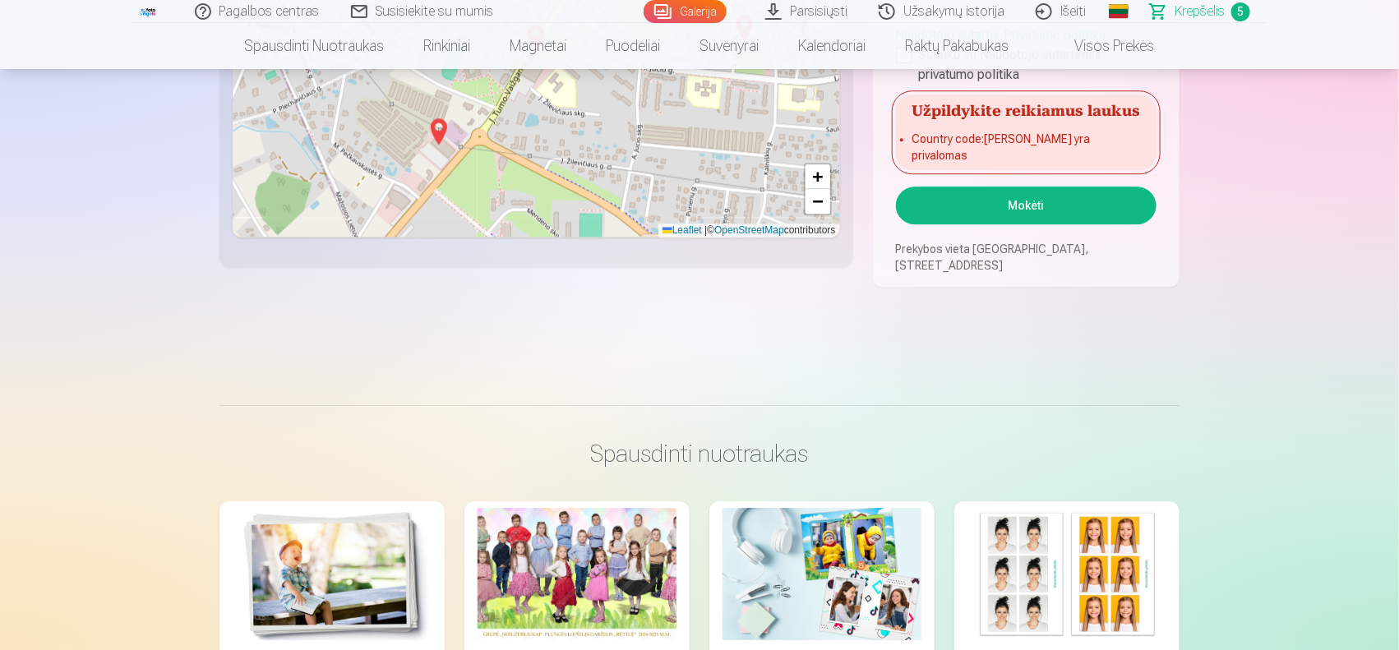
type input "**********"
click at [1041, 210] on button "Mokėti" at bounding box center [1026, 206] width 261 height 38
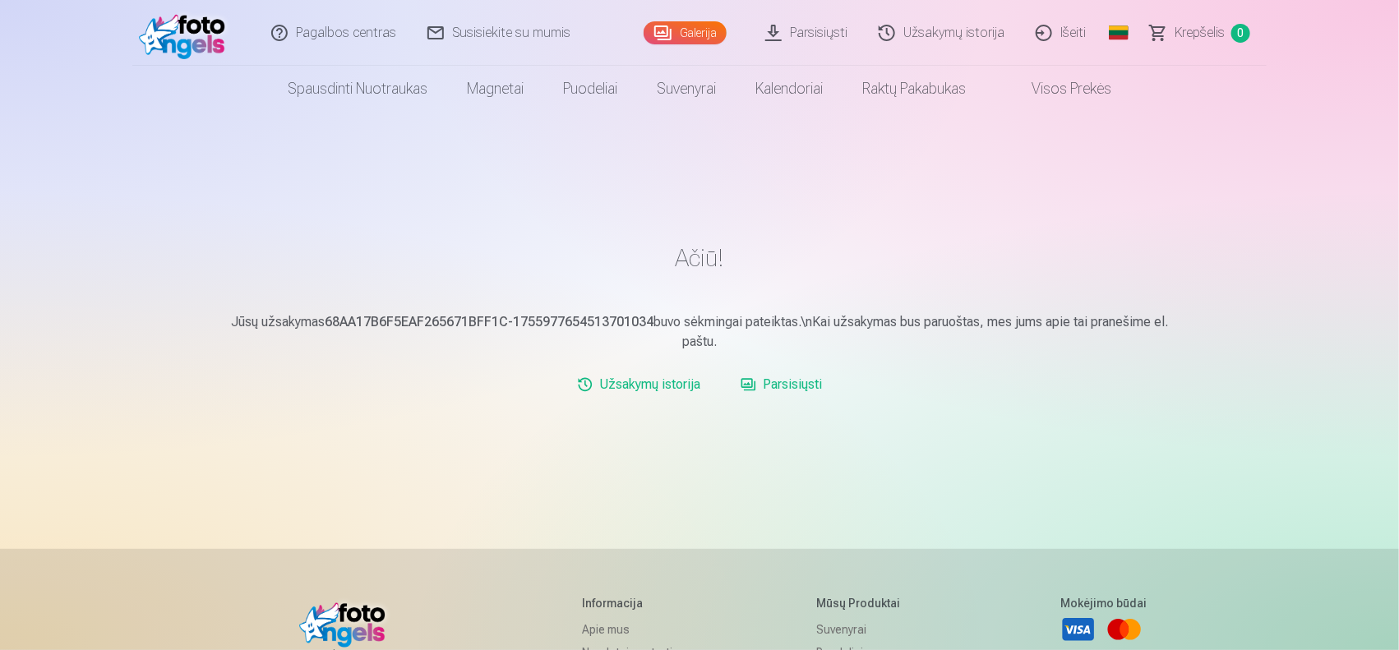
click at [1064, 30] on link "Išeiti" at bounding box center [1061, 33] width 81 height 66
